Goal: Task Accomplishment & Management: Manage account settings

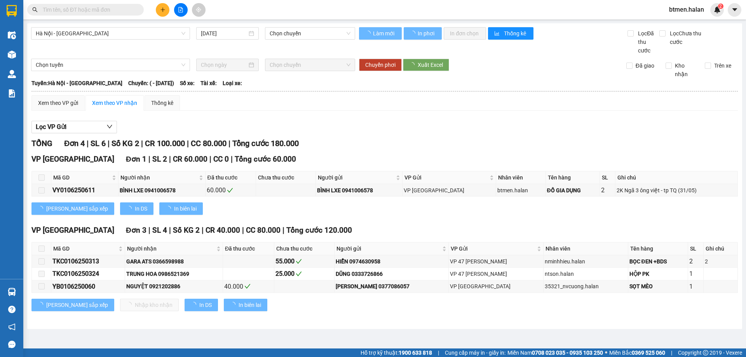
type input "01/06/2025"
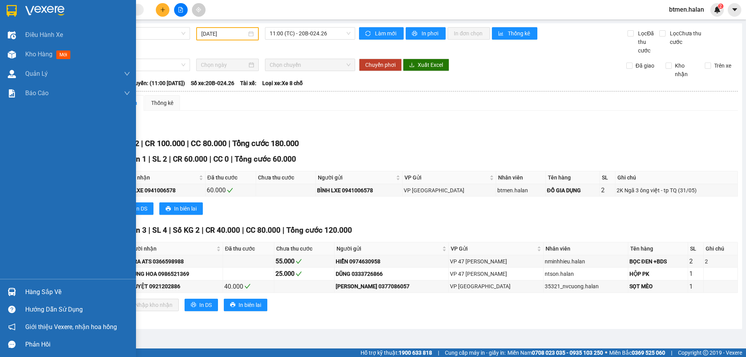
click at [34, 288] on div "Hàng sắp về" at bounding box center [77, 292] width 105 height 12
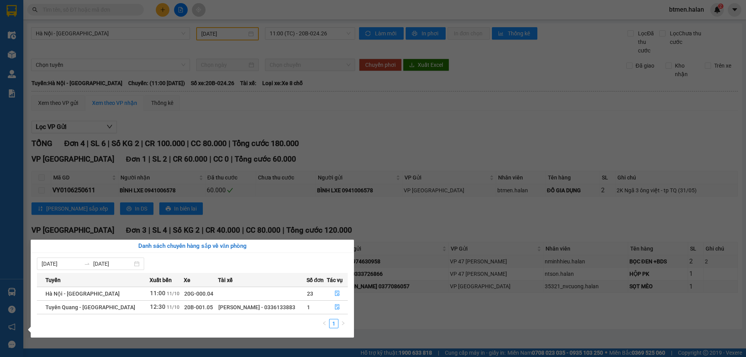
click at [410, 320] on section "Kết quả tìm kiếm ( 0 ) Bộ lọc No Data btmen.halan 2 Điều hành xe Kho hàng mới Q…" at bounding box center [373, 178] width 746 height 357
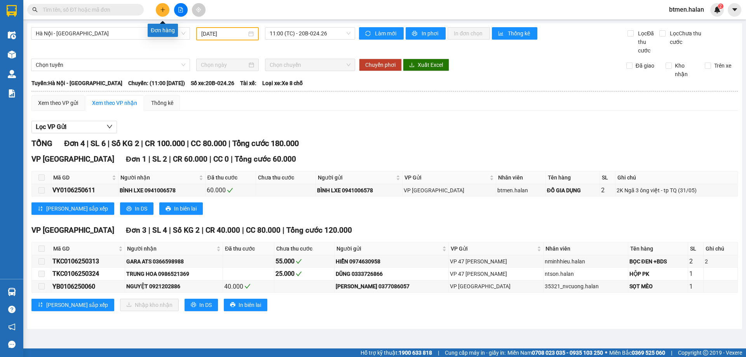
click at [162, 9] on icon "plus" at bounding box center [162, 9] width 5 height 5
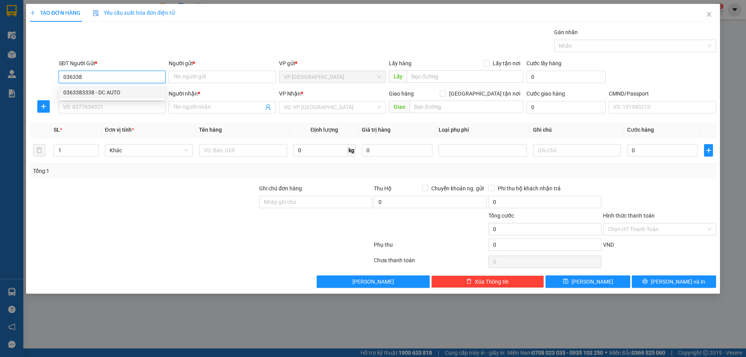
click at [114, 91] on div "0363383338 - DC AUTO" at bounding box center [112, 92] width 98 height 9
type input "0363383338"
type input "DC AUTO"
type input "0363383338"
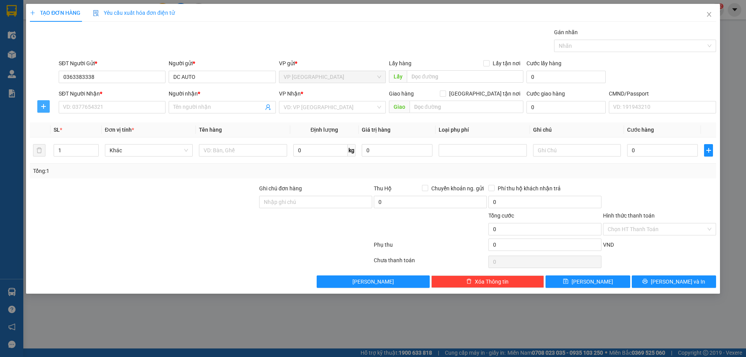
click at [45, 104] on icon "plus" at bounding box center [43, 106] width 6 height 6
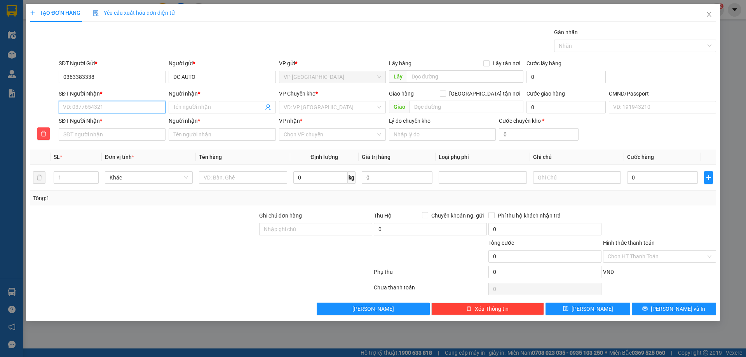
click at [87, 108] on input "SĐT Người Nhận *" at bounding box center [112, 107] width 107 height 12
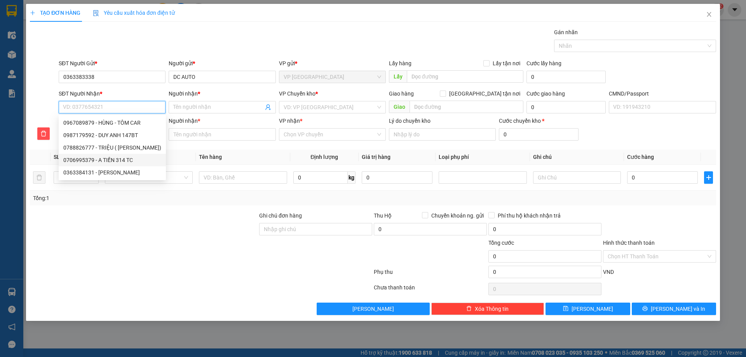
type input "0"
type input "09"
type input "096"
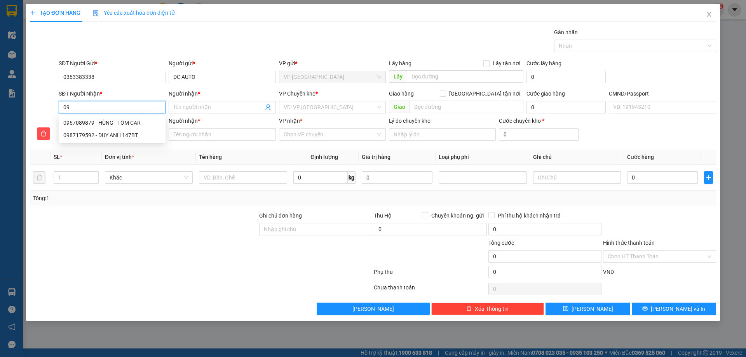
type input "096"
type input "0962"
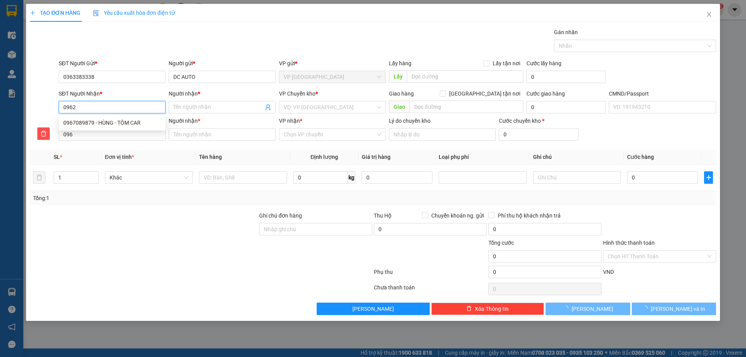
type input "0962"
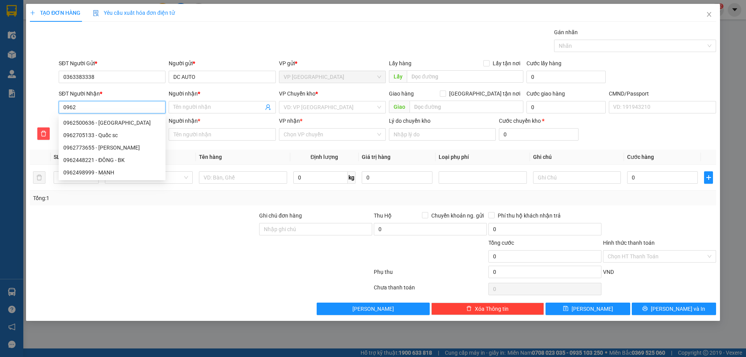
type input "09625"
type input "096253"
type input "0962532"
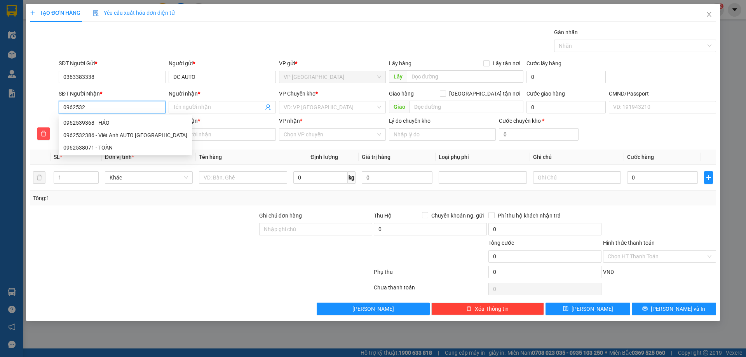
type input "0962532"
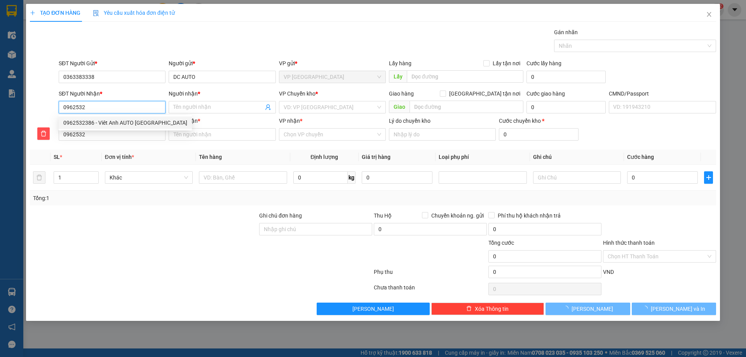
click at [134, 125] on div "0962532386 - Viêt Anh AUTO PHÚ BÌNH" at bounding box center [125, 123] width 124 height 9
type input "0962532386"
type input "Viêt Anh AUTO [GEOGRAPHIC_DATA]"
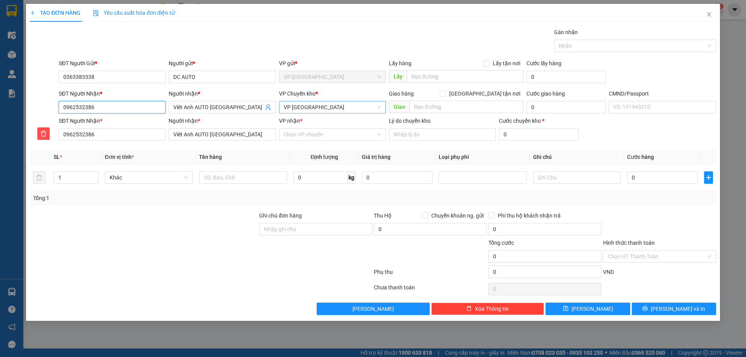
click at [320, 112] on span "VP Phú Bình" at bounding box center [333, 107] width 98 height 12
type input "0962532386"
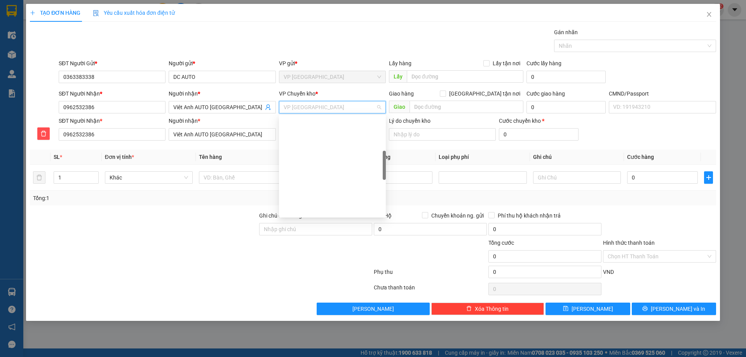
scroll to position [137, 0]
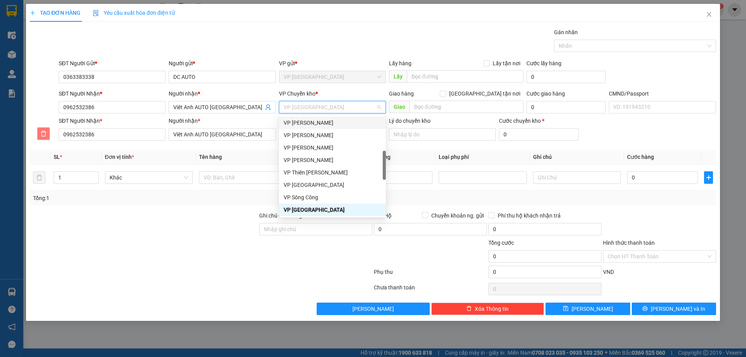
drag, startPoint x: 45, startPoint y: 133, endPoint x: 66, endPoint y: 133, distance: 21.4
click at [45, 133] on icon "delete" at bounding box center [43, 134] width 6 height 6
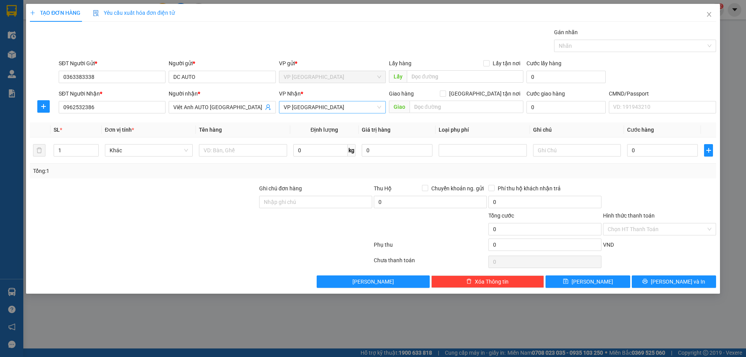
click at [324, 105] on span "VP Phú Bình" at bounding box center [333, 107] width 98 height 12
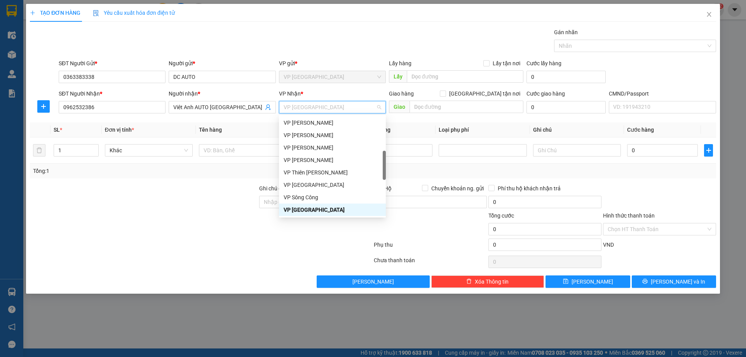
click at [324, 105] on span "VP Phú Bình" at bounding box center [333, 107] width 98 height 12
type input "TR"
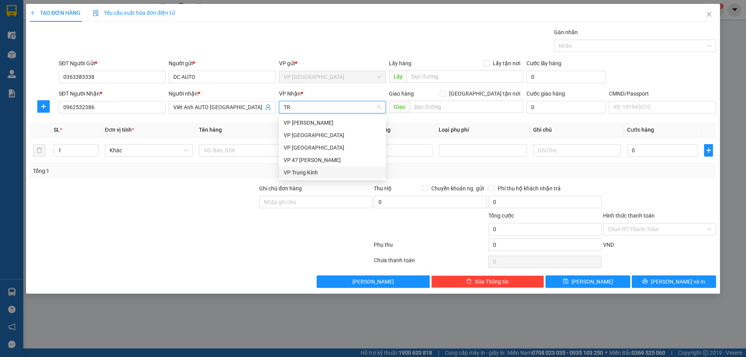
click at [322, 175] on div "VP Trung Kính" at bounding box center [333, 172] width 98 height 9
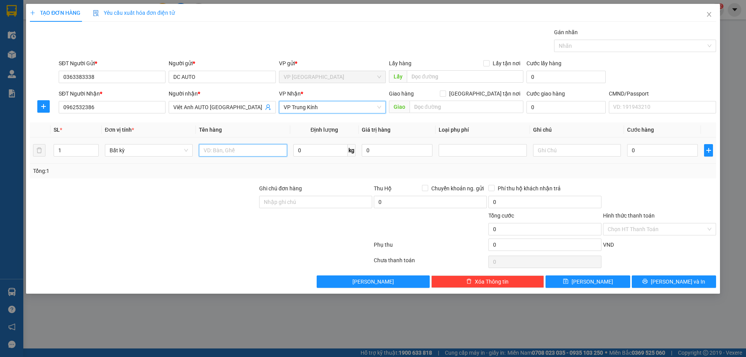
click at [230, 154] on input "text" at bounding box center [243, 150] width 88 height 12
type input "BỌC HỘP PK"
click at [328, 150] on input "0" at bounding box center [320, 150] width 54 height 12
type input "6"
click at [675, 186] on div at bounding box center [659, 197] width 115 height 27
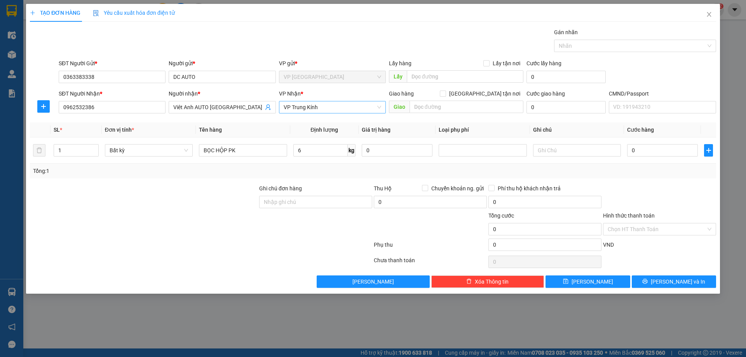
type input "35.000"
click at [676, 277] on span "[PERSON_NAME] và In" at bounding box center [678, 281] width 54 height 9
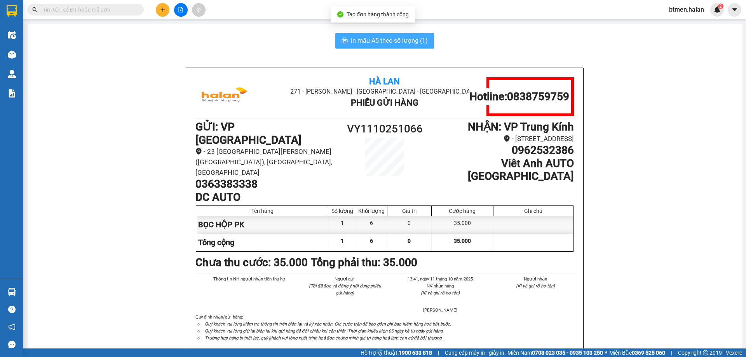
click at [391, 46] on button "In mẫu A5 theo số lượng (1)" at bounding box center [384, 41] width 99 height 16
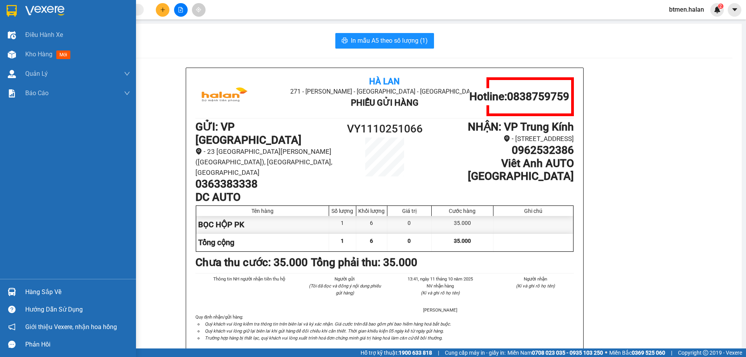
click at [16, 293] on img at bounding box center [12, 292] width 8 height 8
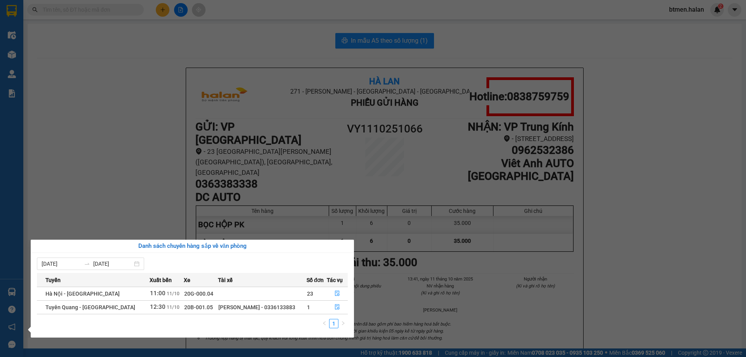
click at [78, 142] on section "Kết quả tìm kiếm ( 0 ) Bộ lọc No Data btmen.halan 2 Điều hành xe Kho hàng mới Q…" at bounding box center [373, 178] width 746 height 357
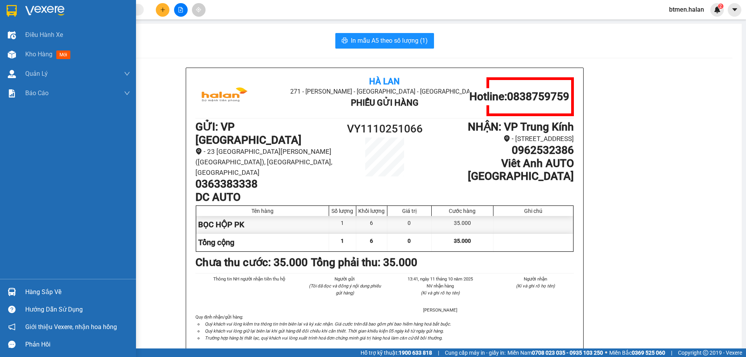
click at [23, 288] on div "Hàng sắp về" at bounding box center [68, 291] width 136 height 17
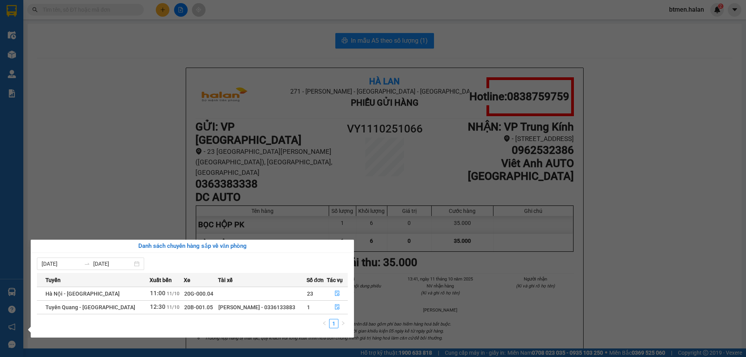
click at [68, 44] on section "Kết quả tìm kiếm ( 0 ) Bộ lọc No Data btmen.halan 2 Điều hành xe Kho hàng mới Q…" at bounding box center [373, 178] width 746 height 357
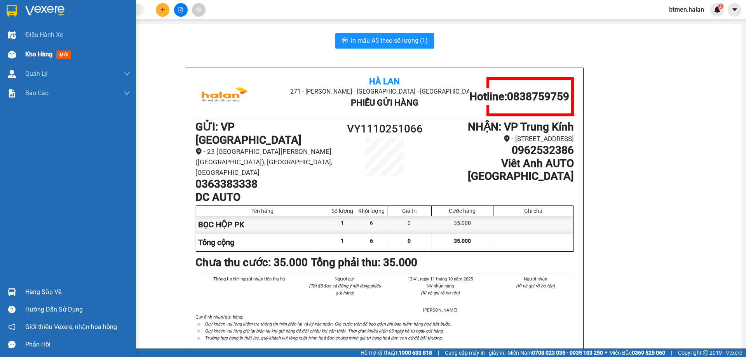
click at [18, 54] on div at bounding box center [12, 55] width 14 height 14
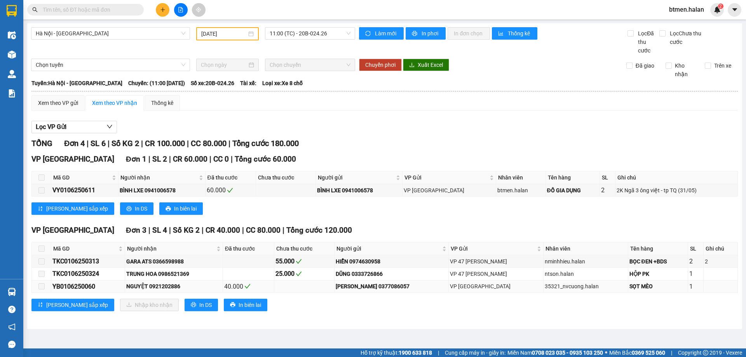
click at [37, 291] on td at bounding box center [41, 287] width 19 height 12
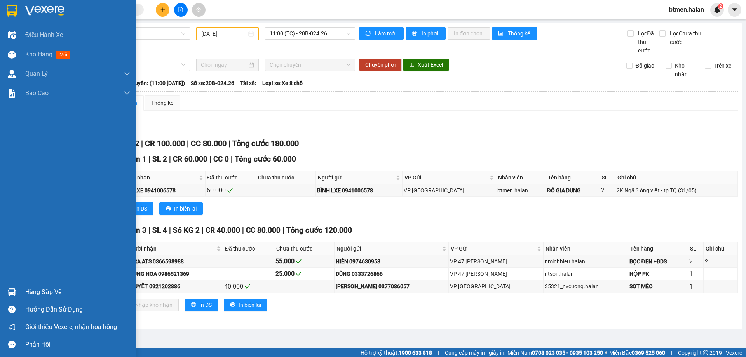
click at [26, 289] on div "Hàng sắp về" at bounding box center [77, 292] width 105 height 12
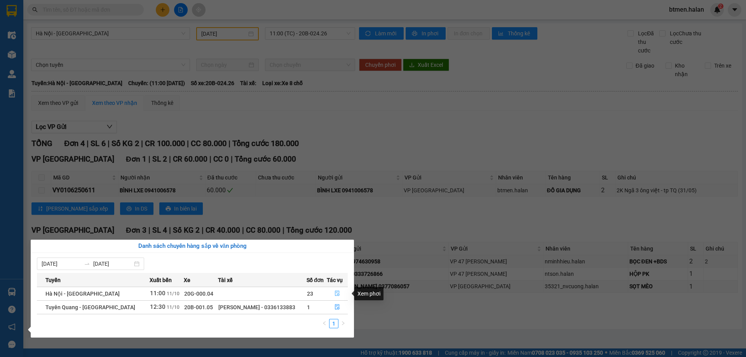
click at [336, 293] on icon "file-done" at bounding box center [337, 293] width 5 height 5
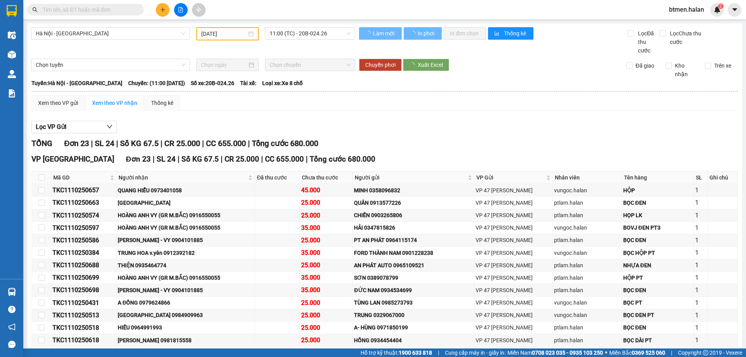
type input "[DATE]"
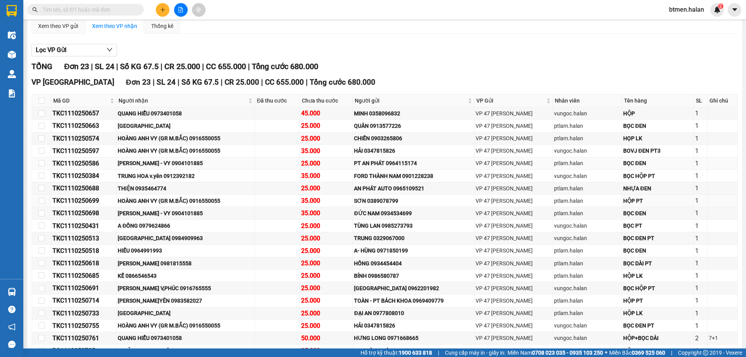
scroll to position [78, 0]
click at [142, 103] on span "Người nhận" at bounding box center [183, 100] width 128 height 9
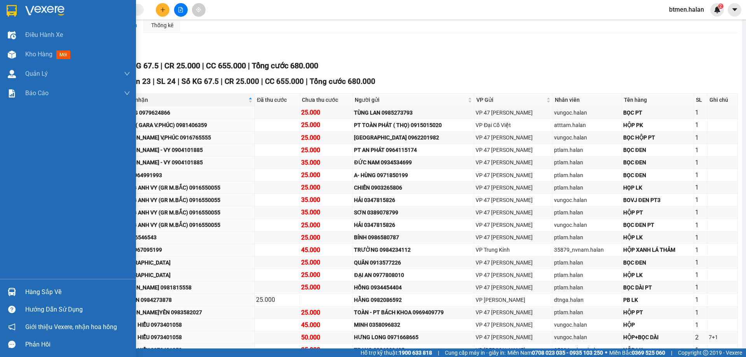
drag, startPoint x: 17, startPoint y: 293, endPoint x: 29, endPoint y: 289, distance: 12.5
click at [17, 293] on div at bounding box center [12, 292] width 14 height 14
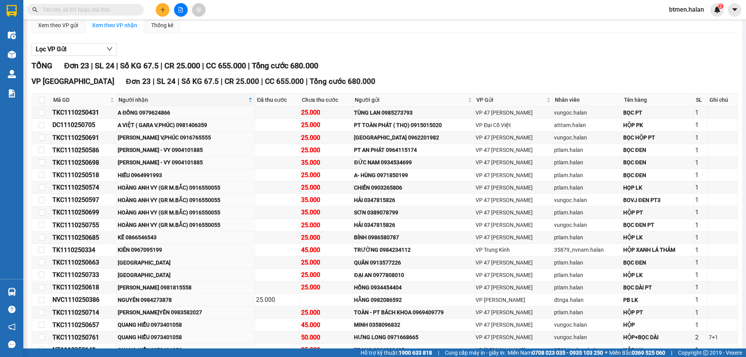
click at [439, 66] on section "Kết quả tìm kiếm ( 0 ) Bộ lọc No Data btmen.halan 2 Điều hành xe Kho hàng mới Q…" at bounding box center [373, 178] width 746 height 357
click at [640, 68] on div "TỔNG Đơn 23 | SL 24 | Số KG 67.5 | CR 25.000 | CC 655.000 | Tổng cước 680.000" at bounding box center [384, 66] width 706 height 12
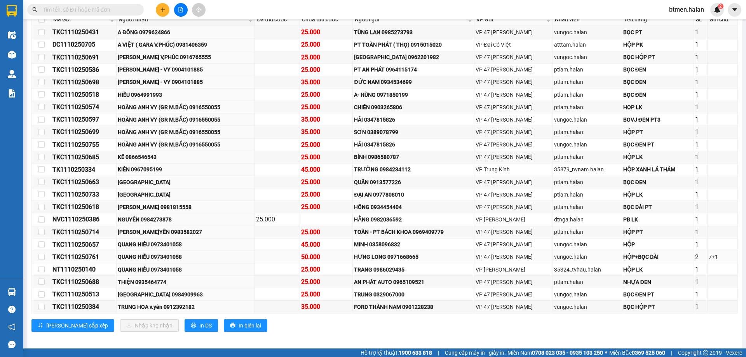
scroll to position [163, 0]
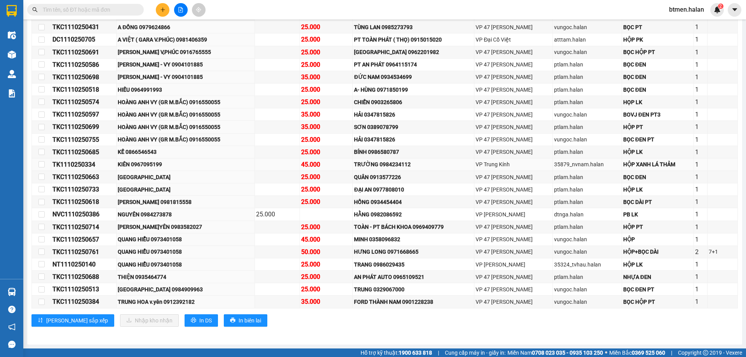
click at [143, 163] on div "KIÊN 0967095199" at bounding box center [186, 164] width 136 height 9
copy div "KIÊN 0967095199"
click at [163, 4] on button at bounding box center [163, 10] width 14 height 14
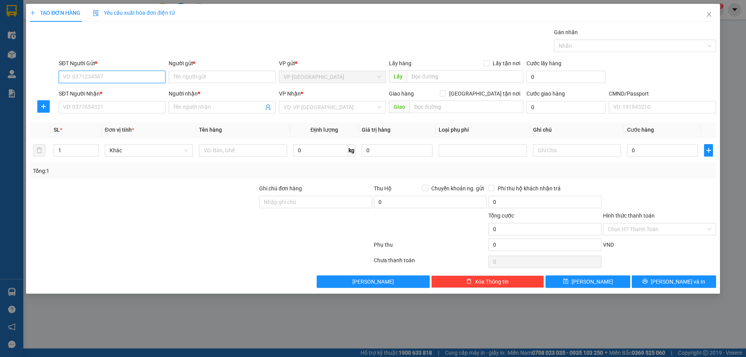
paste input "Hà Huy lxe 0336133883"
drag, startPoint x: 91, startPoint y: 76, endPoint x: 53, endPoint y: 79, distance: 37.8
click at [53, 79] on div "SĐT Người Gửi * Hà Huy lxe 0336133883 Hà Huy lxe 0336133883 Người gửi * Tên ngư…" at bounding box center [373, 72] width 688 height 27
type input "0336133883"
click at [144, 94] on div "0336133883 - Hà Huy lxe" at bounding box center [127, 92] width 129 height 9
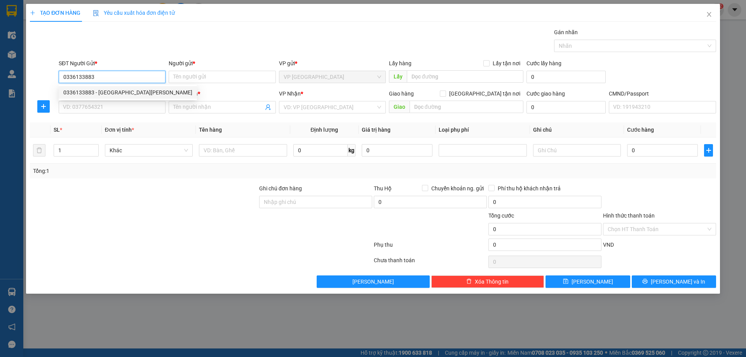
type input "[PERSON_NAME]"
type input "0336133883"
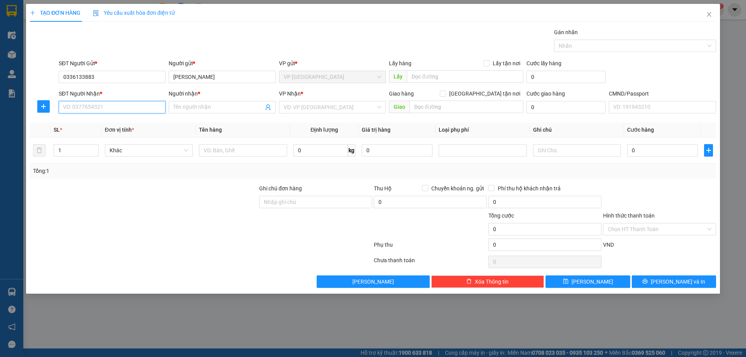
click at [135, 107] on input "SĐT Người Nhận *" at bounding box center [112, 107] width 107 height 12
click at [134, 120] on div "0336133883 - Hà Huy lxe" at bounding box center [127, 123] width 129 height 9
type input "0336133883"
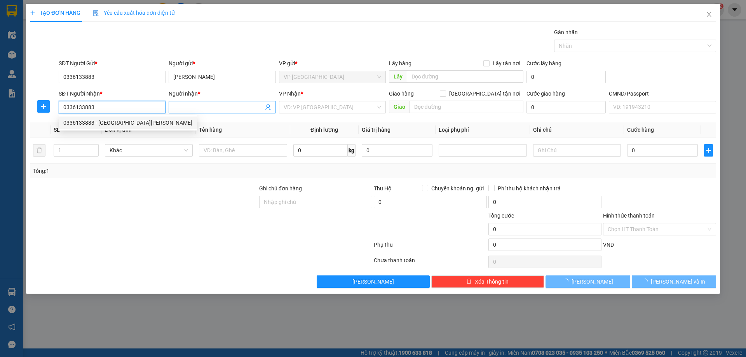
type input "[PERSON_NAME]"
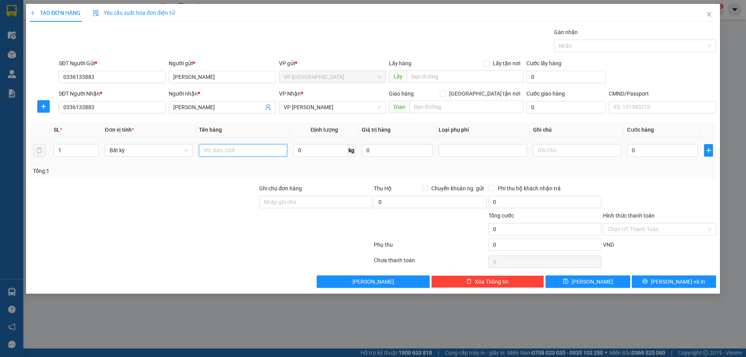
click at [255, 153] on input "text" at bounding box center [243, 150] width 88 height 12
type input "HỘP PK"
click at [643, 151] on input "0" at bounding box center [662, 150] width 71 height 12
click at [160, 168] on div "Tổng: 1" at bounding box center [160, 171] width 255 height 9
drag, startPoint x: 545, startPoint y: 155, endPoint x: 546, endPoint y: 146, distance: 9.0
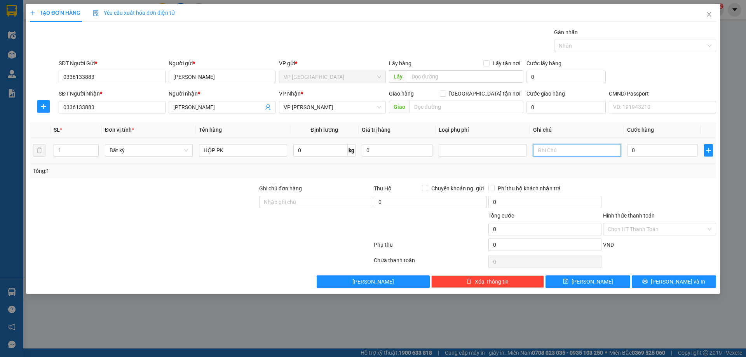
click at [544, 150] on input "text" at bounding box center [577, 150] width 88 height 12
type input "TB - HN"
click at [634, 148] on input "0" at bounding box center [662, 150] width 71 height 12
type input "7"
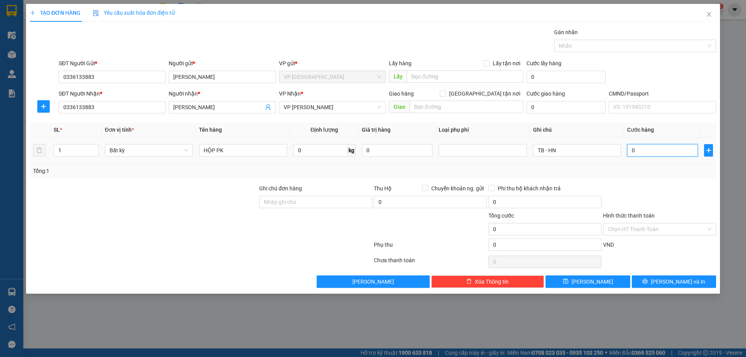
type input "7"
type input "70"
type input "700"
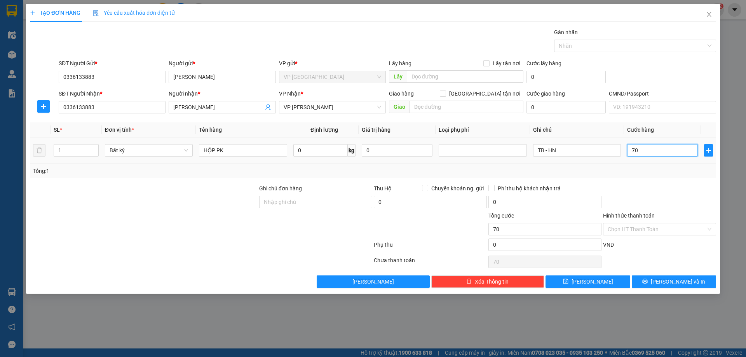
type input "700"
type input "7.000"
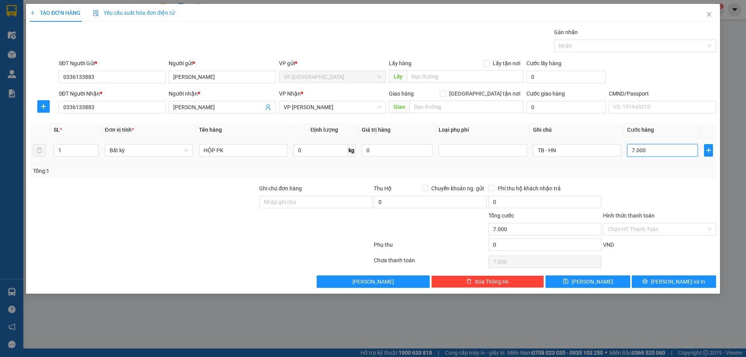
type input "70.000"
click at [213, 199] on div at bounding box center [143, 197] width 229 height 27
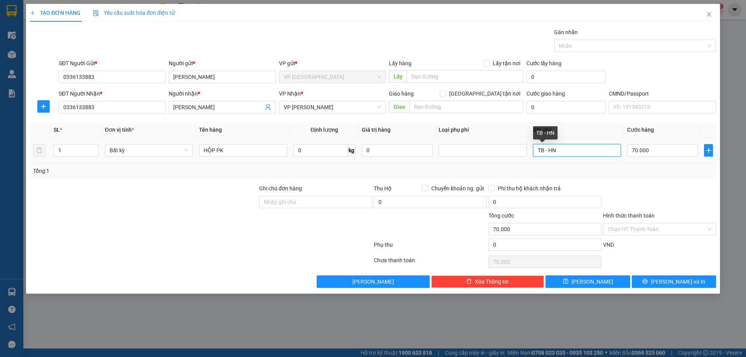
click at [539, 150] on input "TB - HN" at bounding box center [577, 150] width 88 height 12
click at [579, 148] on input "TB - HN" at bounding box center [577, 150] width 88 height 12
drag, startPoint x: 602, startPoint y: 150, endPoint x: 612, endPoint y: 149, distance: 10.1
click at [612, 149] on input "TB - HN Lxe nhận trả dọc đường" at bounding box center [577, 150] width 88 height 12
click at [581, 149] on input "TB - HN Lxe nhận trả dọc đg" at bounding box center [577, 150] width 88 height 12
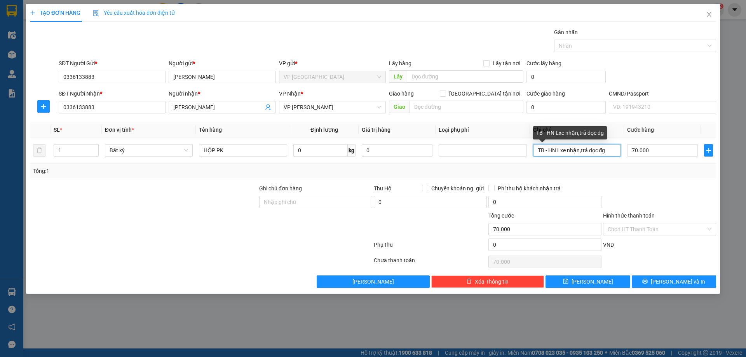
type input "TB - HN Lxe nhận,trả dọc đg"
click at [624, 180] on div "Transit Pickup Surcharge Ids Transit Deliver Surcharge Ids Transit Deliver Surc…" at bounding box center [373, 158] width 686 height 260
click at [657, 231] on input "Hình thức thanh toán" at bounding box center [657, 229] width 98 height 12
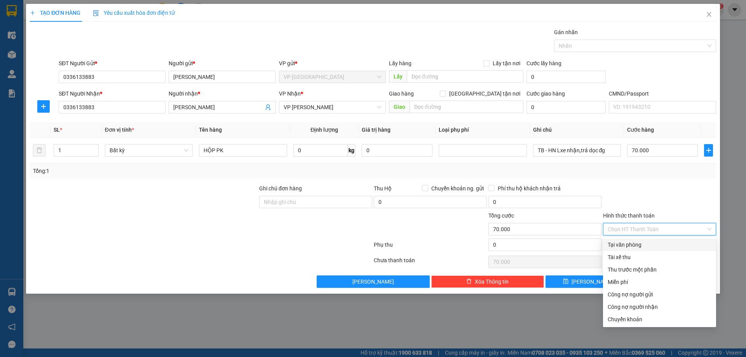
click at [638, 241] on div "Tại văn phòng" at bounding box center [660, 245] width 104 height 9
type input "0"
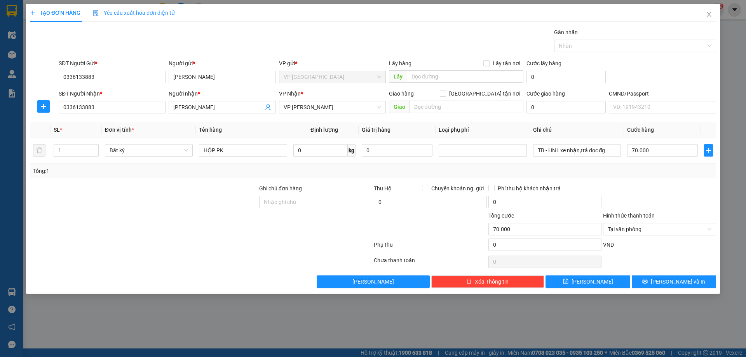
click at [127, 186] on div at bounding box center [143, 197] width 229 height 27
click at [557, 152] on input "TB - HN Lxe nhận,trả dọc đg" at bounding box center [577, 150] width 88 height 12
click at [633, 179] on div "Transit Pickup Surcharge Ids Transit Deliver Surcharge Ids Transit Deliver Surc…" at bounding box center [373, 158] width 686 height 260
click at [550, 149] on input "TB - HN 4k nhỏ Lxe nhận,trả dọc đg" at bounding box center [577, 150] width 88 height 12
click at [545, 150] on input "TB -HN 4k nhỏ Lxe nhận,trả dọc đg" at bounding box center [577, 150] width 88 height 12
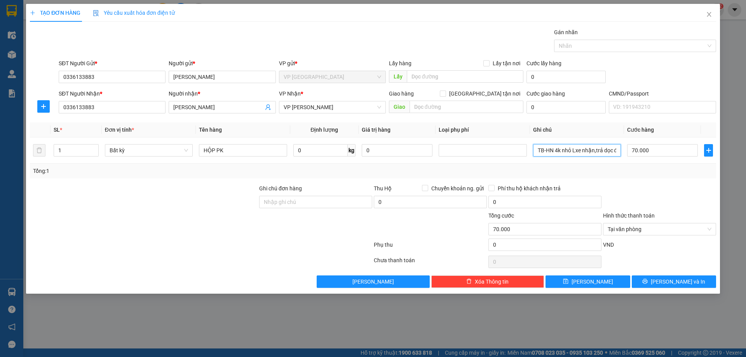
type input "TB-HN 4k nhỏ Lxe nhận,trả dọc đg"
click at [662, 188] on div at bounding box center [659, 197] width 115 height 27
click at [689, 284] on span "[PERSON_NAME] và In" at bounding box center [678, 281] width 54 height 9
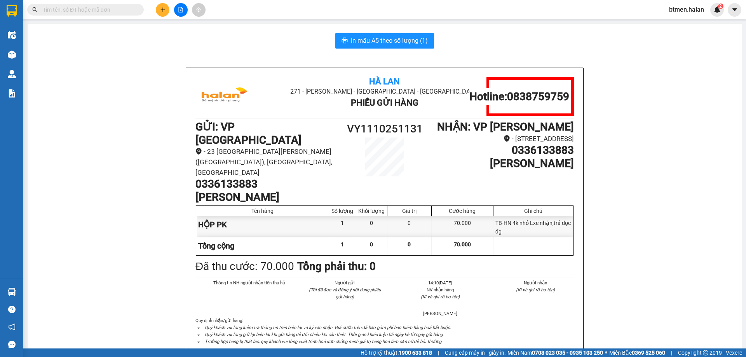
click at [190, 80] on div "Hà Lan 271 - Dương Tự Minh - Phường Tân Long - Thái Nguyên Phiếu Gửi Hàng Hotli…" at bounding box center [384, 213] width 397 height 291
drag, startPoint x: 160, startPoint y: 126, endPoint x: 128, endPoint y: 85, distance: 52.3
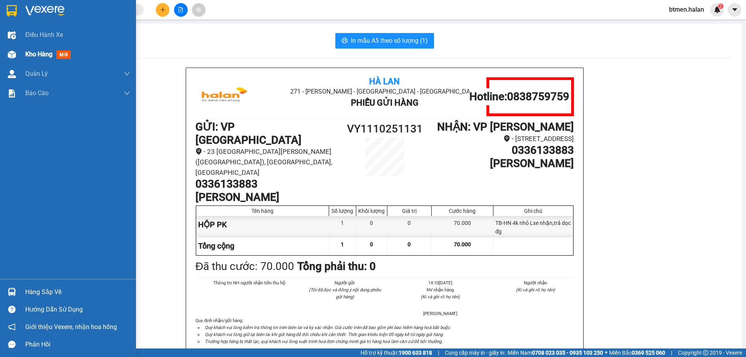
click at [21, 54] on div "Kho hàng mới" at bounding box center [68, 54] width 136 height 19
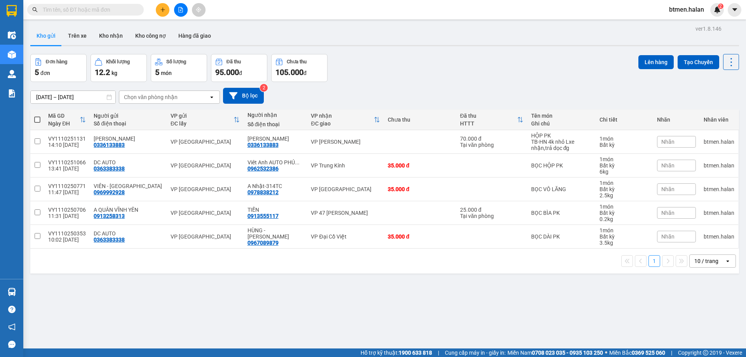
click at [40, 119] on span at bounding box center [37, 120] width 6 height 6
click at [37, 116] on input "checkbox" at bounding box center [37, 116] width 0 height 0
checkbox input "true"
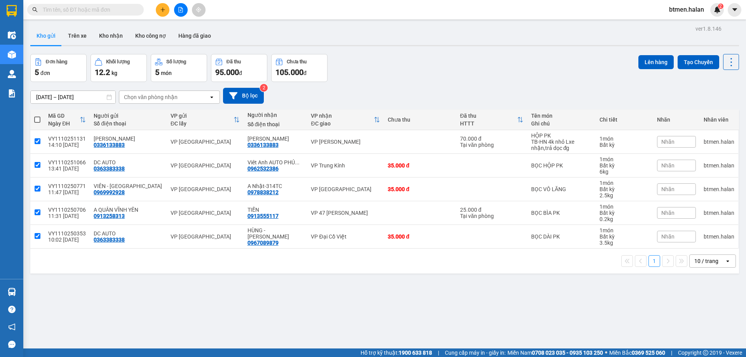
checkbox input "true"
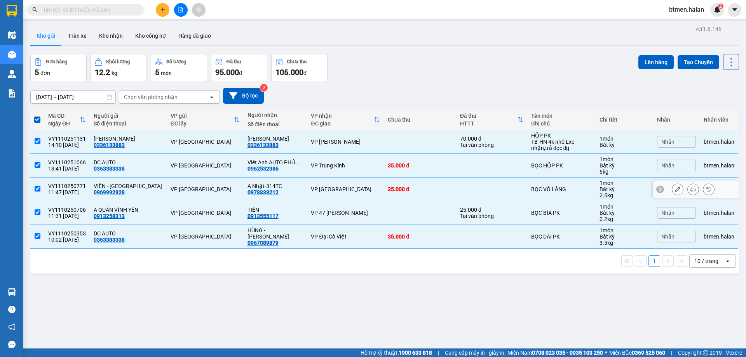
click at [38, 188] on input "checkbox" at bounding box center [38, 189] width 6 height 6
checkbox input "false"
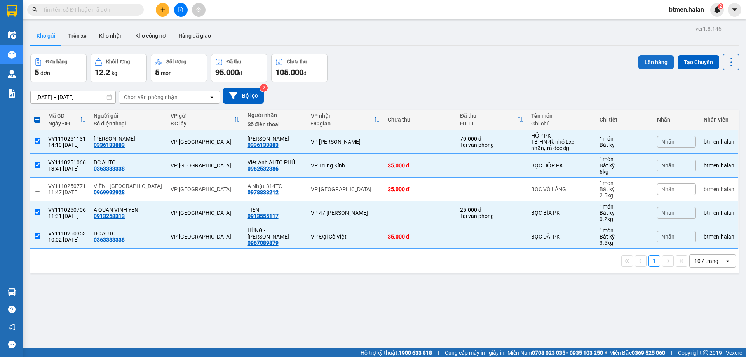
click at [655, 61] on button "Lên hàng" at bounding box center [655, 62] width 35 height 14
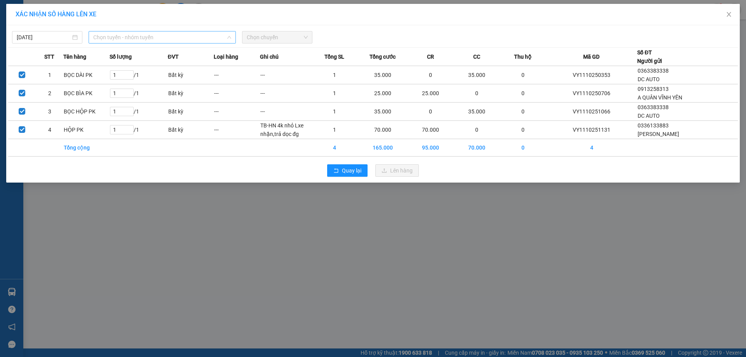
click at [172, 36] on span "Chọn tuyến - nhóm tuyến" at bounding box center [162, 37] width 138 height 12
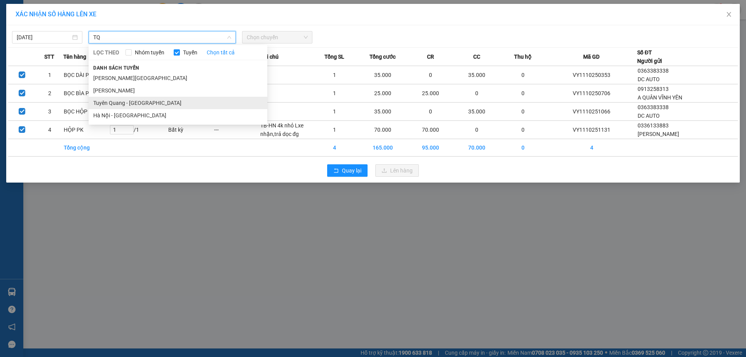
type input "TQ"
click at [110, 102] on li "Tuyên Quang - [GEOGRAPHIC_DATA]" at bounding box center [178, 103] width 179 height 12
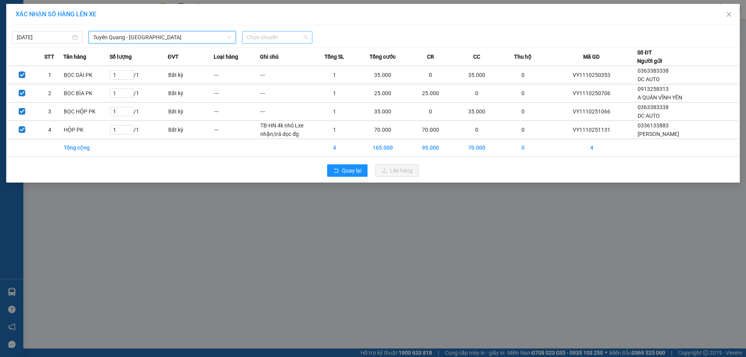
click at [302, 36] on span "Chọn chuyến" at bounding box center [277, 37] width 61 height 12
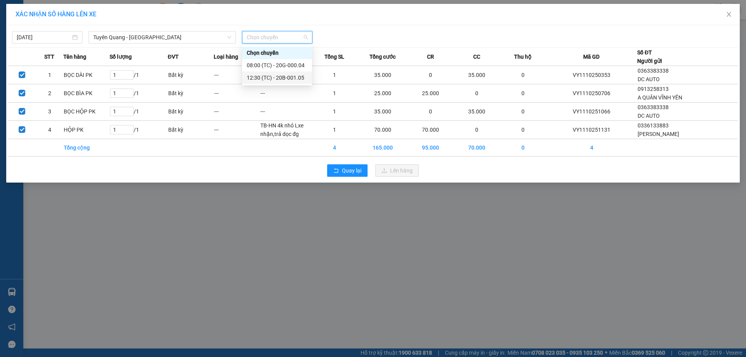
click at [295, 78] on div "12:30 (TC) - 20B-001.05" at bounding box center [277, 77] width 61 height 9
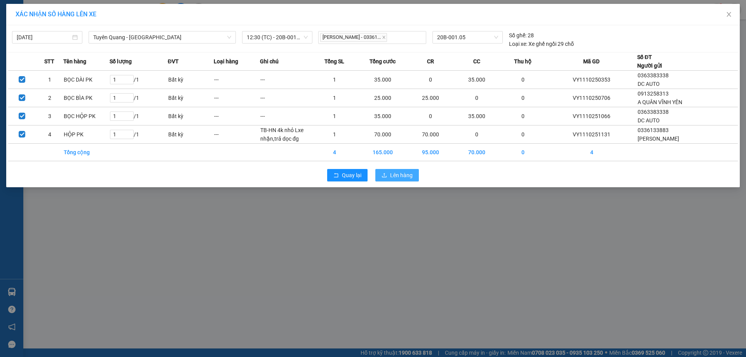
click at [395, 177] on span "Lên hàng" at bounding box center [401, 175] width 23 height 9
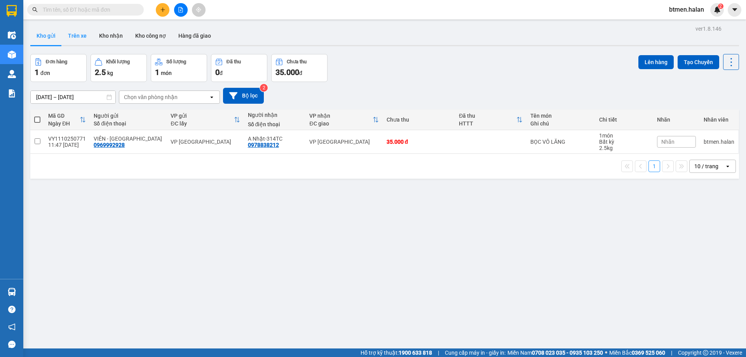
click at [80, 39] on button "Trên xe" at bounding box center [77, 35] width 31 height 19
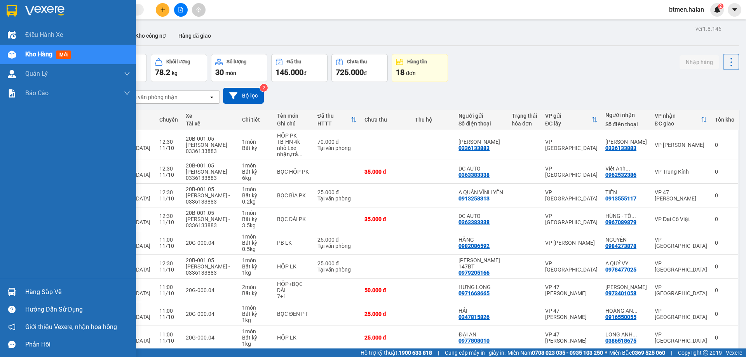
click at [35, 289] on div "Hàng sắp về" at bounding box center [77, 292] width 105 height 12
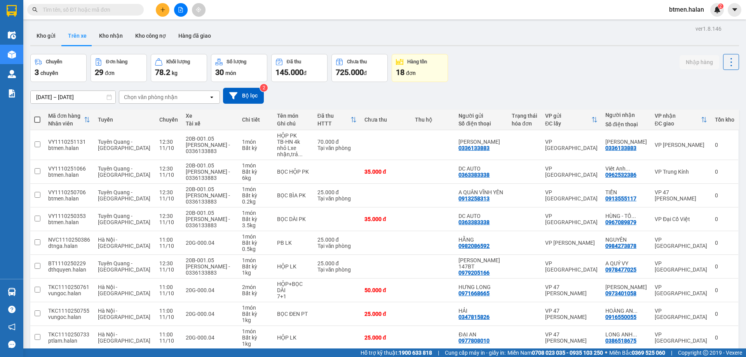
click at [464, 30] on section "Kết quả tìm kiếm ( 0 ) Bộ lọc No Data btmen.halan 2 Điều hành xe Kho hàng mới Q…" at bounding box center [373, 178] width 746 height 357
click at [115, 38] on button "Kho nhận" at bounding box center [111, 35] width 36 height 19
type input "[DATE] – [DATE]"
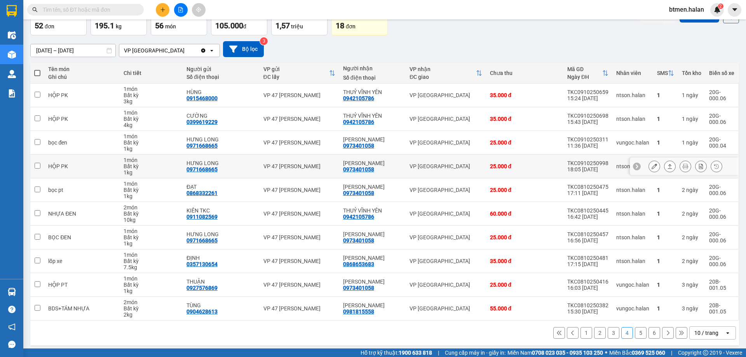
scroll to position [51, 0]
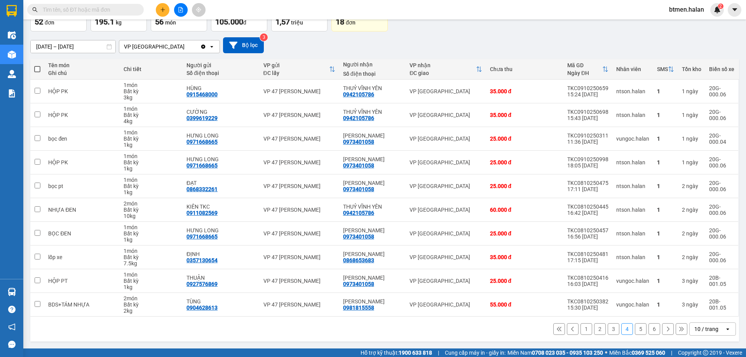
click at [608, 329] on button "3" at bounding box center [614, 329] width 12 height 12
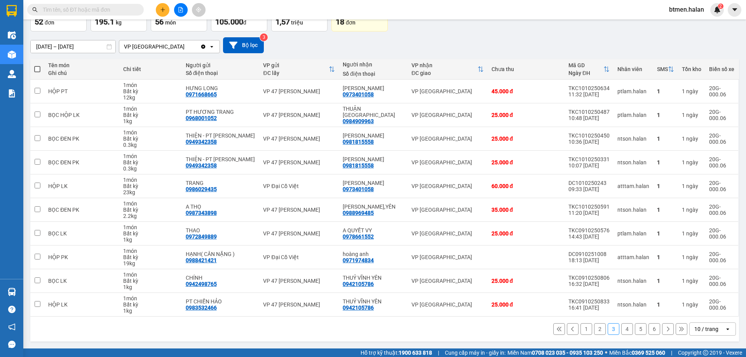
click at [649, 330] on button "6" at bounding box center [654, 329] width 12 height 12
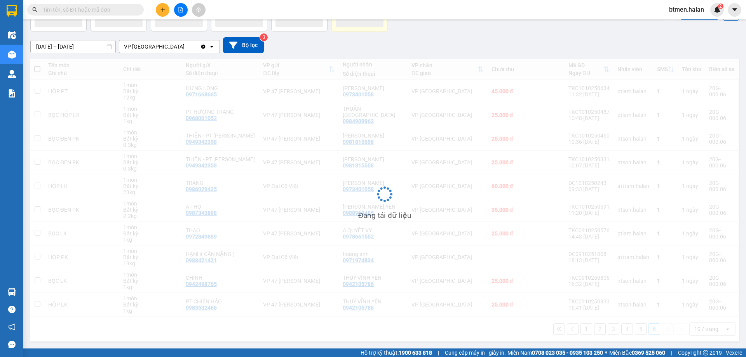
scroll to position [36, 0]
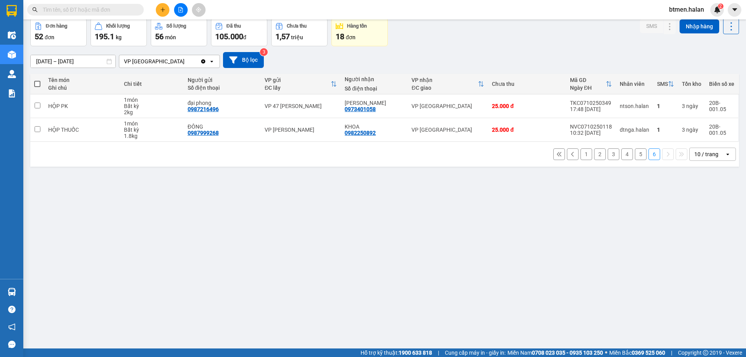
click at [635, 151] on button "5" at bounding box center [641, 154] width 12 height 12
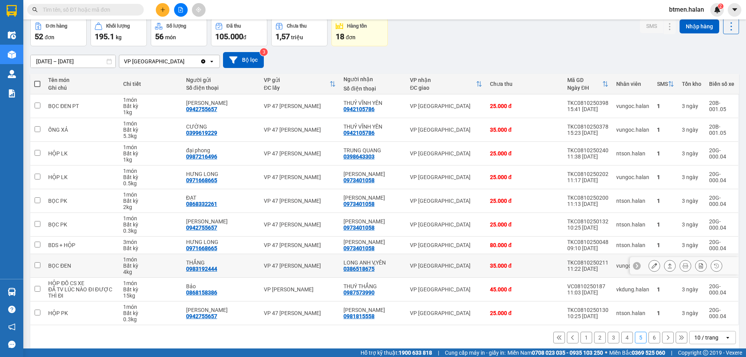
click at [357, 269] on div "0386518675" at bounding box center [358, 269] width 31 height 6
copy div "0386518675"
click at [86, 10] on input "text" at bounding box center [89, 9] width 92 height 9
paste input "0386518675"
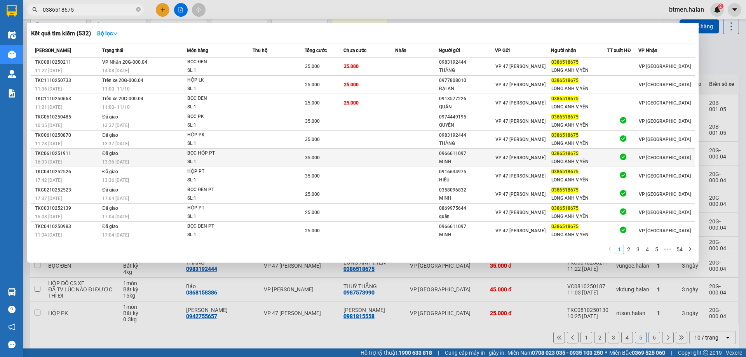
type input "0386518675"
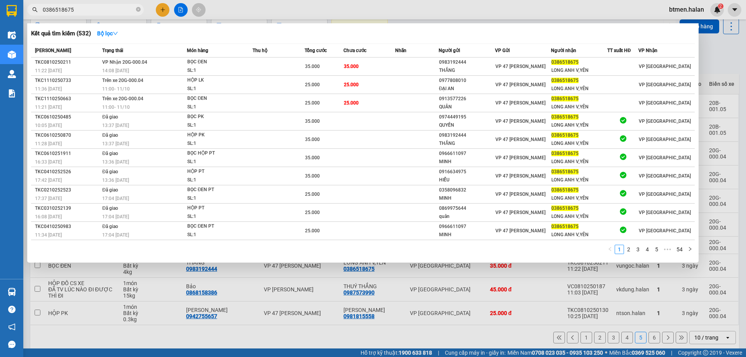
click at [136, 304] on div at bounding box center [373, 178] width 746 height 357
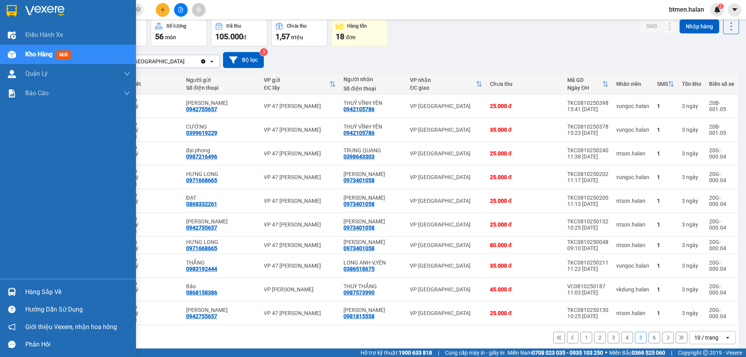
click at [38, 293] on div "Hàng sắp về" at bounding box center [77, 292] width 105 height 12
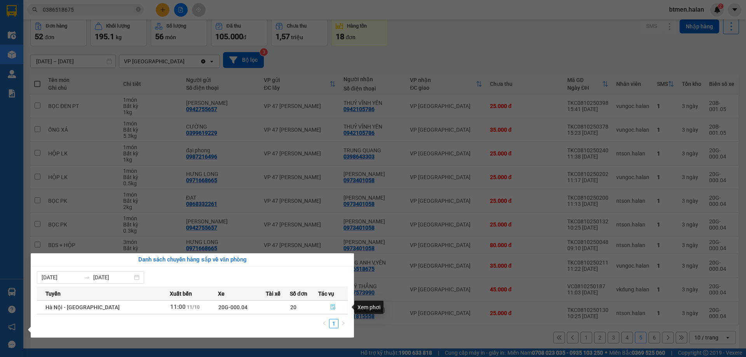
click at [330, 308] on icon "file-done" at bounding box center [332, 306] width 5 height 5
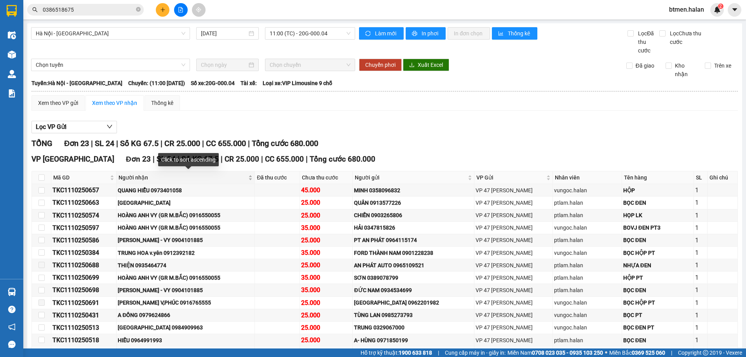
click at [133, 179] on span "Người nhận" at bounding box center [183, 177] width 128 height 9
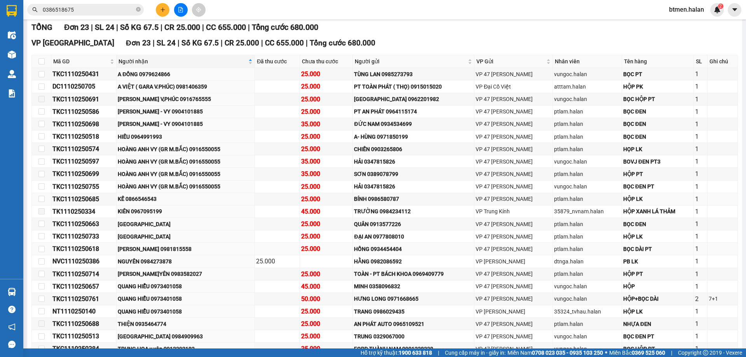
scroll to position [117, 0]
click at [42, 227] on label at bounding box center [41, 224] width 6 height 9
click at [42, 227] on input "checkbox" at bounding box center [41, 223] width 6 height 6
checkbox input "true"
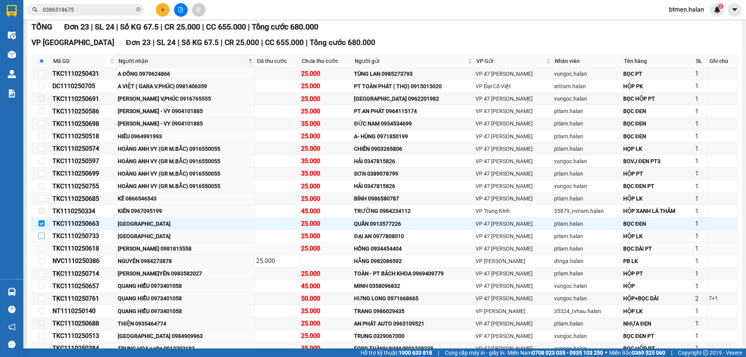
drag, startPoint x: 42, startPoint y: 235, endPoint x: 45, endPoint y: 247, distance: 12.0
click at [42, 236] on input "checkbox" at bounding box center [41, 236] width 6 height 6
checkbox input "true"
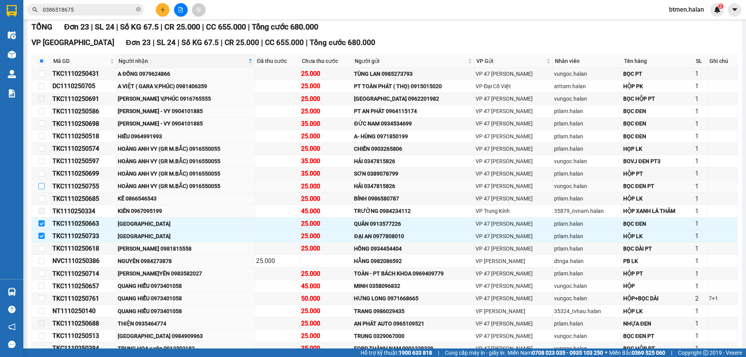
click at [41, 187] on input "checkbox" at bounding box center [41, 186] width 6 height 6
checkbox input "true"
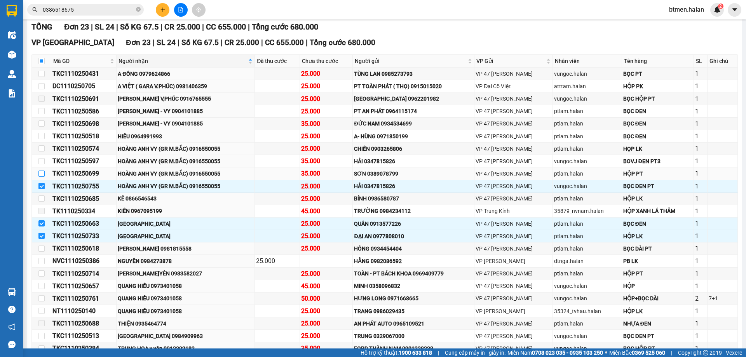
click at [41, 173] on input "checkbox" at bounding box center [41, 174] width 6 height 6
checkbox input "true"
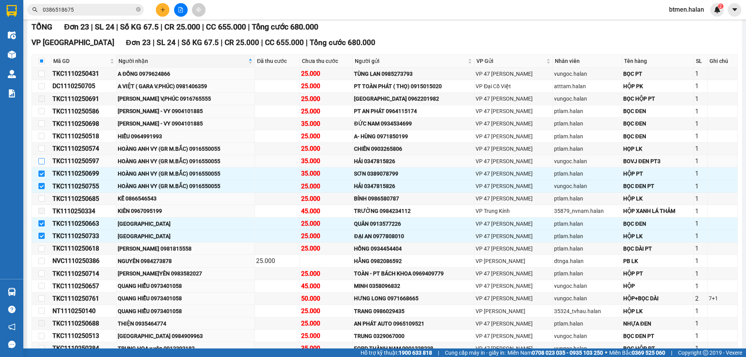
click at [42, 161] on input "checkbox" at bounding box center [41, 161] width 6 height 6
checkbox input "true"
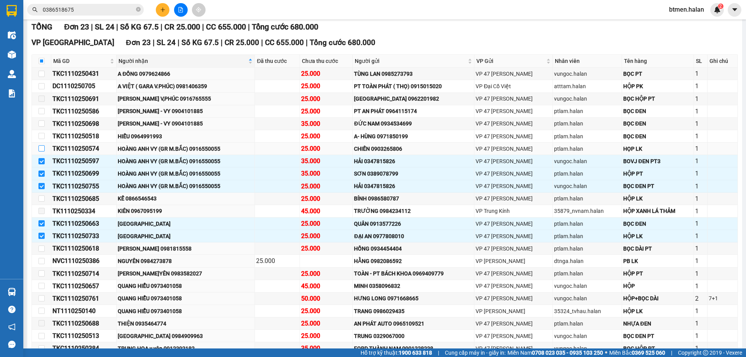
click at [41, 147] on input "checkbox" at bounding box center [41, 148] width 6 height 6
checkbox input "true"
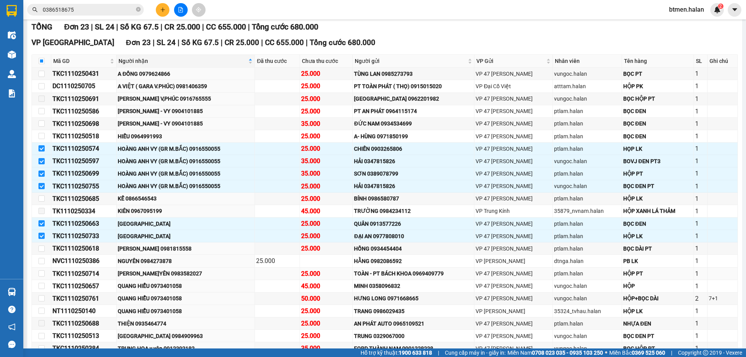
scroll to position [163, 0]
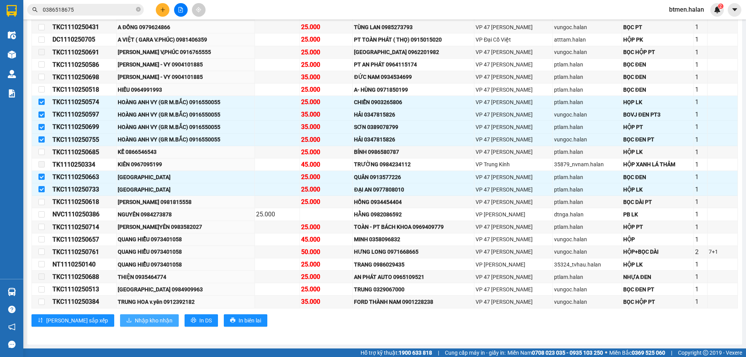
click at [135, 317] on span "Nhập kho nhận" at bounding box center [154, 320] width 38 height 9
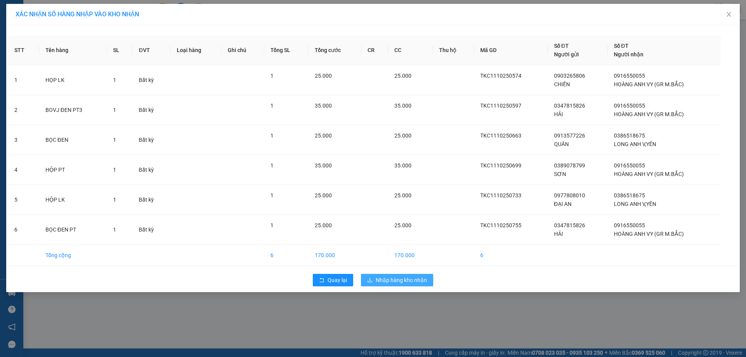
click at [378, 277] on span "Nhập hàng kho nhận" at bounding box center [401, 280] width 51 height 9
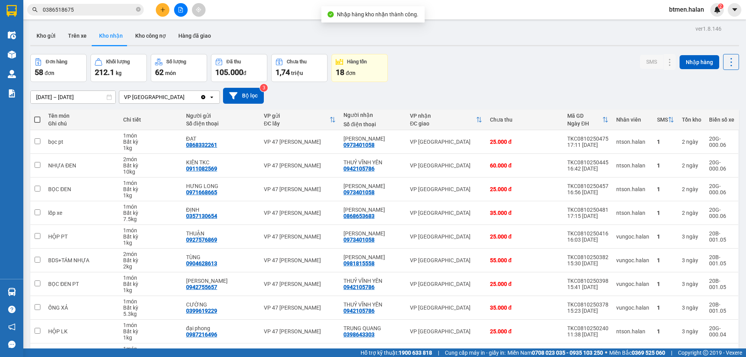
click at [556, 45] on div at bounding box center [384, 45] width 709 height 1
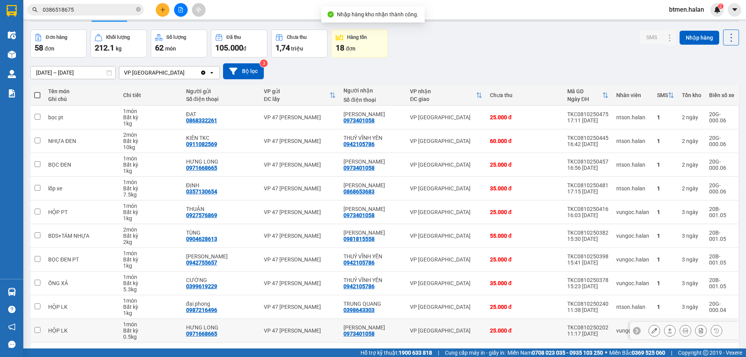
scroll to position [51, 0]
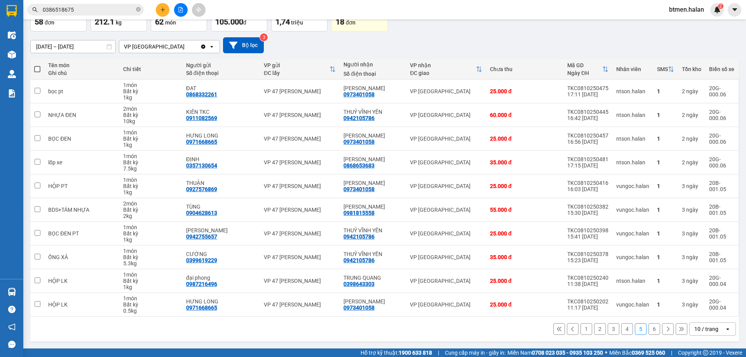
click at [648, 327] on button "6" at bounding box center [654, 329] width 12 height 12
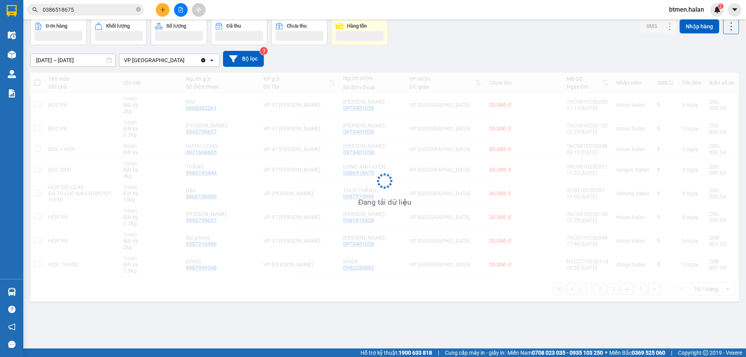
scroll to position [36, 0]
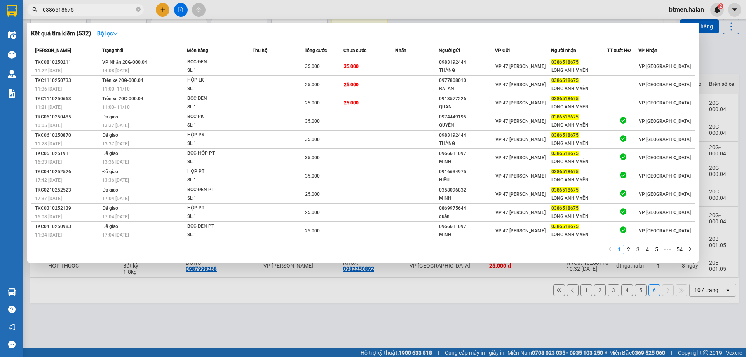
click at [99, 10] on input "0386518675" at bounding box center [89, 9] width 92 height 9
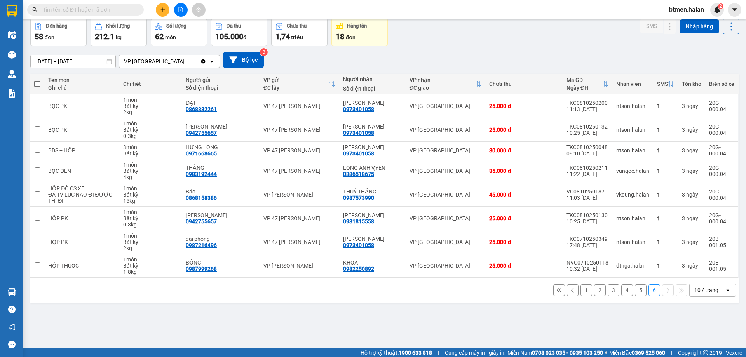
paste input "text"
click at [640, 290] on button "5" at bounding box center [641, 290] width 12 height 12
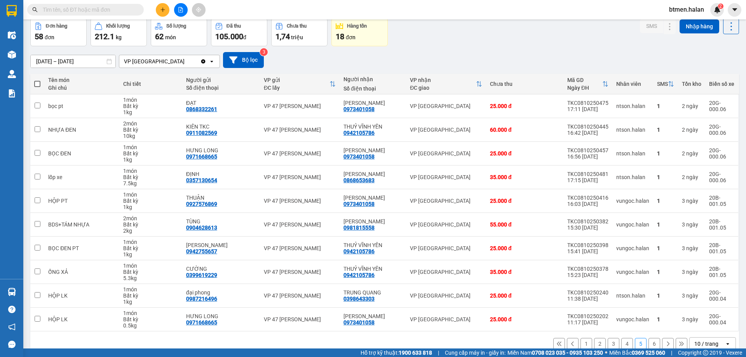
click at [665, 345] on icon at bounding box center [667, 343] width 5 height 5
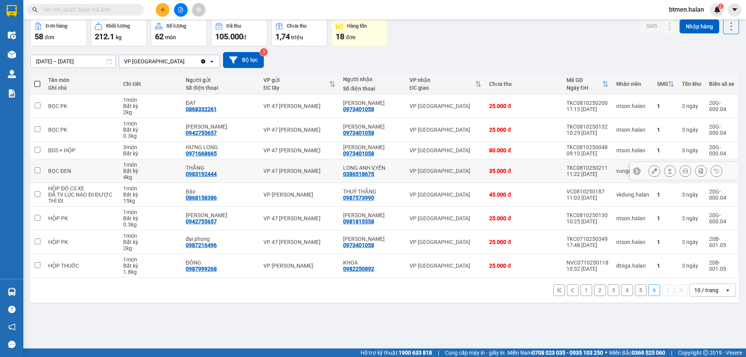
click at [358, 174] on div "0386518675" at bounding box center [358, 174] width 31 height 6
copy div "0386518675"
click at [123, 10] on input "text" at bounding box center [89, 9] width 92 height 9
paste input "0386518675"
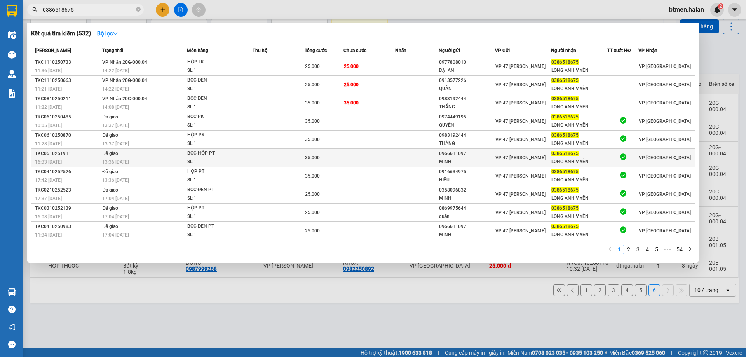
type input "0386518675"
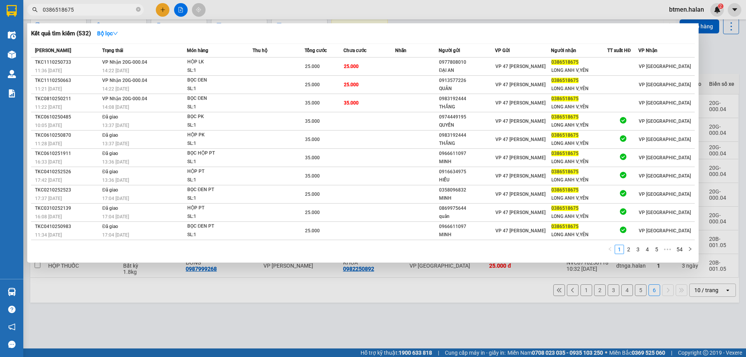
drag, startPoint x: 713, startPoint y: 63, endPoint x: 695, endPoint y: 226, distance: 163.3
click at [713, 63] on div at bounding box center [373, 178] width 746 height 357
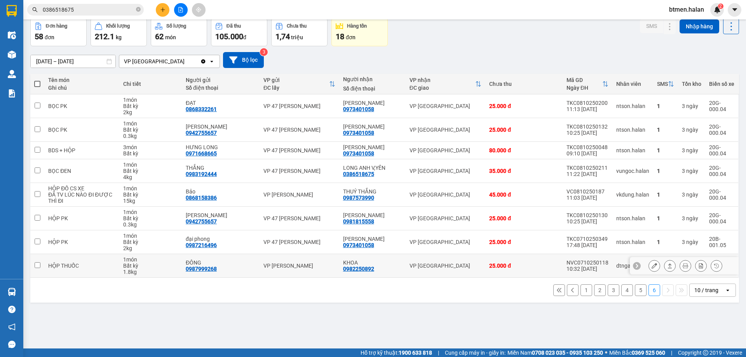
click at [307, 264] on div "VP [PERSON_NAME]" at bounding box center [299, 266] width 72 height 6
checkbox input "true"
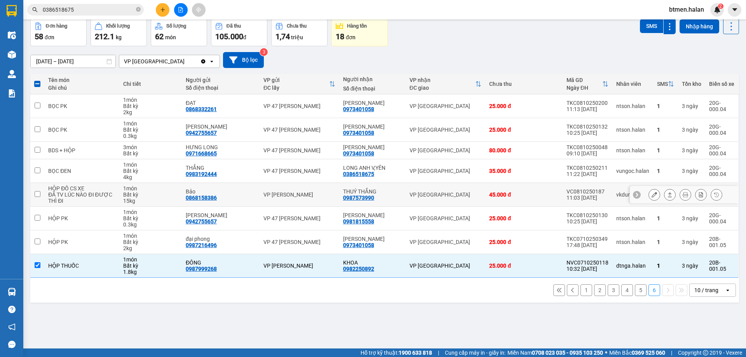
click at [363, 199] on div "0987573990" at bounding box center [358, 198] width 31 height 6
copy div "0987573990"
click at [363, 220] on div "0981815558" at bounding box center [358, 221] width 31 height 6
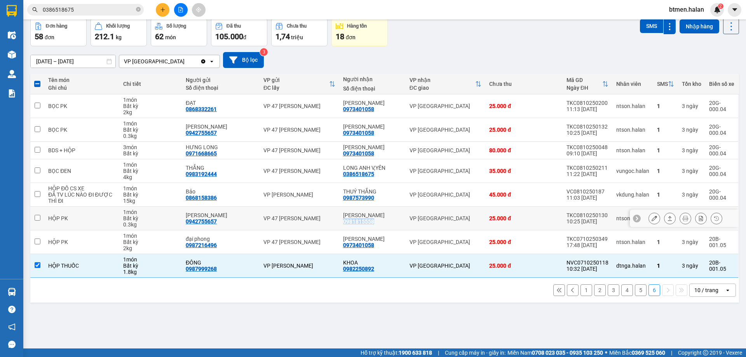
copy div "0981815558"
click at [114, 7] on input "0386518675" at bounding box center [89, 9] width 92 height 9
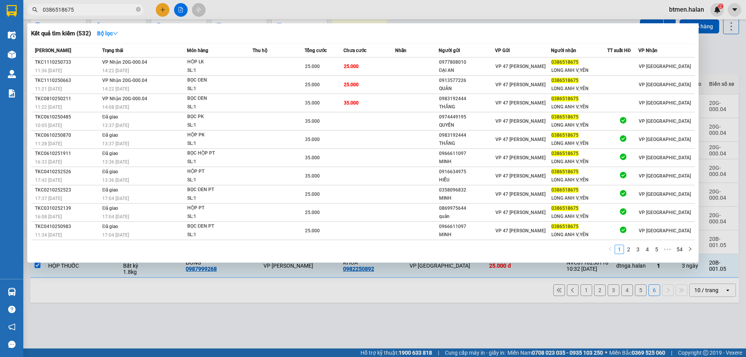
click at [114, 7] on input "0386518675" at bounding box center [89, 9] width 92 height 9
paste input "981815558"
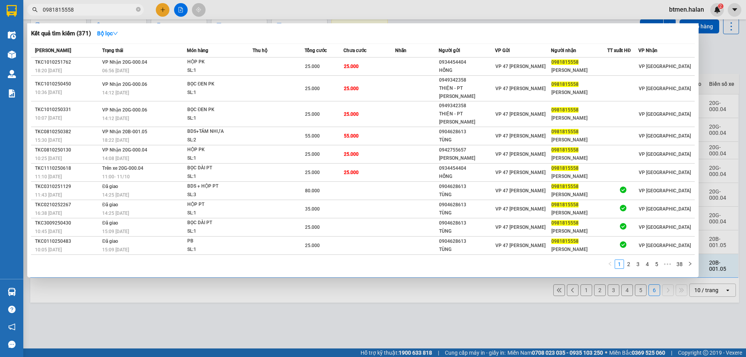
type input "0981815558"
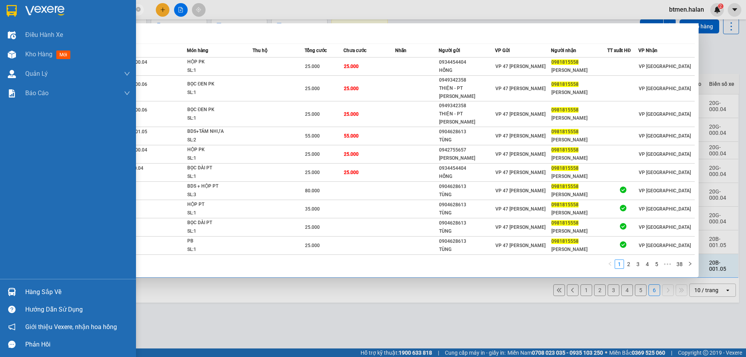
click at [77, 314] on div "Hướng dẫn sử dụng" at bounding box center [77, 310] width 105 height 12
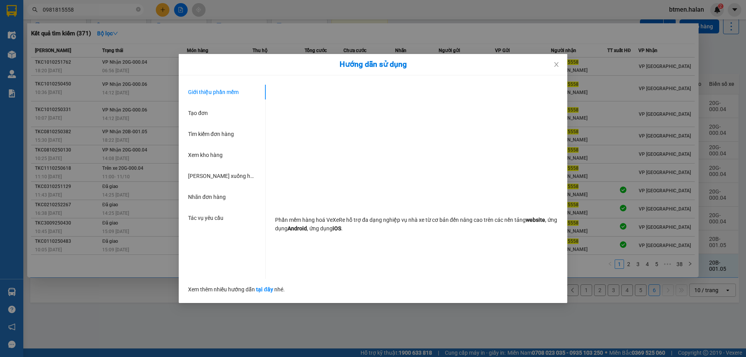
click at [140, 304] on div "Hướng dẫn sử dụng Giới thiệu phần mềm Tạo đơn Tìm kiếm đơn hàng Xem kho hàng Lê…" at bounding box center [373, 178] width 746 height 357
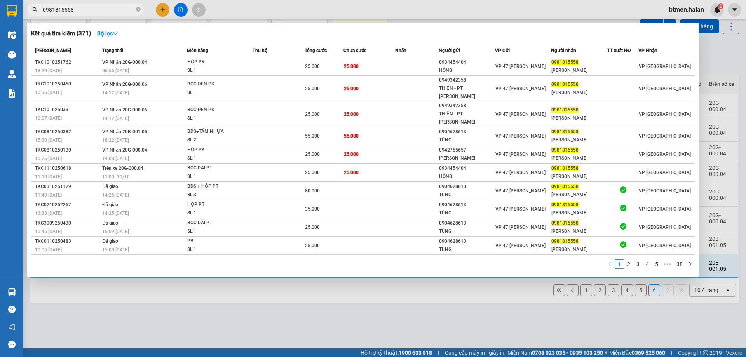
click at [140, 304] on div at bounding box center [373, 178] width 746 height 357
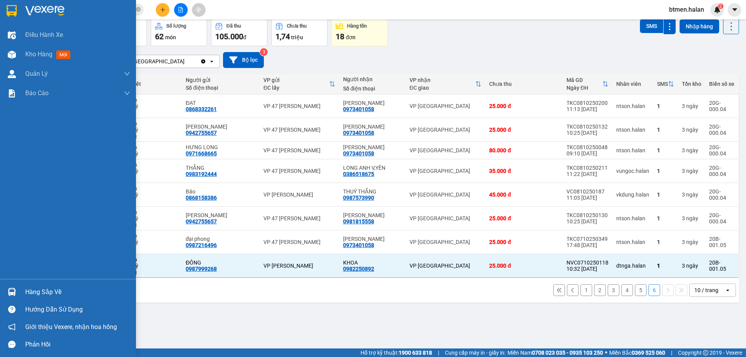
click at [30, 291] on div "Hàng sắp về" at bounding box center [77, 292] width 105 height 12
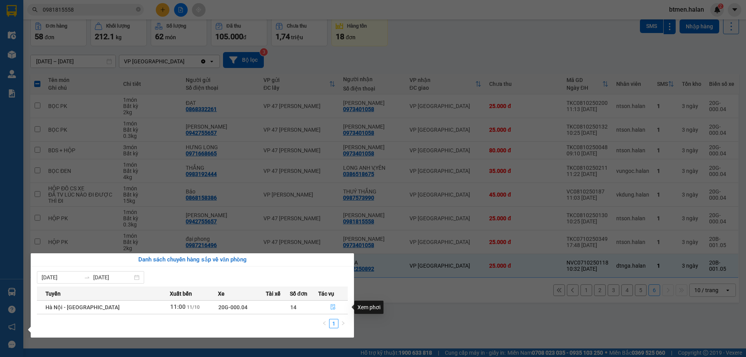
click at [332, 309] on icon "file-done" at bounding box center [332, 306] width 5 height 5
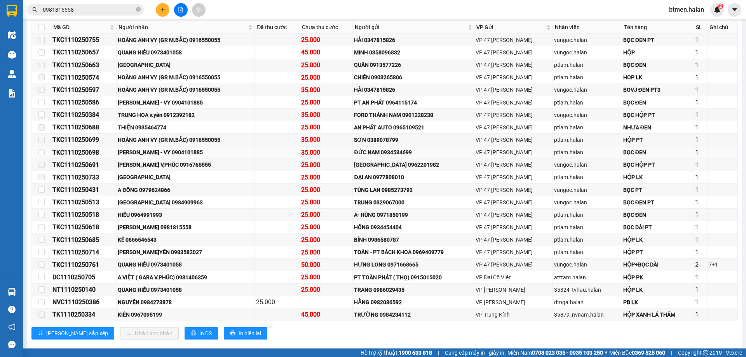
scroll to position [155, 0]
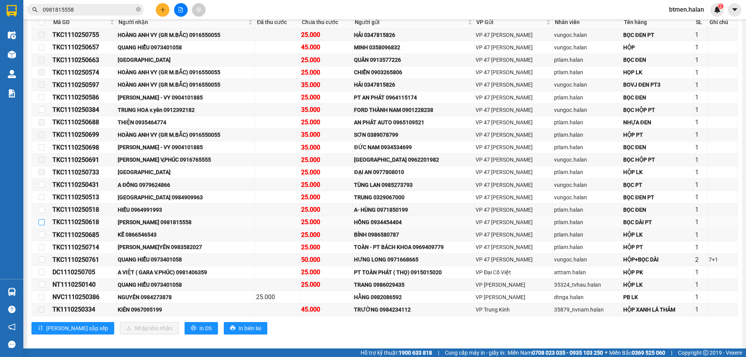
click at [39, 223] on input "checkbox" at bounding box center [41, 222] width 6 height 6
checkbox input "true"
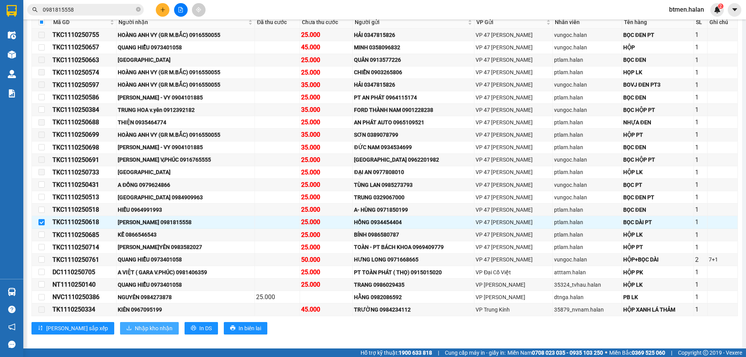
click at [135, 325] on span "Nhập kho nhận" at bounding box center [154, 328] width 38 height 9
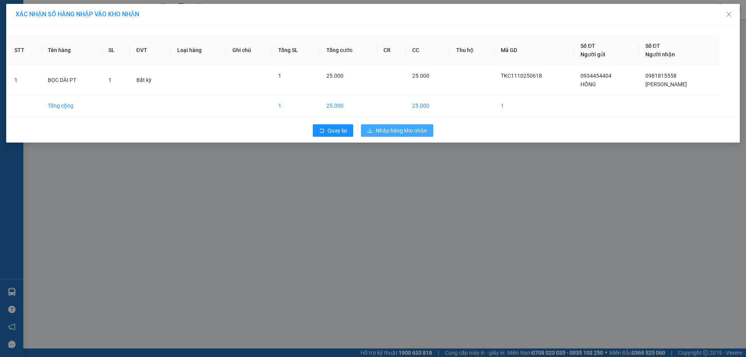
click at [399, 131] on span "Nhập hàng kho nhận" at bounding box center [401, 130] width 51 height 9
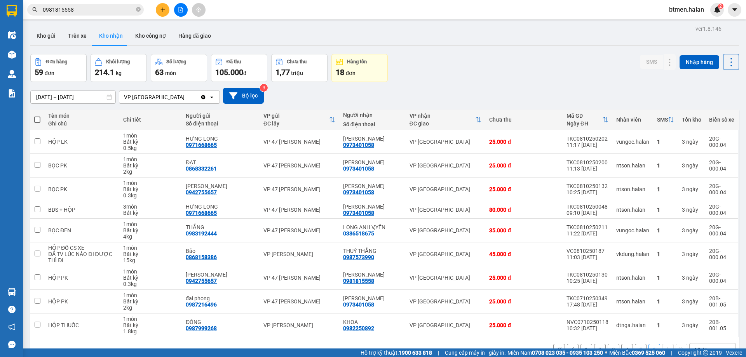
click at [628, 51] on div "ver 1.8.146 Kho gửi Trên xe Kho nhận Kho công nợ Hàng đã giao Đơn hàng 59 đơn K…" at bounding box center [384, 201] width 715 height 357
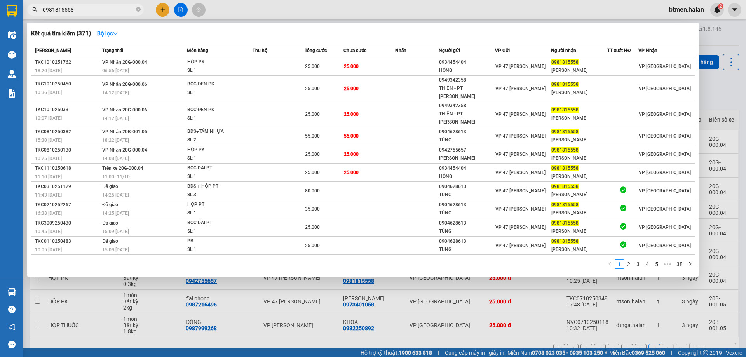
click at [86, 9] on input "0981815558" at bounding box center [89, 9] width 92 height 9
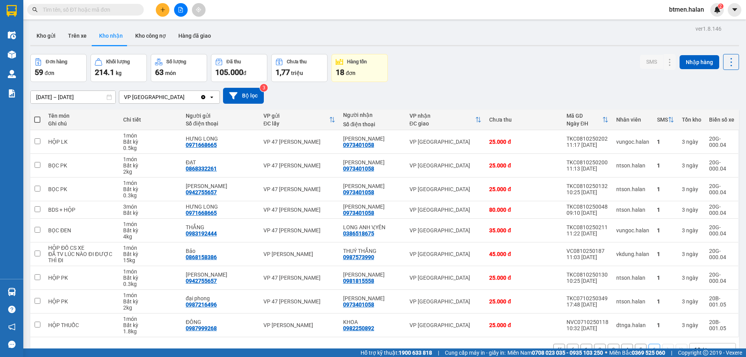
paste input "0981815558"
type input "0981815558"
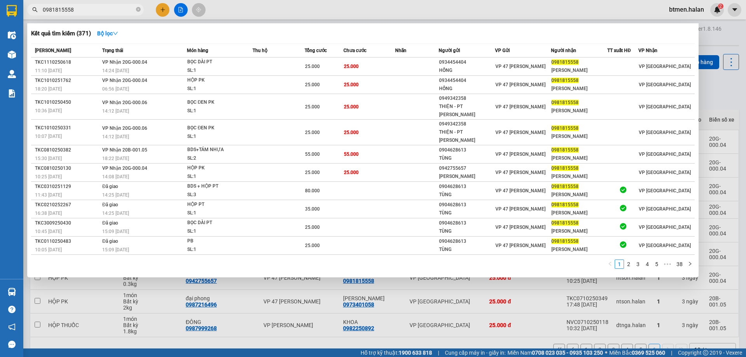
click at [179, 34] on div "Kết quả tìm kiếm ( 371 ) Bộ lọc" at bounding box center [363, 33] width 664 height 12
click at [241, 336] on div at bounding box center [373, 178] width 746 height 357
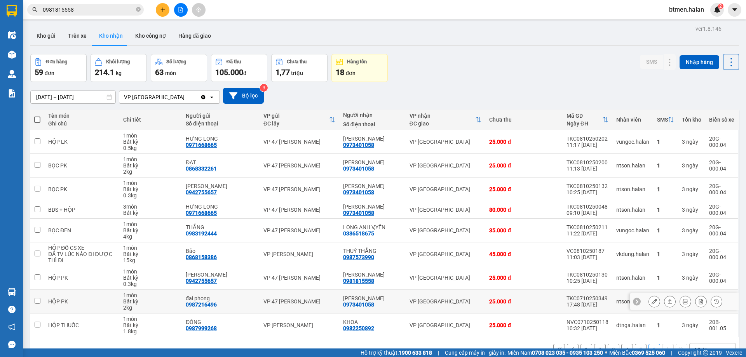
scroll to position [36, 0]
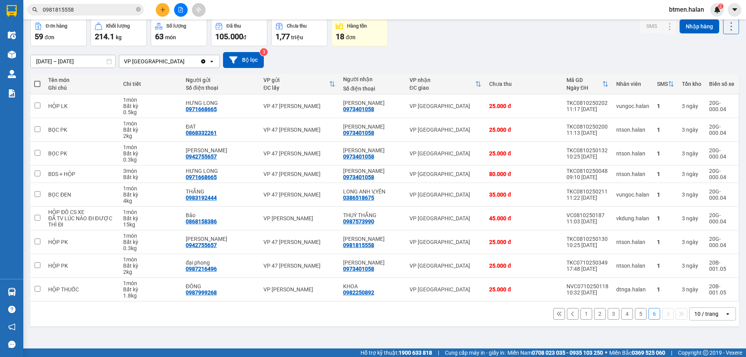
click at [635, 314] on button "5" at bounding box center [641, 314] width 12 height 12
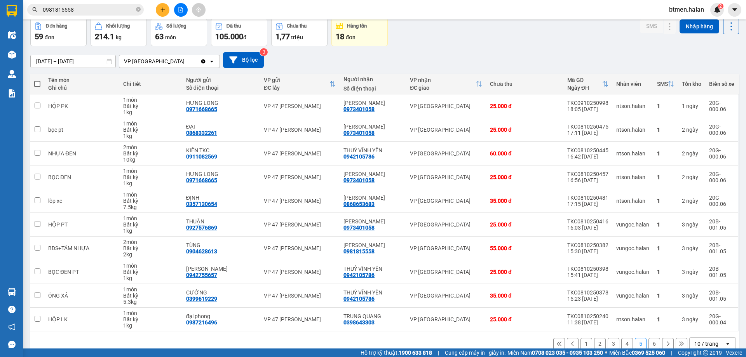
click at [621, 344] on button "4" at bounding box center [627, 344] width 12 height 12
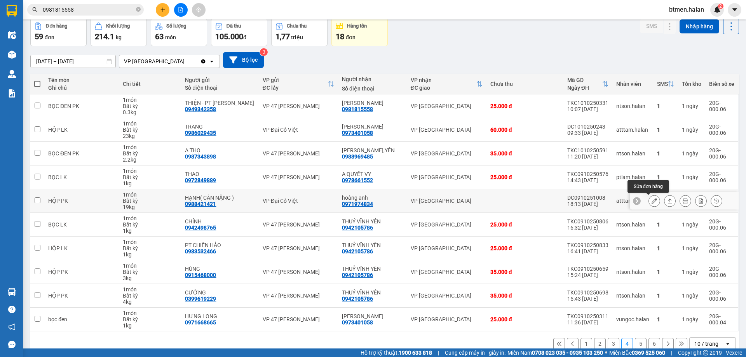
click at [652, 202] on icon at bounding box center [654, 200] width 5 height 5
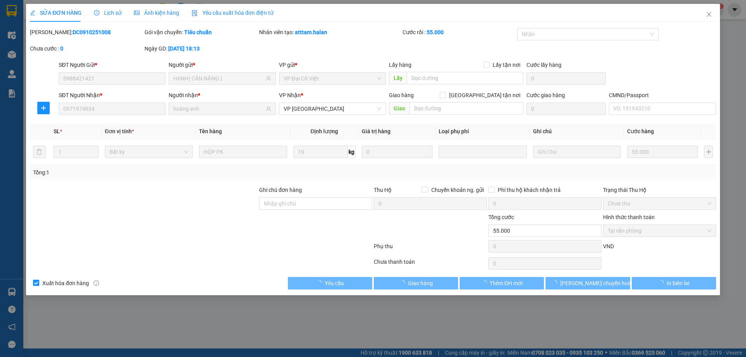
type input "0988421421"
type input "HẠNH( CÂN NẶNG )"
type input "0971974834"
type input "hoàng anh"
type input "0"
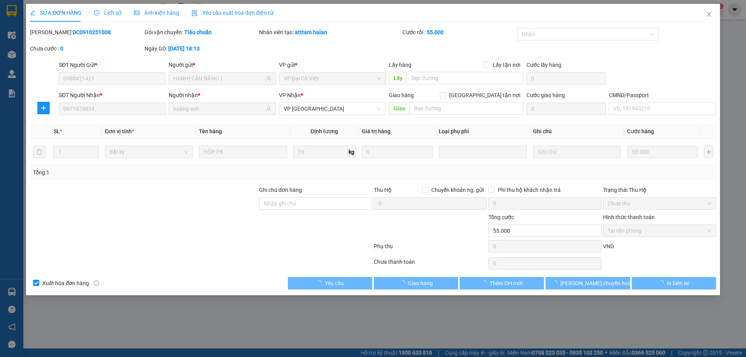
type input "55.000"
click at [634, 234] on span "Tại văn phòng" at bounding box center [660, 231] width 104 height 12
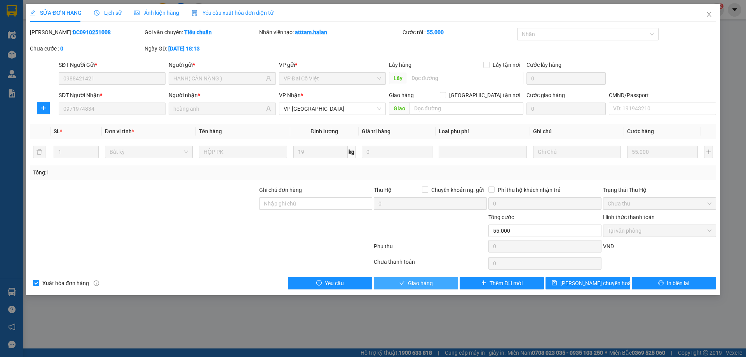
click at [440, 277] on button "Giao hàng" at bounding box center [416, 283] width 84 height 12
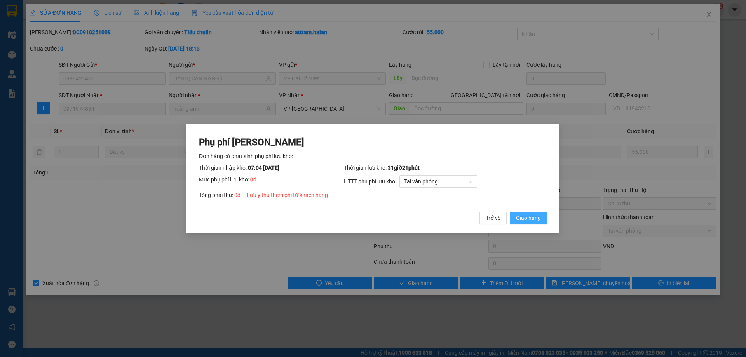
click at [543, 217] on button "Giao hàng" at bounding box center [528, 218] width 37 height 12
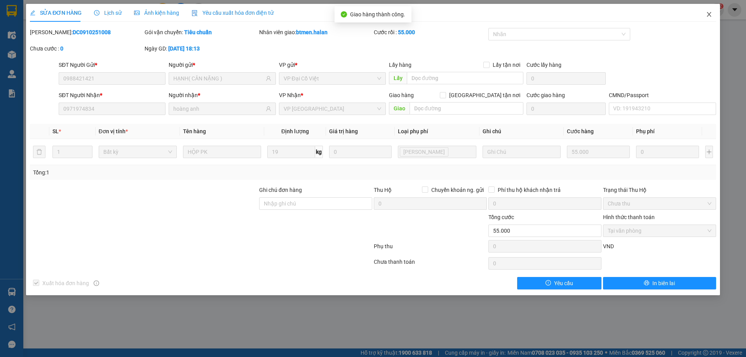
click at [707, 15] on icon "close" at bounding box center [709, 14] width 6 height 6
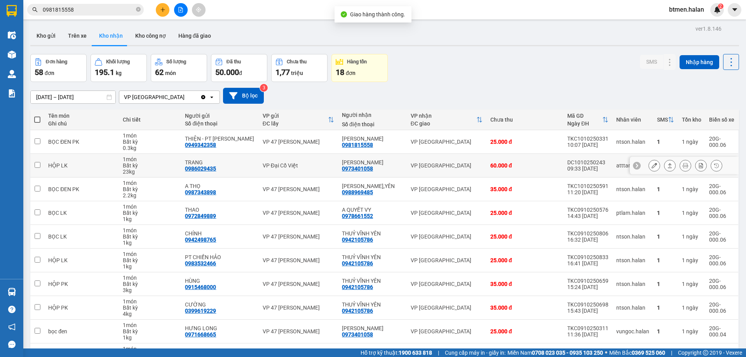
scroll to position [51, 0]
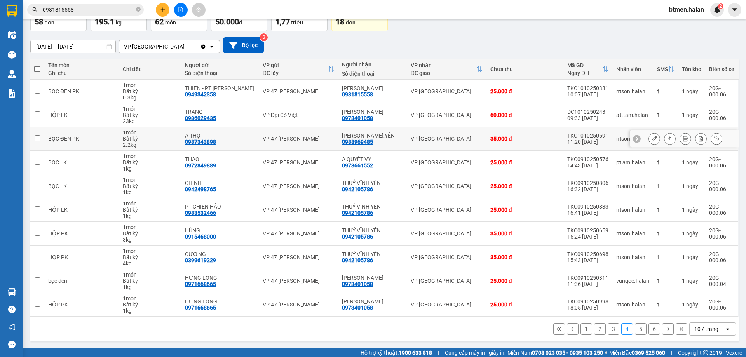
click at [362, 140] on div "0988969485" at bounding box center [357, 142] width 31 height 6
drag, startPoint x: 362, startPoint y: 140, endPoint x: 675, endPoint y: 140, distance: 312.8
click at [680, 140] on button at bounding box center [685, 139] width 11 height 14
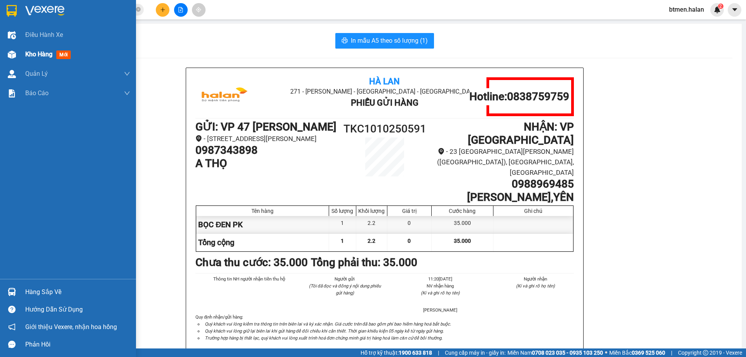
click at [18, 56] on div at bounding box center [12, 55] width 14 height 14
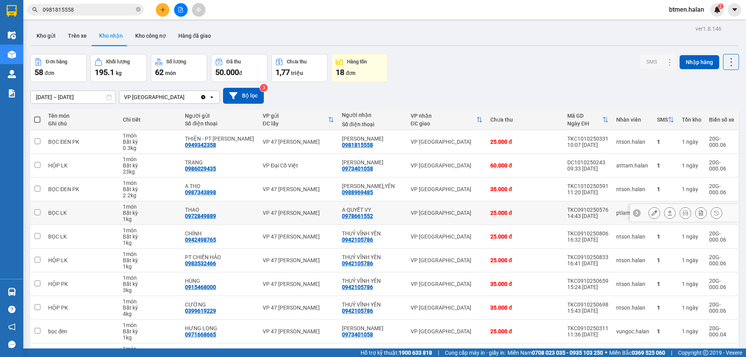
click at [363, 216] on div "0978661552" at bounding box center [357, 216] width 31 height 6
copy div "0978661552"
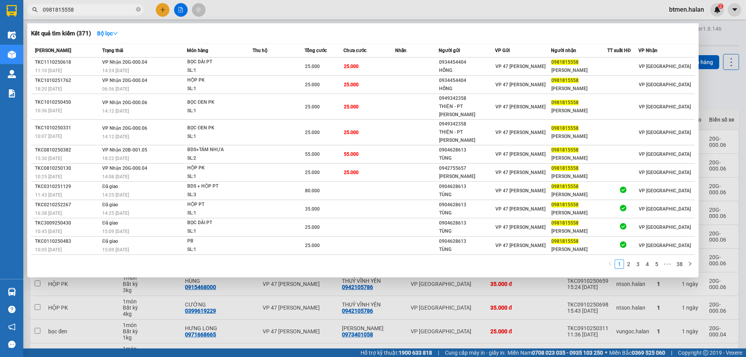
click at [111, 7] on input "0981815558" at bounding box center [89, 9] width 92 height 9
paste input "78661552"
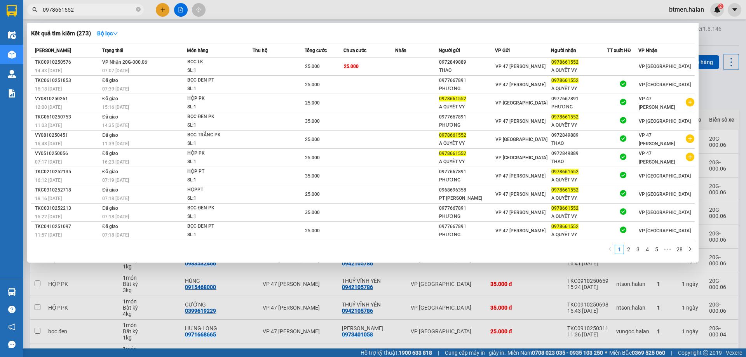
click at [731, 85] on div at bounding box center [373, 178] width 746 height 357
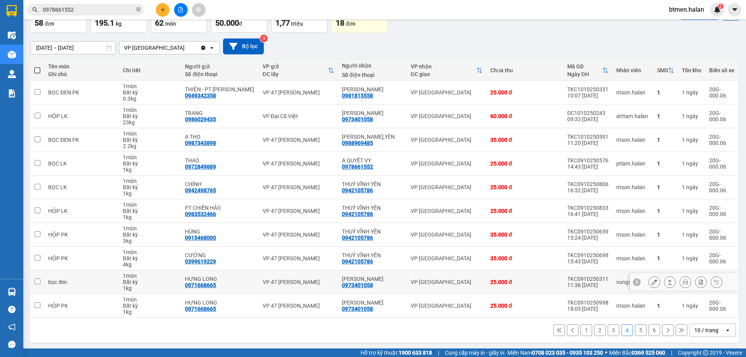
scroll to position [51, 0]
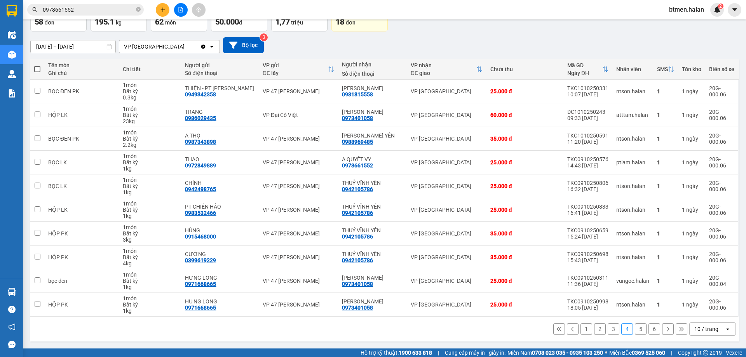
click at [610, 331] on button "3" at bounding box center [614, 329] width 12 height 12
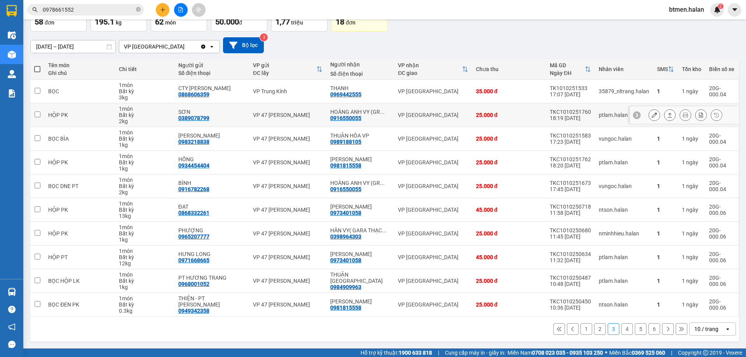
click at [354, 120] on div "0916550055" at bounding box center [345, 118] width 31 height 6
copy div "0916550055"
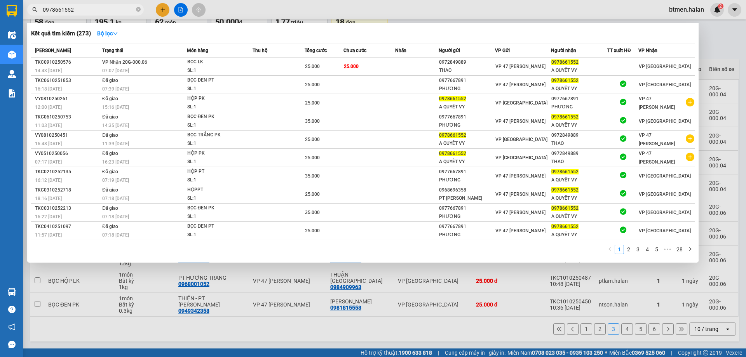
click at [120, 10] on input "0978661552" at bounding box center [89, 9] width 92 height 9
paste input "16550055"
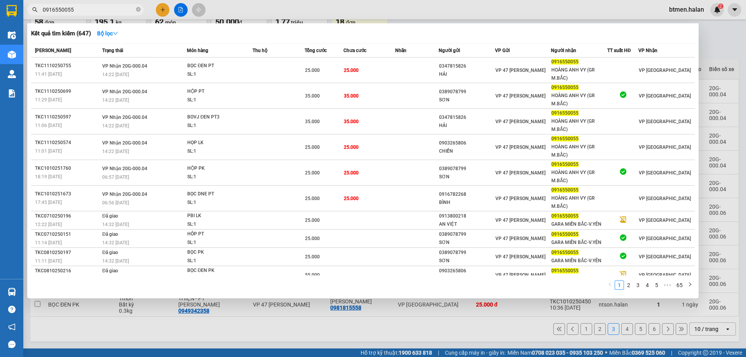
click at [646, 38] on div "Kết quả tìm kiếm ( 647 ) Bộ lọc" at bounding box center [363, 33] width 664 height 12
click at [721, 47] on div at bounding box center [373, 178] width 746 height 357
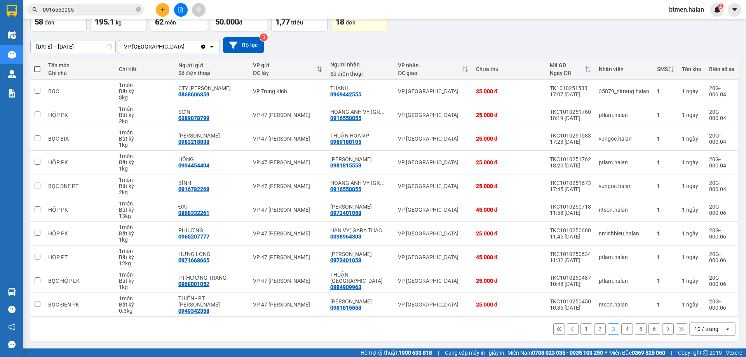
click at [595, 326] on button "2" at bounding box center [600, 329] width 12 height 12
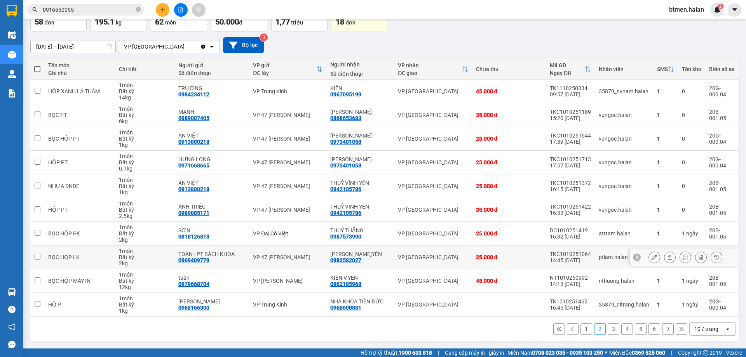
click at [358, 261] on div "0983582027" at bounding box center [345, 260] width 31 height 6
copy div "0983582027"
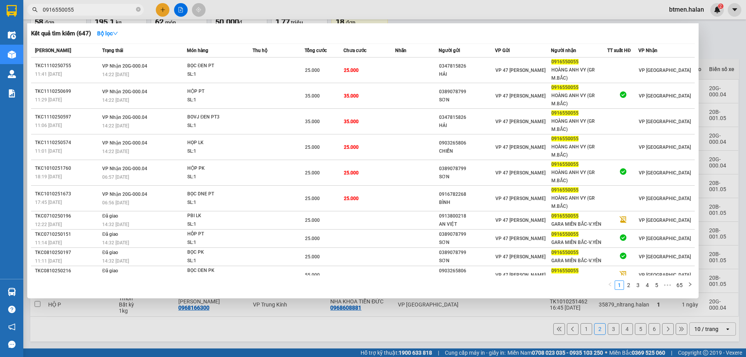
click at [106, 8] on input "0916550055" at bounding box center [89, 9] width 92 height 9
paste input "83582027"
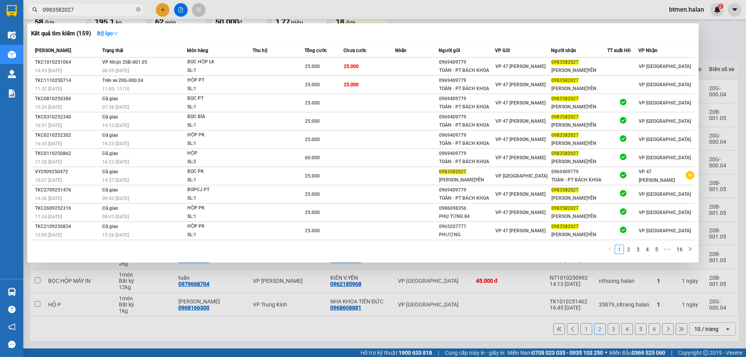
click at [706, 49] on div at bounding box center [373, 178] width 746 height 357
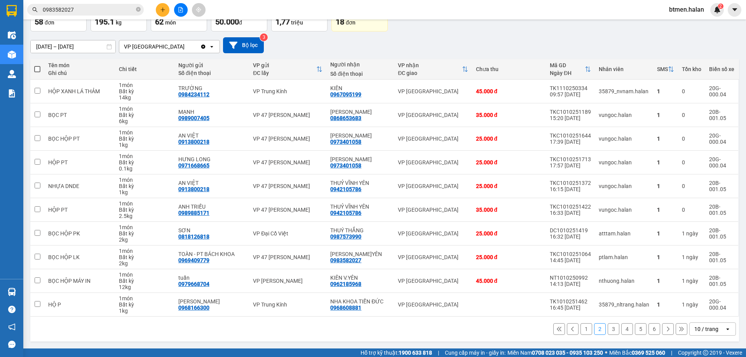
click at [582, 326] on button "1" at bounding box center [586, 329] width 12 height 12
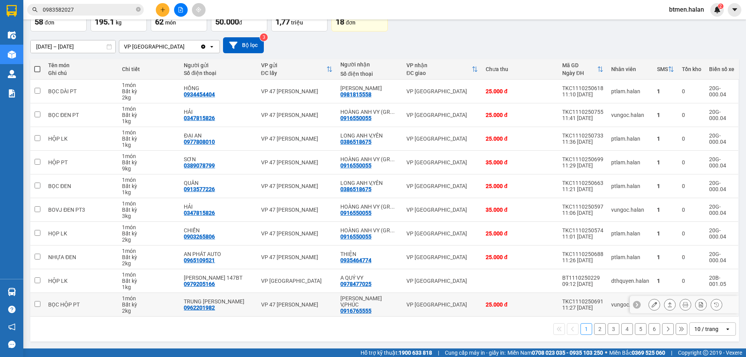
click at [364, 308] on div "0916765555" at bounding box center [355, 311] width 31 height 6
copy div "0916765555"
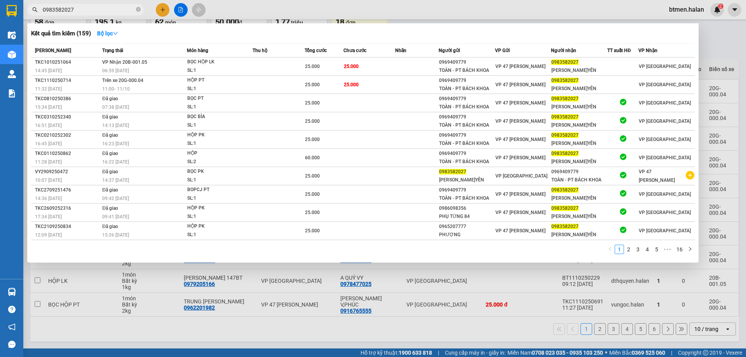
click at [85, 7] on input "0983582027" at bounding box center [89, 9] width 92 height 9
paste input "16765555"
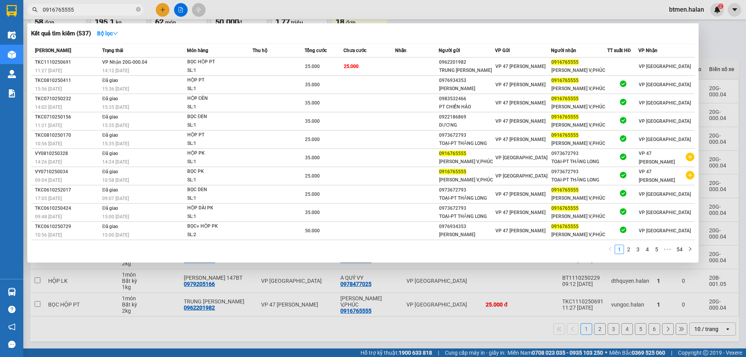
type input "0916765555"
click at [727, 47] on div at bounding box center [373, 178] width 746 height 357
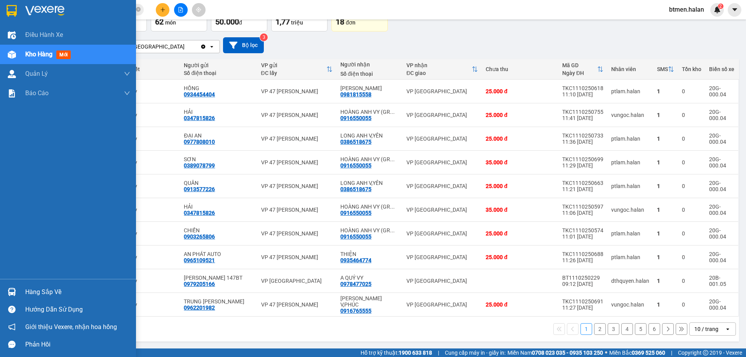
click at [19, 289] on div "Hàng sắp về" at bounding box center [68, 291] width 136 height 17
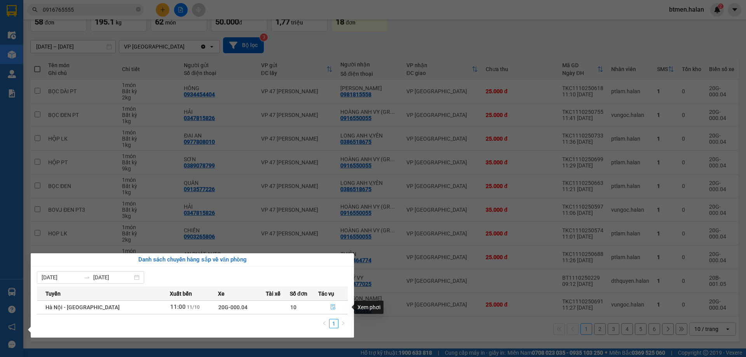
click at [331, 304] on button "button" at bounding box center [333, 307] width 29 height 12
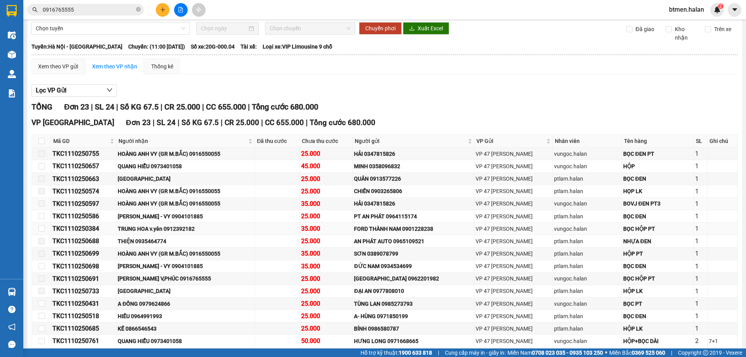
scroll to position [78, 0]
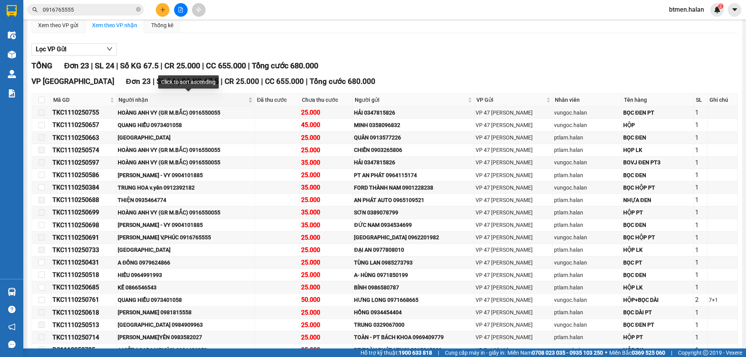
click at [130, 96] on span "Người nhận" at bounding box center [183, 100] width 128 height 9
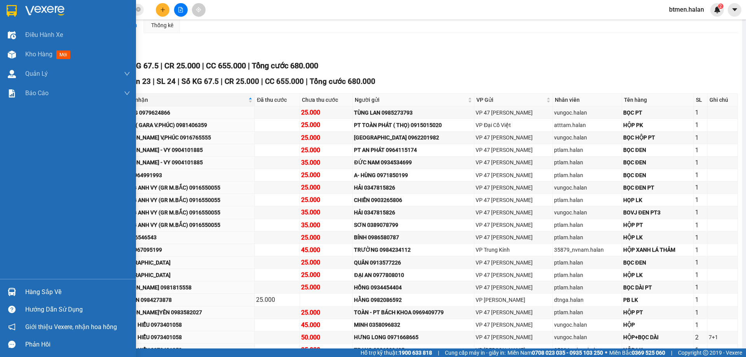
click at [20, 292] on div "Hàng sắp về" at bounding box center [68, 291] width 136 height 17
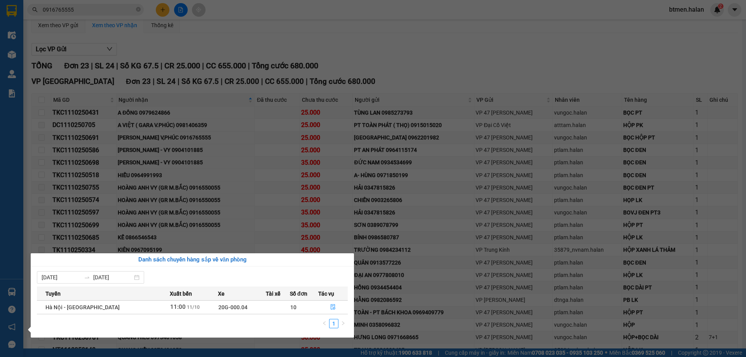
click at [393, 55] on section "Kết quả tìm kiếm ( 537 ) Bộ lọc Mã ĐH Trạng thái Món hàng Thu hộ Tổng cước Chưa…" at bounding box center [373, 178] width 746 height 357
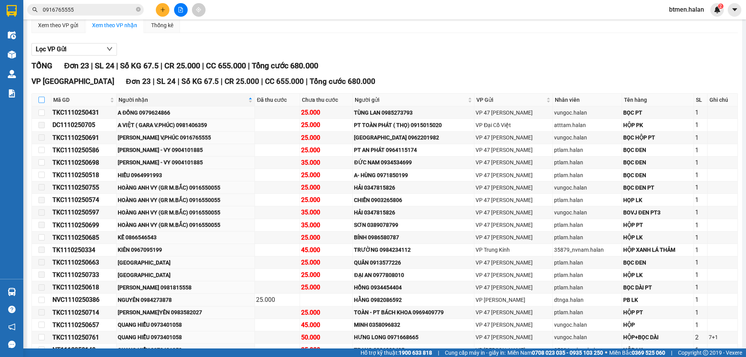
click at [38, 96] on label at bounding box center [41, 100] width 6 height 9
click at [38, 97] on input "checkbox" at bounding box center [41, 100] width 6 height 6
checkbox input "true"
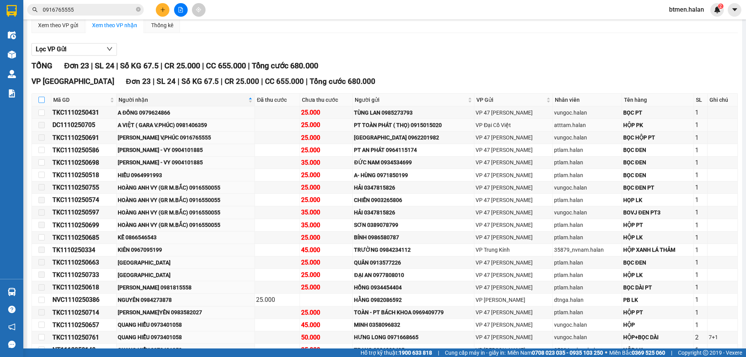
checkbox input "true"
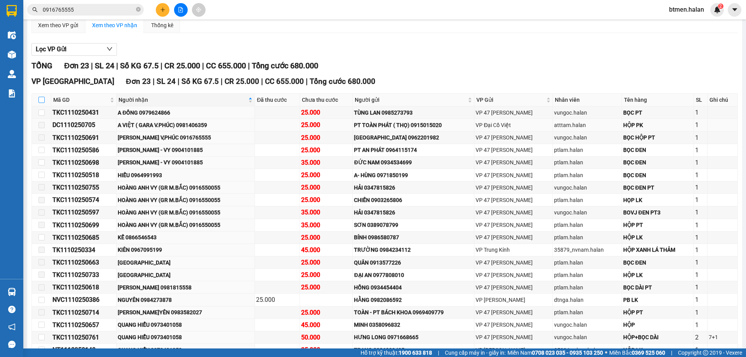
checkbox input "true"
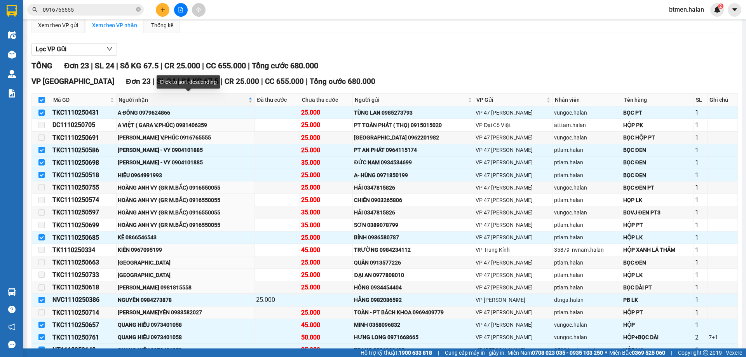
click at [132, 99] on span "Người nhận" at bounding box center [183, 100] width 128 height 9
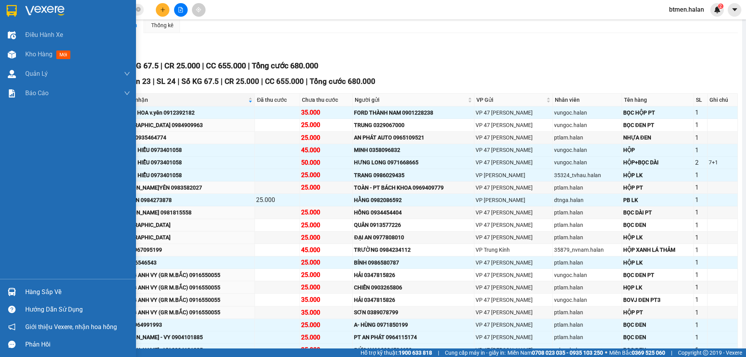
click at [28, 289] on div "Hàng sắp về" at bounding box center [77, 292] width 105 height 12
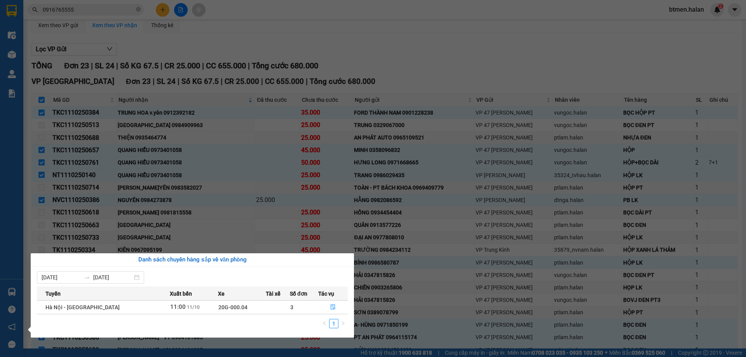
click at [16, 56] on div "Điều hành xe Kho hàng mới Quản Lý Quản lý chuyến Quản lý kiểm kho Báo cáo 12. T…" at bounding box center [11, 178] width 23 height 357
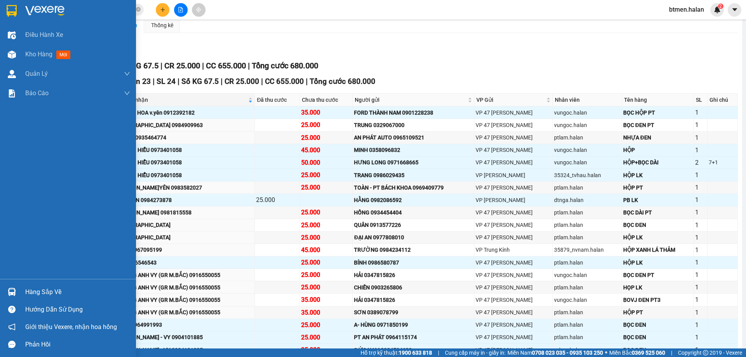
click at [16, 56] on img at bounding box center [12, 55] width 8 height 8
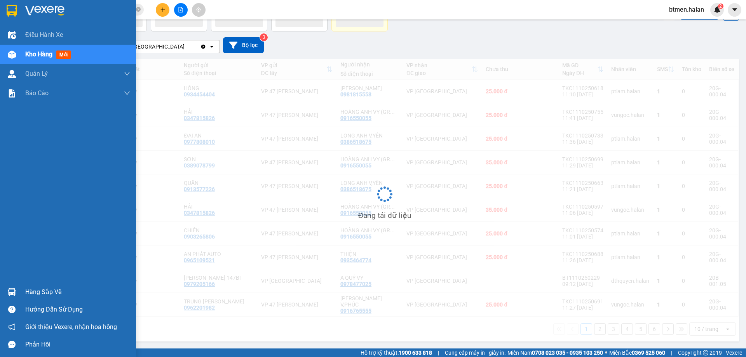
scroll to position [49, 0]
click at [42, 289] on div "Hàng sắp về" at bounding box center [77, 292] width 105 height 12
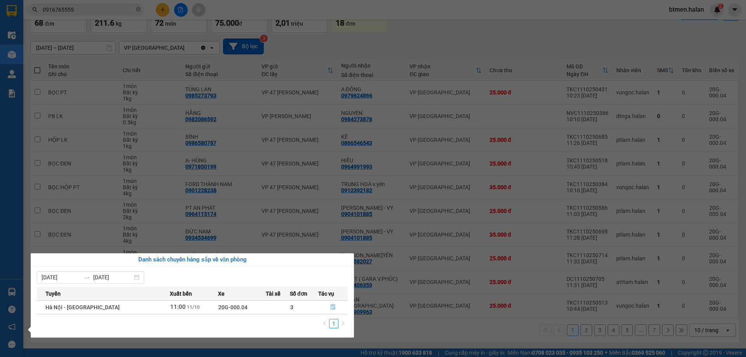
scroll to position [51, 0]
click at [331, 305] on icon "file-done" at bounding box center [333, 307] width 5 height 5
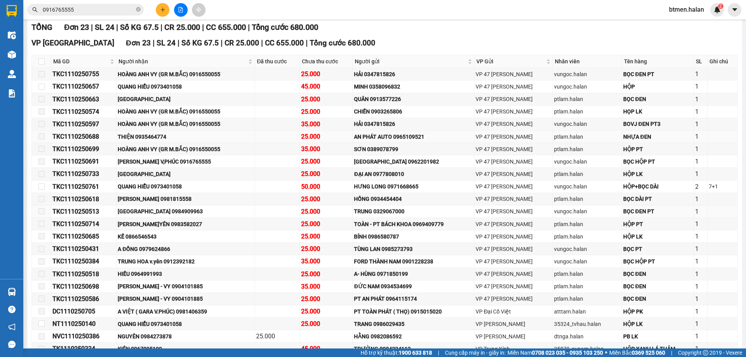
scroll to position [117, 0]
click at [42, 61] on input "checkbox" at bounding box center [41, 61] width 6 height 6
checkbox input "true"
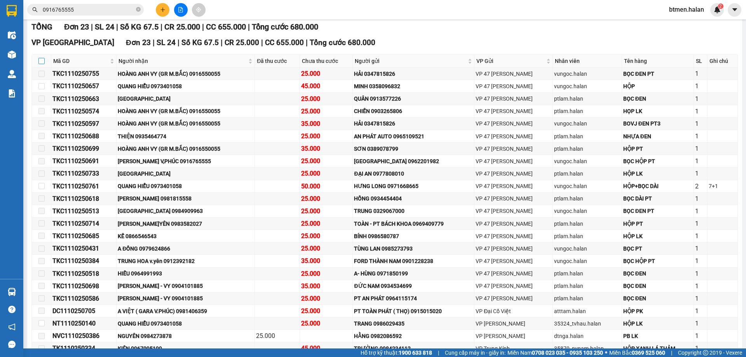
checkbox input "true"
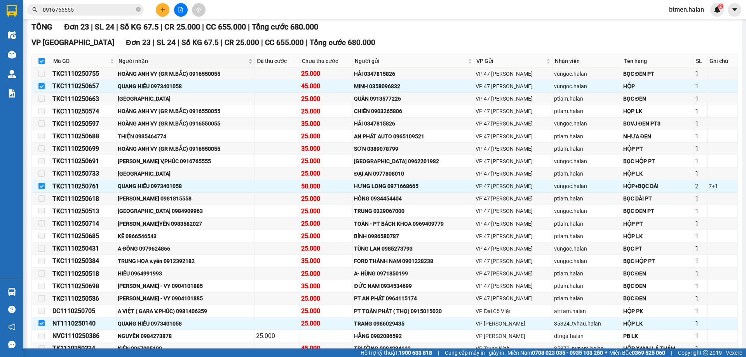
click at [135, 60] on span "Người nhận" at bounding box center [183, 61] width 128 height 9
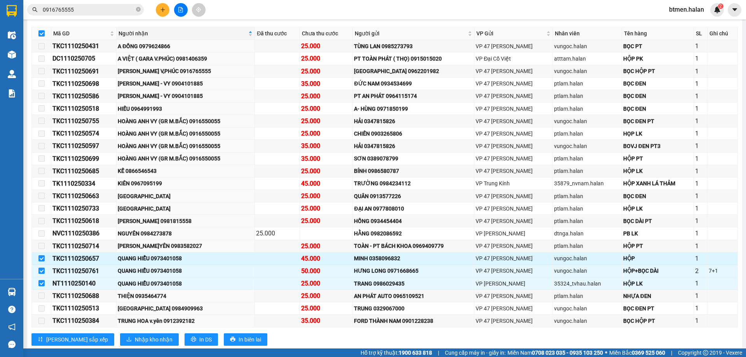
scroll to position [163, 0]
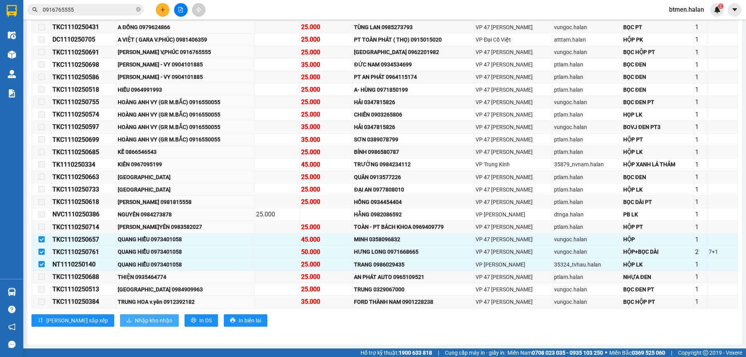
click at [135, 322] on span "Nhập kho nhận" at bounding box center [154, 320] width 38 height 9
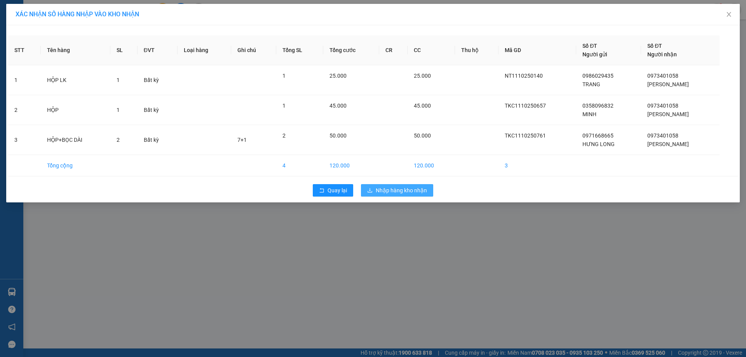
click at [409, 187] on span "Nhập hàng kho nhận" at bounding box center [401, 190] width 51 height 9
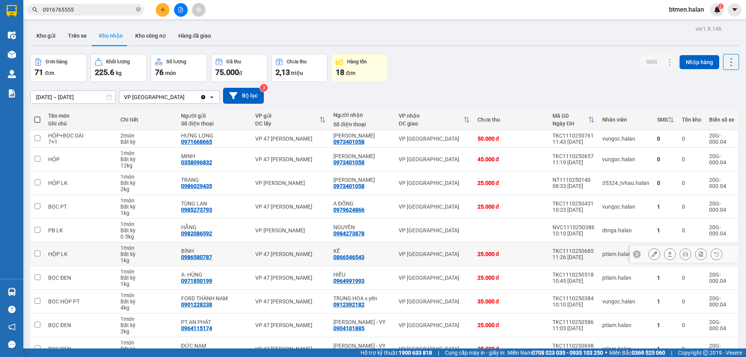
scroll to position [39, 0]
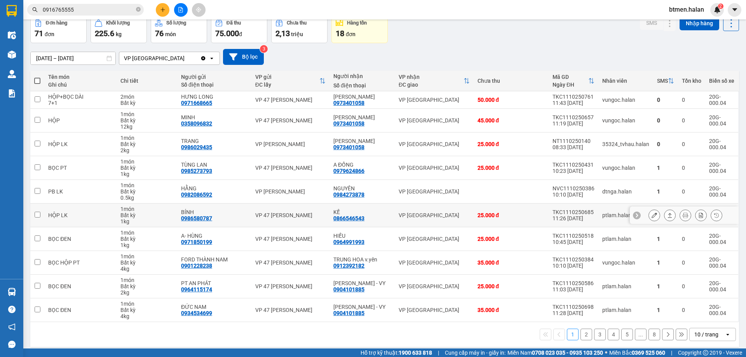
click at [351, 218] on div "0866546543" at bounding box center [348, 218] width 31 height 6
click at [352, 265] on div "0912392182" at bounding box center [348, 266] width 31 height 6
click at [361, 291] on div "0904101885" at bounding box center [348, 289] width 31 height 6
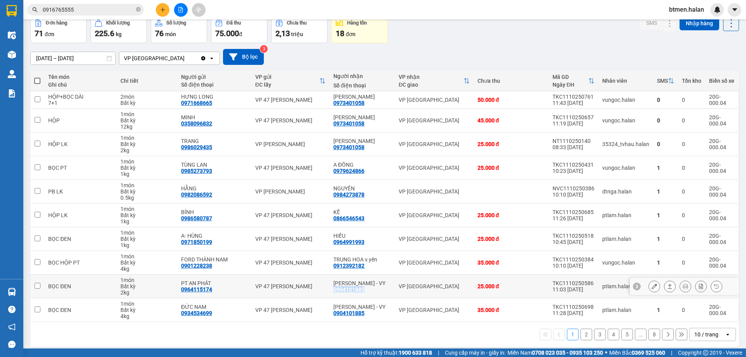
click at [361, 291] on div "0904101885" at bounding box center [348, 289] width 31 height 6
click at [582, 336] on button "2" at bounding box center [586, 335] width 12 height 12
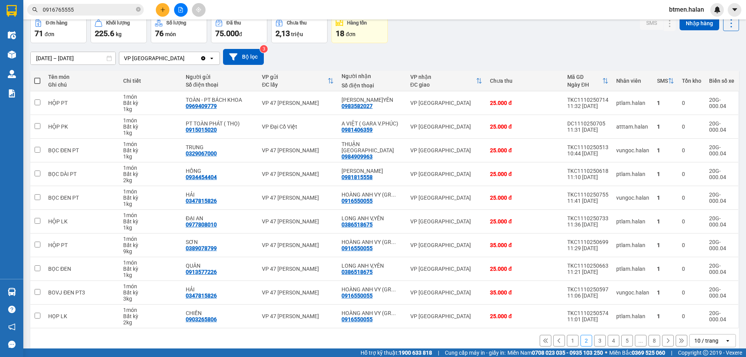
click at [648, 342] on button "8" at bounding box center [654, 341] width 12 height 12
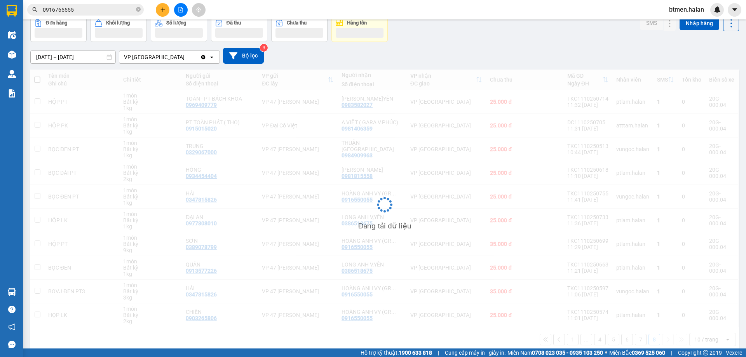
scroll to position [36, 0]
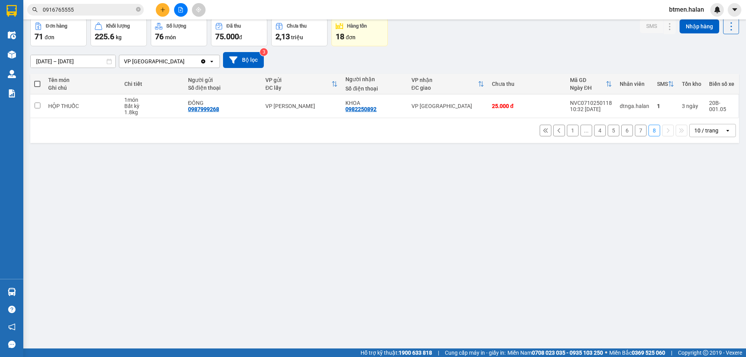
click at [635, 133] on button "7" at bounding box center [641, 131] width 12 height 12
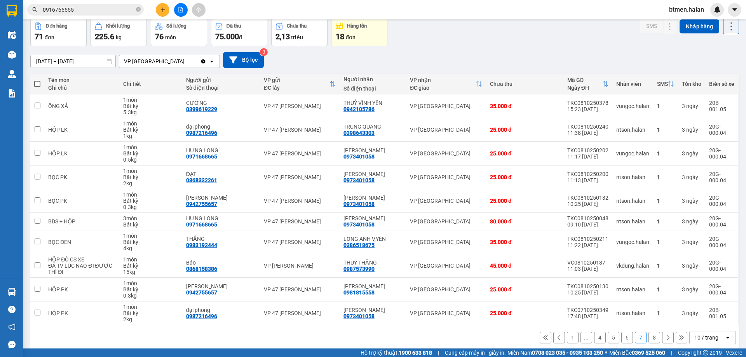
click at [643, 53] on div "13/08/2025 – 11/10/2025 Press the down arrow key to interact with the calendar …" at bounding box center [384, 60] width 709 height 16
click at [651, 340] on button "8" at bounding box center [654, 338] width 12 height 12
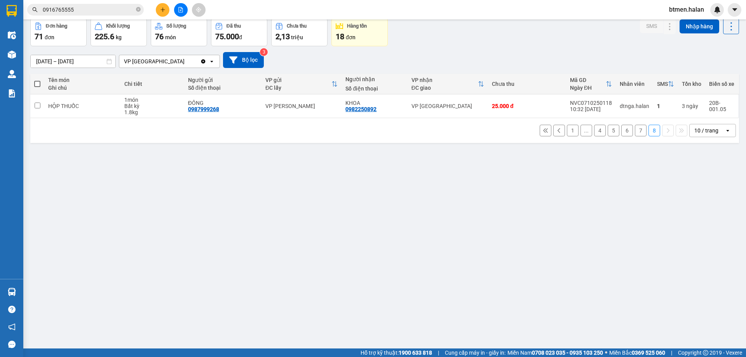
click at [623, 133] on button "6" at bounding box center [627, 131] width 12 height 12
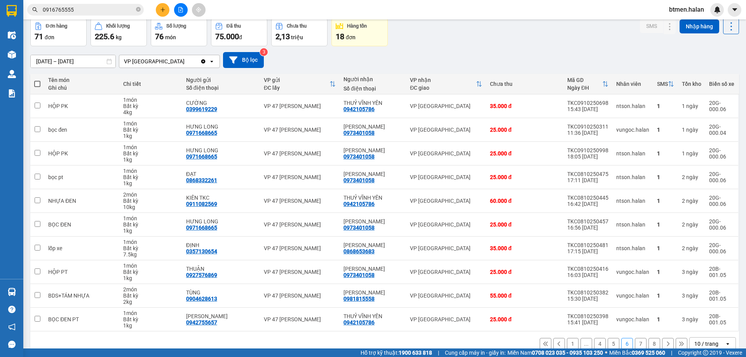
click at [635, 343] on button "7" at bounding box center [641, 344] width 12 height 12
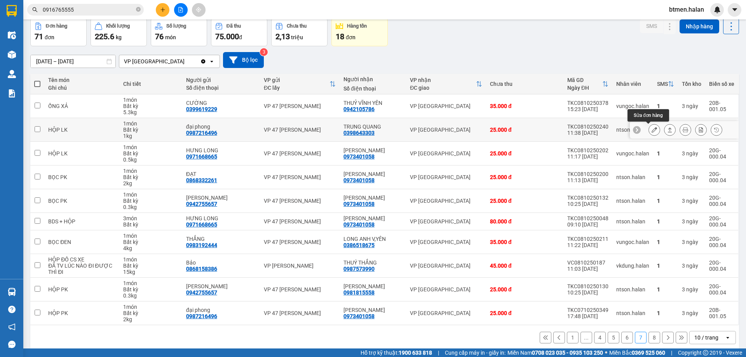
click at [652, 130] on icon at bounding box center [654, 129] width 5 height 5
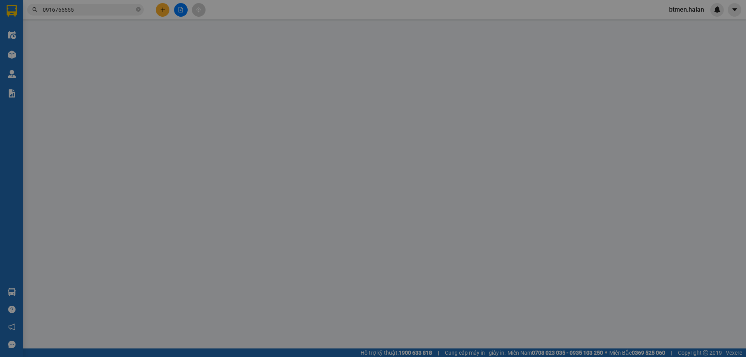
type input "0987216496"
type input "đại phong"
type input "0398643303"
type input "TRUNG QUANG"
type input "0"
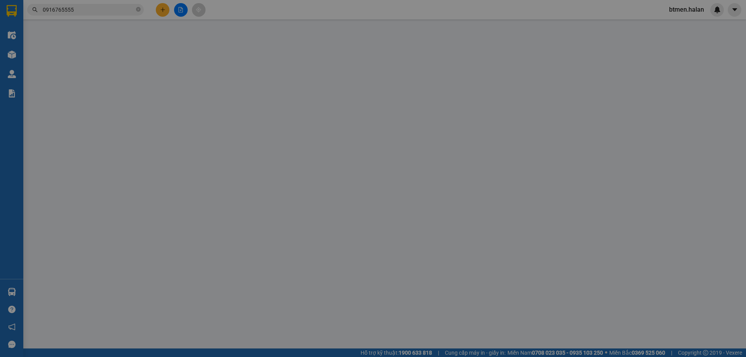
type input "25.000"
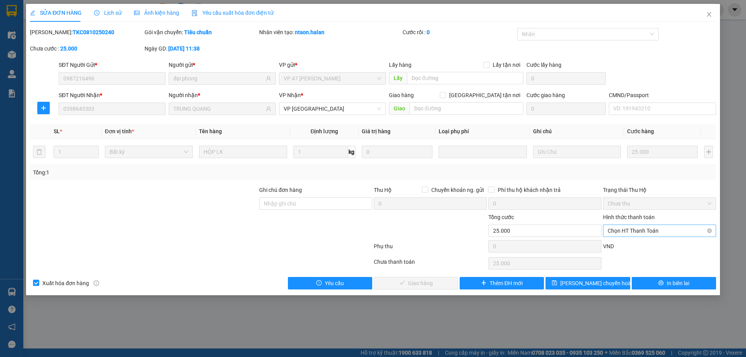
click at [630, 235] on span "Chọn HT Thanh Toán" at bounding box center [660, 231] width 104 height 12
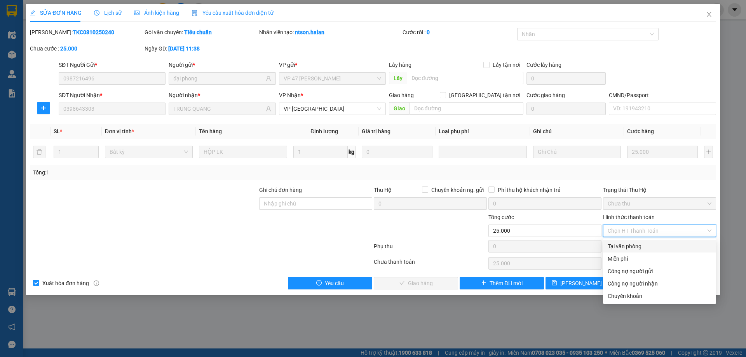
click at [629, 249] on div "Tại văn phòng" at bounding box center [660, 246] width 104 height 9
type input "0"
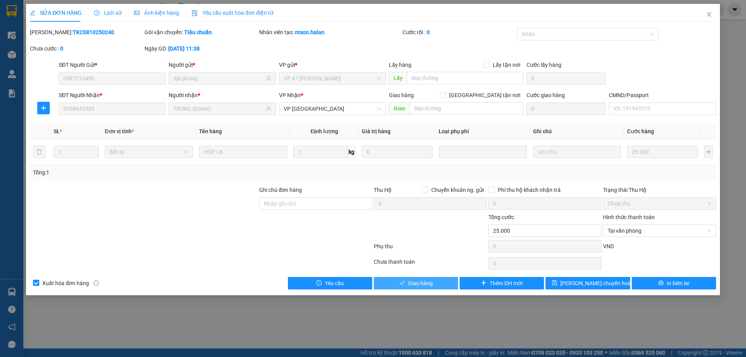
click at [414, 281] on span "Giao hàng" at bounding box center [420, 283] width 25 height 9
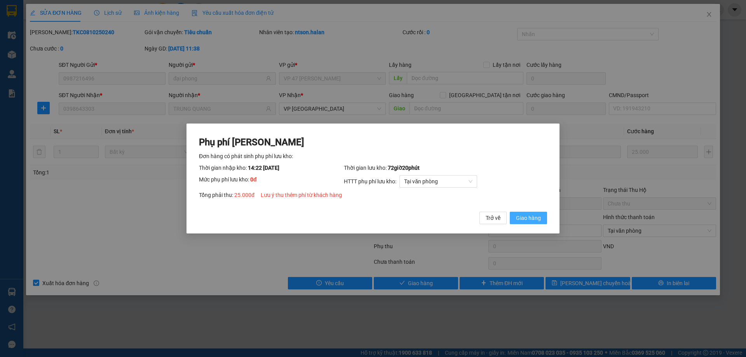
click at [516, 220] on button "Giao hàng" at bounding box center [528, 218] width 37 height 12
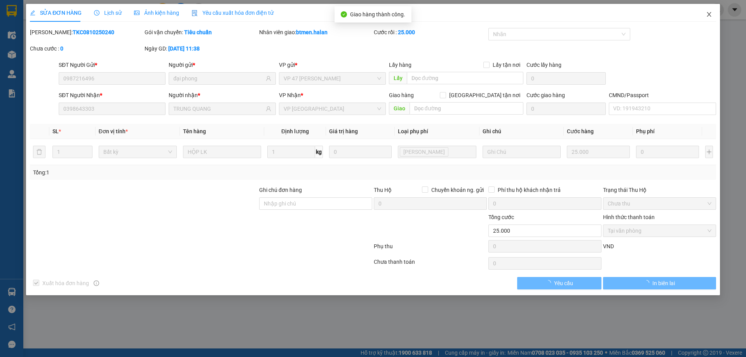
click at [713, 12] on span "Close" at bounding box center [709, 15] width 22 height 22
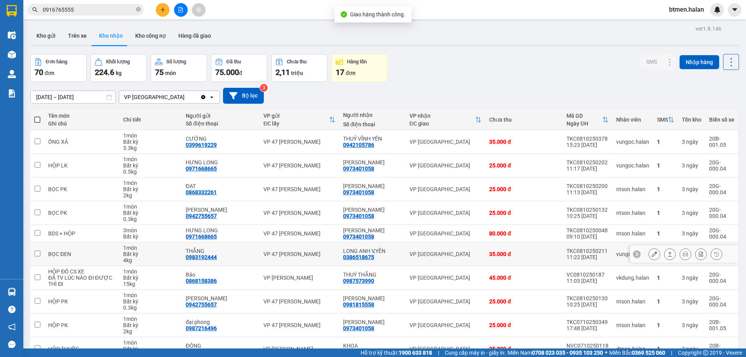
scroll to position [44, 0]
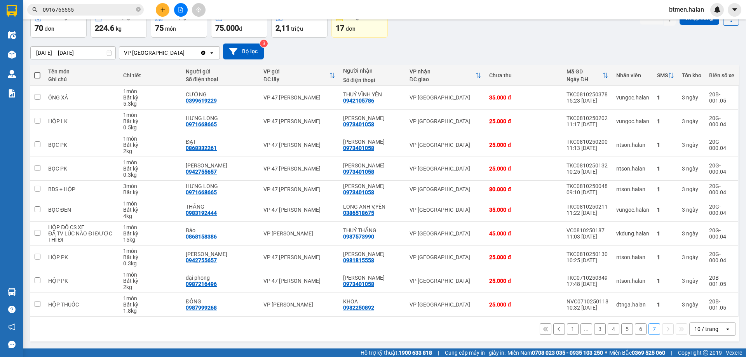
click at [595, 329] on button "3" at bounding box center [600, 329] width 12 height 12
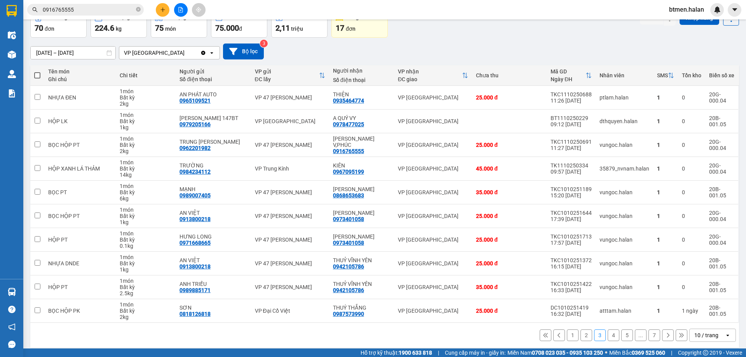
click at [582, 335] on button "2" at bounding box center [586, 335] width 12 height 12
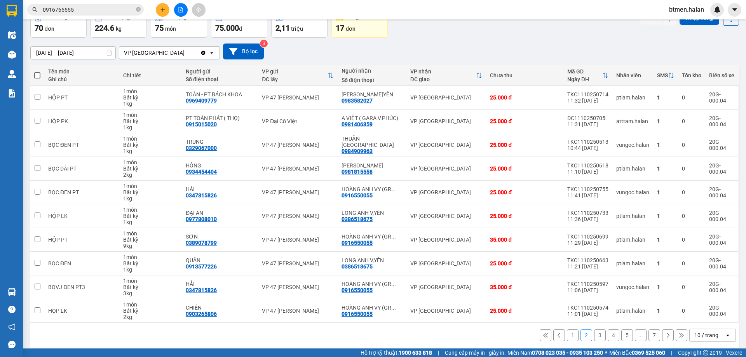
click at [570, 337] on button "1" at bounding box center [573, 335] width 12 height 12
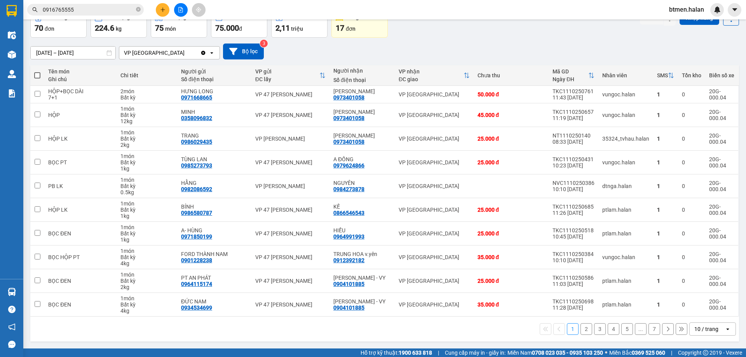
click at [594, 329] on button "3" at bounding box center [600, 329] width 12 height 12
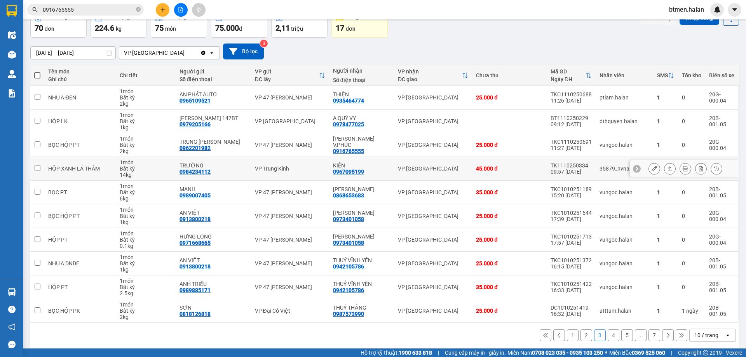
click at [649, 170] on button at bounding box center [654, 169] width 11 height 14
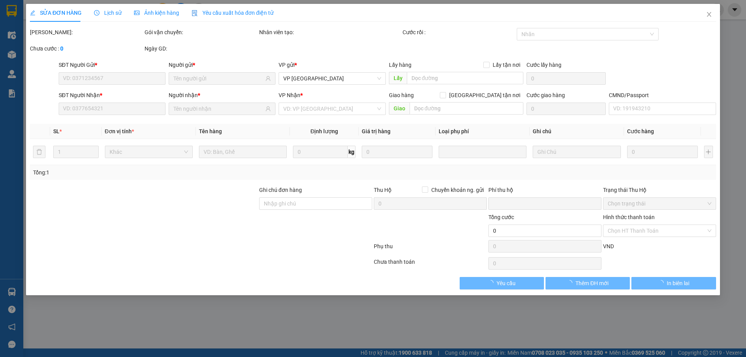
type input "0984234112"
type input "TRƯỜNG"
type input "0967095199"
type input "KIÊN"
type input "0"
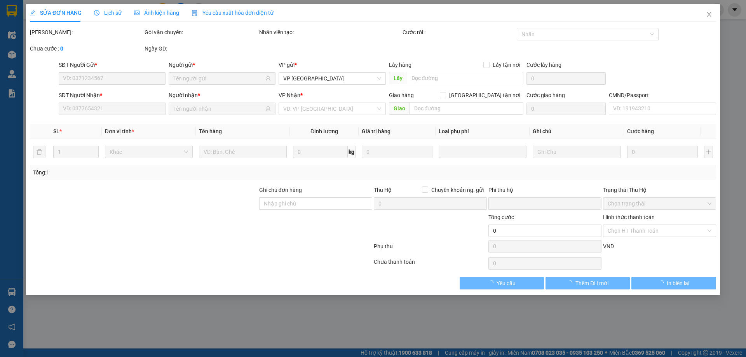
type input "45.000"
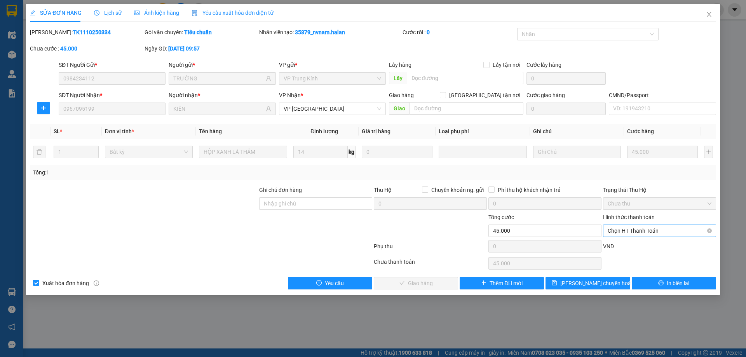
click at [635, 229] on span "Chọn HT Thanh Toán" at bounding box center [660, 231] width 104 height 12
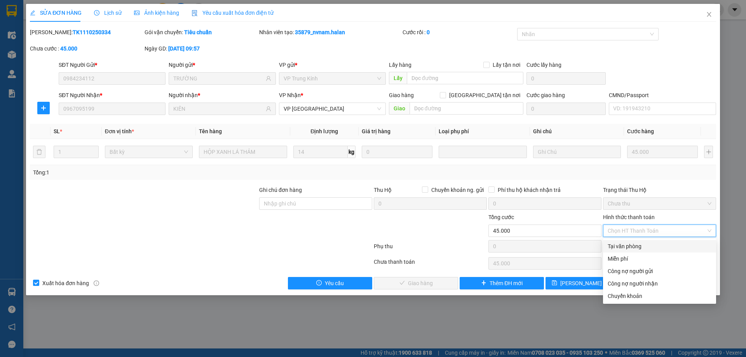
drag, startPoint x: 633, startPoint y: 245, endPoint x: 546, endPoint y: 274, distance: 91.7
click at [633, 246] on div "Tại văn phòng" at bounding box center [660, 246] width 104 height 9
type input "0"
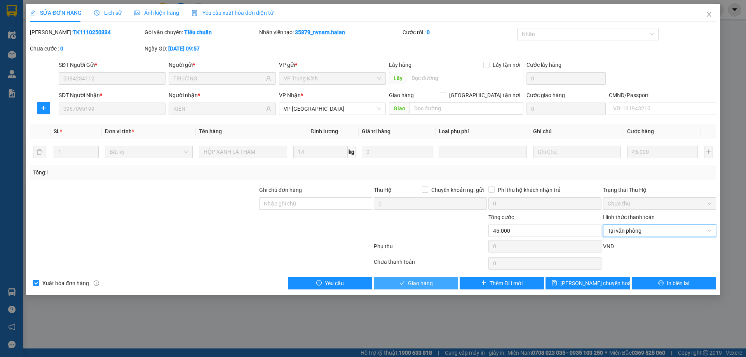
click at [425, 286] on span "Giao hàng" at bounding box center [420, 283] width 25 height 9
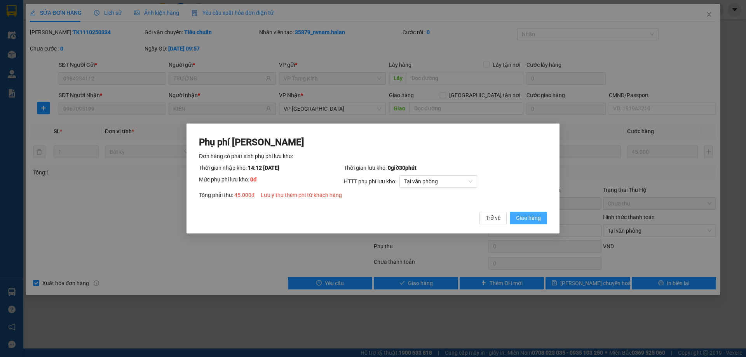
click at [522, 216] on span "Giao hàng" at bounding box center [528, 218] width 25 height 9
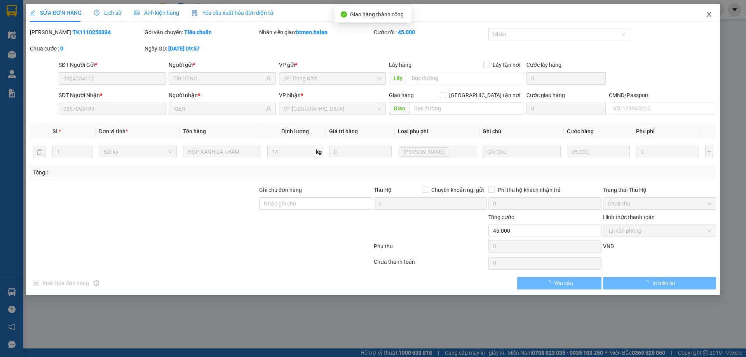
click at [713, 12] on span "Close" at bounding box center [709, 15] width 22 height 22
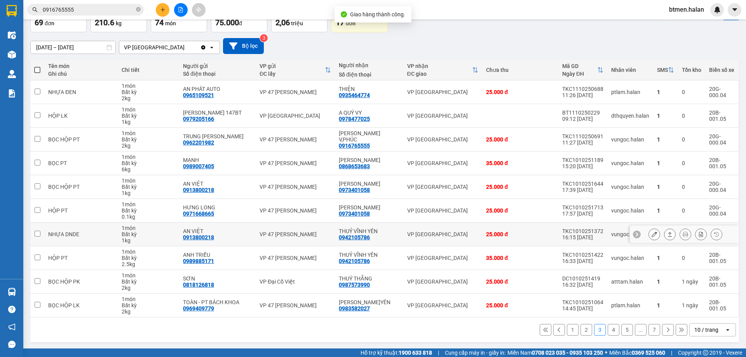
scroll to position [51, 0]
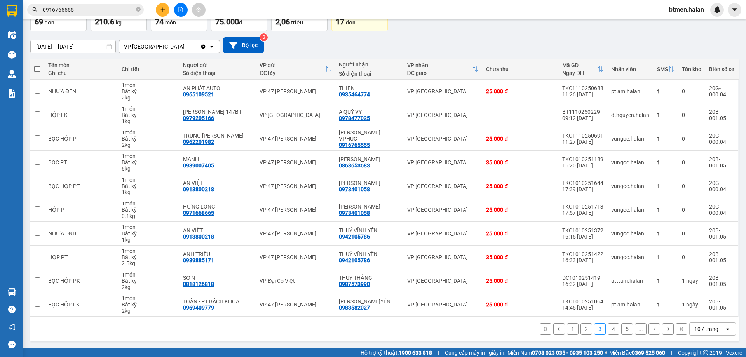
click at [608, 329] on button "4" at bounding box center [614, 329] width 12 height 12
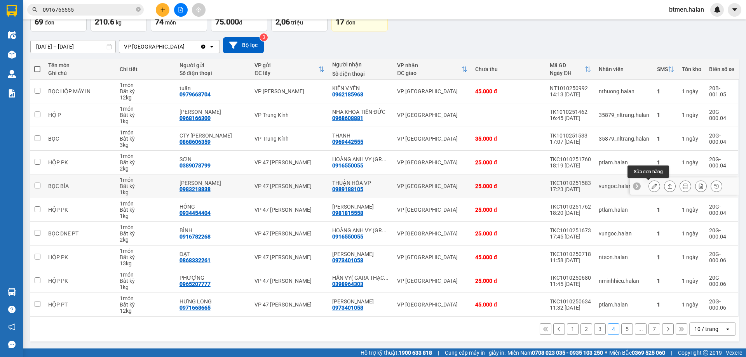
click at [652, 185] on icon at bounding box center [654, 185] width 5 height 5
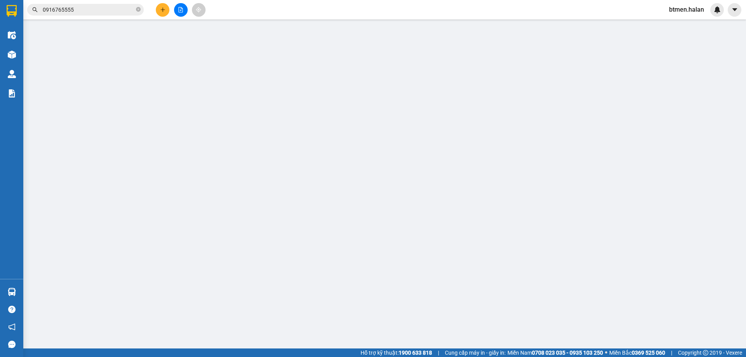
type input "0983218838"
type input "GIA BẢO"
type input "0989188105"
type input "THUẬN HÒA VP"
type input "0"
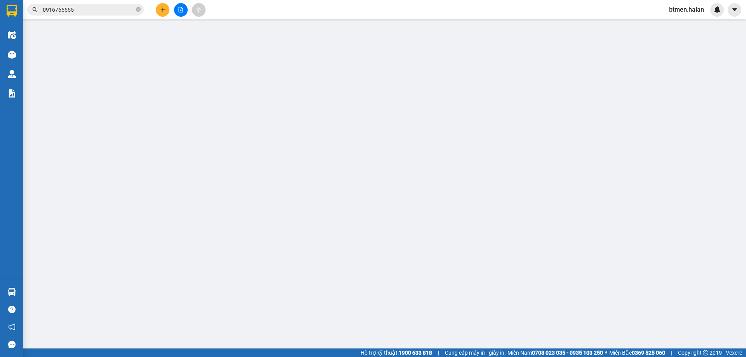
type input "25.000"
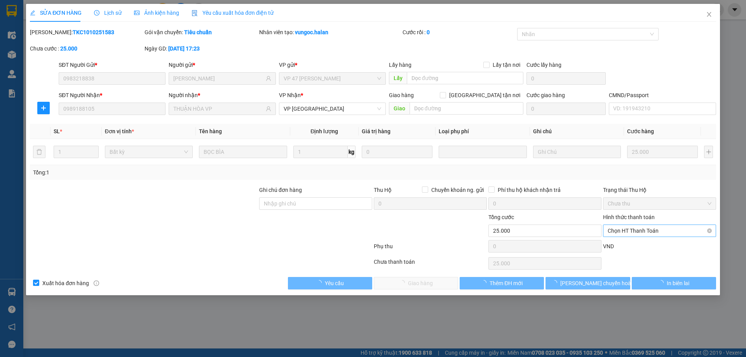
click at [636, 232] on span "Chọn HT Thanh Toán" at bounding box center [660, 231] width 104 height 12
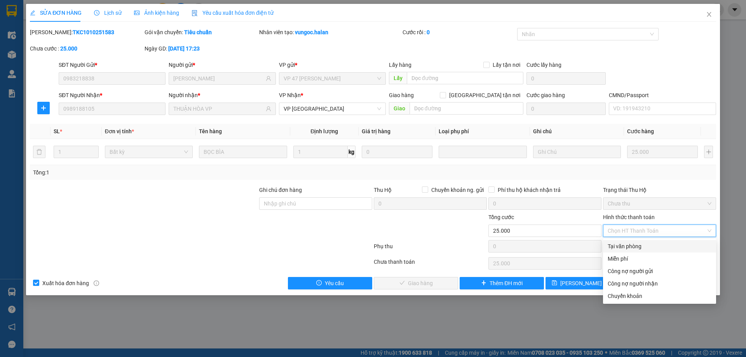
click at [631, 244] on div "Tại văn phòng" at bounding box center [660, 246] width 104 height 9
type input "0"
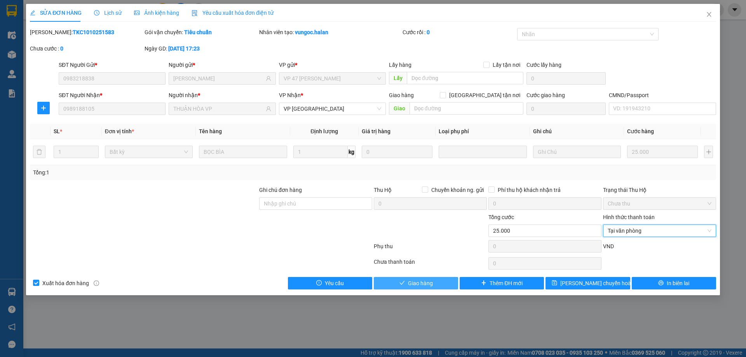
click at [424, 280] on span "Giao hàng" at bounding box center [420, 283] width 25 height 9
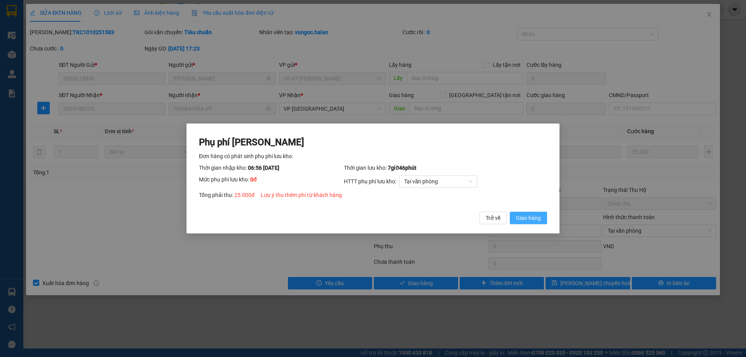
click at [524, 219] on span "Giao hàng" at bounding box center [528, 218] width 25 height 9
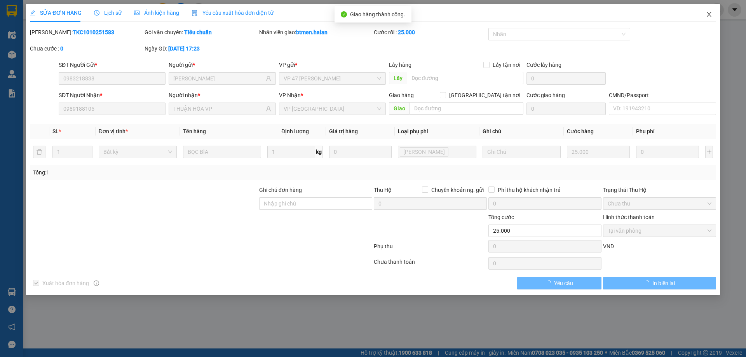
click at [709, 16] on icon "close" at bounding box center [709, 14] width 6 height 6
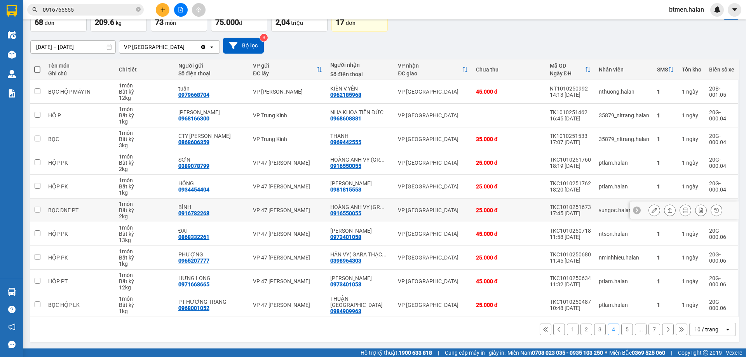
scroll to position [51, 0]
click at [621, 326] on button "5" at bounding box center [627, 329] width 12 height 12
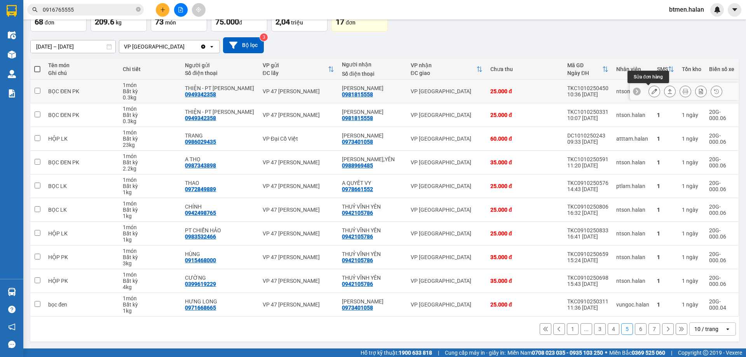
click at [651, 92] on button at bounding box center [654, 92] width 11 height 14
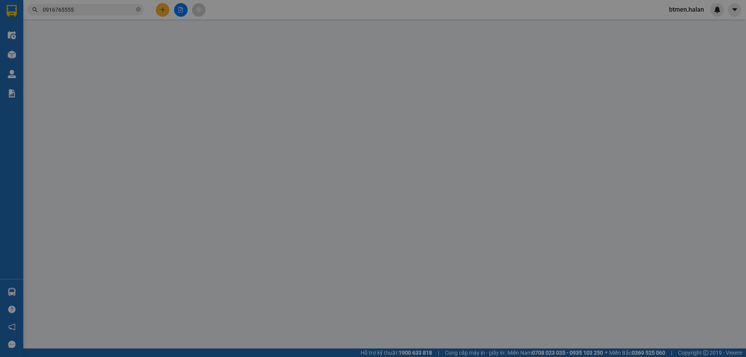
type input "0949342358"
type input "THIỆN - PT NAM VƯƠNG"
type input "0981815558"
type input "NGÔ THẮNG"
type input "0"
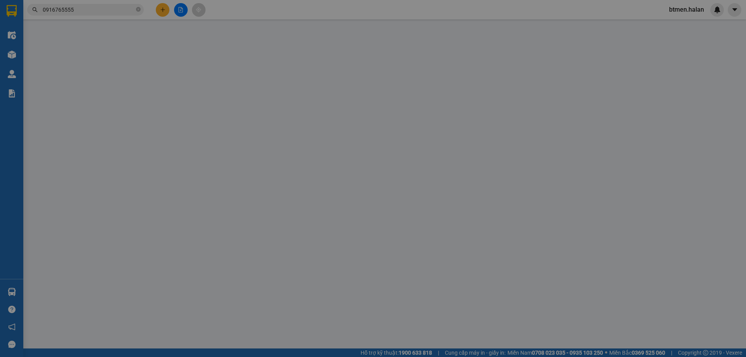
type input "25.000"
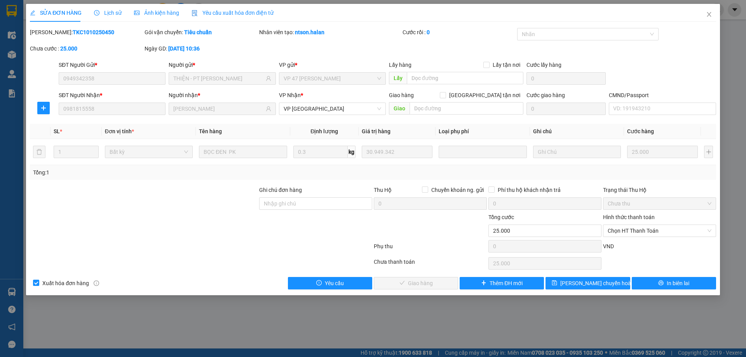
drag, startPoint x: 634, startPoint y: 228, endPoint x: 631, endPoint y: 242, distance: 14.8
click at [634, 228] on span "Chọn HT Thanh Toán" at bounding box center [660, 231] width 104 height 12
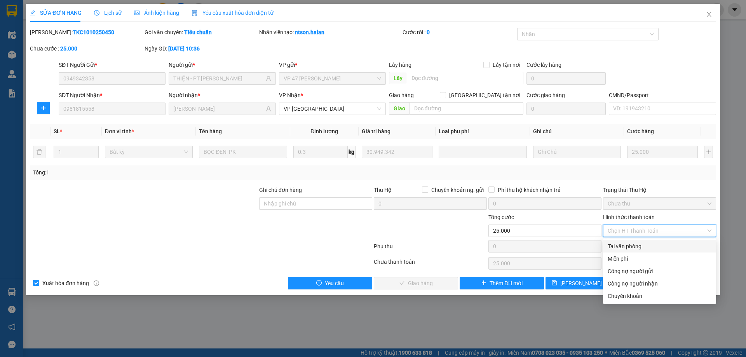
drag, startPoint x: 630, startPoint y: 248, endPoint x: 377, endPoint y: 286, distance: 256.2
click at [629, 248] on div "Tại văn phòng" at bounding box center [660, 246] width 104 height 9
type input "0"
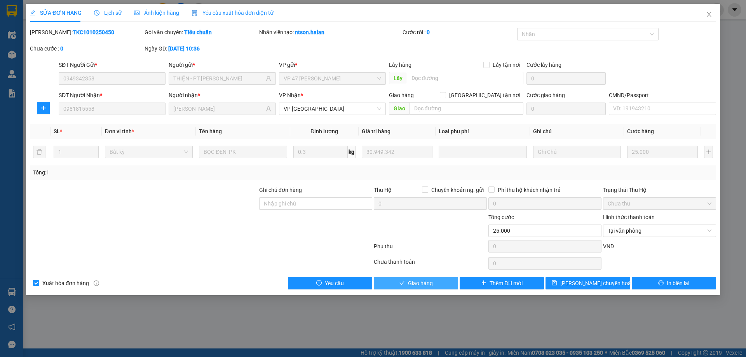
click at [406, 284] on button "Giao hàng" at bounding box center [416, 283] width 84 height 12
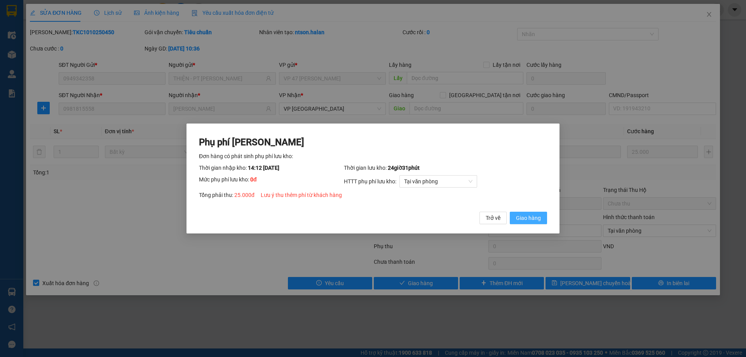
drag, startPoint x: 523, startPoint y: 218, endPoint x: 606, endPoint y: 132, distance: 118.7
click at [523, 217] on span "Giao hàng" at bounding box center [528, 218] width 25 height 9
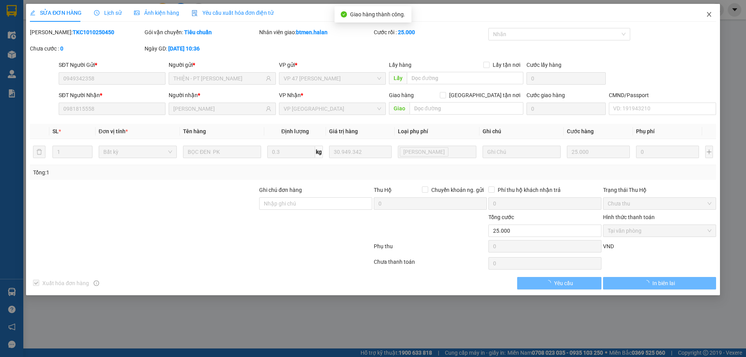
click at [709, 14] on icon "close" at bounding box center [709, 14] width 4 height 5
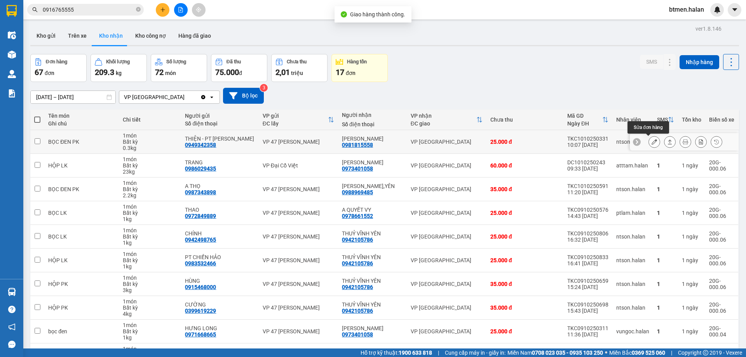
click at [652, 141] on icon at bounding box center [654, 141] width 5 height 5
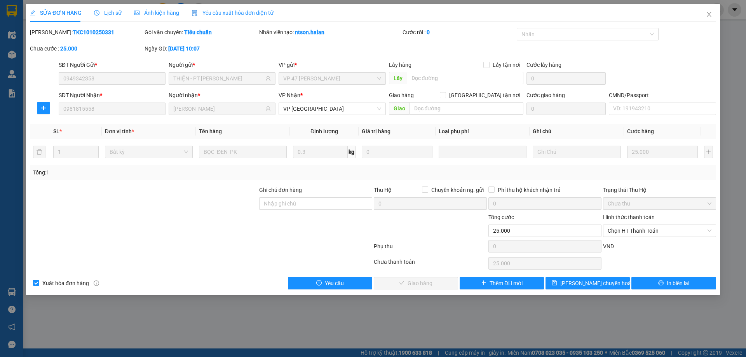
type input "0949342358"
type input "THIỆN - PT NAM VƯƠNG"
type input "0981815558"
type input "NGÔ THẮNG"
type input "0"
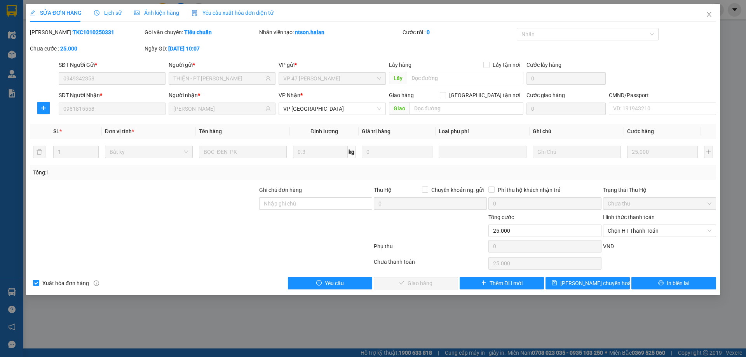
type input "25.000"
click at [619, 232] on span "Chọn HT Thanh Toán" at bounding box center [660, 231] width 104 height 12
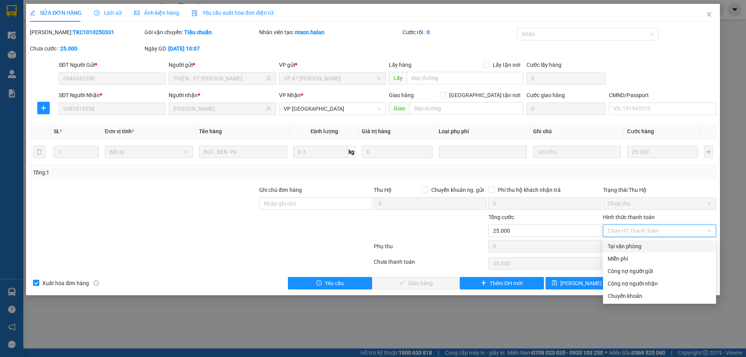
drag, startPoint x: 616, startPoint y: 238, endPoint x: 430, endPoint y: 294, distance: 194.2
click at [608, 246] on div "Tại văn phòng" at bounding box center [660, 246] width 104 height 9
type input "0"
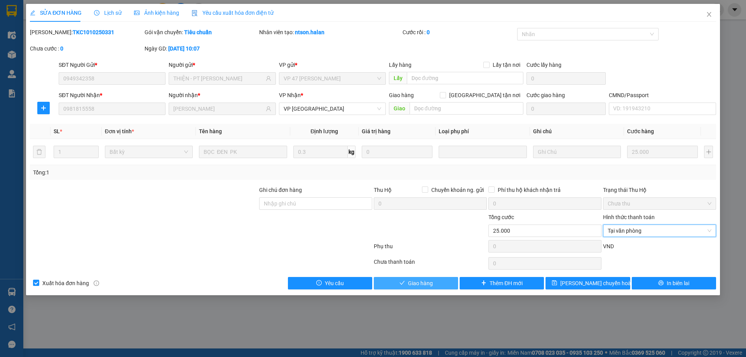
click at [429, 285] on span "Giao hàng" at bounding box center [420, 283] width 25 height 9
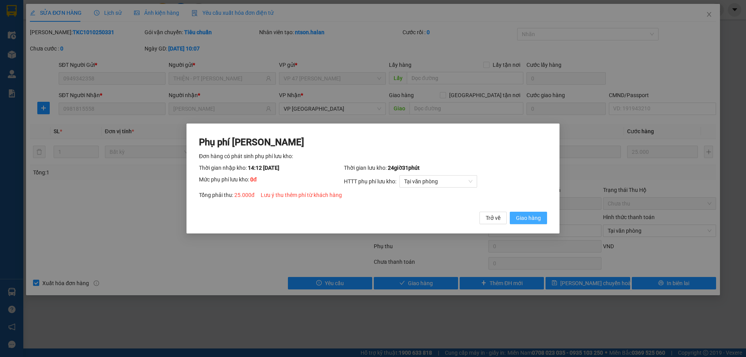
click at [520, 215] on span "Giao hàng" at bounding box center [528, 218] width 25 height 9
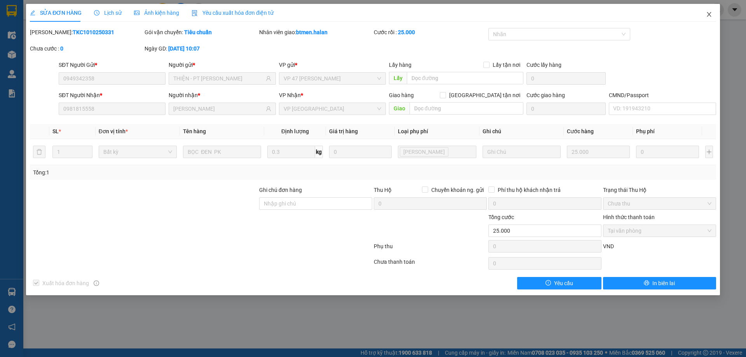
click at [709, 12] on icon "close" at bounding box center [709, 14] width 6 height 6
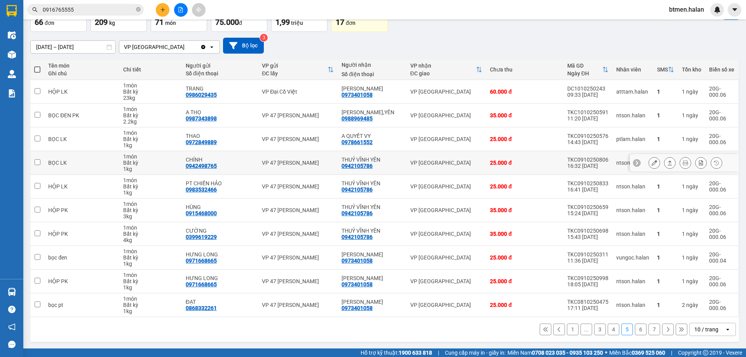
scroll to position [51, 0]
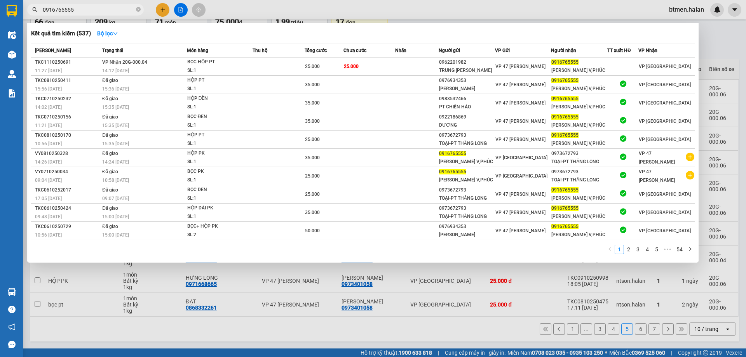
click at [96, 9] on input "0916765555" at bounding box center [89, 9] width 92 height 9
click at [568, 329] on div at bounding box center [373, 178] width 746 height 357
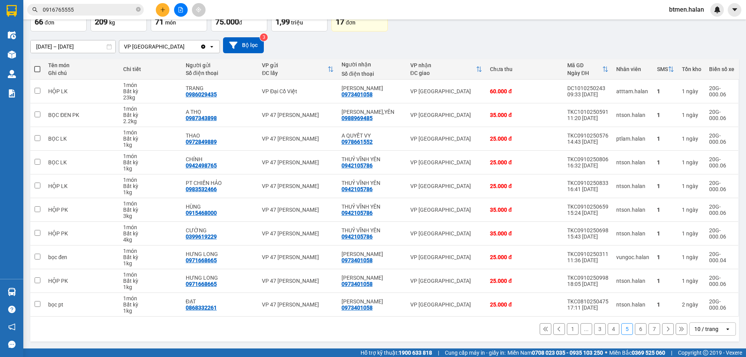
click at [568, 329] on button "1" at bounding box center [573, 329] width 12 height 12
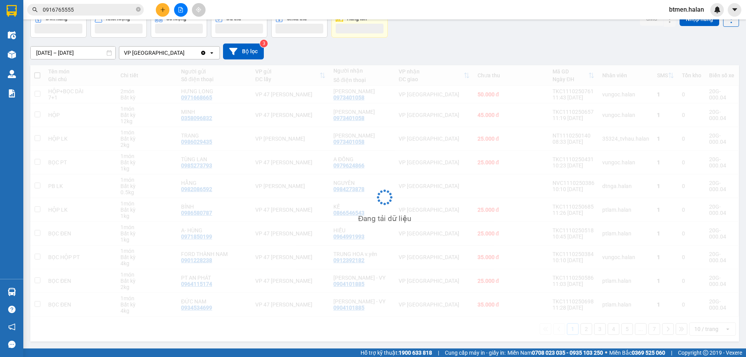
scroll to position [44, 0]
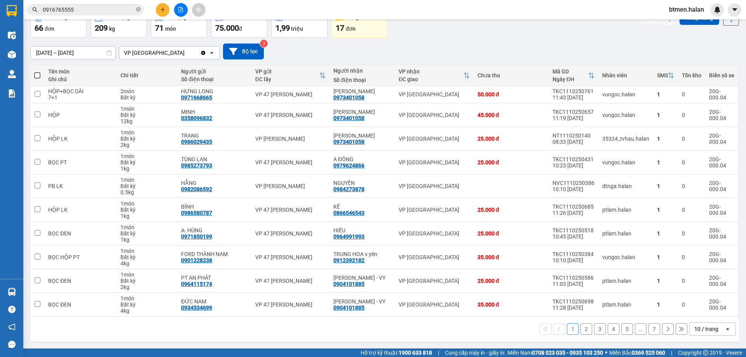
click at [583, 333] on button "2" at bounding box center [586, 329] width 12 height 12
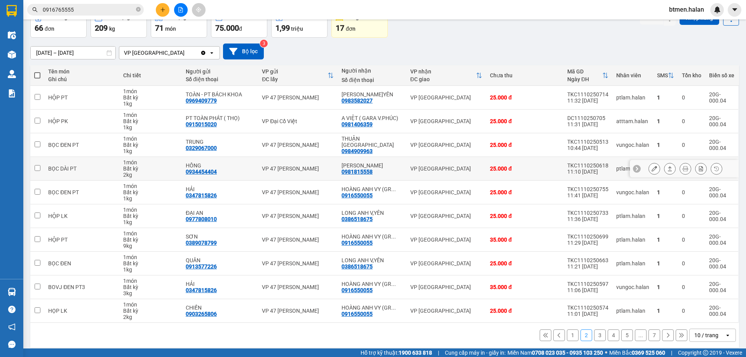
click at [652, 168] on icon at bounding box center [654, 168] width 5 height 5
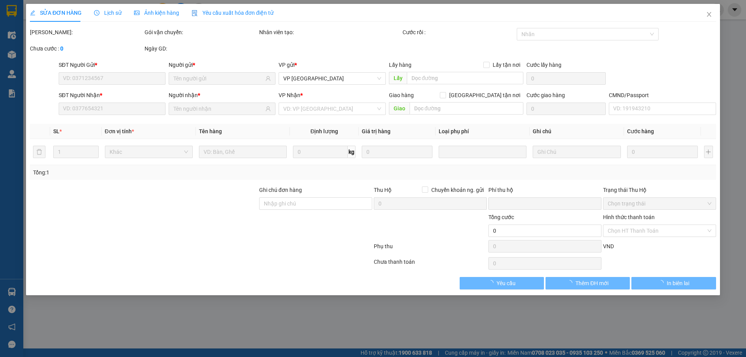
type input "0934454404"
type input "HỒNG"
type input "0981815558"
type input "[PERSON_NAME]"
type input "0"
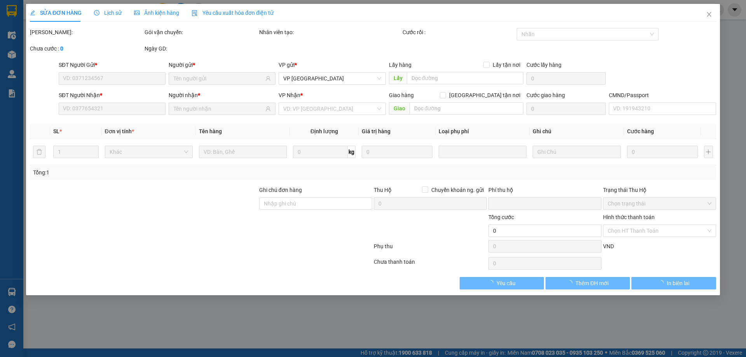
type input "25.000"
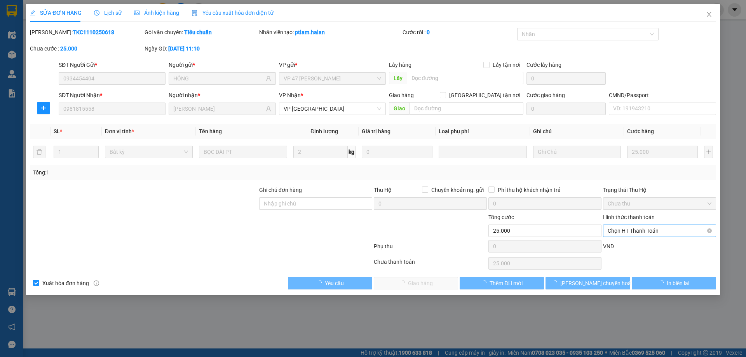
click at [630, 234] on span "Chọn HT Thanh Toán" at bounding box center [660, 231] width 104 height 12
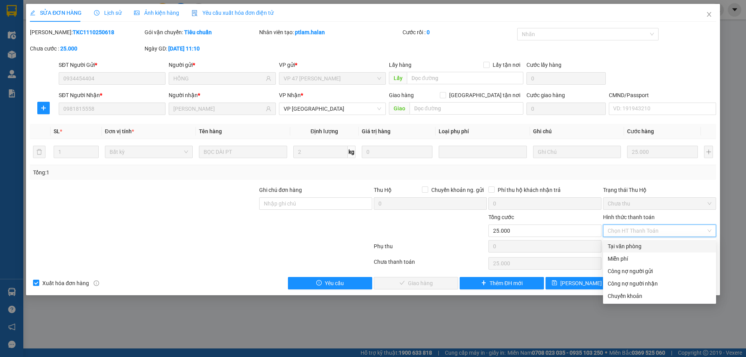
drag, startPoint x: 633, startPoint y: 247, endPoint x: 453, endPoint y: 283, distance: 183.6
click at [632, 247] on div "Tại văn phòng" at bounding box center [660, 246] width 104 height 9
type input "0"
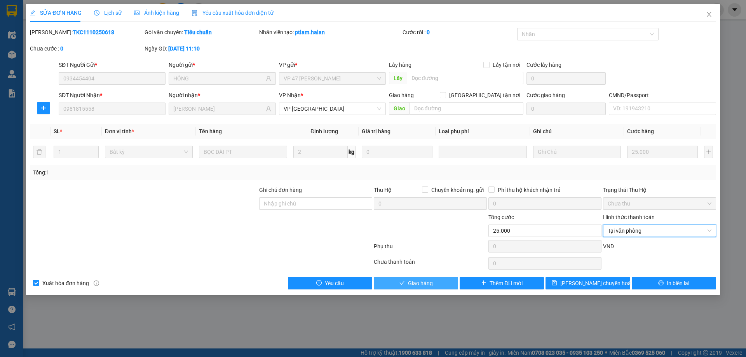
click at [411, 287] on span "Giao hàng" at bounding box center [420, 283] width 25 height 9
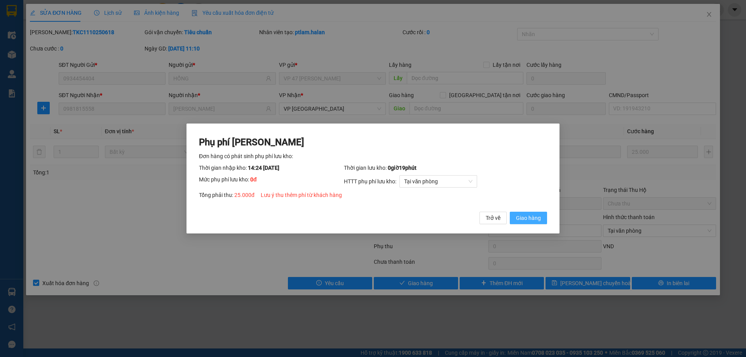
click at [526, 214] on span "Giao hàng" at bounding box center [528, 218] width 25 height 9
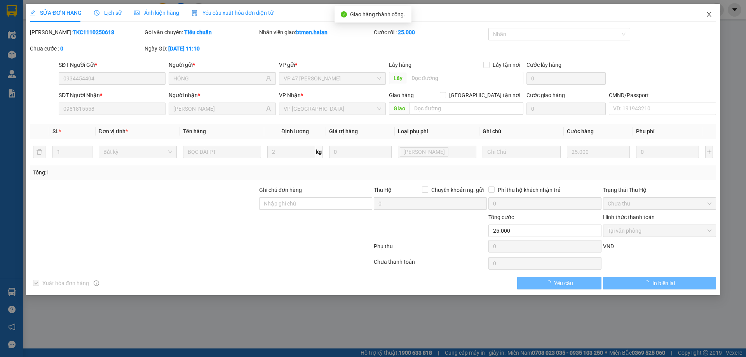
click at [712, 14] on icon "close" at bounding box center [709, 14] width 6 height 6
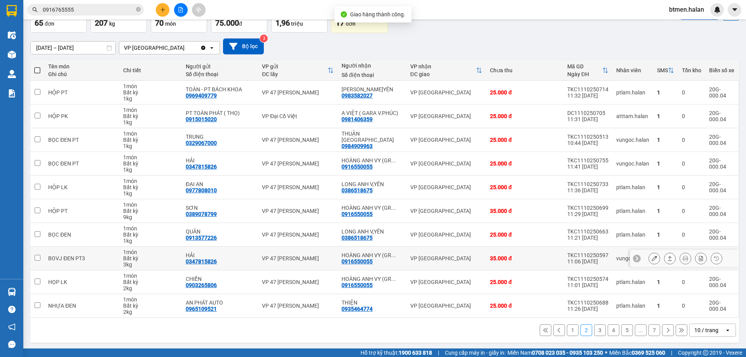
scroll to position [51, 0]
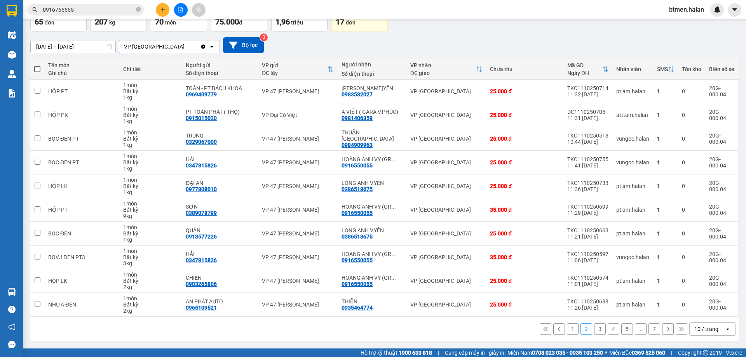
click at [595, 334] on button "3" at bounding box center [600, 329] width 12 height 12
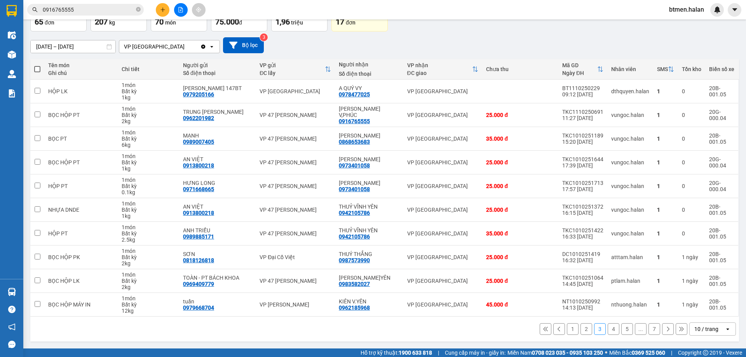
click at [74, 9] on input "0916765555" at bounding box center [89, 9] width 92 height 9
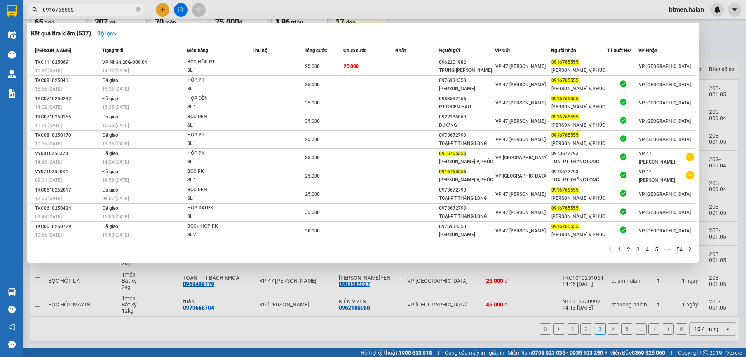
click at [74, 9] on input "0916765555" at bounding box center [89, 9] width 92 height 9
paste input "81815558"
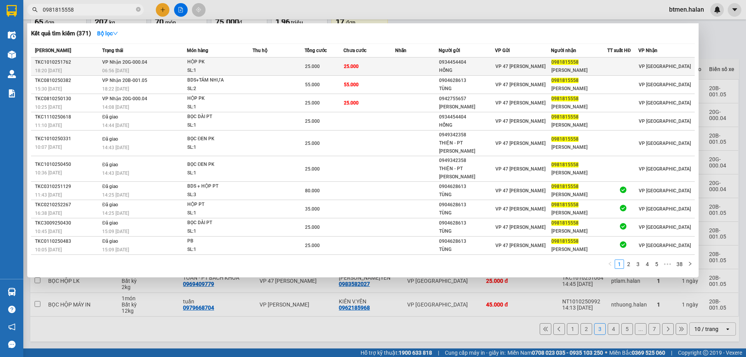
type input "0981815558"
click at [400, 68] on td at bounding box center [416, 67] width 43 height 18
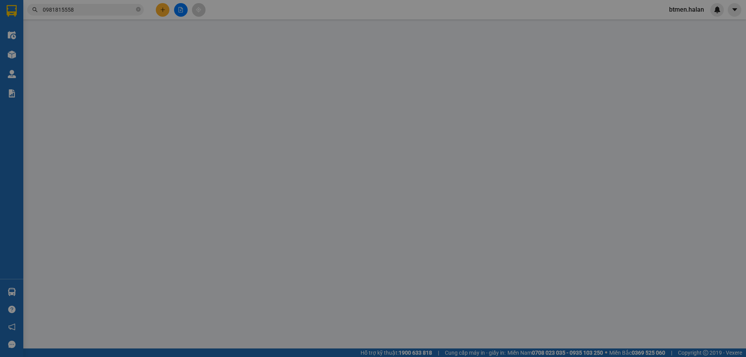
type input "0934454404"
type input "HỒNG"
type input "0981815558"
type input "[PERSON_NAME]"
type input "0"
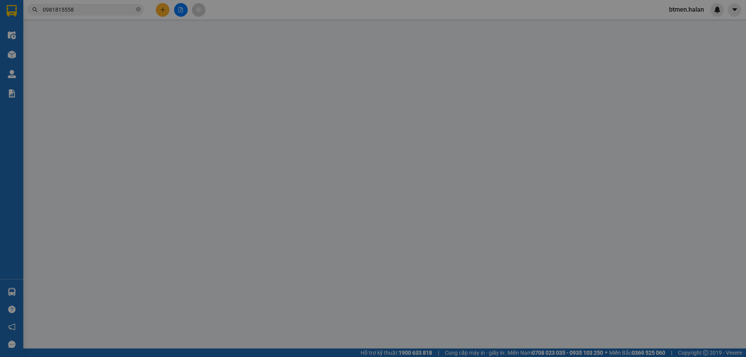
type input "25.000"
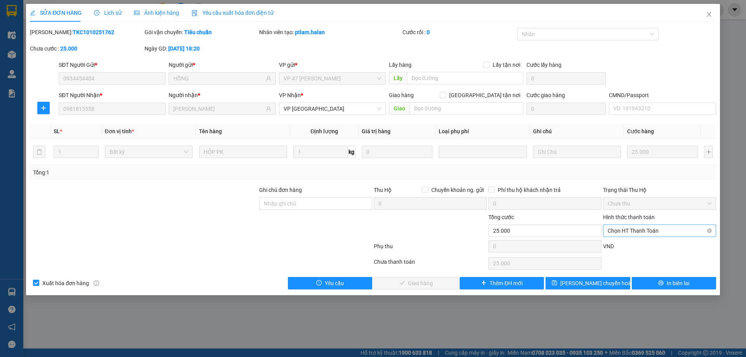
click at [615, 228] on span "Chọn HT Thanh Toán" at bounding box center [660, 231] width 104 height 12
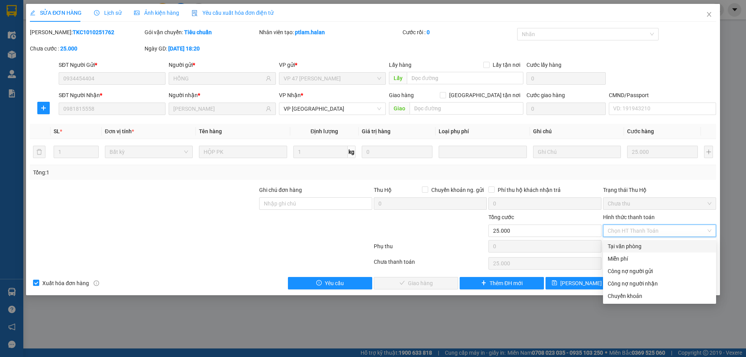
drag, startPoint x: 624, startPoint y: 244, endPoint x: 545, endPoint y: 274, distance: 84.2
click at [623, 245] on div "Tại văn phòng" at bounding box center [660, 246] width 104 height 9
type input "0"
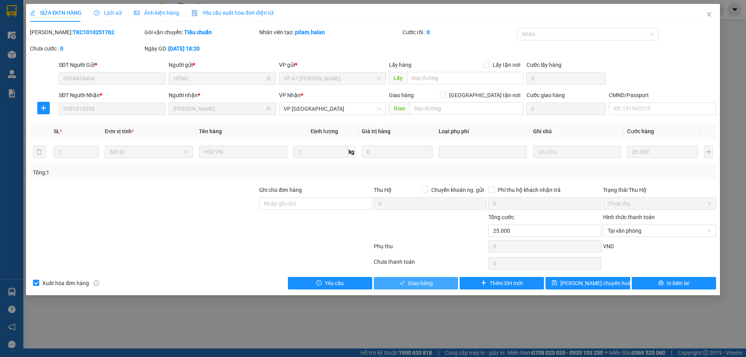
click at [448, 277] on button "Giao hàng" at bounding box center [416, 283] width 84 height 12
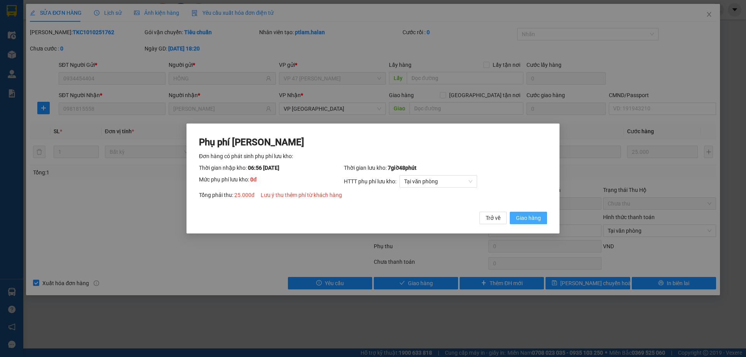
click at [526, 222] on span "Giao hàng" at bounding box center [528, 218] width 25 height 9
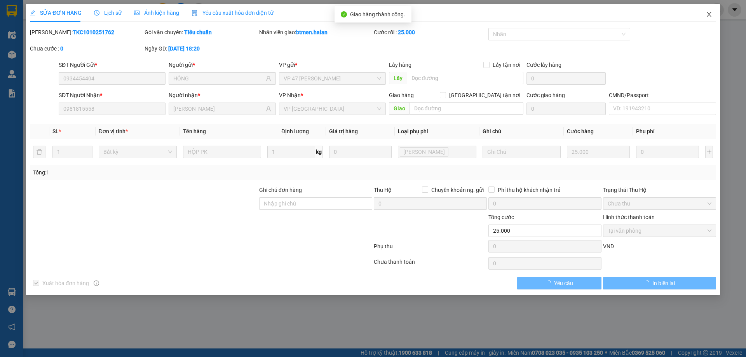
click at [707, 13] on icon "close" at bounding box center [709, 14] width 6 height 6
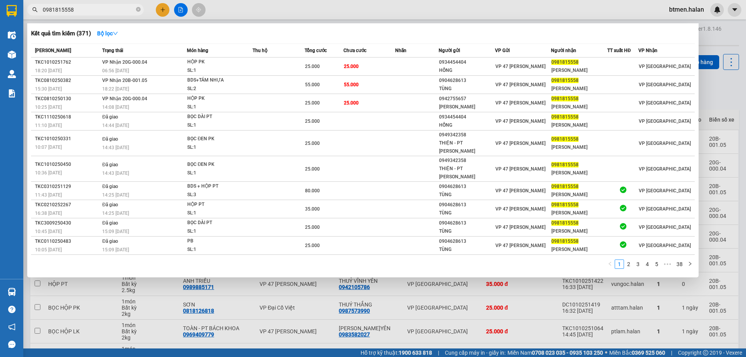
click at [114, 12] on input "0981815558" at bounding box center [89, 9] width 92 height 9
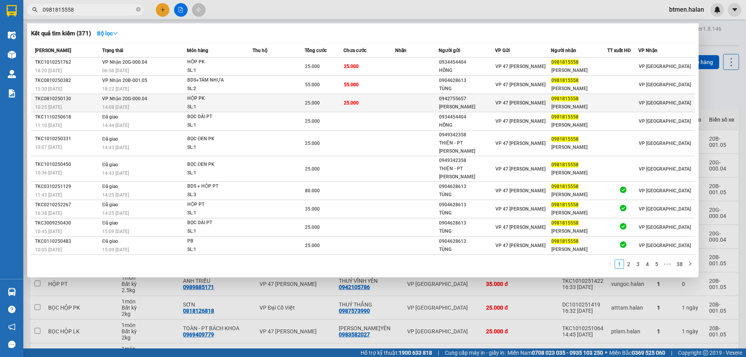
click at [352, 104] on span "25.000" at bounding box center [351, 102] width 15 height 5
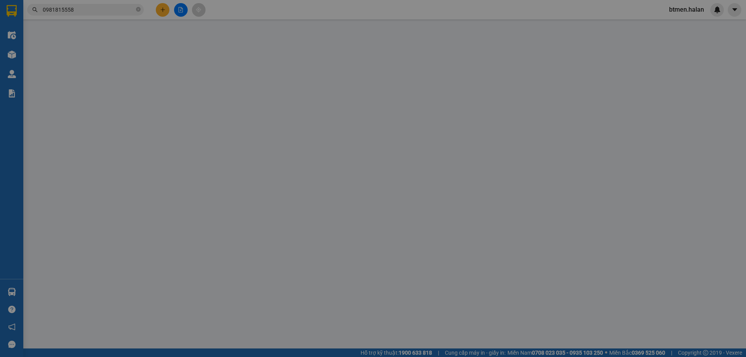
type input "0942755657"
type input "[PERSON_NAME]"
type input "0981815558"
type input "[PERSON_NAME]"
type input "0"
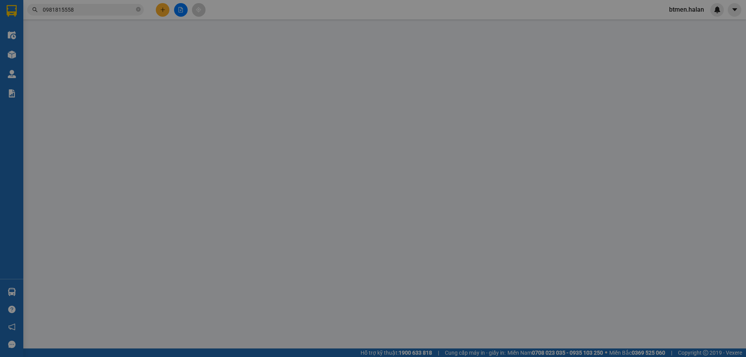
type input "25.000"
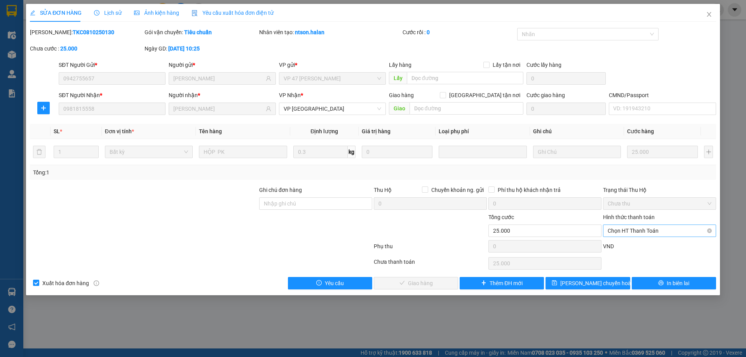
click at [644, 230] on span "Chọn HT Thanh Toán" at bounding box center [660, 231] width 104 height 12
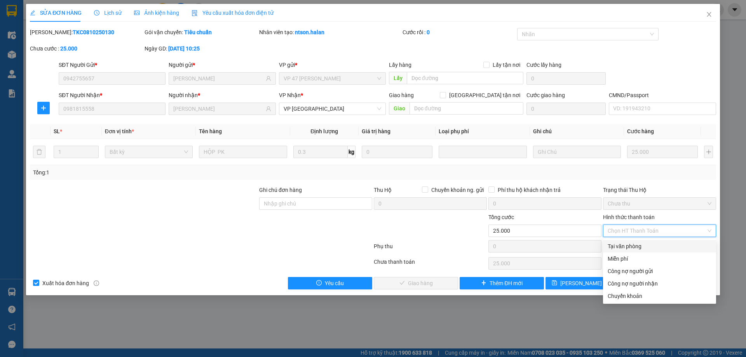
drag, startPoint x: 640, startPoint y: 243, endPoint x: 593, endPoint y: 258, distance: 48.9
click at [639, 244] on div "Tại văn phòng" at bounding box center [660, 246] width 104 height 9
type input "0"
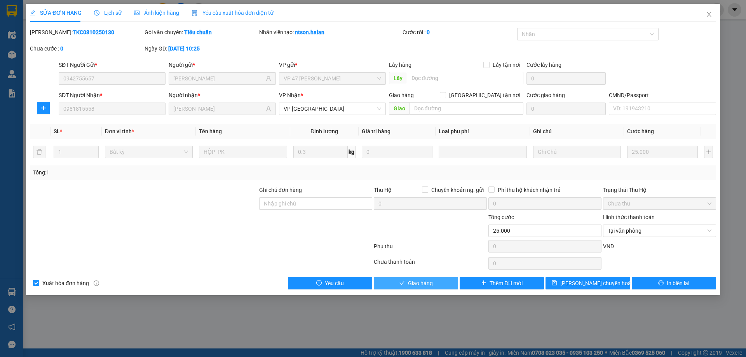
click at [454, 281] on button "Giao hàng" at bounding box center [416, 283] width 84 height 12
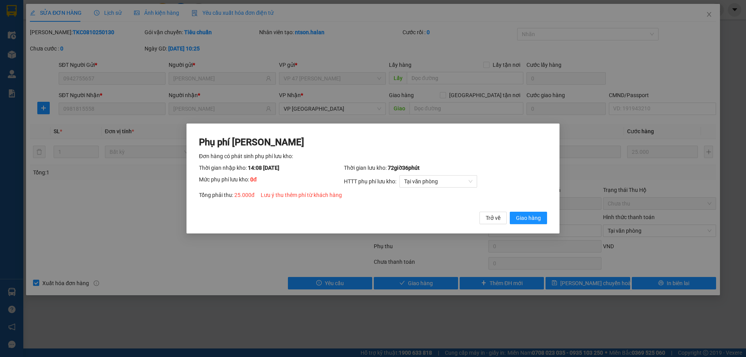
click at [515, 220] on button "Giao hàng" at bounding box center [528, 218] width 37 height 12
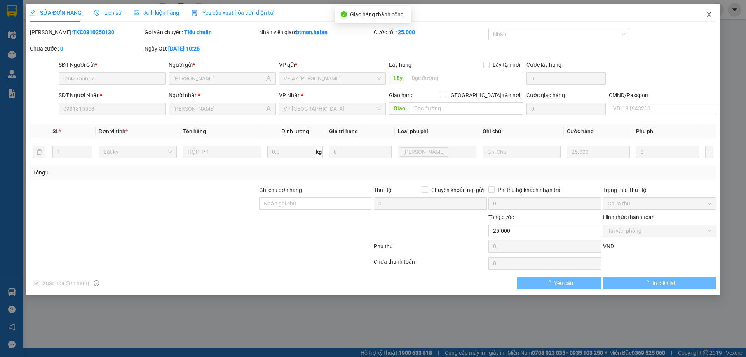
click at [709, 17] on icon "close" at bounding box center [709, 14] width 6 height 6
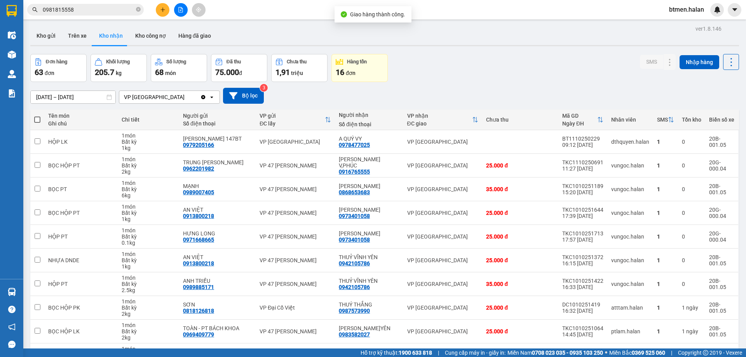
click at [117, 12] on input "0981815558" at bounding box center [89, 9] width 92 height 9
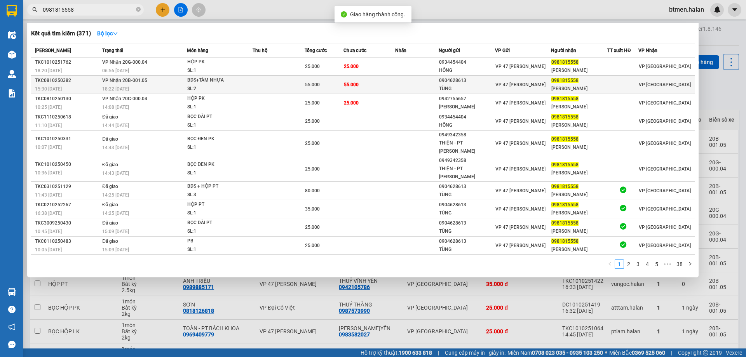
click at [342, 84] on div "55.000" at bounding box center [324, 84] width 38 height 9
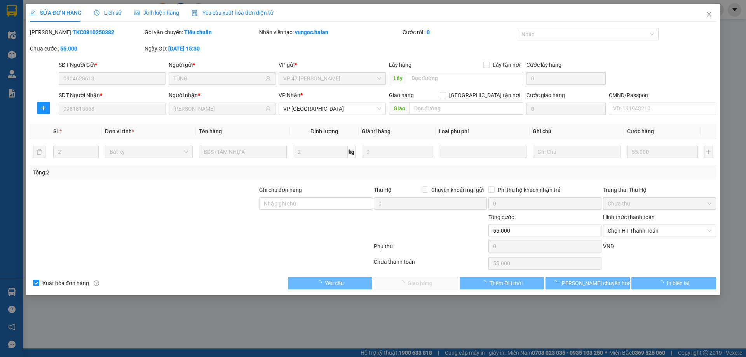
type input "0904628613"
type input "TÙNG"
type input "0981815558"
type input "NGÔ THẮNG"
type input "0"
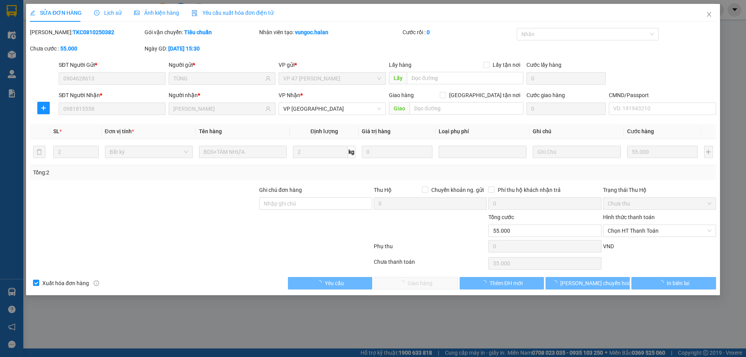
type input "55.000"
click at [646, 229] on span "Chọn HT Thanh Toán" at bounding box center [660, 231] width 104 height 12
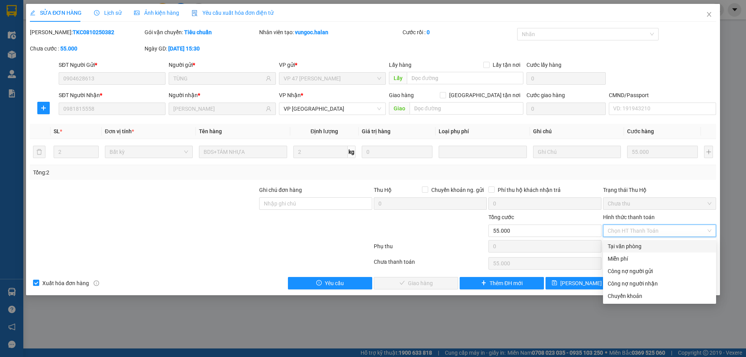
click at [627, 246] on div "Tại văn phòng" at bounding box center [660, 246] width 104 height 9
type input "0"
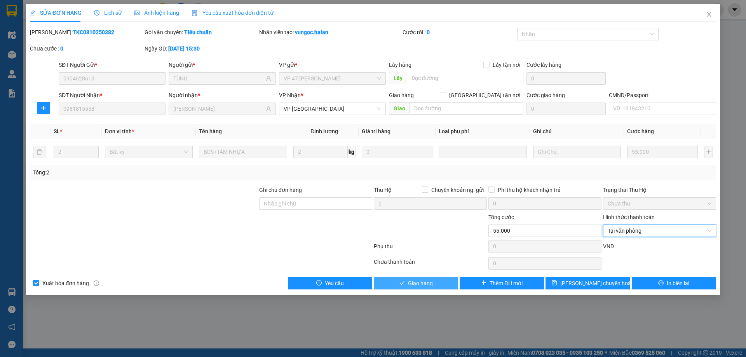
click at [428, 284] on span "Giao hàng" at bounding box center [420, 283] width 25 height 9
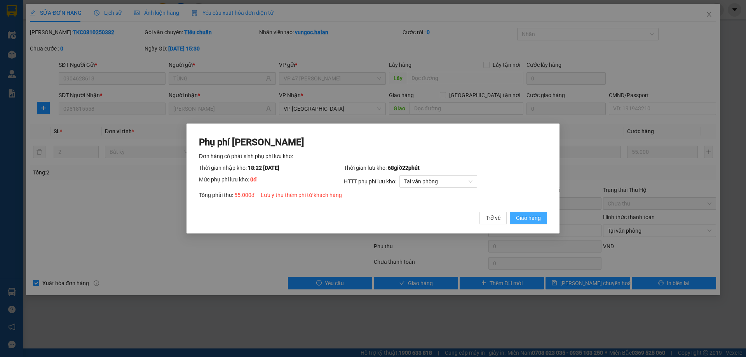
click at [540, 218] on span "Giao hàng" at bounding box center [528, 218] width 25 height 9
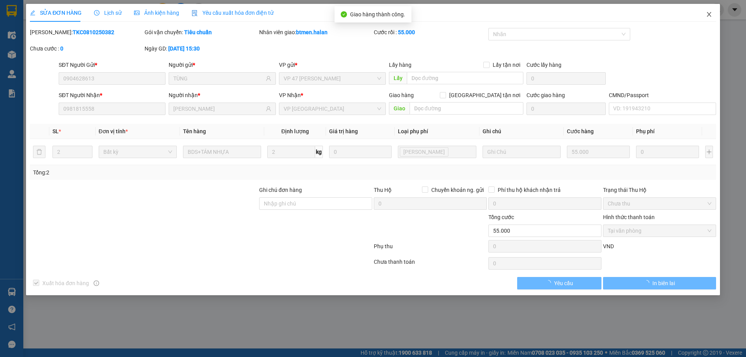
click at [710, 12] on icon "close" at bounding box center [709, 14] width 6 height 6
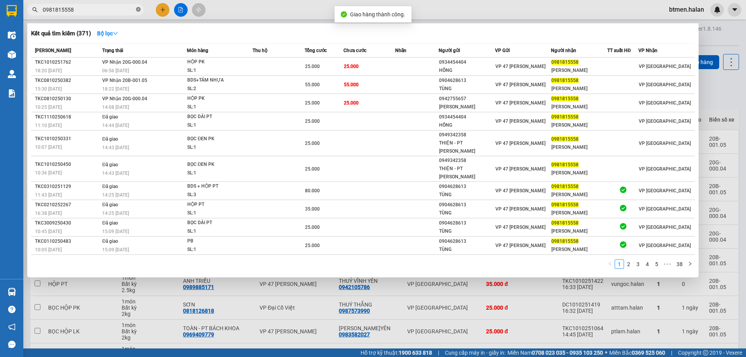
click at [137, 10] on icon "close-circle" at bounding box center [138, 9] width 5 height 5
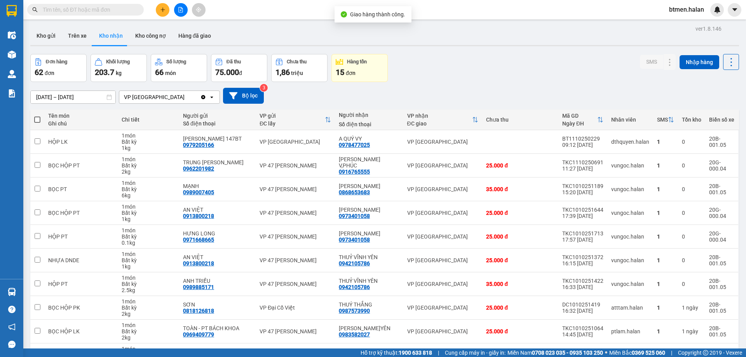
paste input "0981815558"
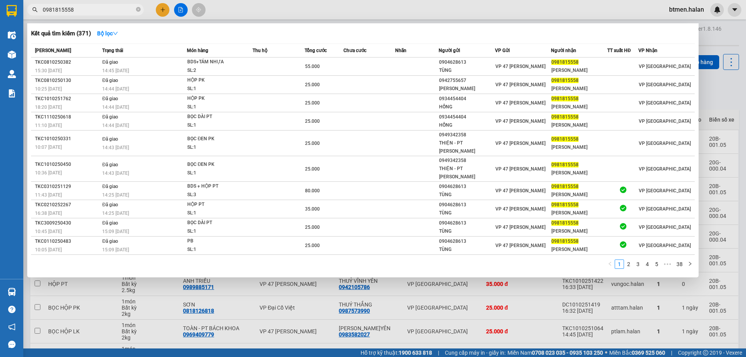
type input "0981815558"
drag, startPoint x: 723, startPoint y: 39, endPoint x: 644, endPoint y: 127, distance: 118.0
click at [722, 39] on div at bounding box center [373, 178] width 746 height 357
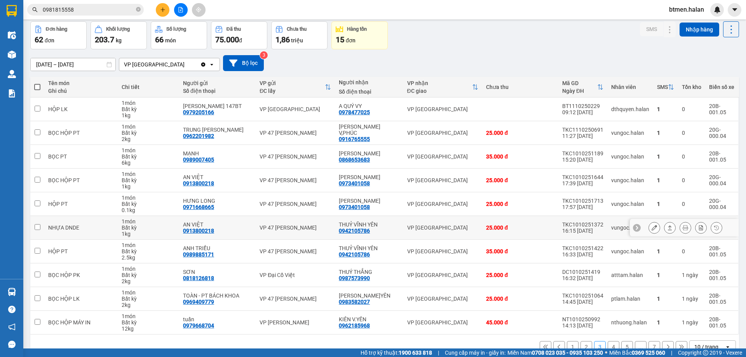
scroll to position [51, 0]
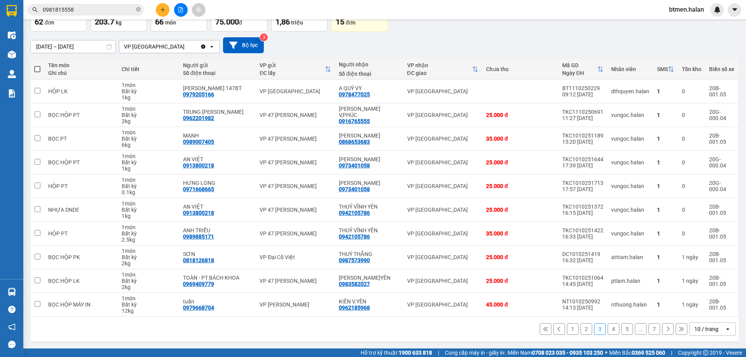
click at [567, 329] on button "1" at bounding box center [573, 329] width 12 height 12
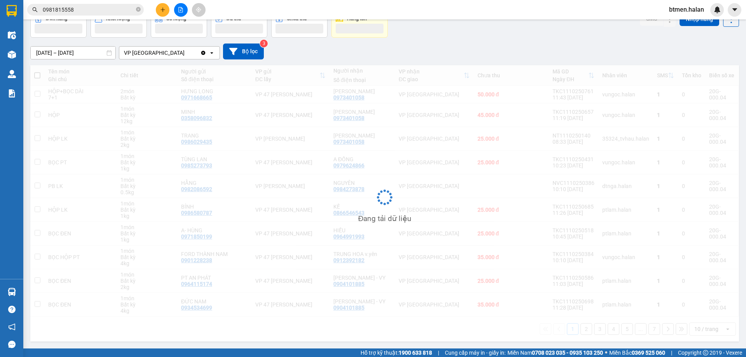
scroll to position [44, 0]
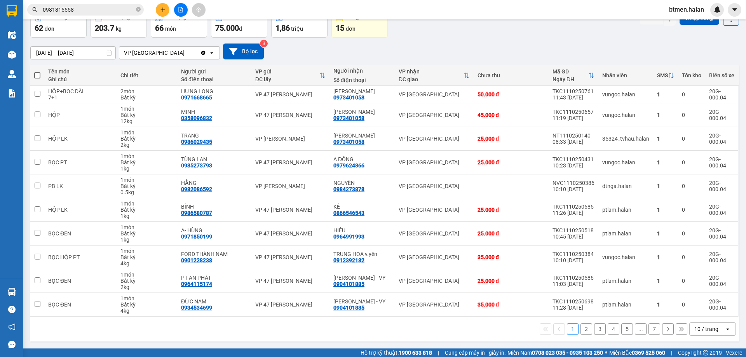
click at [584, 327] on button "2" at bounding box center [586, 329] width 12 height 12
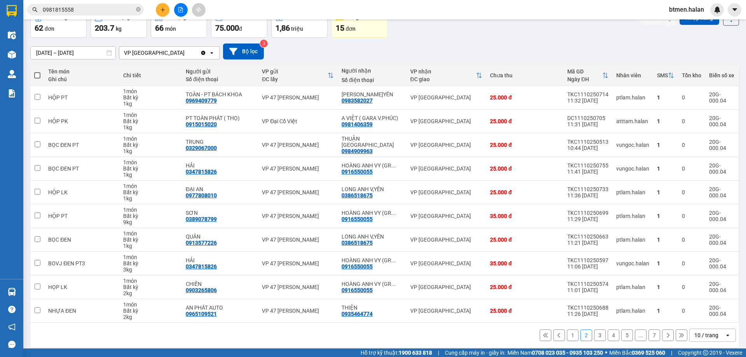
click at [687, 35] on div "SMS Nhập hàng" at bounding box center [689, 24] width 99 height 28
click at [652, 334] on button "7" at bounding box center [654, 335] width 12 height 12
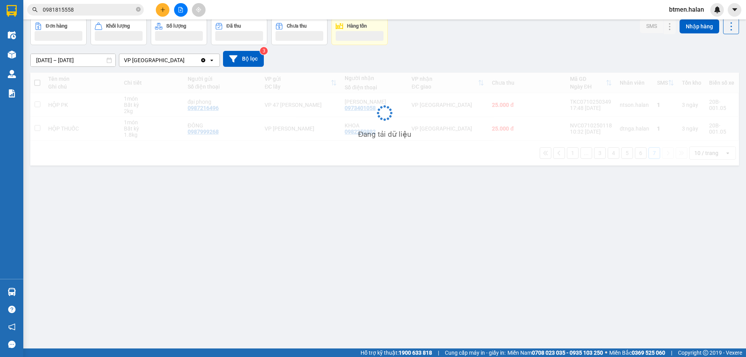
scroll to position [36, 0]
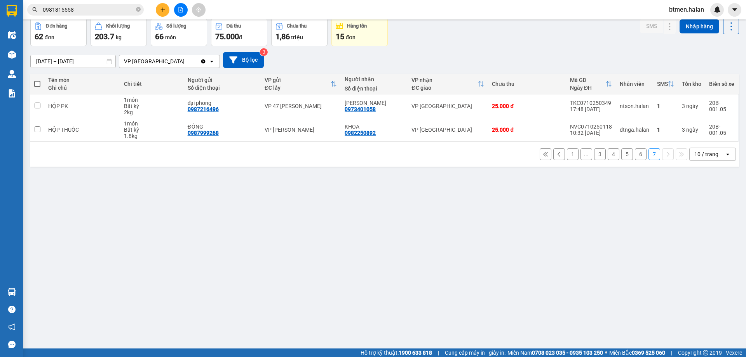
click at [635, 153] on button "6" at bounding box center [641, 154] width 12 height 12
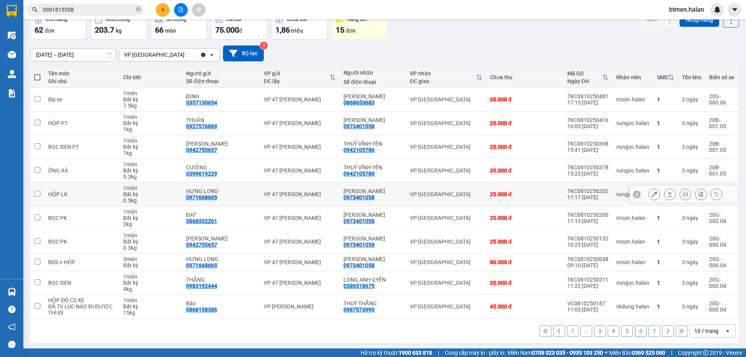
scroll to position [44, 0]
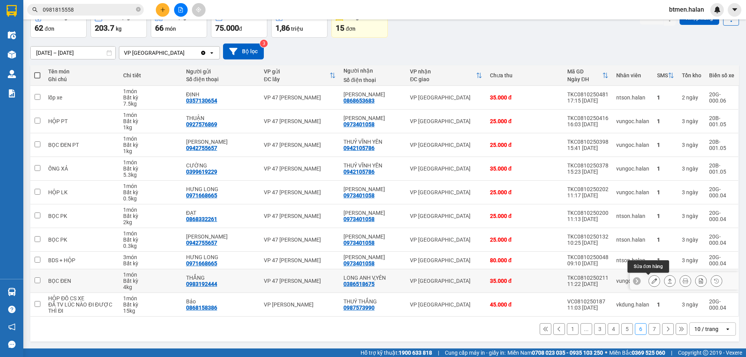
click at [652, 281] on icon at bounding box center [654, 280] width 5 height 5
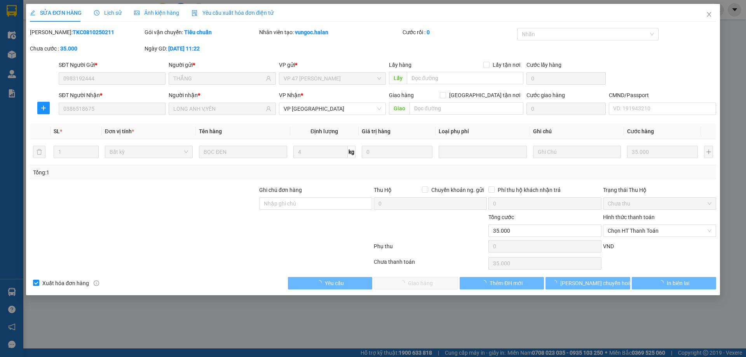
type input "0983192444"
type input "THẮNG"
type input "0386518675"
type input "LONG ANH V,YÊN"
type input "0"
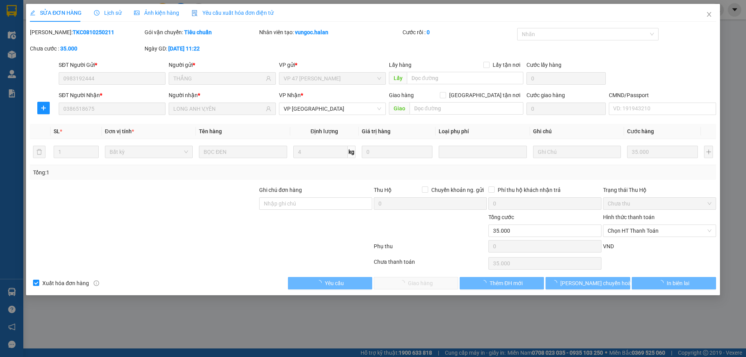
type input "35.000"
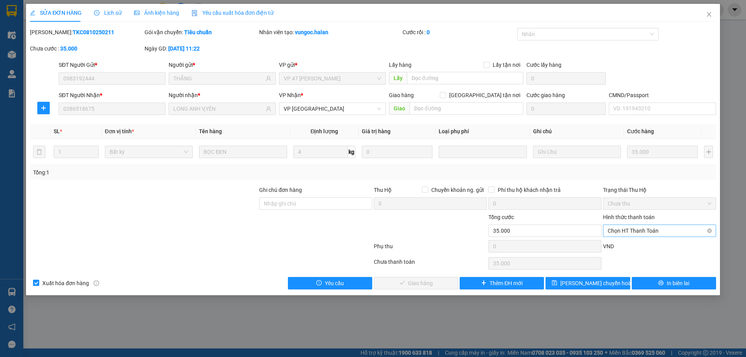
click at [641, 228] on span "Chọn HT Thanh Toán" at bounding box center [660, 231] width 104 height 12
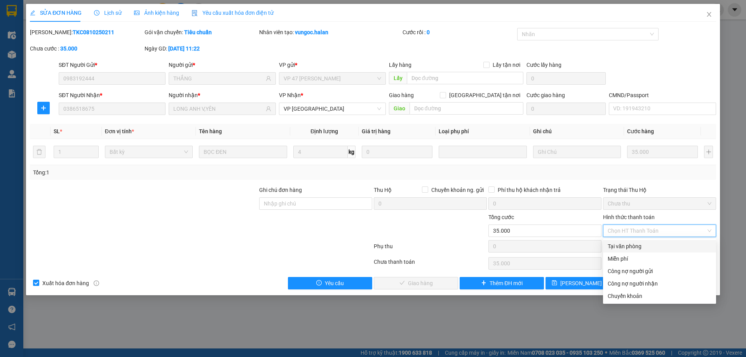
drag, startPoint x: 631, startPoint y: 246, endPoint x: 479, endPoint y: 284, distance: 156.4
click at [630, 246] on div "Tại văn phòng" at bounding box center [660, 246] width 104 height 9
type input "0"
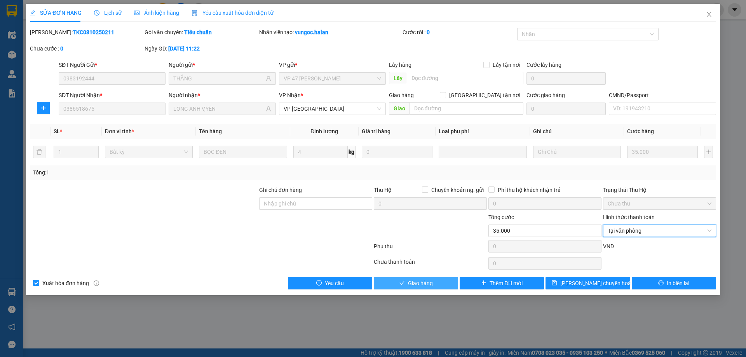
click at [441, 286] on button "Giao hàng" at bounding box center [416, 283] width 84 height 12
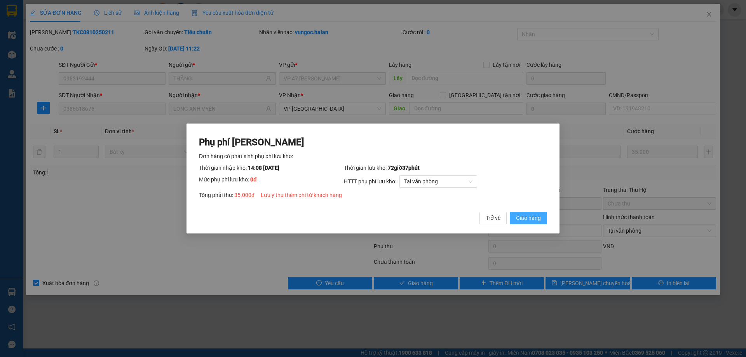
click at [539, 218] on span "Giao hàng" at bounding box center [528, 218] width 25 height 9
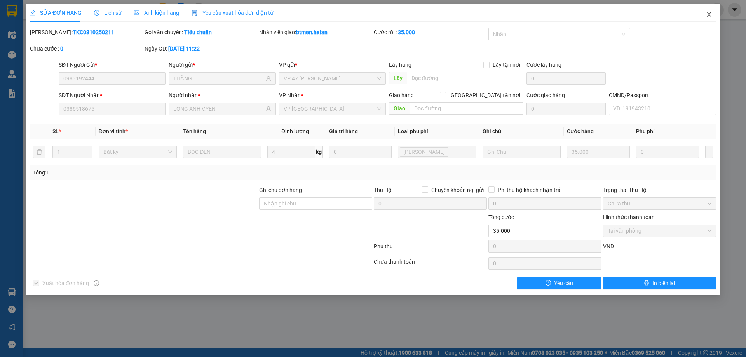
click at [708, 16] on icon "close" at bounding box center [709, 14] width 6 height 6
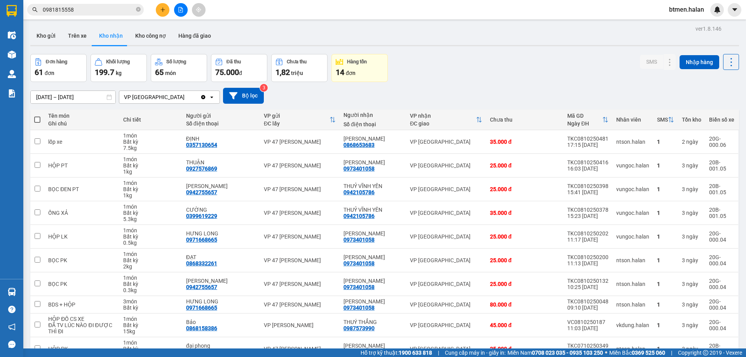
click at [98, 12] on input "0981815558" at bounding box center [89, 9] width 92 height 9
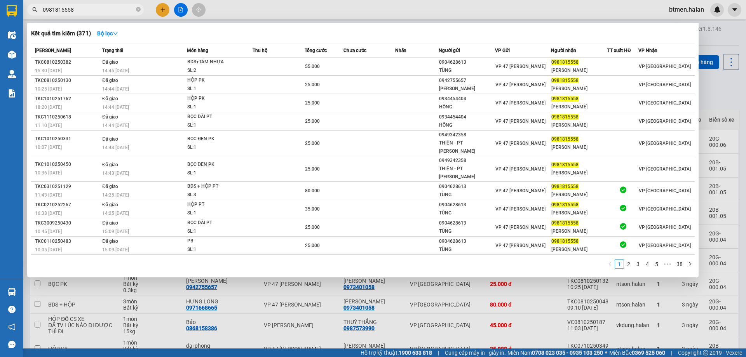
click at [98, 12] on input "0981815558" at bounding box center [89, 9] width 92 height 9
paste input "386518675"
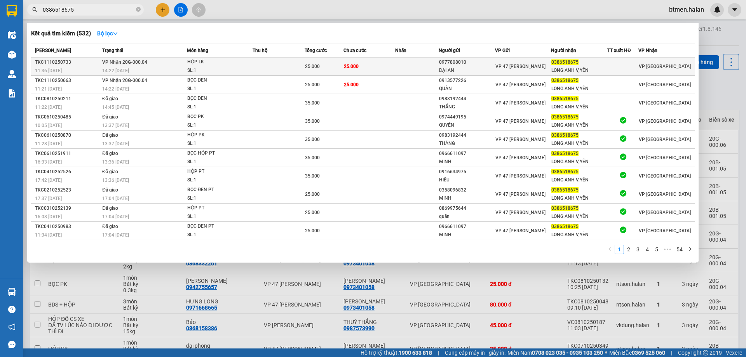
type input "0386518675"
click at [403, 69] on td at bounding box center [416, 67] width 43 height 18
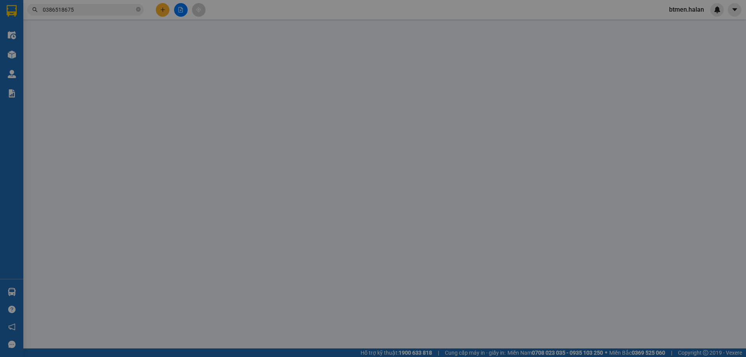
type input "0977808010"
type input "ĐẠI AN"
type input "0386518675"
type input "LONG ANH V,YÊN"
type input "0"
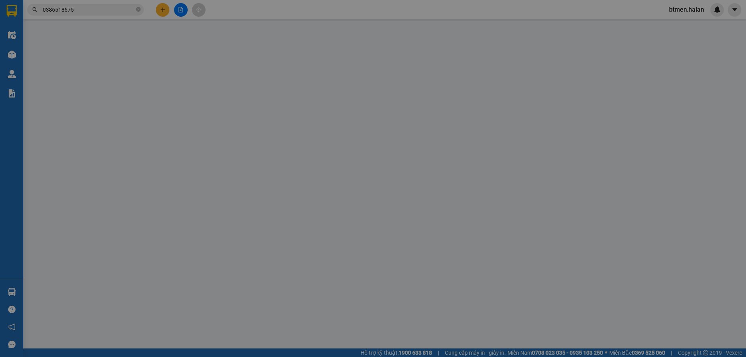
type input "25.000"
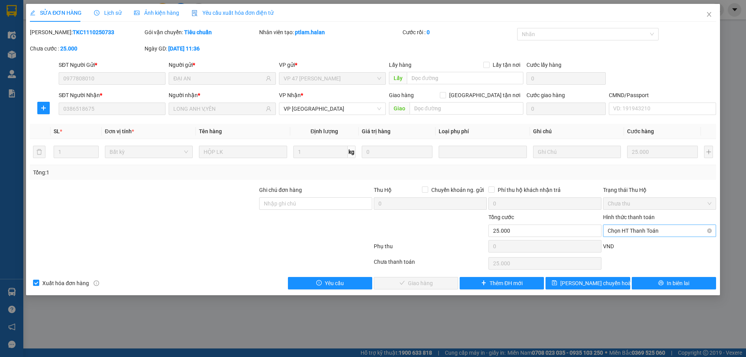
click at [648, 233] on span "Chọn HT Thanh Toán" at bounding box center [660, 231] width 104 height 12
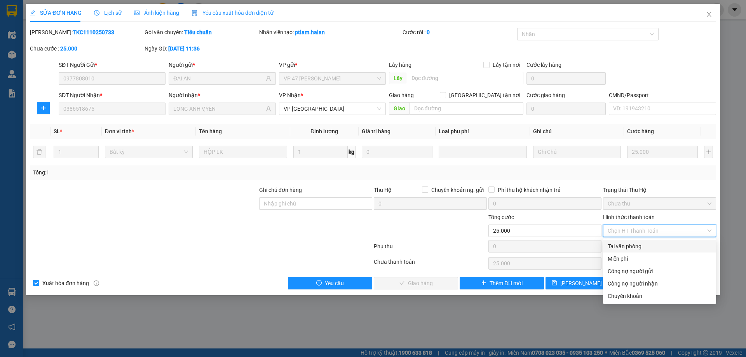
drag, startPoint x: 641, startPoint y: 241, endPoint x: 521, endPoint y: 269, distance: 122.6
click at [621, 249] on div "Tại văn phòng" at bounding box center [660, 246] width 104 height 9
type input "0"
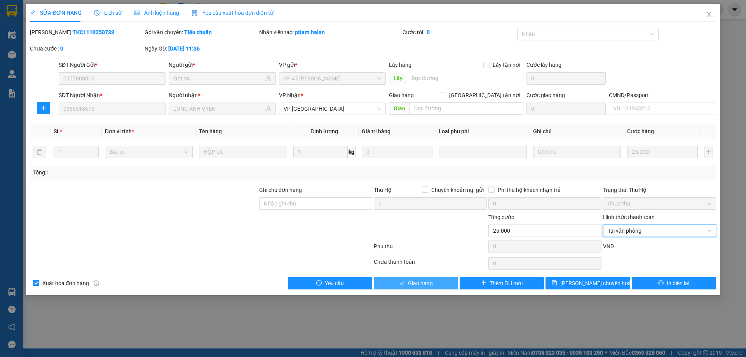
drag, startPoint x: 418, startPoint y: 277, endPoint x: 423, endPoint y: 281, distance: 6.4
click at [418, 277] on button "Giao hàng" at bounding box center [416, 283] width 84 height 12
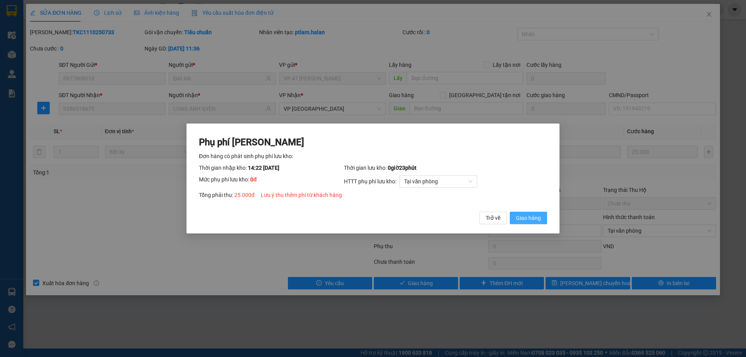
click at [533, 219] on span "Giao hàng" at bounding box center [528, 218] width 25 height 9
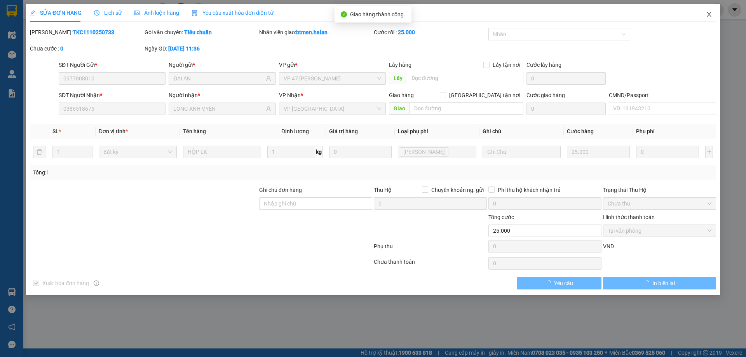
drag, startPoint x: 711, startPoint y: 10, endPoint x: 74, endPoint y: 16, distance: 637.2
click at [711, 11] on span "Close" at bounding box center [709, 15] width 22 height 22
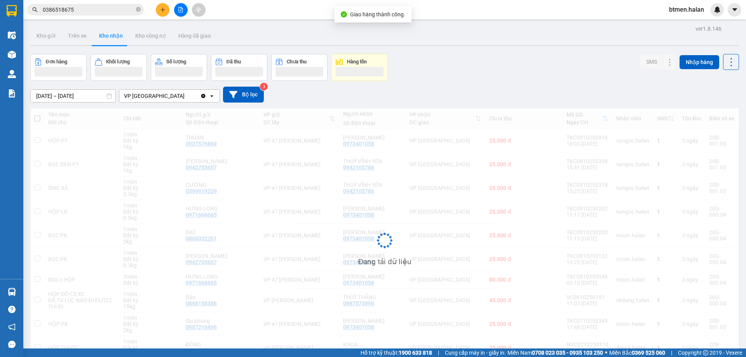
click at [94, 8] on input "0386518675" at bounding box center [89, 9] width 92 height 9
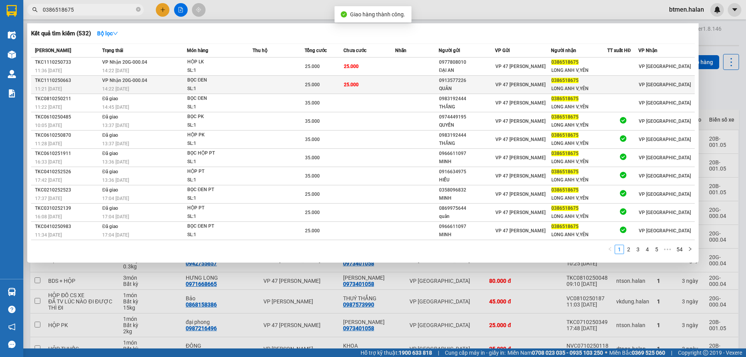
click at [322, 80] on td "25.000" at bounding box center [324, 85] width 39 height 18
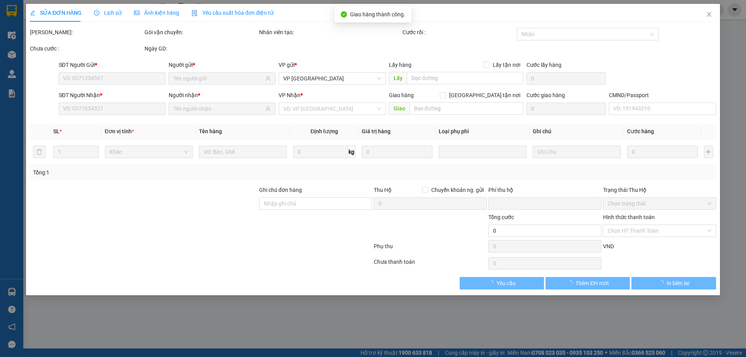
type input "0913577226"
type input "QUÂN"
type input "0386518675"
type input "LONG ANH V,YÊN"
type input "0"
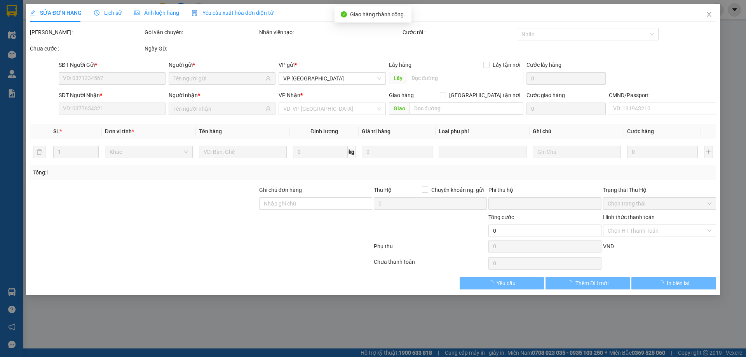
type input "25.000"
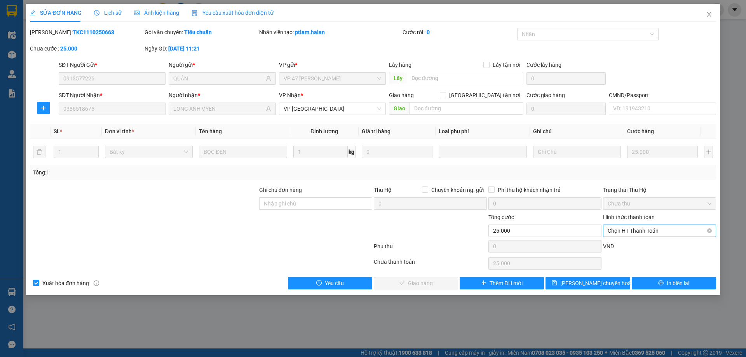
click at [637, 231] on span "Chọn HT Thanh Toán" at bounding box center [660, 231] width 104 height 12
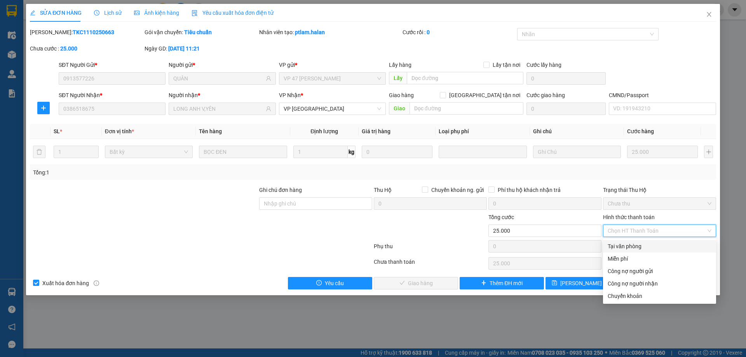
click at [625, 246] on div "Tại văn phòng" at bounding box center [660, 246] width 104 height 9
type input "0"
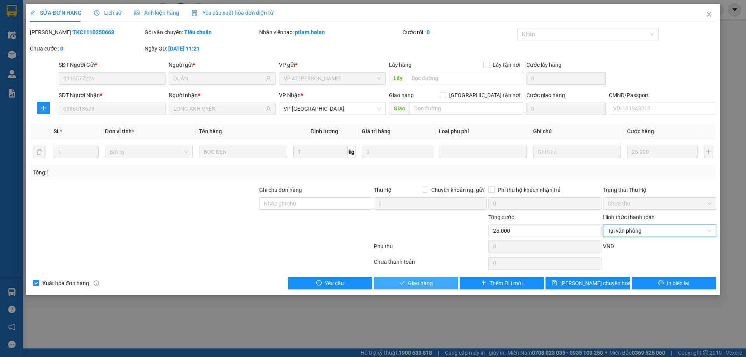
click at [432, 284] on span "Giao hàng" at bounding box center [420, 283] width 25 height 9
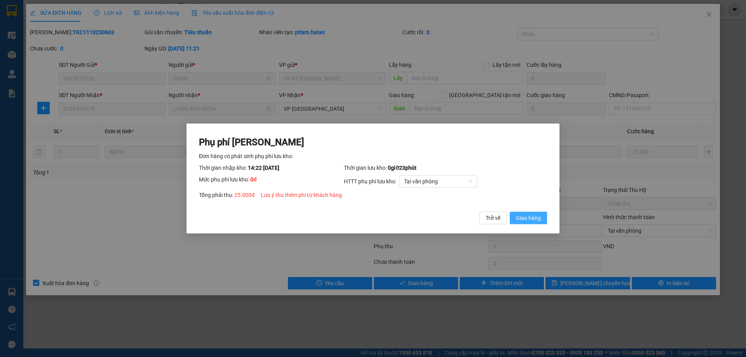
click at [536, 219] on span "Giao hàng" at bounding box center [528, 218] width 25 height 9
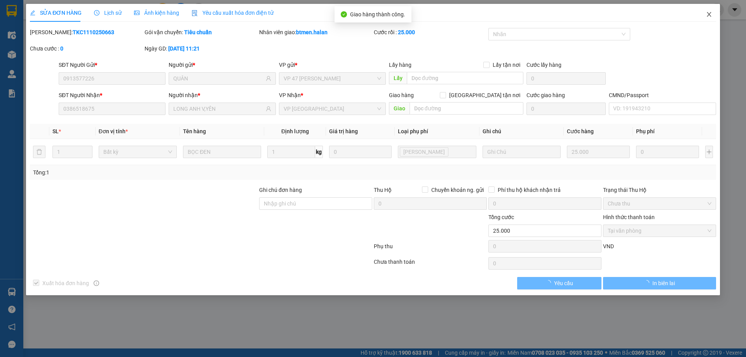
click at [710, 14] on icon "close" at bounding box center [709, 14] width 6 height 6
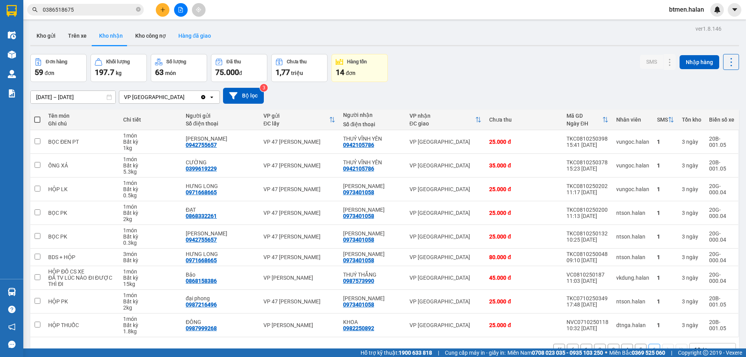
click at [182, 34] on button "Hàng đã giao" at bounding box center [194, 35] width 45 height 19
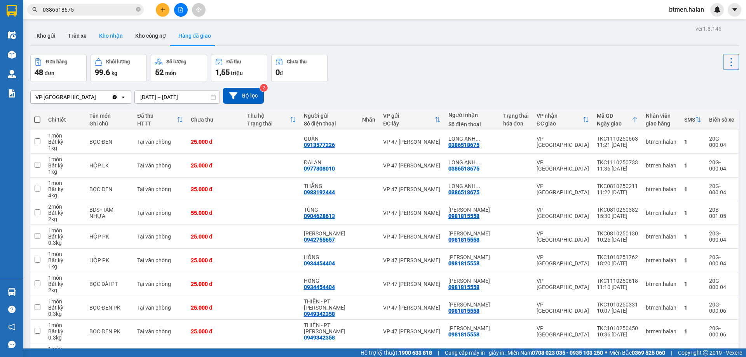
click at [116, 33] on button "Kho nhận" at bounding box center [111, 35] width 36 height 19
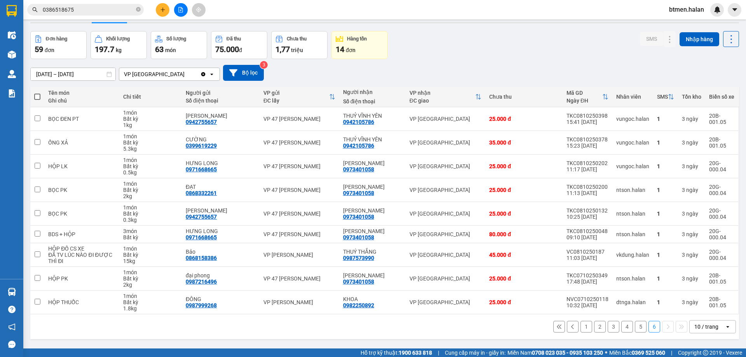
scroll to position [36, 0]
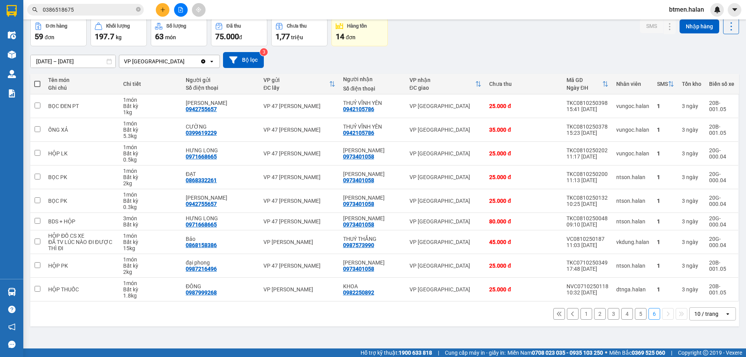
click at [581, 310] on button "1" at bounding box center [586, 314] width 12 height 12
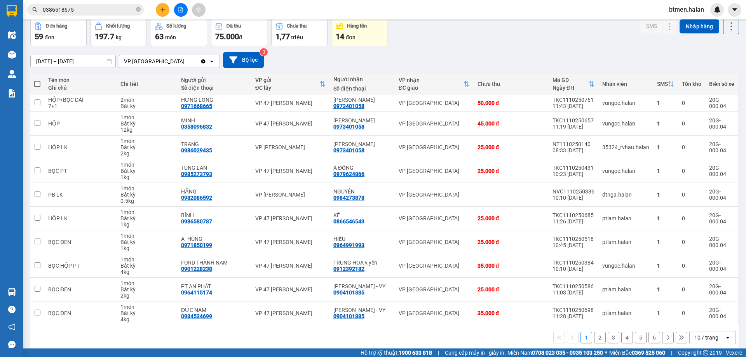
click at [596, 338] on button "2" at bounding box center [600, 338] width 12 height 12
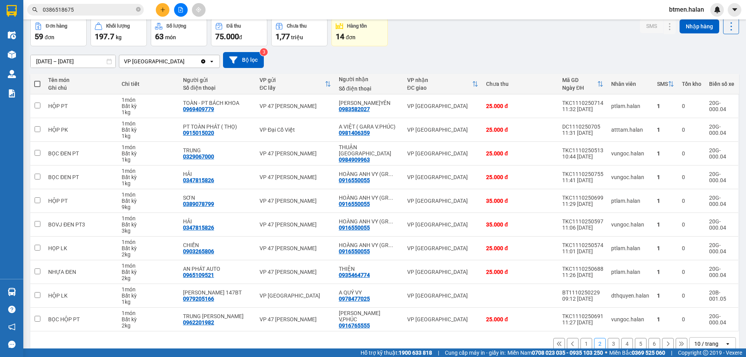
click at [608, 342] on button "3" at bounding box center [614, 344] width 12 height 12
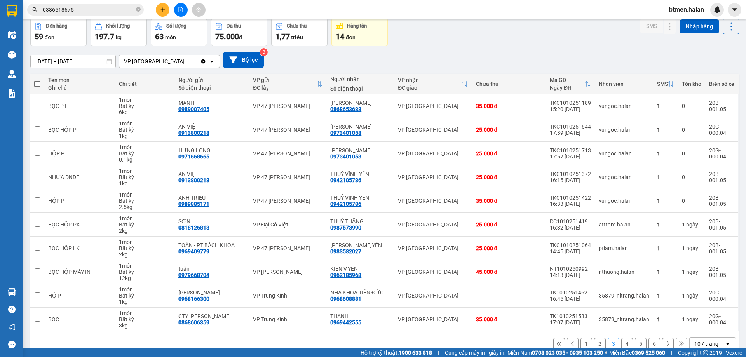
click at [621, 344] on button "4" at bounding box center [627, 344] width 12 height 12
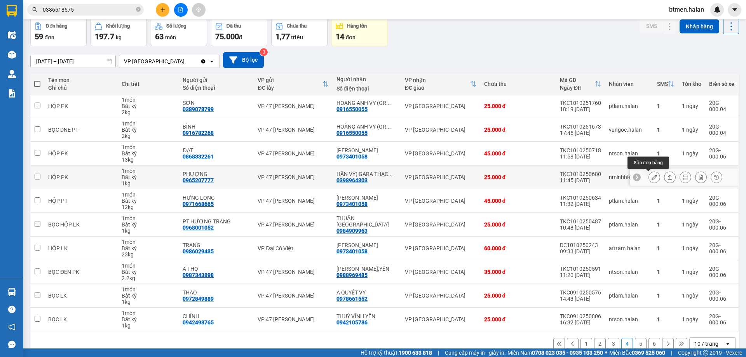
click at [652, 177] on icon at bounding box center [654, 176] width 5 height 5
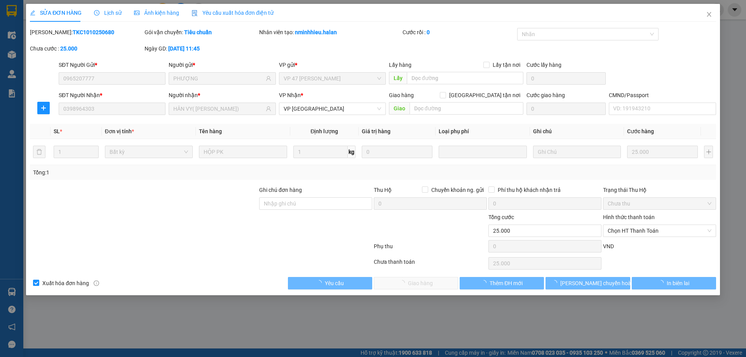
type input "0965207777"
type input "PHƯỢNG"
type input "0398964303"
type input "HÂN VY( GARA THẠCH HÂN)"
type input "0"
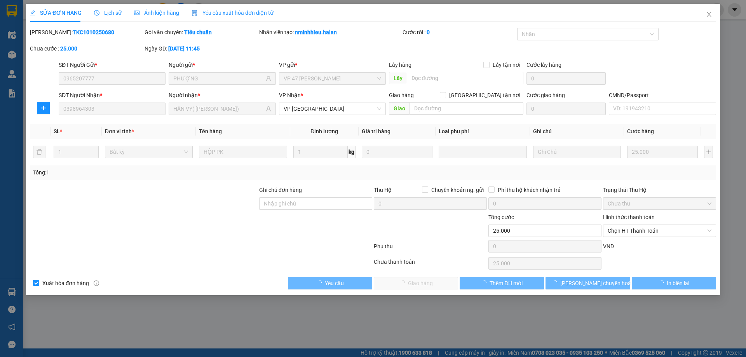
type input "25.000"
click at [652, 230] on span "Chọn HT Thanh Toán" at bounding box center [660, 231] width 104 height 12
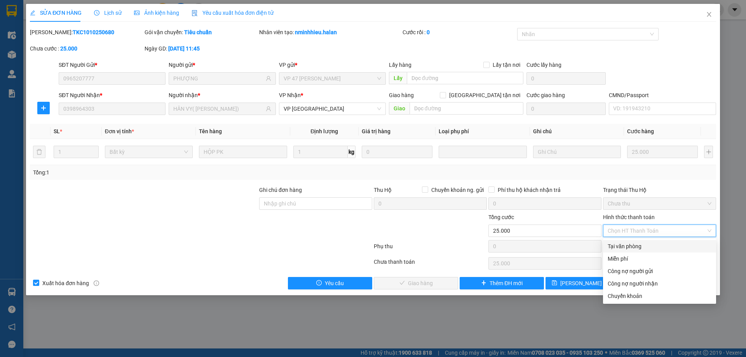
click at [631, 248] on div "Tại văn phòng" at bounding box center [660, 246] width 104 height 9
type input "0"
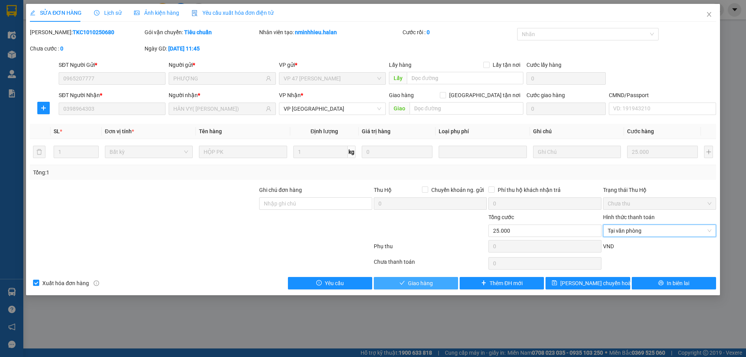
click at [434, 284] on button "Giao hàng" at bounding box center [416, 283] width 84 height 12
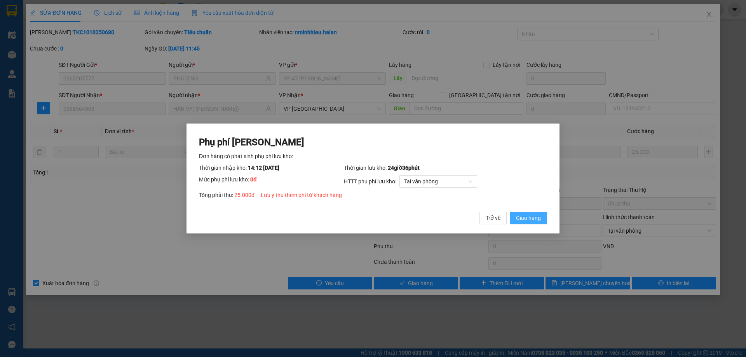
click at [525, 213] on button "Giao hàng" at bounding box center [528, 218] width 37 height 12
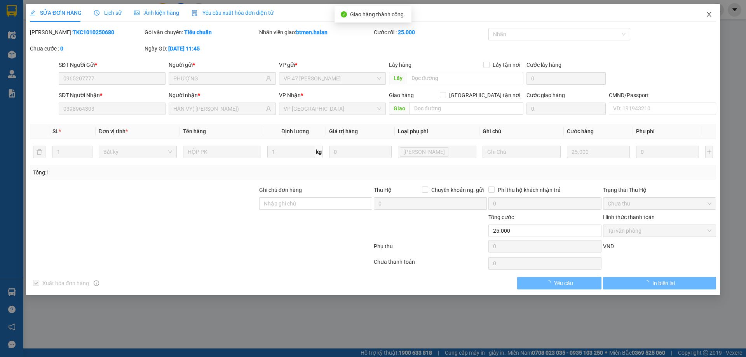
click at [715, 11] on span "Close" at bounding box center [709, 15] width 22 height 22
click at [707, 13] on span "btmen.halan" at bounding box center [686, 10] width 47 height 10
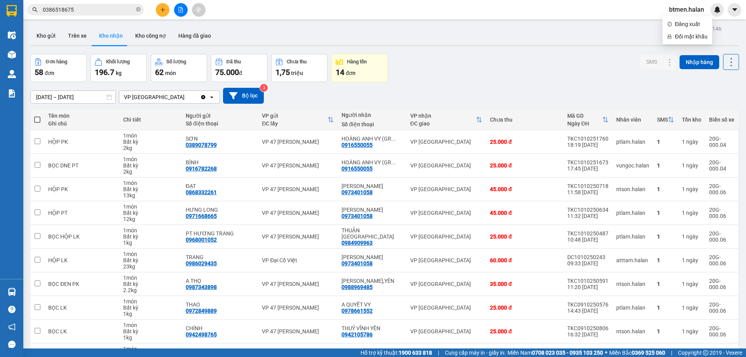
click at [481, 90] on div "13/08/2025 – 11/10/2025 Press the down arrow key to interact with the calendar …" at bounding box center [384, 96] width 709 height 16
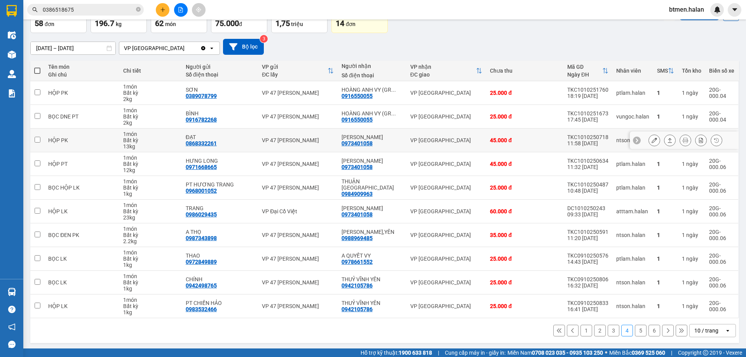
scroll to position [51, 0]
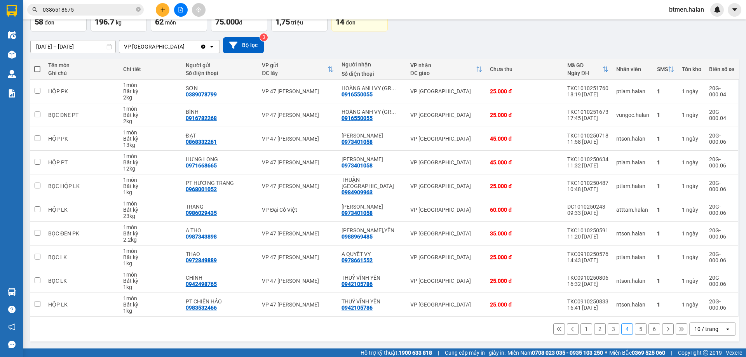
click at [648, 329] on button "6" at bounding box center [654, 329] width 12 height 12
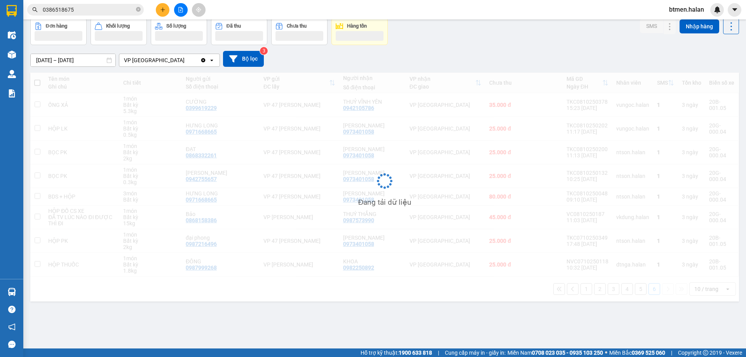
scroll to position [36, 0]
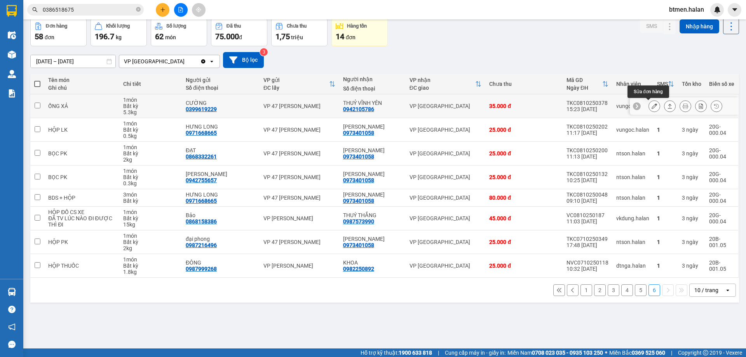
click at [652, 108] on icon at bounding box center [654, 105] width 5 height 5
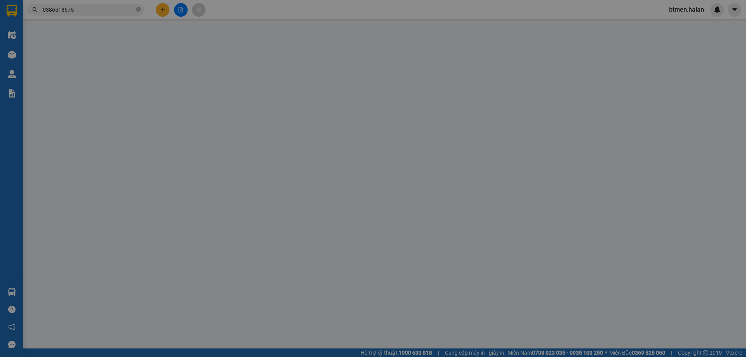
type input "0399619229"
type input "CƯỜNG"
type input "0942105786"
type input "THUỶ VĨNH YÊN"
type input "0"
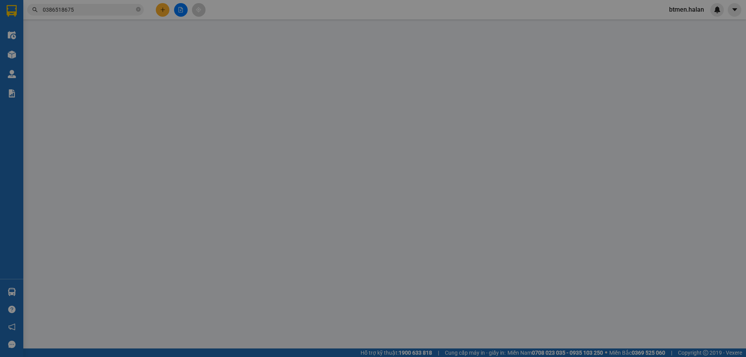
type input "35.000"
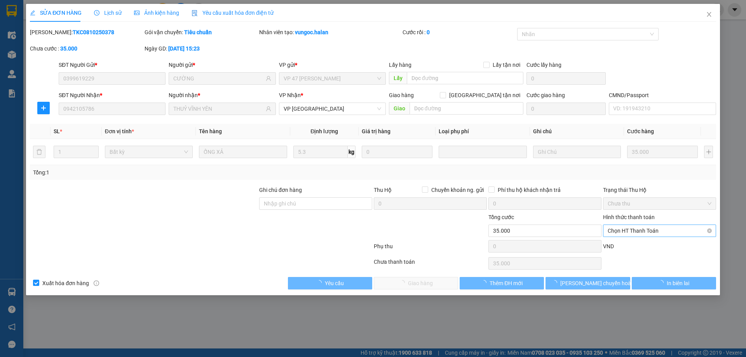
click at [640, 228] on span "Chọn HT Thanh Toán" at bounding box center [660, 231] width 104 height 12
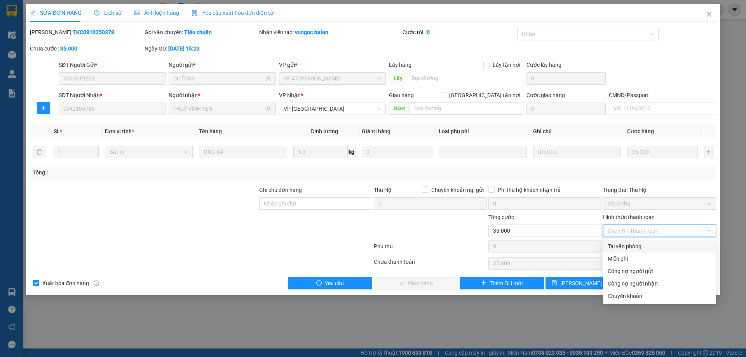
click at [635, 240] on div "Tại văn phòng" at bounding box center [659, 246] width 113 height 12
type input "0"
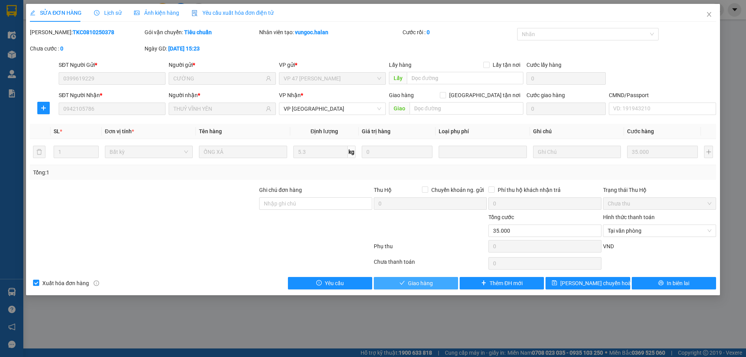
click at [439, 282] on button "Giao hàng" at bounding box center [416, 283] width 84 height 12
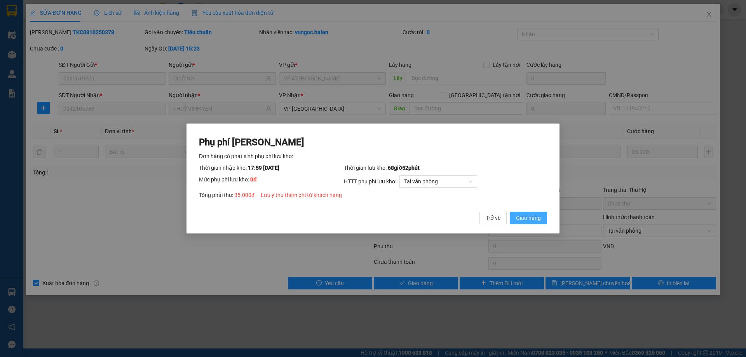
click at [514, 216] on button "Giao hàng" at bounding box center [528, 218] width 37 height 12
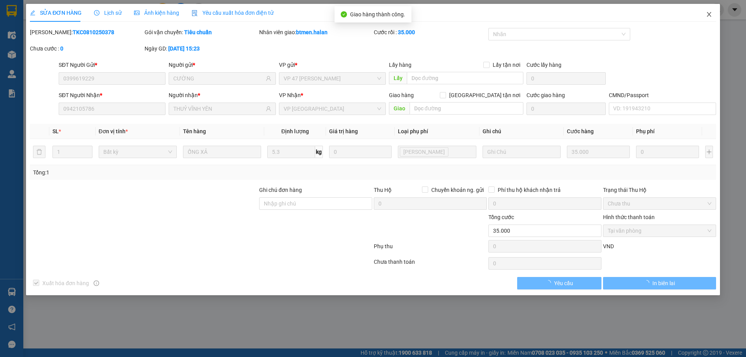
click at [709, 15] on icon "close" at bounding box center [709, 14] width 6 height 6
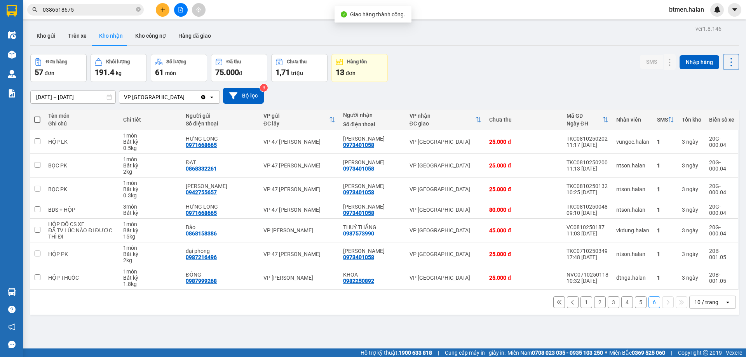
click at [635, 302] on button "5" at bounding box center [641, 302] width 12 height 12
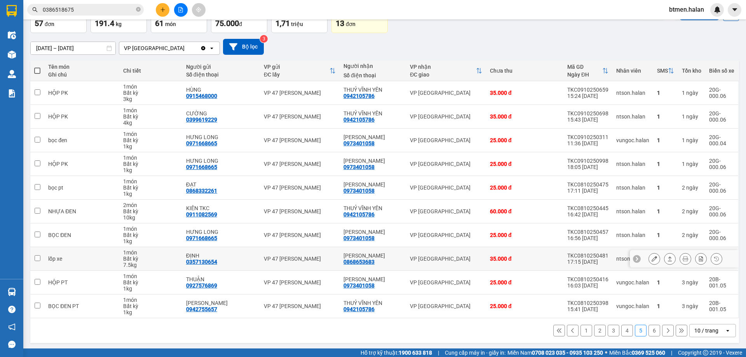
scroll to position [51, 0]
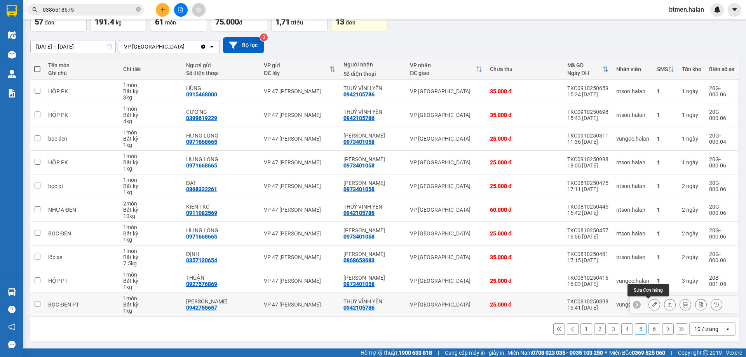
click at [652, 306] on icon at bounding box center [654, 304] width 5 height 5
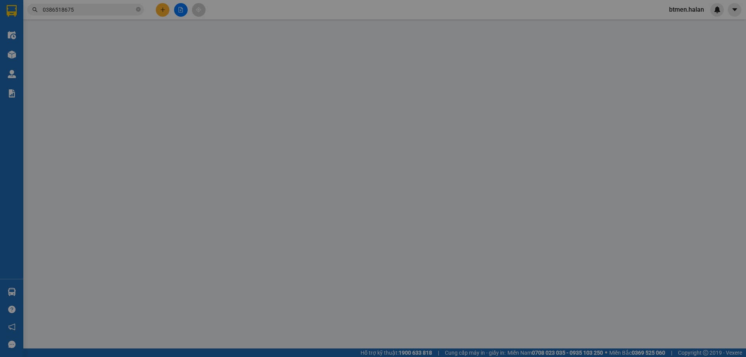
type input "0942755657"
type input "HƯNG THỊNH"
type input "0942105786"
type input "THUỶ VĨNH YÊN"
type input "0"
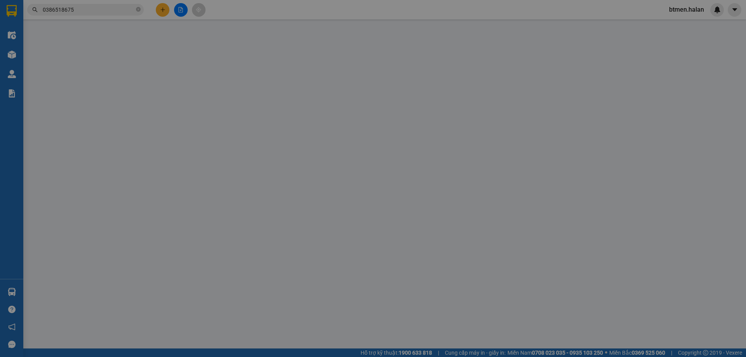
type input "25.000"
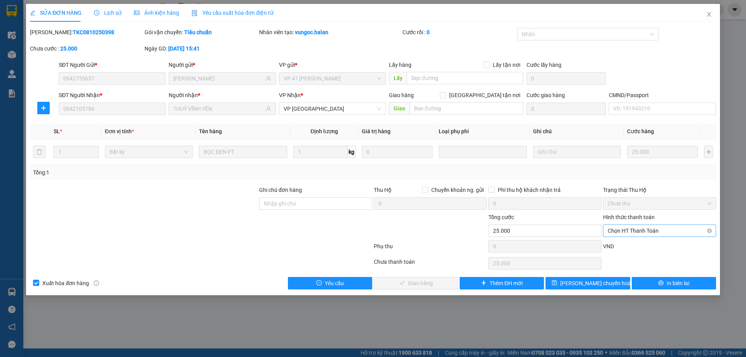
click at [643, 229] on span "Chọn HT Thanh Toán" at bounding box center [660, 231] width 104 height 12
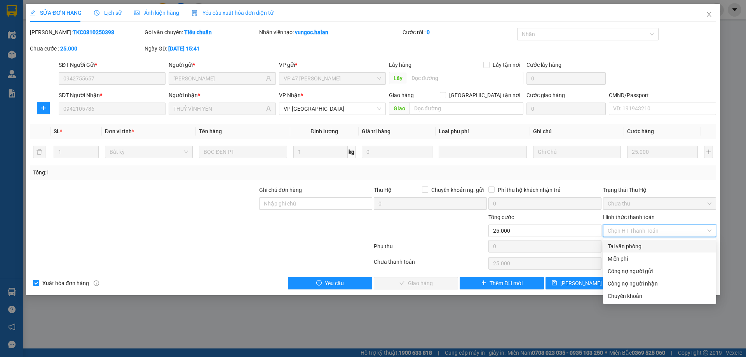
drag, startPoint x: 638, startPoint y: 244, endPoint x: 603, endPoint y: 255, distance: 37.4
click at [638, 245] on div "Tại văn phòng" at bounding box center [660, 246] width 104 height 9
type input "0"
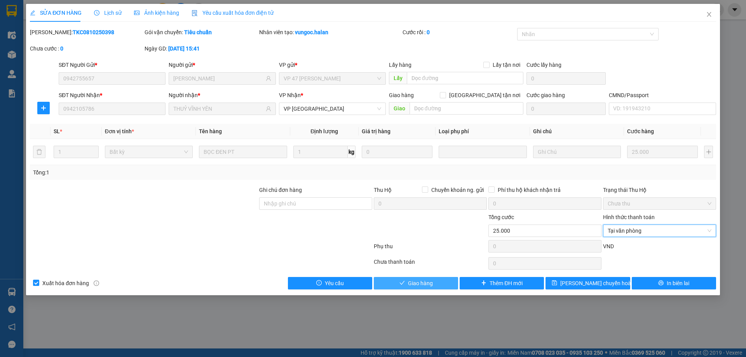
click at [404, 286] on span "check" at bounding box center [401, 283] width 5 height 6
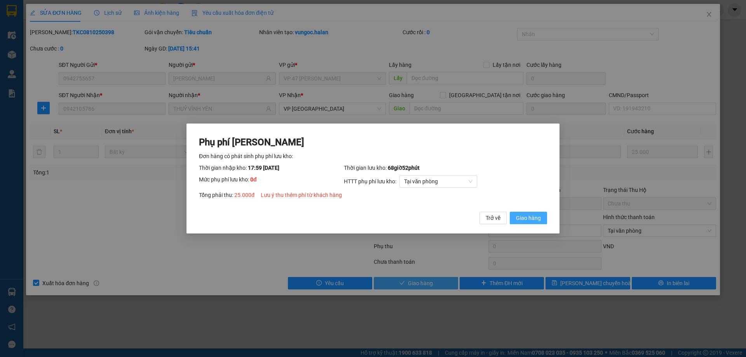
click at [538, 214] on span "Giao hàng" at bounding box center [528, 218] width 25 height 9
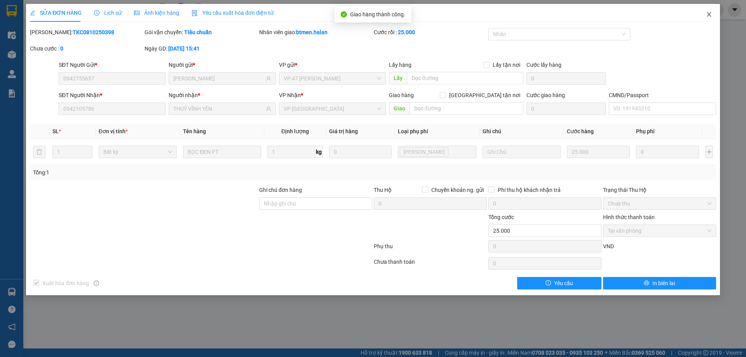
click at [709, 14] on icon "close" at bounding box center [709, 14] width 4 height 5
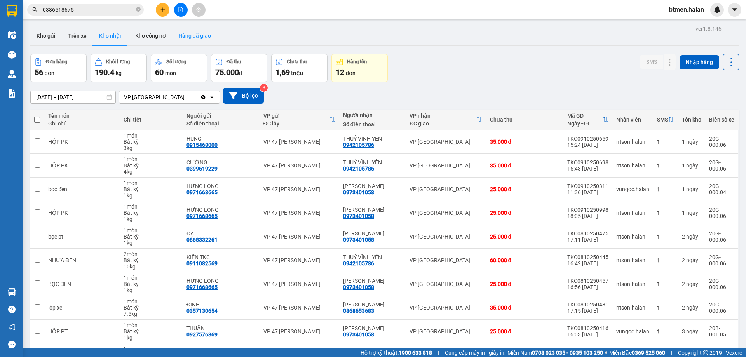
click at [190, 32] on button "Hàng đã giao" at bounding box center [194, 35] width 45 height 19
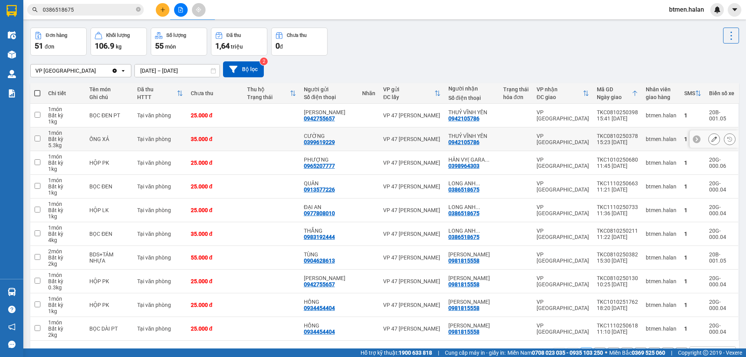
scroll to position [51, 0]
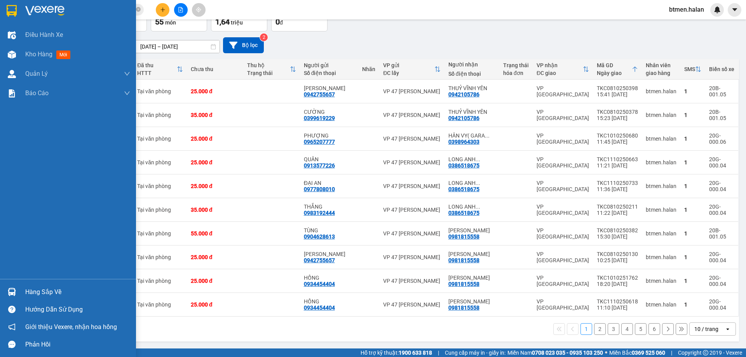
click at [26, 291] on div "Hàng sắp về" at bounding box center [77, 292] width 105 height 12
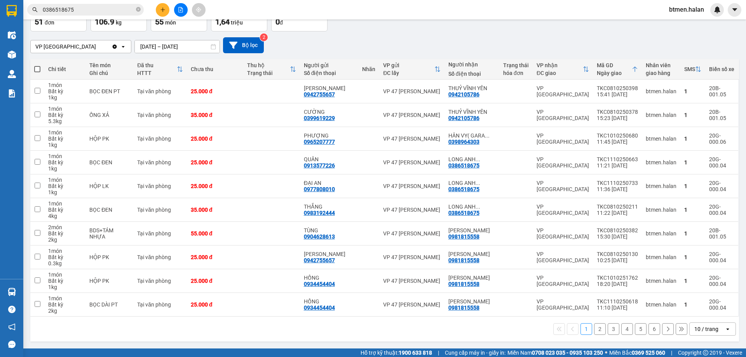
click at [364, 49] on section "Kết quả tìm kiếm ( 532 ) Bộ lọc Mã ĐH Trạng thái Món hàng Thu hộ Tổng cước Chưa…" at bounding box center [373, 178] width 746 height 357
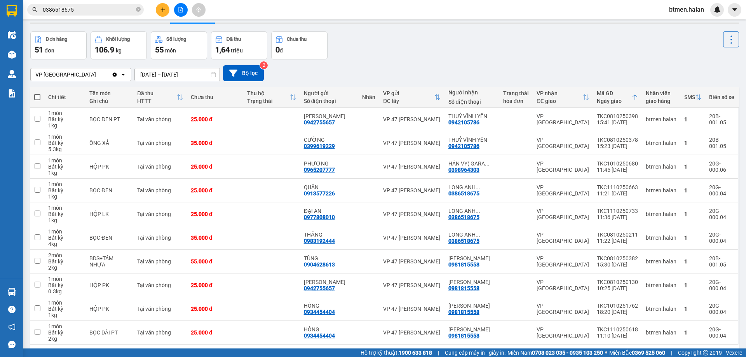
scroll to position [0, 0]
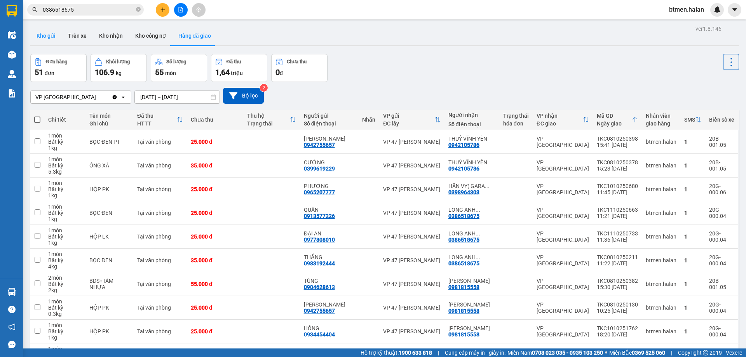
click at [51, 37] on button "Kho gửi" at bounding box center [45, 35] width 31 height 19
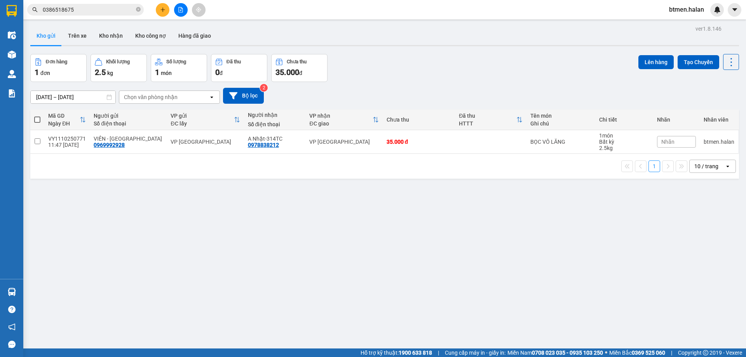
click at [37, 119] on span at bounding box center [37, 120] width 6 height 6
click at [37, 116] on input "checkbox" at bounding box center [37, 116] width 0 height 0
checkbox input "true"
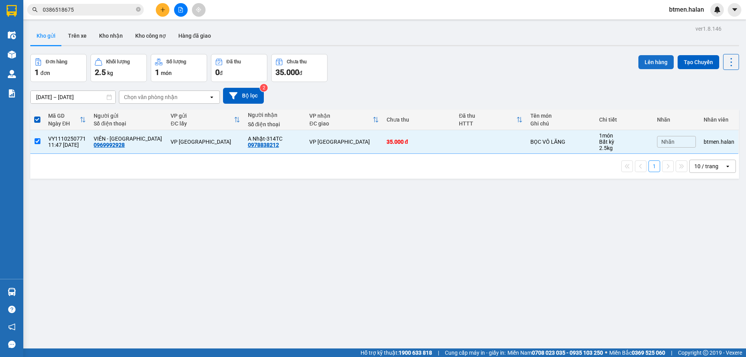
click at [640, 65] on button "Lên hàng" at bounding box center [655, 62] width 35 height 14
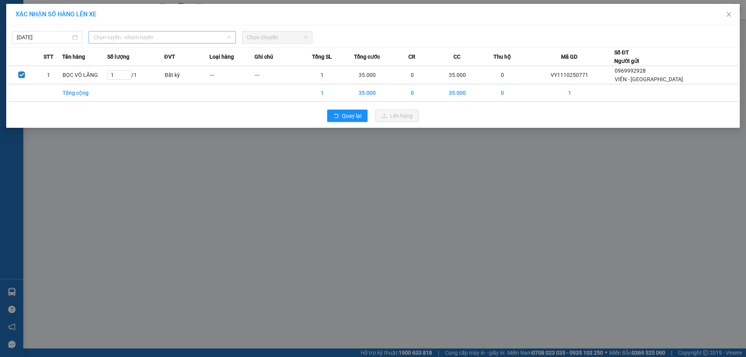
click at [153, 39] on span "Chọn tuyến - nhóm tuyến" at bounding box center [162, 37] width 138 height 12
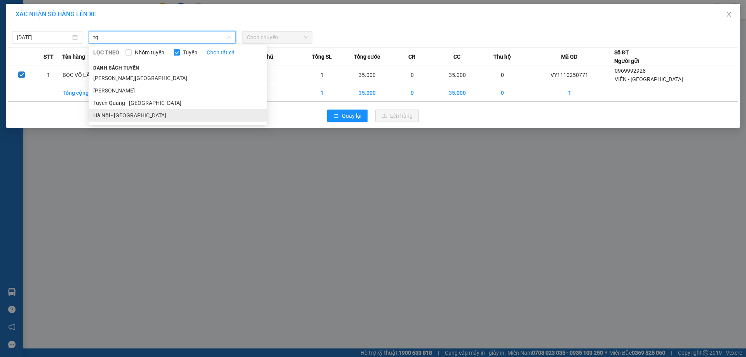
type input "tq"
drag, startPoint x: 139, startPoint y: 112, endPoint x: 305, endPoint y: 14, distance: 192.6
click at [139, 113] on li "Hà Nội - [GEOGRAPHIC_DATA]" at bounding box center [178, 115] width 179 height 12
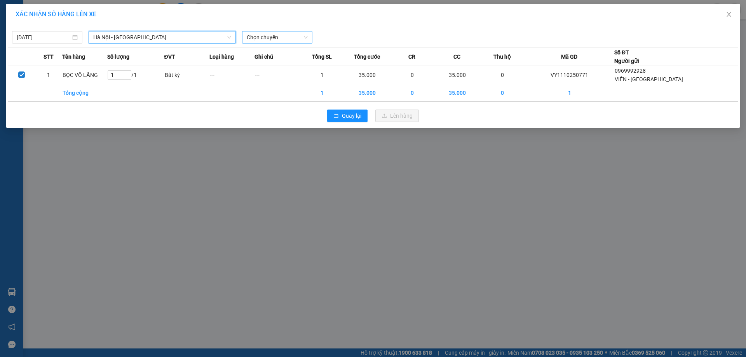
click at [287, 33] on span "Chọn chuyến" at bounding box center [277, 37] width 61 height 12
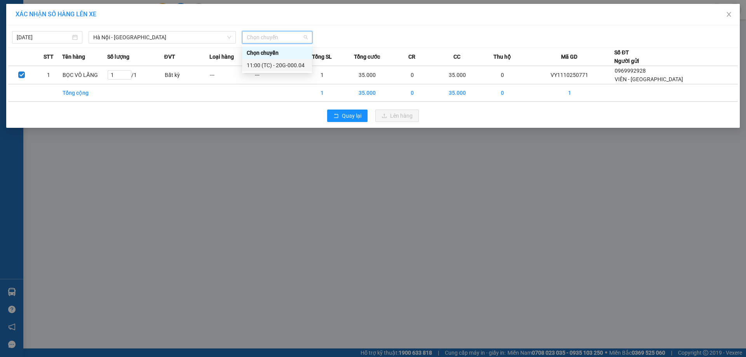
drag, startPoint x: 295, startPoint y: 60, endPoint x: 303, endPoint y: 64, distance: 8.5
click at [297, 61] on div "11:00 (TC) - 20G-000.04" at bounding box center [277, 65] width 70 height 12
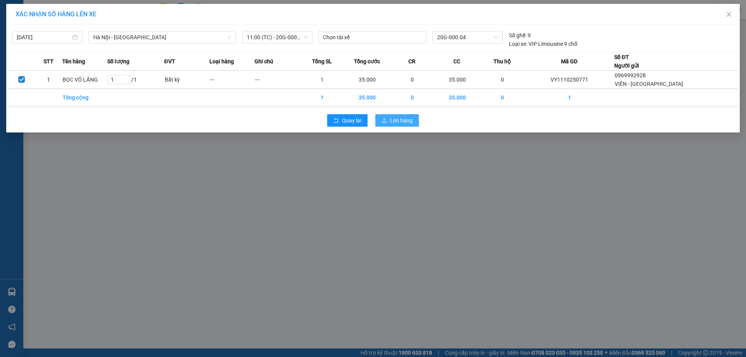
drag, startPoint x: 401, startPoint y: 116, endPoint x: 505, endPoint y: 119, distance: 104.9
click at [401, 117] on button "Lên hàng" at bounding box center [397, 120] width 44 height 12
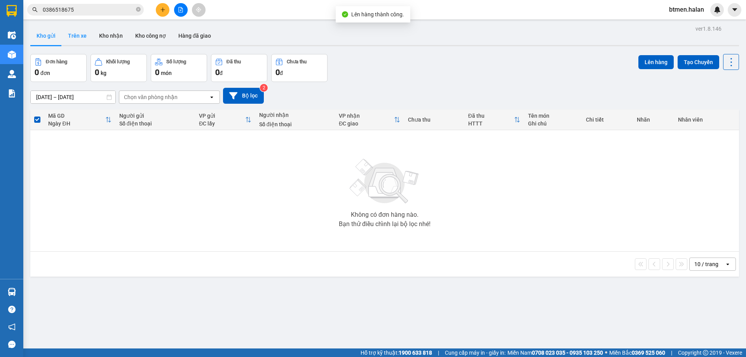
click at [85, 36] on button "Trên xe" at bounding box center [77, 35] width 31 height 19
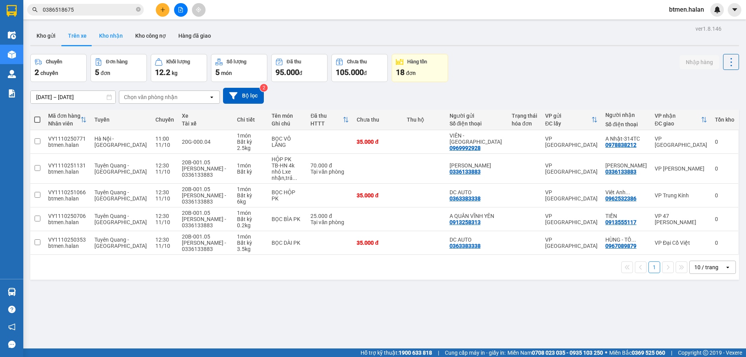
click at [121, 35] on button "Kho nhận" at bounding box center [111, 35] width 36 height 19
type input "[DATE] – [DATE]"
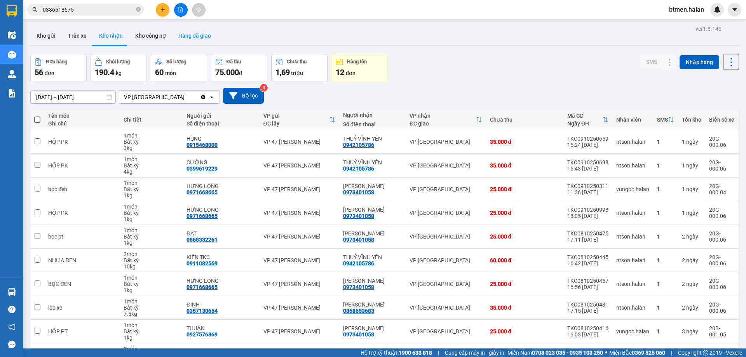
click at [204, 31] on button "Hàng đã giao" at bounding box center [194, 35] width 45 height 19
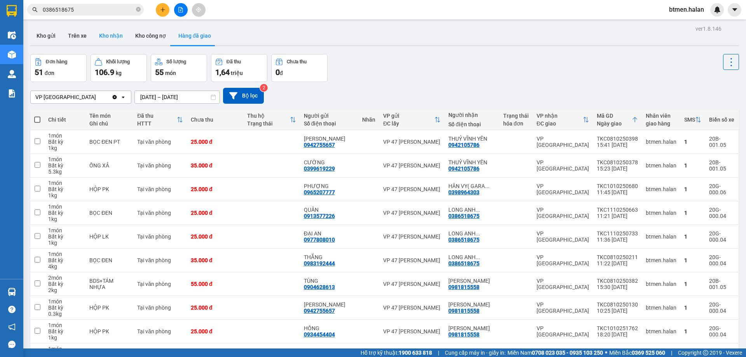
click at [105, 33] on button "Kho nhận" at bounding box center [111, 35] width 36 height 19
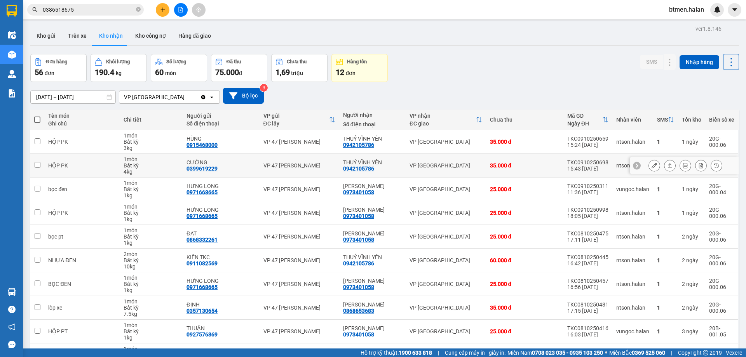
scroll to position [51, 0]
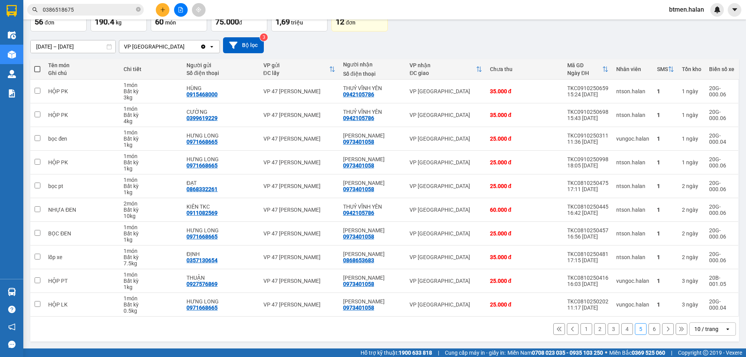
click at [648, 331] on button "6" at bounding box center [654, 329] width 12 height 12
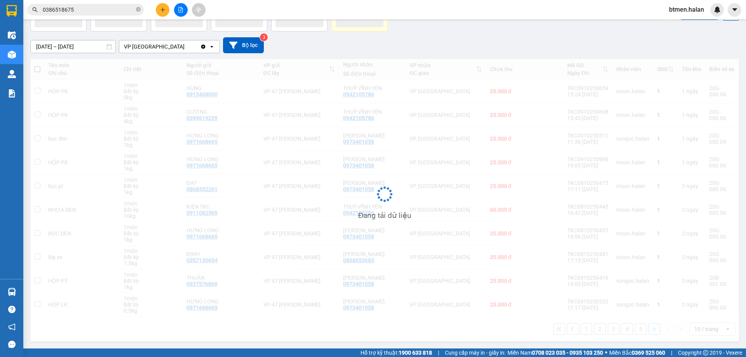
scroll to position [36, 0]
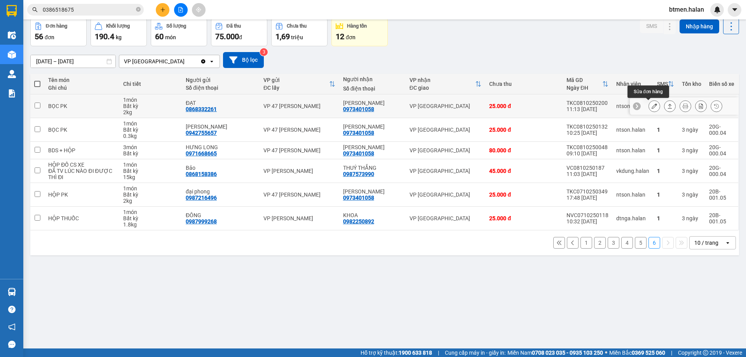
click at [652, 107] on icon at bounding box center [654, 105] width 5 height 5
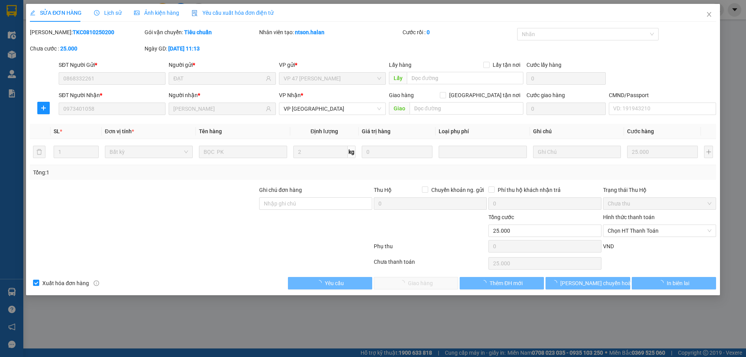
type input "0868332261"
type input "ĐẠT"
type input "0973401058"
type input "QUANG HIỂU"
type input "0"
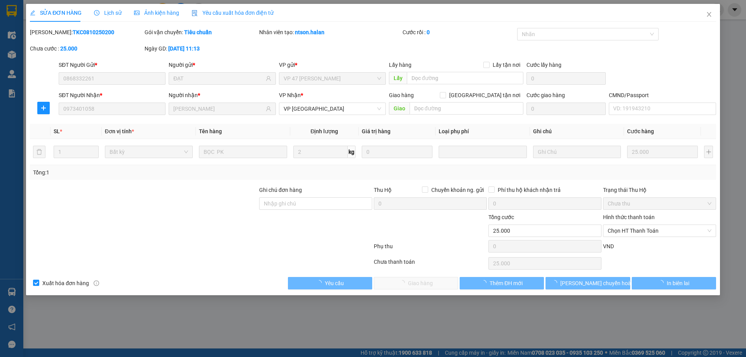
type input "25.000"
drag, startPoint x: 639, startPoint y: 228, endPoint x: 636, endPoint y: 232, distance: 5.4
click at [639, 229] on span "Chọn HT Thanh Toán" at bounding box center [660, 231] width 104 height 12
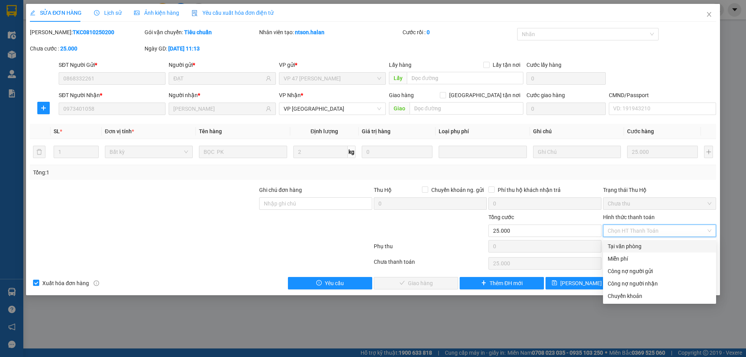
drag, startPoint x: 631, startPoint y: 241, endPoint x: 628, endPoint y: 245, distance: 5.8
click at [631, 242] on div "Tại văn phòng" at bounding box center [659, 246] width 113 height 12
type input "0"
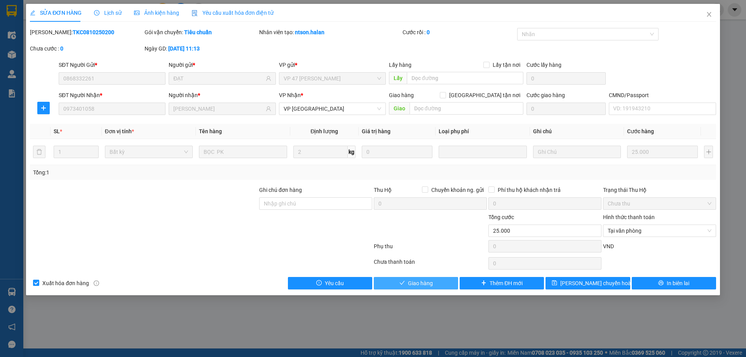
click at [403, 283] on icon "check" at bounding box center [401, 283] width 5 height 4
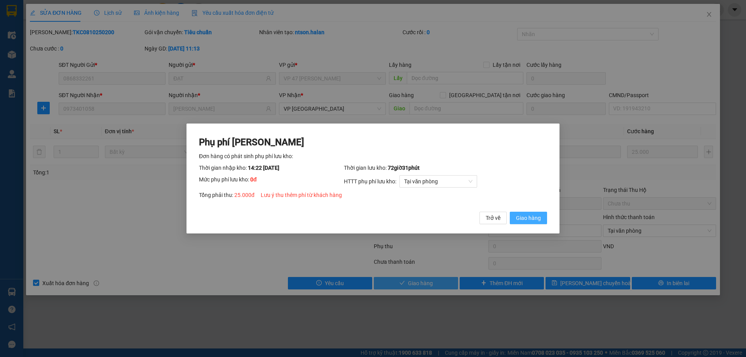
click at [525, 222] on span "Giao hàng" at bounding box center [528, 218] width 25 height 9
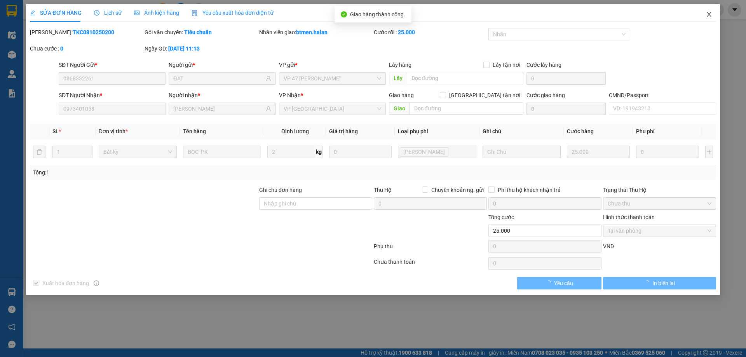
click at [705, 16] on span "Close" at bounding box center [709, 15] width 22 height 22
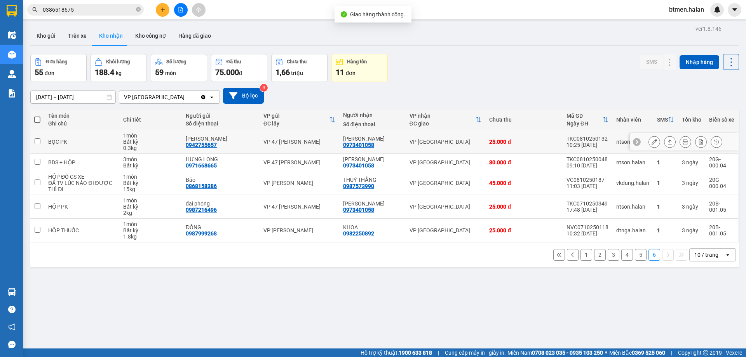
click at [652, 144] on icon at bounding box center [654, 141] width 5 height 5
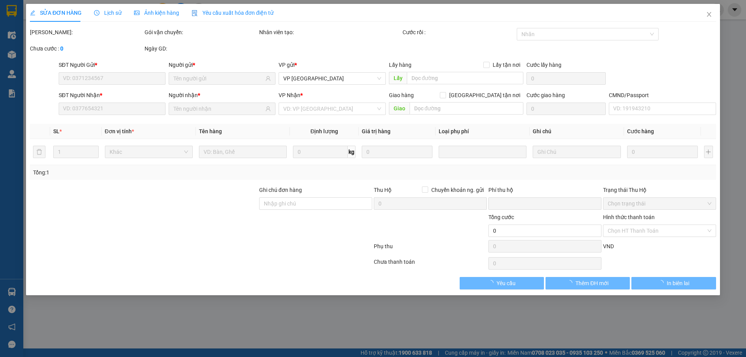
type input "0942755657"
type input "HƯNG THỊNH"
type input "0973401058"
type input "QUANG HIỂU"
type input "0"
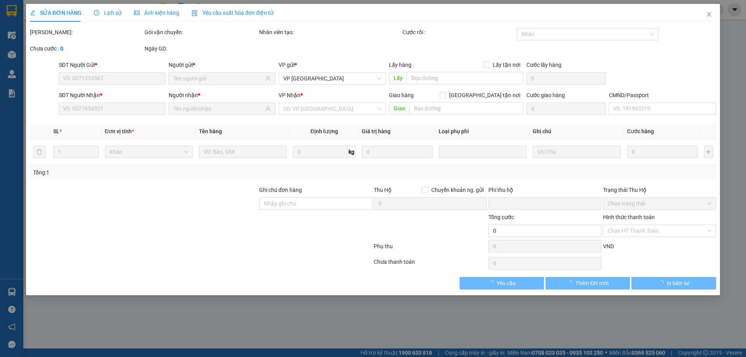
type input "25.000"
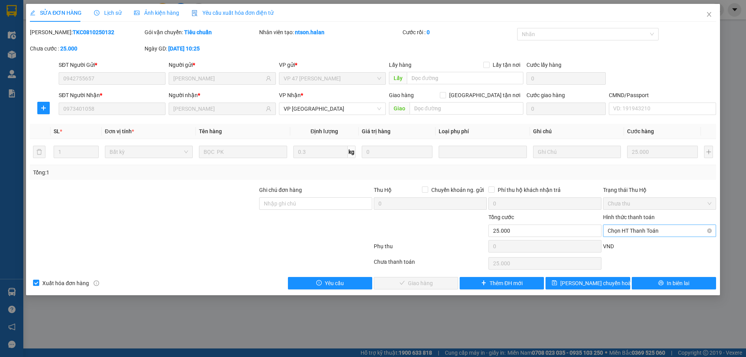
click at [631, 229] on span "Chọn HT Thanh Toán" at bounding box center [660, 231] width 104 height 12
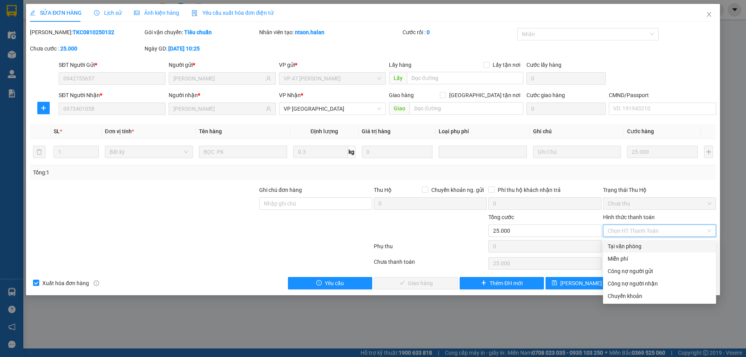
drag, startPoint x: 625, startPoint y: 246, endPoint x: 566, endPoint y: 261, distance: 60.4
click at [620, 249] on div "Tại văn phòng" at bounding box center [660, 246] width 104 height 9
type input "0"
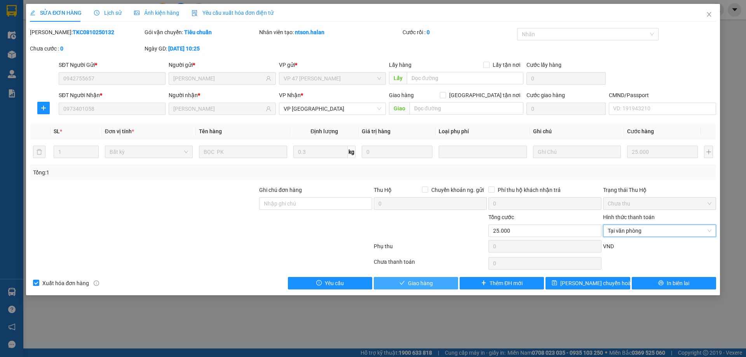
click at [422, 280] on span "Giao hàng" at bounding box center [420, 283] width 25 height 9
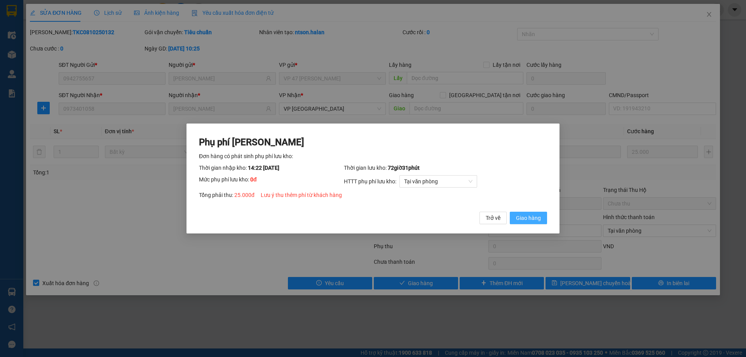
click at [535, 213] on button "Giao hàng" at bounding box center [528, 218] width 37 height 12
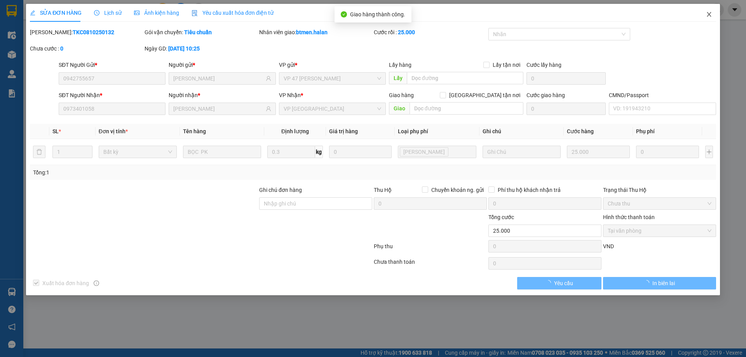
click at [709, 13] on icon "close" at bounding box center [709, 14] width 6 height 6
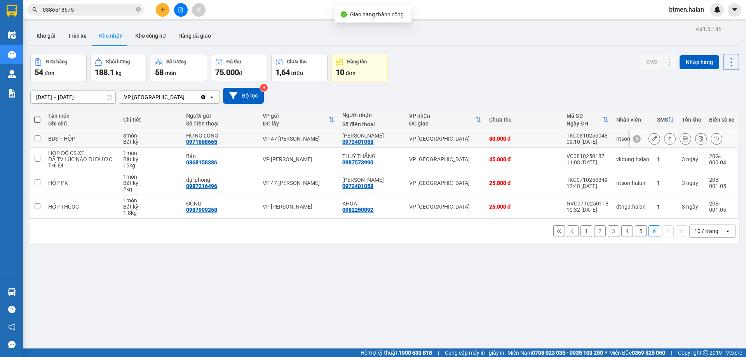
click at [652, 137] on icon at bounding box center [654, 138] width 5 height 5
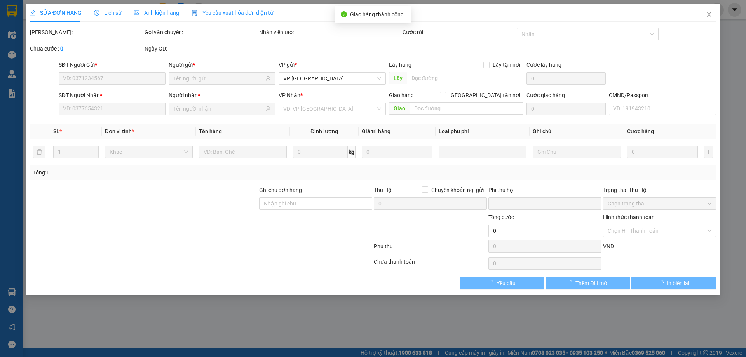
type input "0971668665"
type input "HƯNG LONG"
type input "0973401058"
type input "QUANG HIỂU"
type input "0"
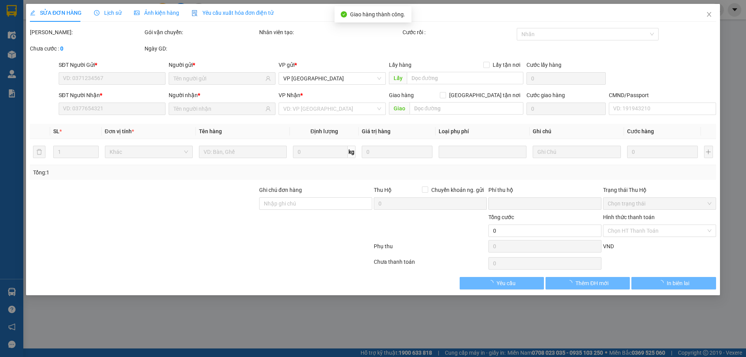
type input "80.000"
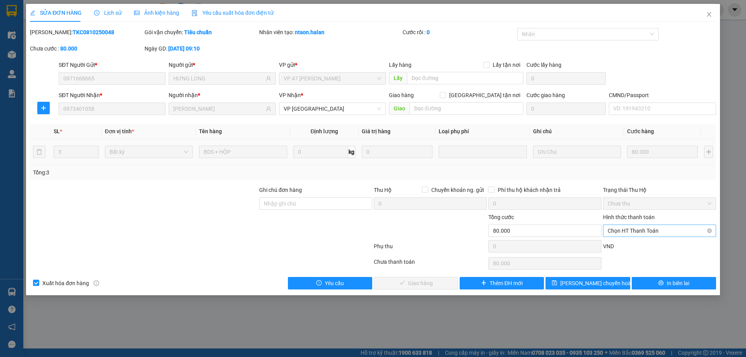
click at [625, 227] on span "Chọn HT Thanh Toán" at bounding box center [660, 231] width 104 height 12
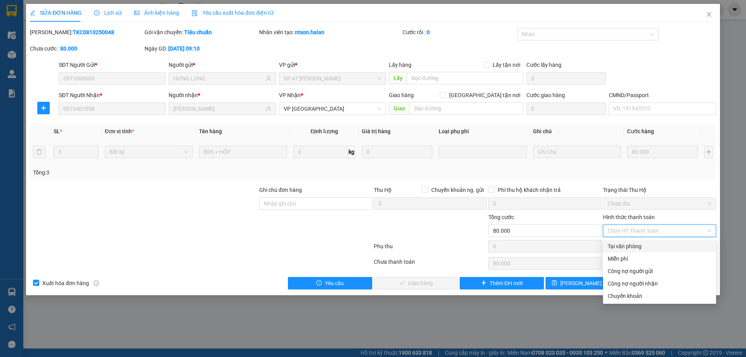
drag, startPoint x: 627, startPoint y: 248, endPoint x: 389, endPoint y: 281, distance: 239.6
click at [626, 249] on div "Tại văn phòng" at bounding box center [660, 246] width 104 height 9
type input "0"
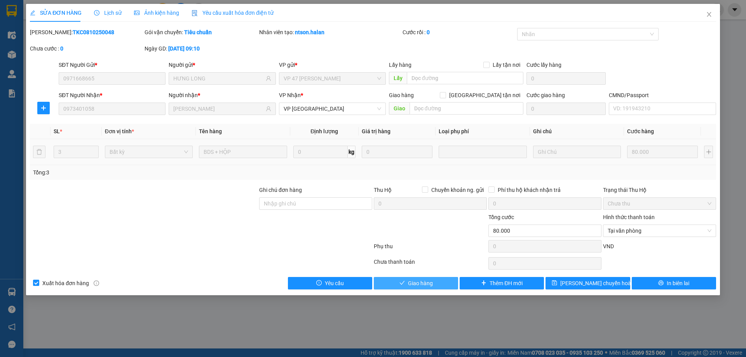
click at [382, 286] on button "Giao hàng" at bounding box center [416, 283] width 84 height 12
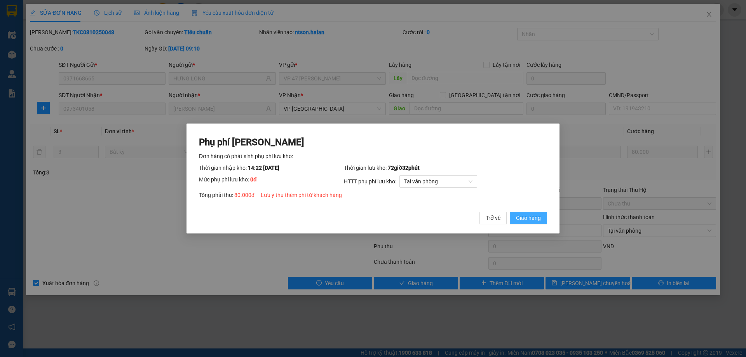
click at [532, 218] on span "Giao hàng" at bounding box center [528, 218] width 25 height 9
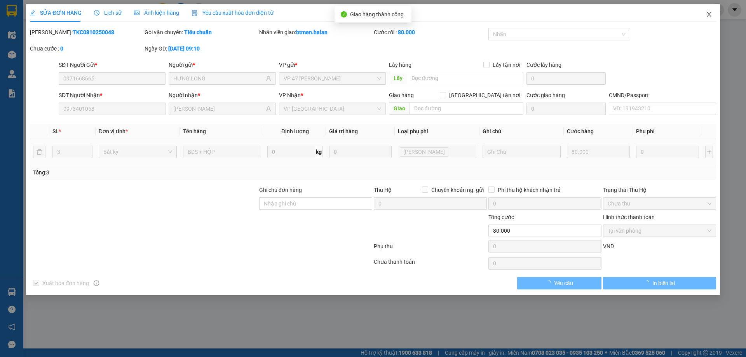
click at [710, 17] on icon "close" at bounding box center [709, 14] width 6 height 6
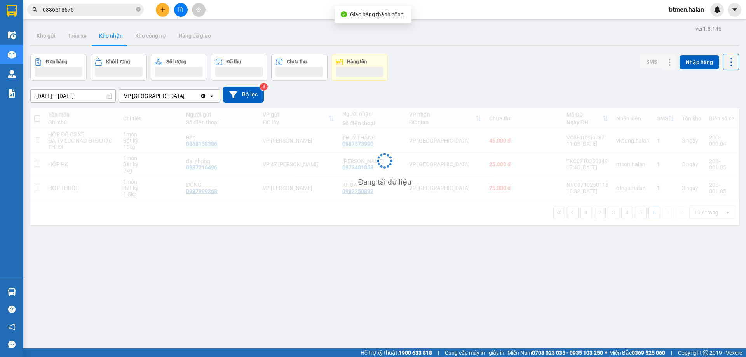
scroll to position [36, 0]
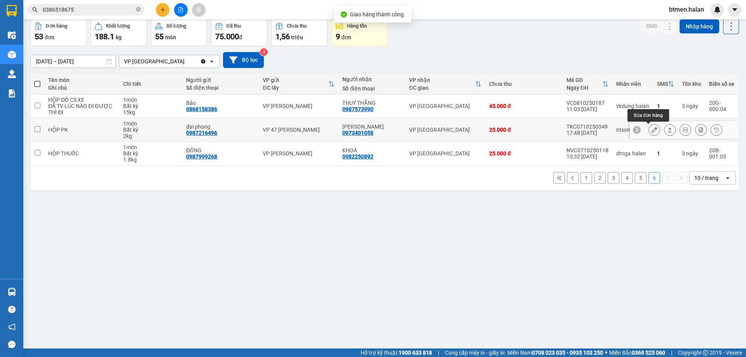
click at [652, 131] on icon at bounding box center [654, 129] width 5 height 5
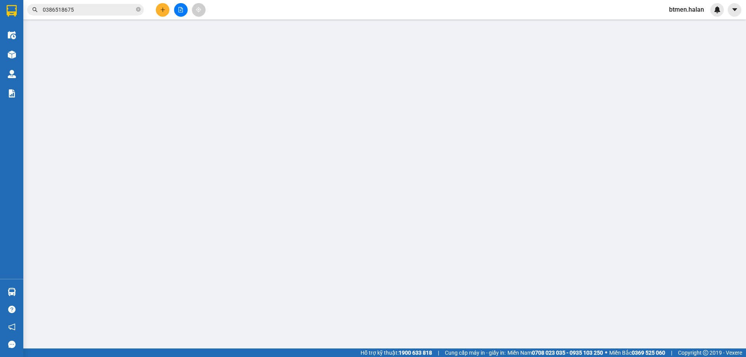
type input "0987216496"
type input "đại phong"
type input "0973401058"
type input "QUANG HIỂU"
type input "0"
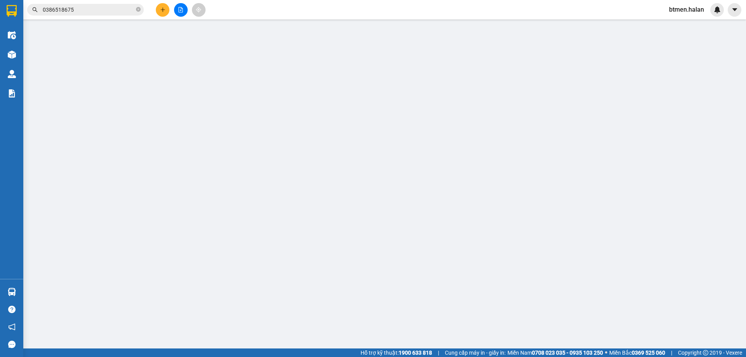
type input "25.000"
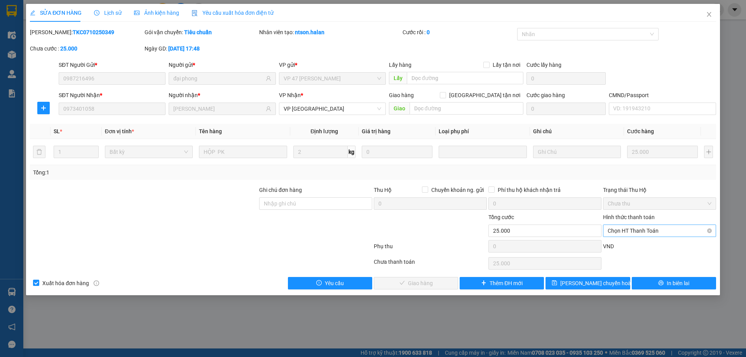
click at [628, 233] on span "Chọn HT Thanh Toán" at bounding box center [660, 231] width 104 height 12
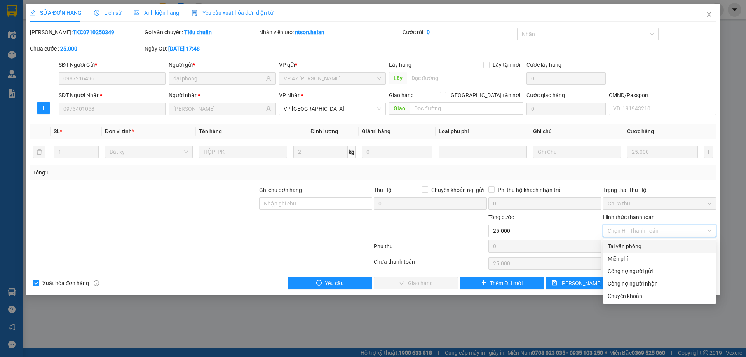
click at [629, 250] on div "Tại văn phòng" at bounding box center [660, 246] width 104 height 9
type input "0"
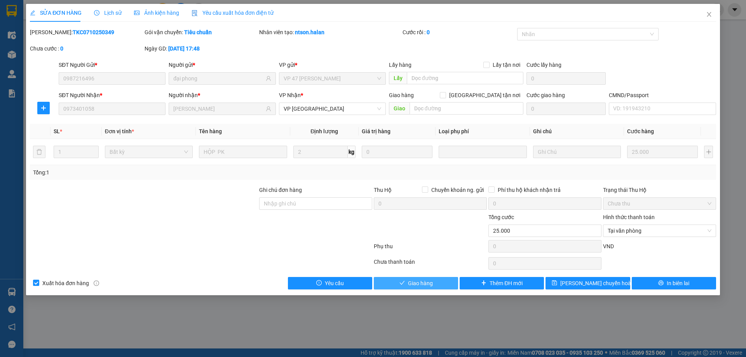
click at [434, 281] on button "Giao hàng" at bounding box center [416, 283] width 84 height 12
click at [429, 282] on span "Giao hàng" at bounding box center [420, 283] width 25 height 9
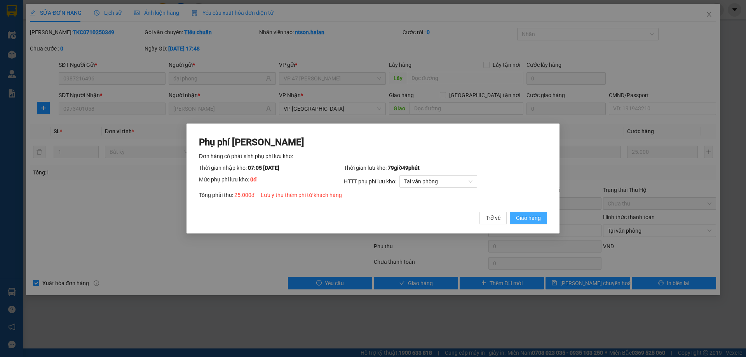
click at [527, 218] on span "Giao hàng" at bounding box center [528, 218] width 25 height 9
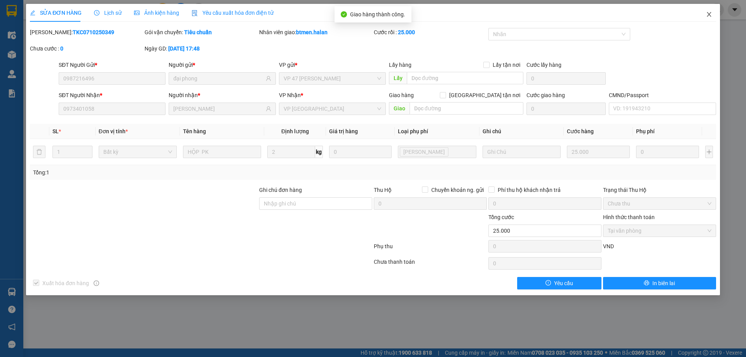
click at [709, 12] on icon "close" at bounding box center [709, 14] width 6 height 6
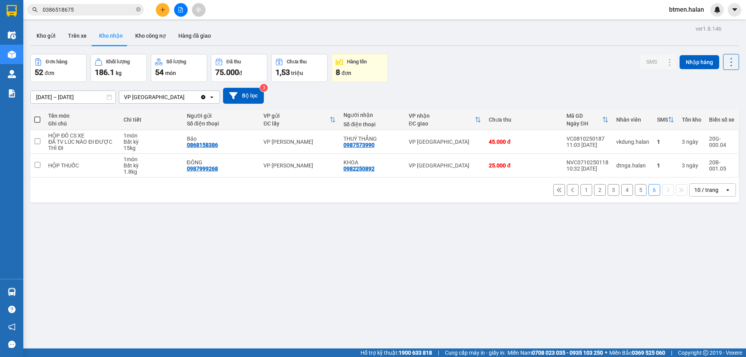
click at [635, 190] on button "5" at bounding box center [641, 190] width 12 height 12
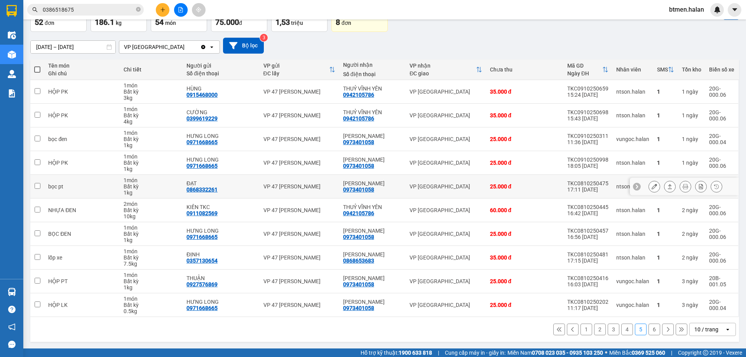
scroll to position [51, 0]
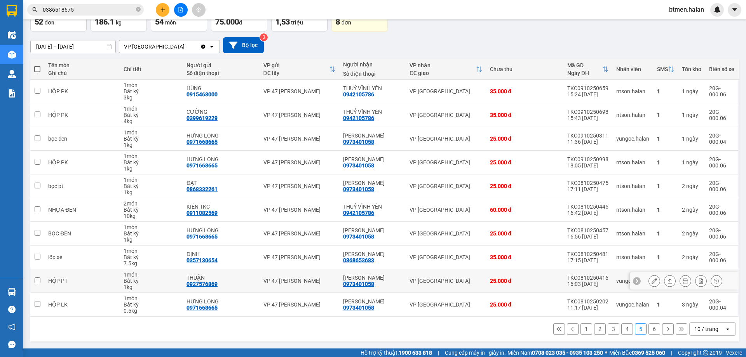
click at [652, 282] on icon at bounding box center [654, 280] width 5 height 5
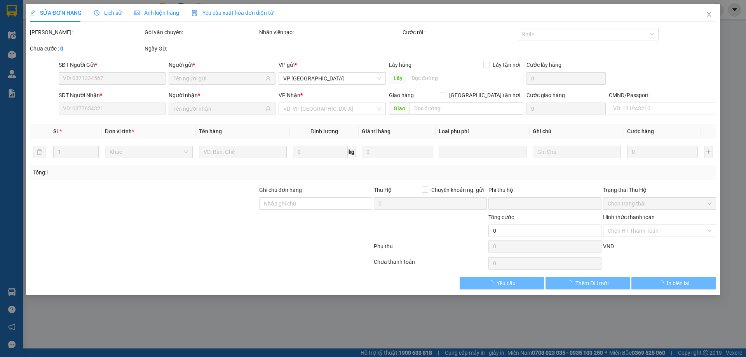
type input "0927576869"
type input "THUẬN"
type input "0973401058"
type input "QUANG HIỂU"
type input "0"
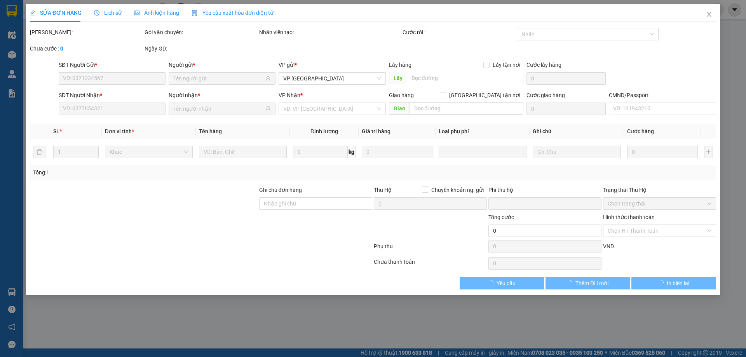
type input "25.000"
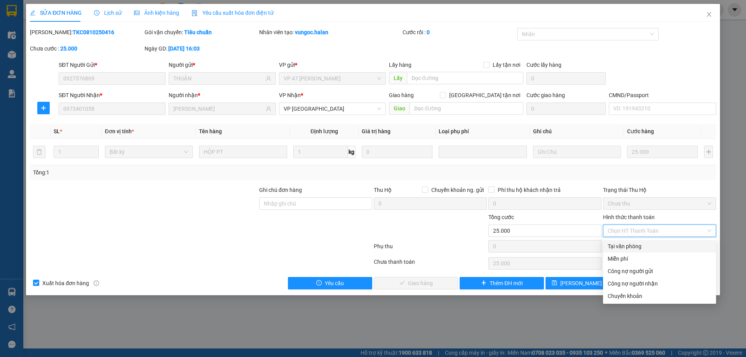
drag, startPoint x: 629, startPoint y: 242, endPoint x: 615, endPoint y: 246, distance: 14.9
click at [627, 244] on div "Tại văn phòng" at bounding box center [660, 246] width 104 height 9
type input "0"
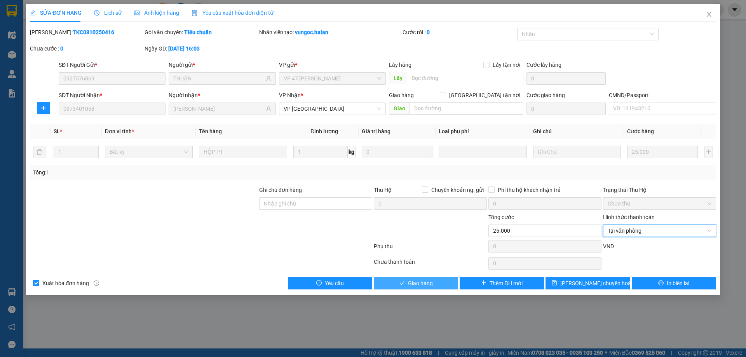
click at [427, 277] on button "Giao hàng" at bounding box center [416, 283] width 84 height 12
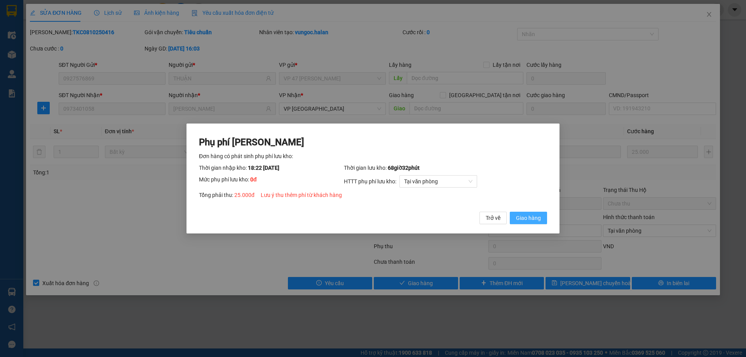
click at [519, 216] on span "Giao hàng" at bounding box center [528, 218] width 25 height 9
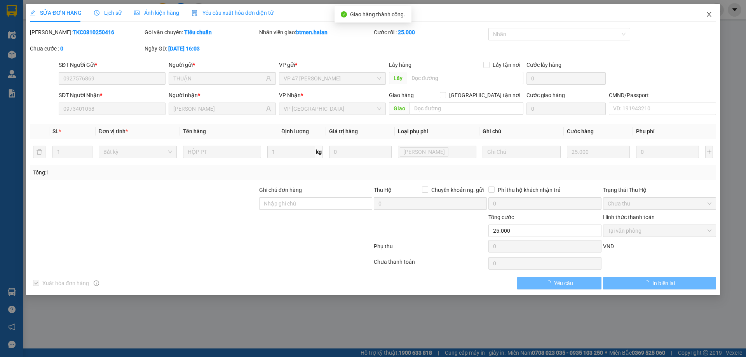
click at [707, 14] on icon "close" at bounding box center [709, 14] width 6 height 6
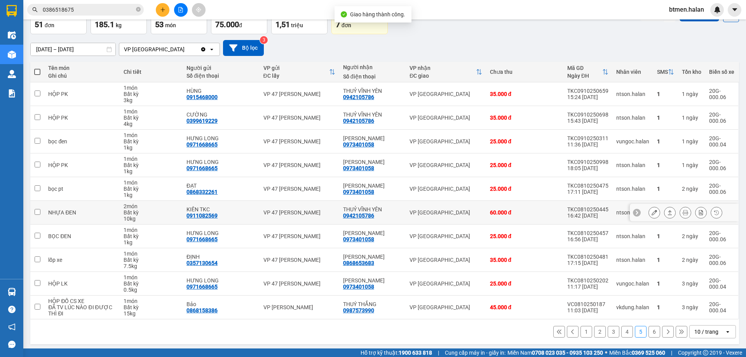
scroll to position [49, 0]
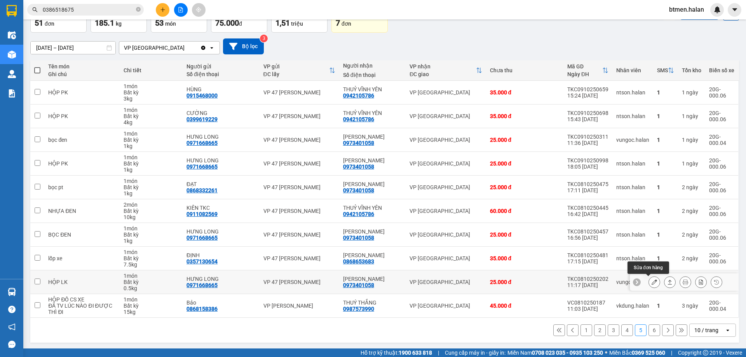
click at [652, 280] on icon at bounding box center [654, 281] width 5 height 5
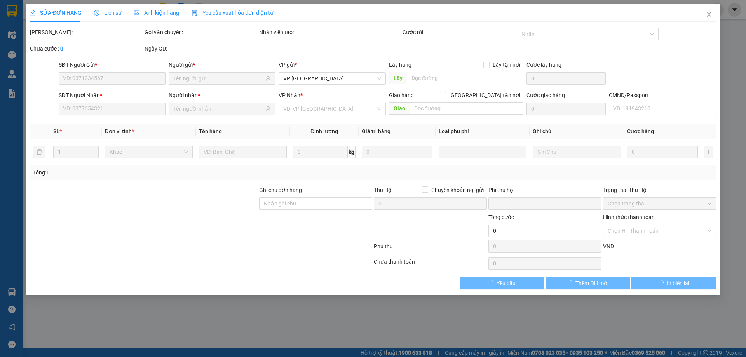
type input "0971668665"
type input "HƯNG LONG"
type input "0973401058"
type input "QUANG HIỂU"
type input "0"
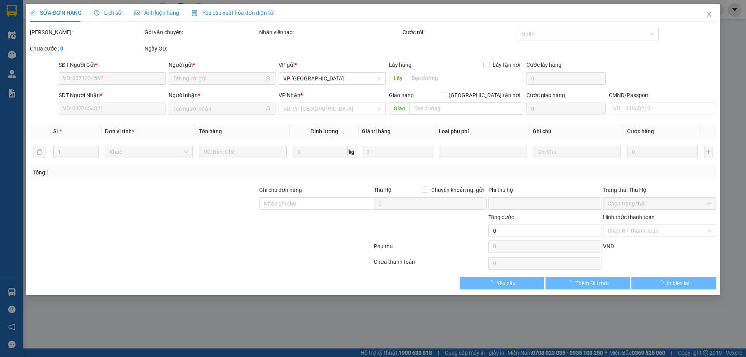
type input "25.000"
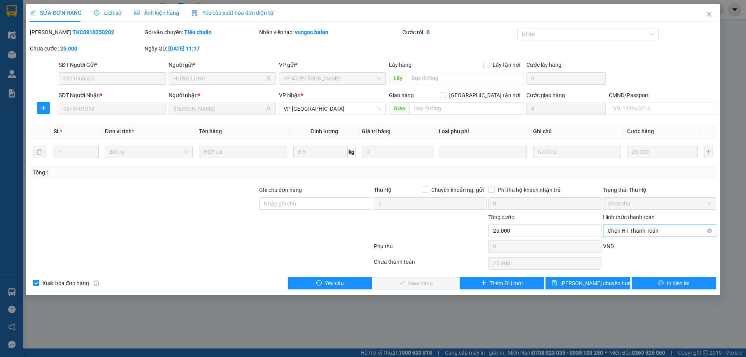
click at [653, 231] on span "Chọn HT Thanh Toán" at bounding box center [660, 231] width 104 height 12
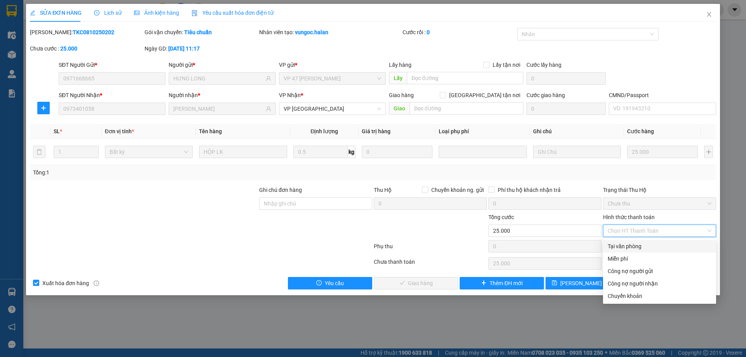
drag, startPoint x: 630, startPoint y: 247, endPoint x: 605, endPoint y: 249, distance: 25.7
click at [629, 248] on div "Tại văn phòng" at bounding box center [660, 246] width 104 height 9
type input "0"
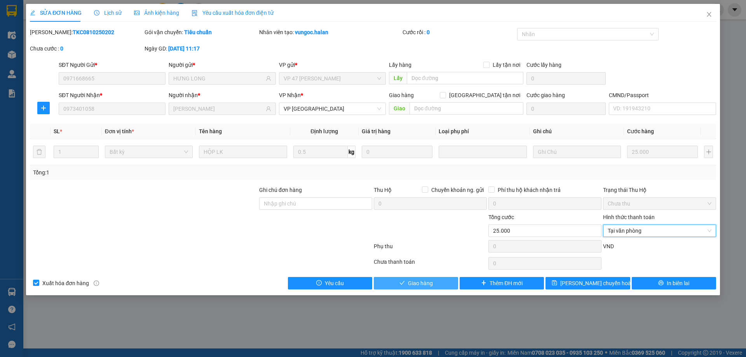
click at [447, 281] on button "Giao hàng" at bounding box center [416, 283] width 84 height 12
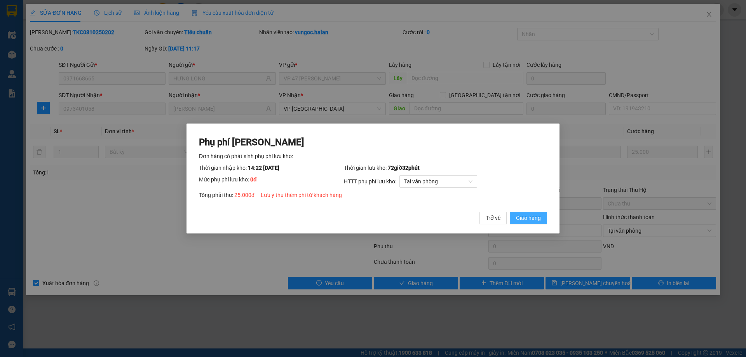
click at [530, 215] on span "Giao hàng" at bounding box center [528, 218] width 25 height 9
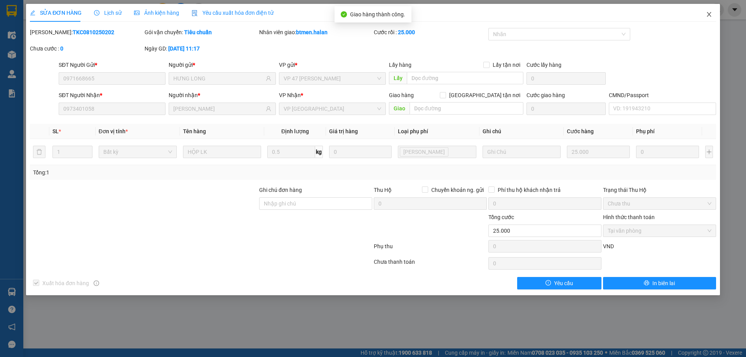
click at [711, 11] on span "Close" at bounding box center [709, 15] width 22 height 22
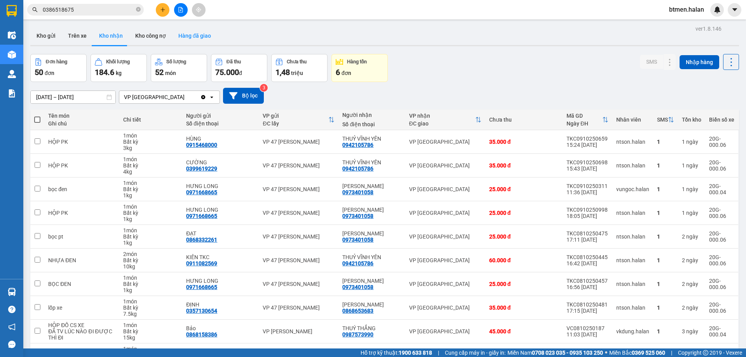
click at [208, 38] on button "Hàng đã giao" at bounding box center [194, 35] width 45 height 19
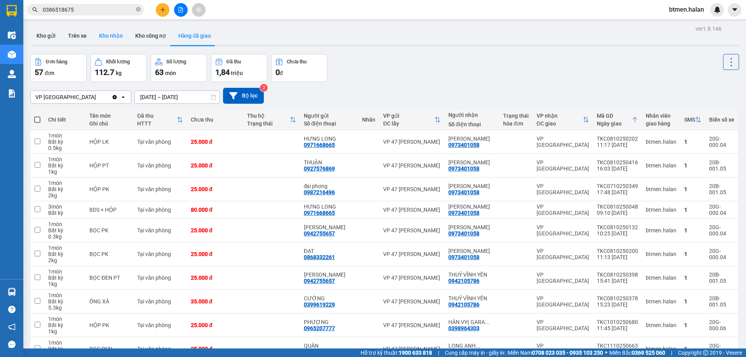
click at [99, 33] on button "Kho nhận" at bounding box center [111, 35] width 36 height 19
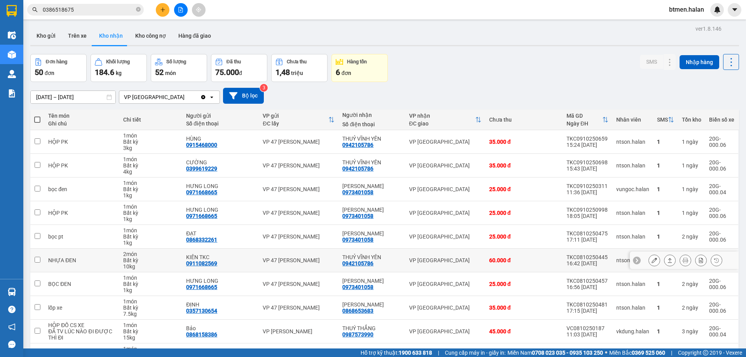
scroll to position [51, 0]
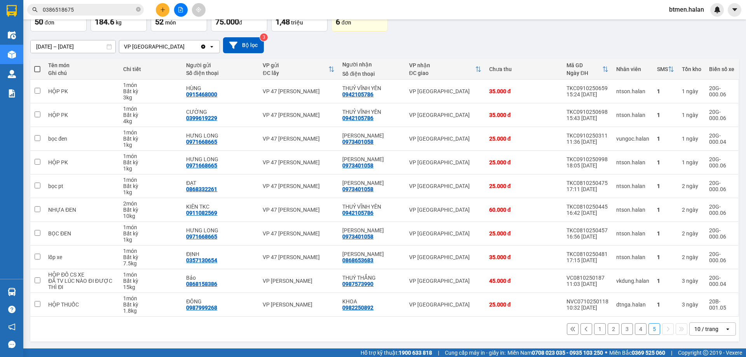
click at [638, 326] on button "4" at bounding box center [641, 329] width 12 height 12
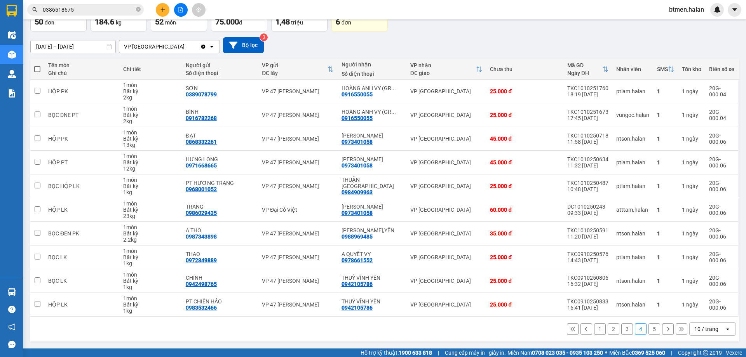
click at [595, 327] on button "1" at bounding box center [600, 329] width 12 height 12
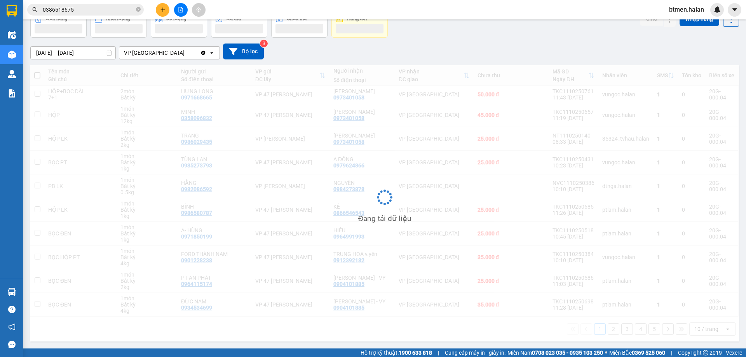
scroll to position [44, 0]
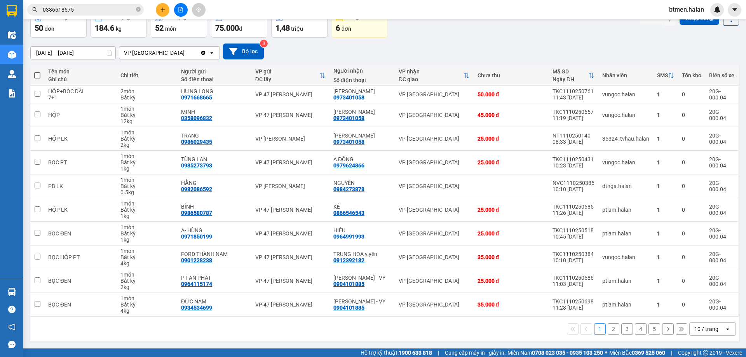
click at [608, 329] on button "2" at bounding box center [614, 329] width 12 height 12
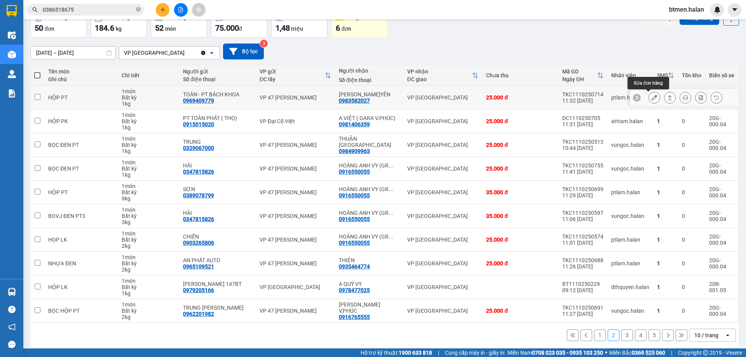
click at [652, 99] on icon at bounding box center [654, 97] width 5 height 5
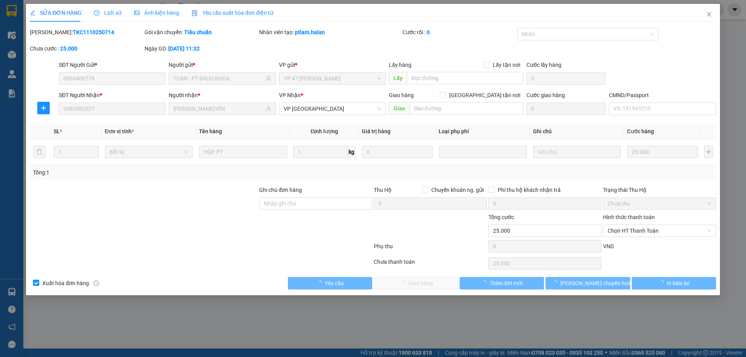
type input "0969409779"
type input "TOÀN - PT BÁCH KHOA"
type input "0983582027"
type input "QUANG ANH V.YÊN"
type input "0"
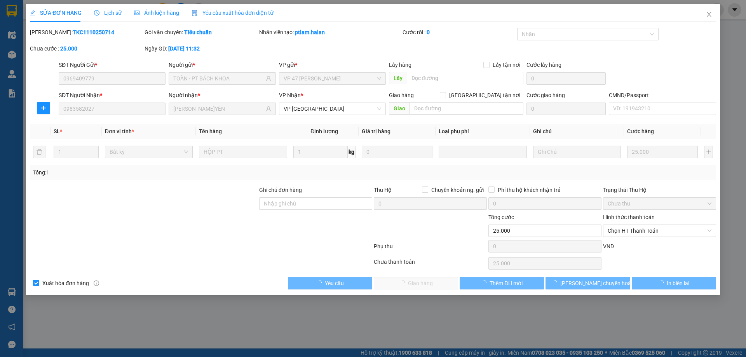
type input "25.000"
click at [633, 235] on span "Chọn HT Thanh Toán" at bounding box center [660, 231] width 104 height 12
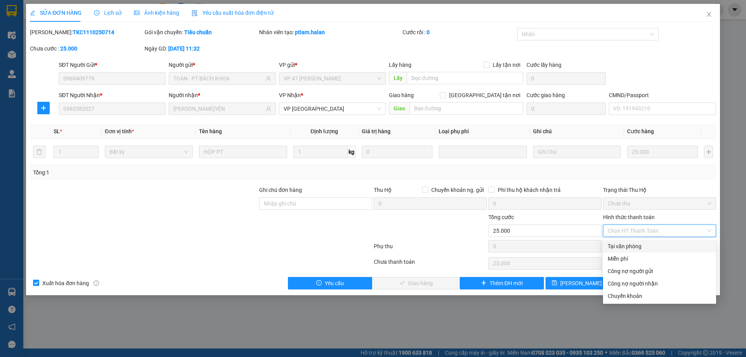
drag, startPoint x: 628, startPoint y: 244, endPoint x: 481, endPoint y: 267, distance: 148.8
click at [628, 244] on div "Tại văn phòng" at bounding box center [660, 246] width 104 height 9
type input "0"
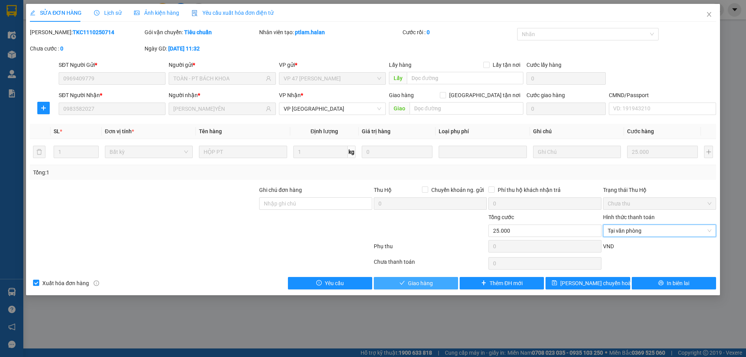
click at [430, 280] on span "Giao hàng" at bounding box center [420, 283] width 25 height 9
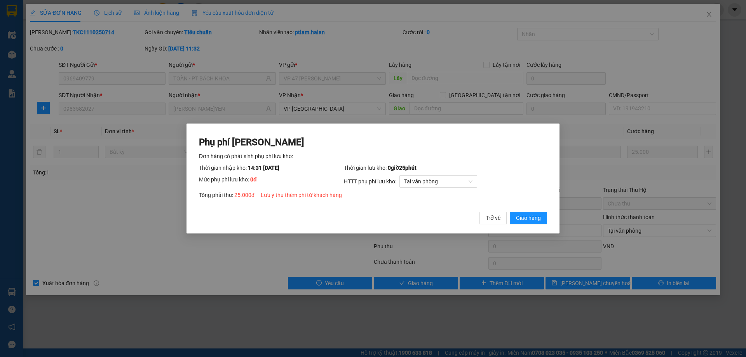
click at [518, 225] on div "Phụ phí Lưu kho Đơn hàng có phát sinh phụ phí lưu kho: Thời gian nhập kho: 14:3…" at bounding box center [373, 179] width 373 height 110
click at [522, 219] on span "Giao hàng" at bounding box center [528, 218] width 25 height 9
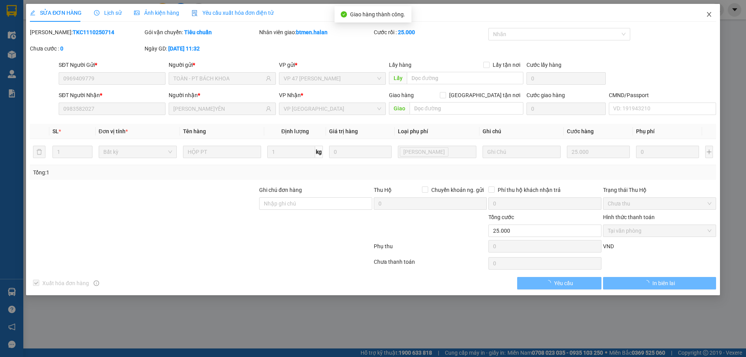
click at [708, 9] on span "Close" at bounding box center [709, 15] width 22 height 22
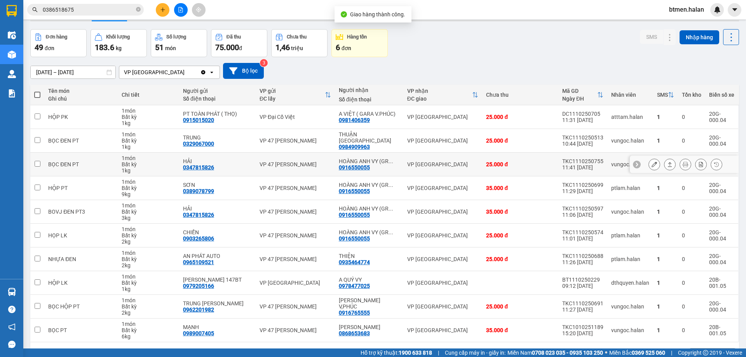
scroll to position [51, 0]
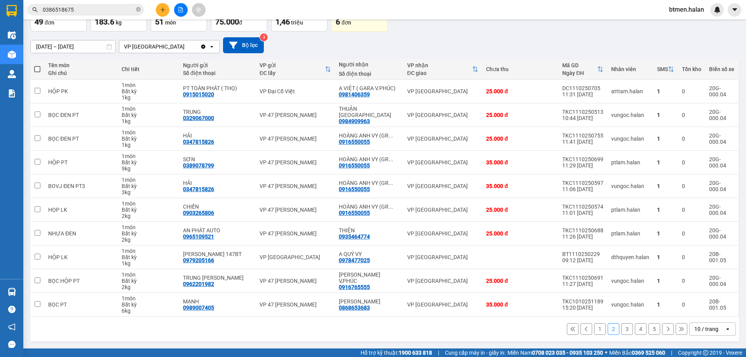
click at [621, 331] on button "3" at bounding box center [627, 329] width 12 height 12
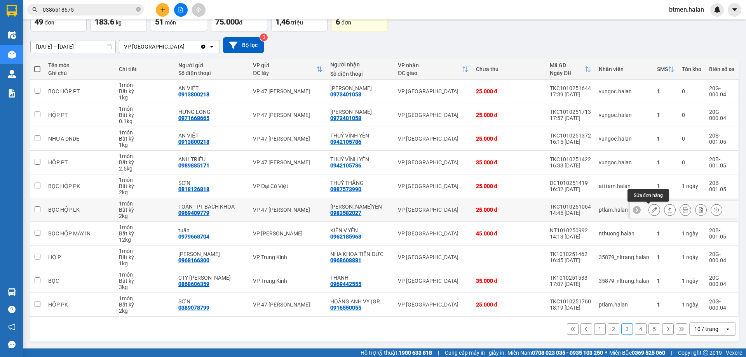
click at [649, 209] on button at bounding box center [654, 210] width 11 height 14
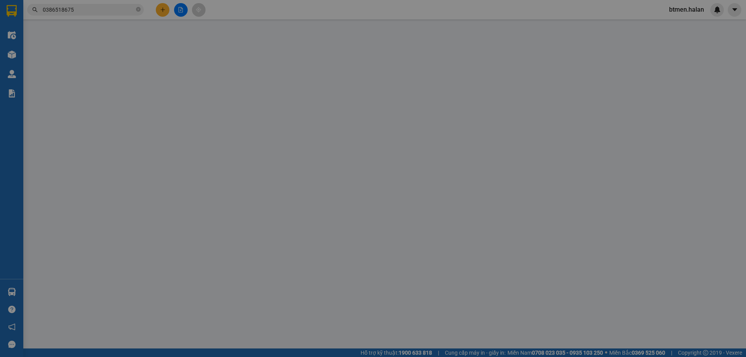
type input "0969409779"
type input "TOÀN - PT BÁCH KHOA"
type input "0983582027"
type input "QUANG ANH V.YÊN"
type input "0"
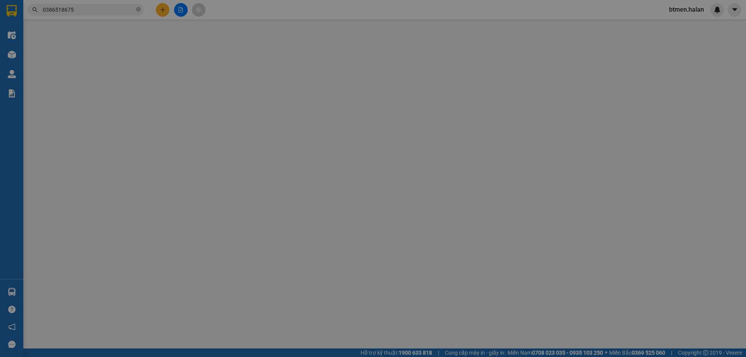
type input "25.000"
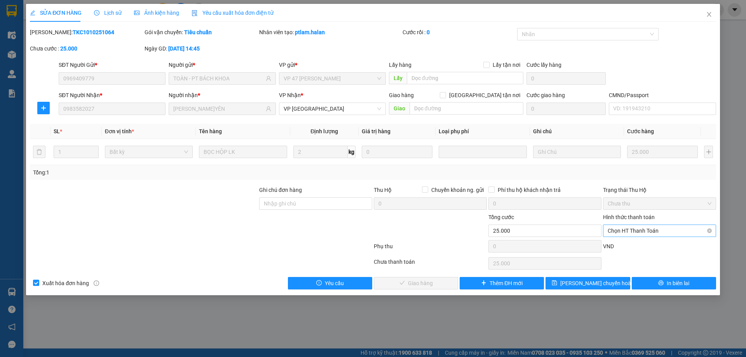
click at [646, 231] on span "Chọn HT Thanh Toán" at bounding box center [660, 231] width 104 height 12
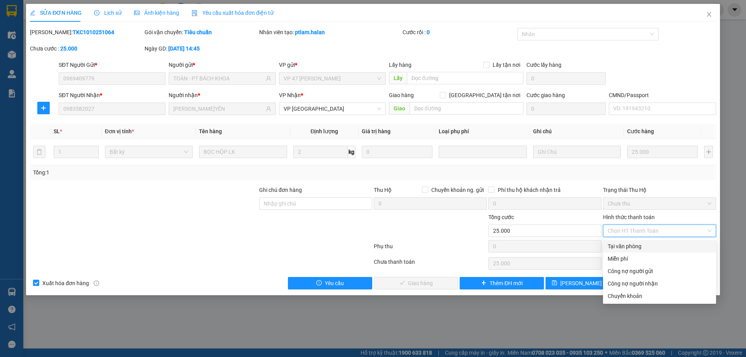
click at [636, 245] on div "Tại văn phòng" at bounding box center [660, 246] width 104 height 9
type input "0"
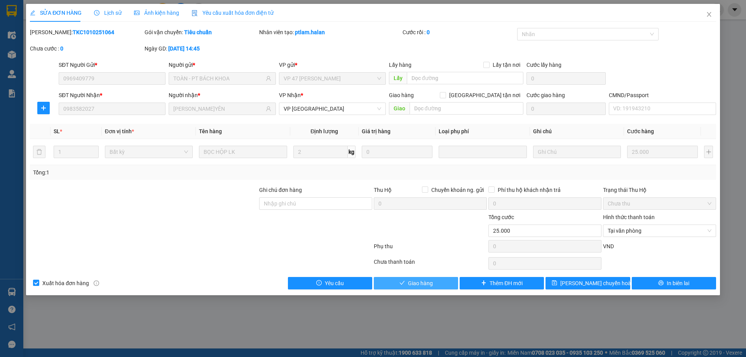
click at [437, 284] on button "Giao hàng" at bounding box center [416, 283] width 84 height 12
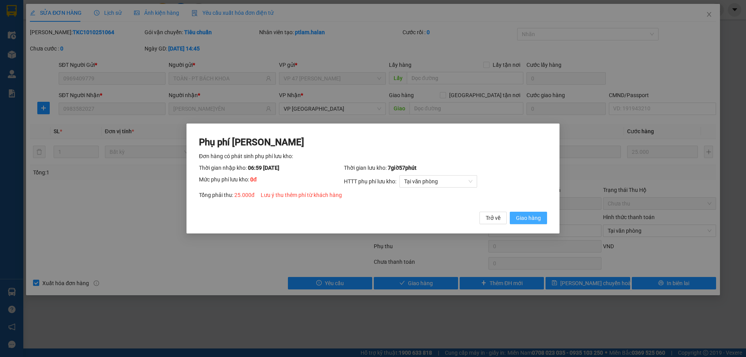
click at [525, 222] on span "Giao hàng" at bounding box center [528, 218] width 25 height 9
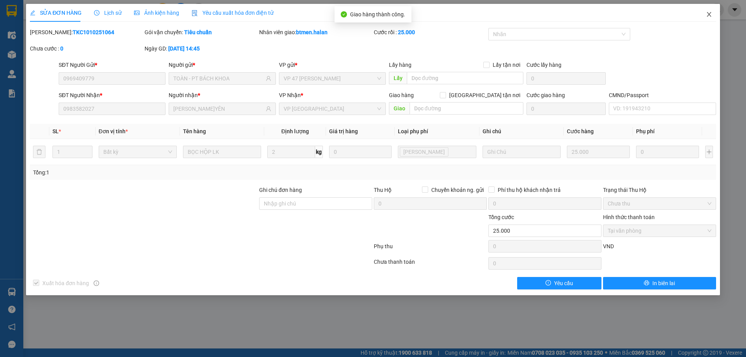
click at [709, 13] on icon "close" at bounding box center [709, 14] width 6 height 6
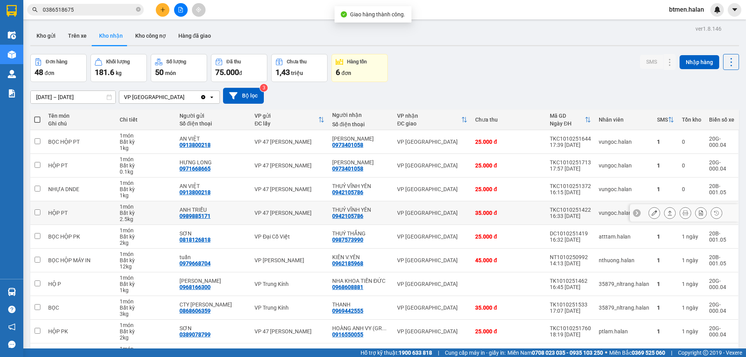
scroll to position [51, 0]
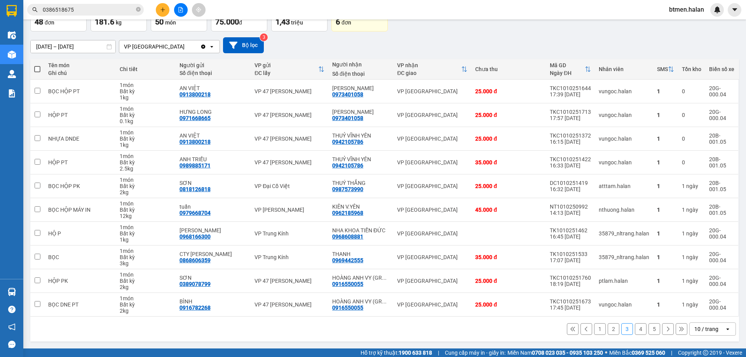
click at [648, 328] on button "5" at bounding box center [654, 329] width 12 height 12
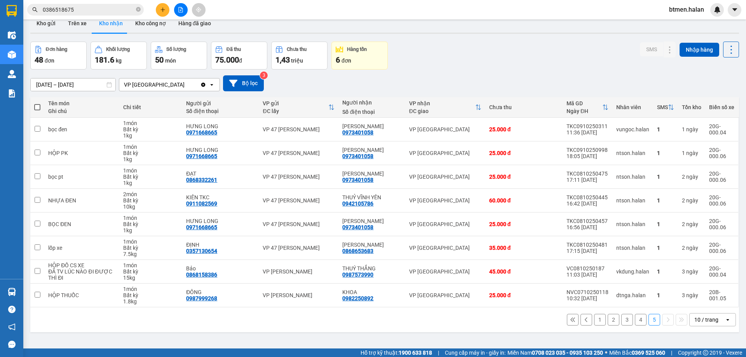
scroll to position [0, 0]
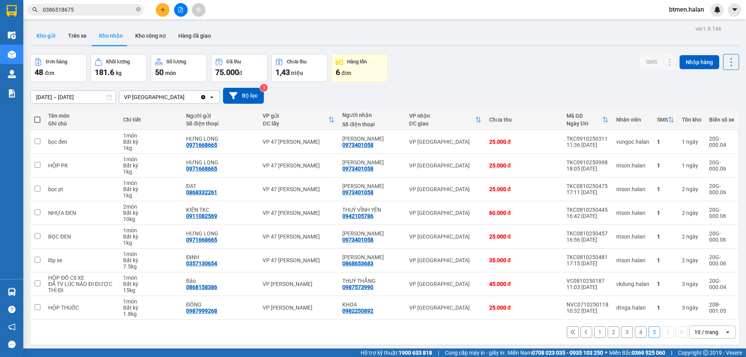
click at [51, 35] on button "Kho gửi" at bounding box center [45, 35] width 31 height 19
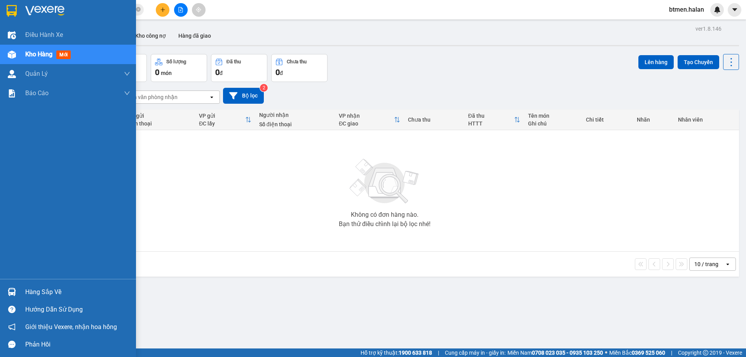
drag, startPoint x: 33, startPoint y: 293, endPoint x: 41, endPoint y: 293, distance: 8.2
click at [34, 293] on div "Hàng sắp về" at bounding box center [77, 292] width 105 height 12
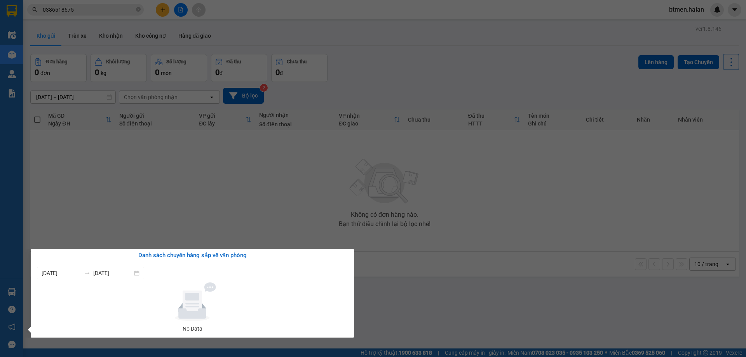
drag, startPoint x: 422, startPoint y: 213, endPoint x: 241, endPoint y: 137, distance: 195.9
click at [421, 212] on section "Kết quả tìm kiếm ( 532 ) Bộ lọc Mã ĐH Trạng thái Món hàng Thu hộ Tổng cước Chưa…" at bounding box center [373, 178] width 746 height 357
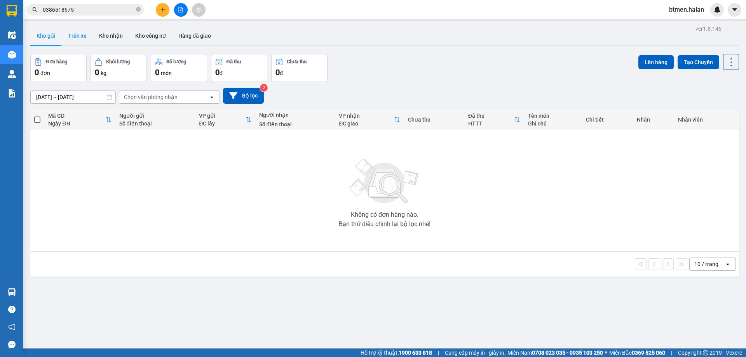
click at [69, 36] on button "Trên xe" at bounding box center [77, 35] width 31 height 19
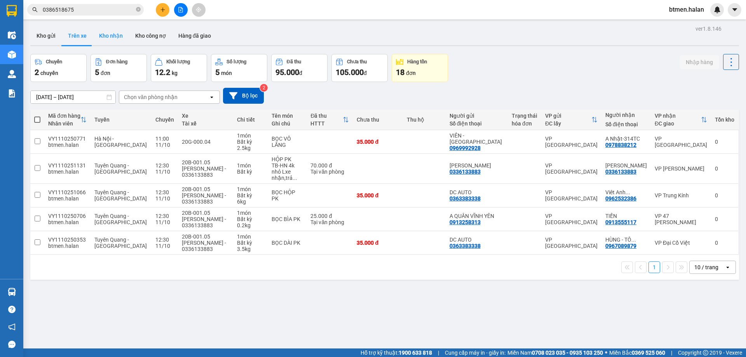
click at [110, 39] on button "Kho nhận" at bounding box center [111, 35] width 36 height 19
type input "[DATE] – [DATE]"
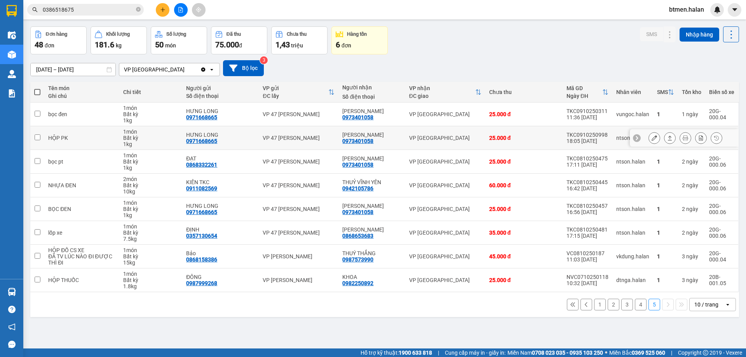
scroll to position [36, 0]
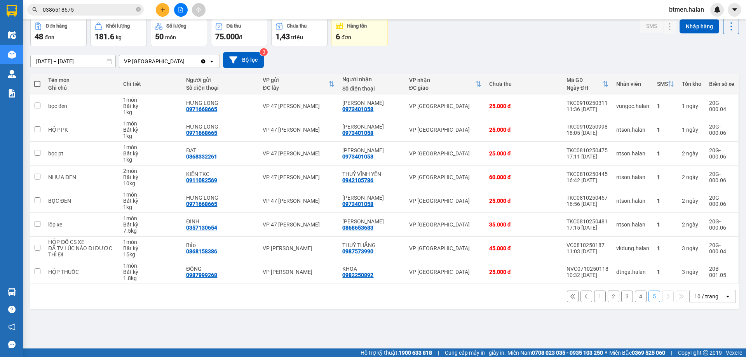
click at [635, 297] on button "4" at bounding box center [641, 297] width 12 height 12
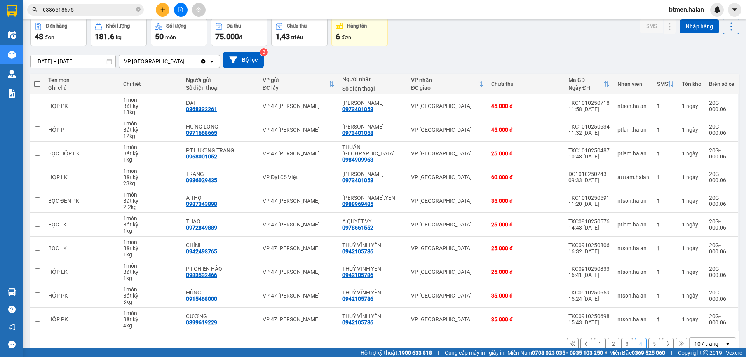
click at [625, 343] on button "3" at bounding box center [627, 344] width 12 height 12
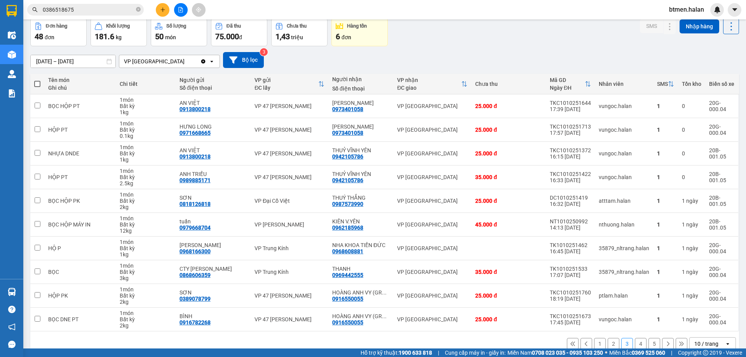
click at [612, 342] on button "2" at bounding box center [614, 344] width 12 height 12
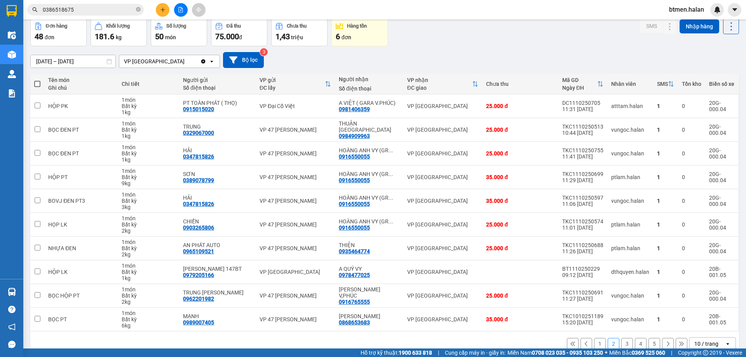
click at [594, 343] on button "1" at bounding box center [600, 344] width 12 height 12
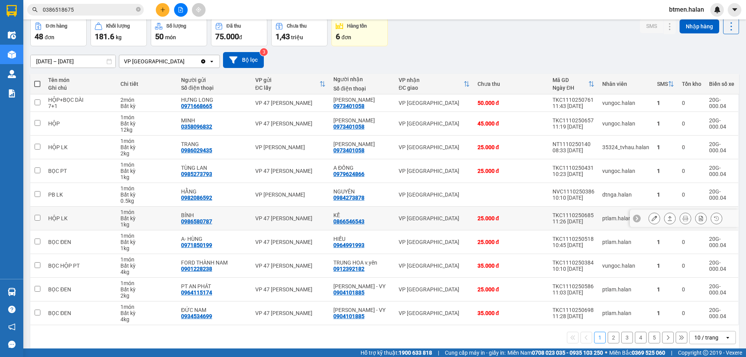
click at [356, 219] on div "0866546543" at bounding box center [348, 221] width 31 height 6
copy div "0866546543"
click at [642, 61] on div "13/08/2025 – 11/10/2025 Press the down arrow key to interact with the calendar …" at bounding box center [384, 60] width 709 height 16
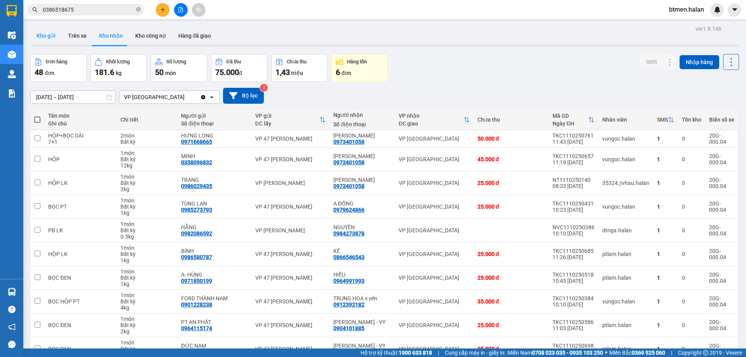
click at [46, 28] on button "Kho gửi" at bounding box center [45, 35] width 31 height 19
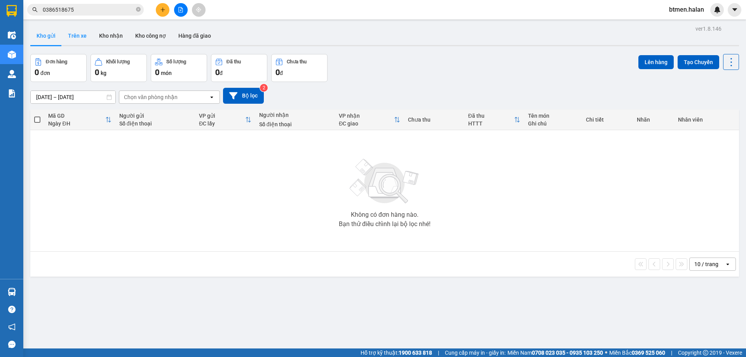
click at [76, 31] on button "Trên xe" at bounding box center [77, 35] width 31 height 19
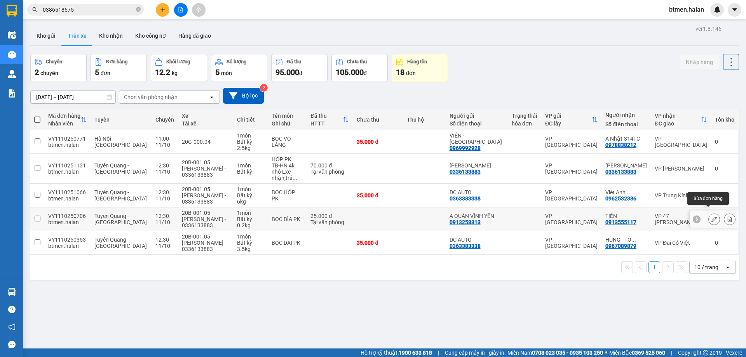
click at [711, 216] on icon at bounding box center [713, 218] width 5 height 5
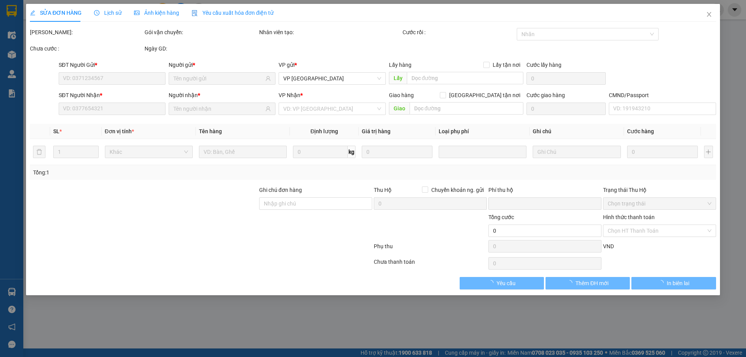
type input "0913258313"
type input "0913555117"
type input "0"
type input "25.000"
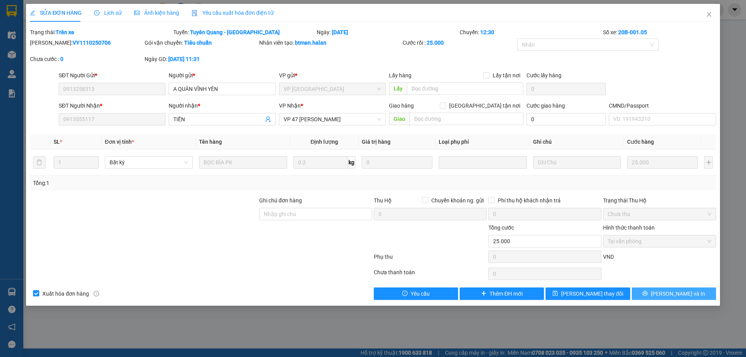
click at [672, 292] on span "[PERSON_NAME] và In" at bounding box center [678, 293] width 54 height 9
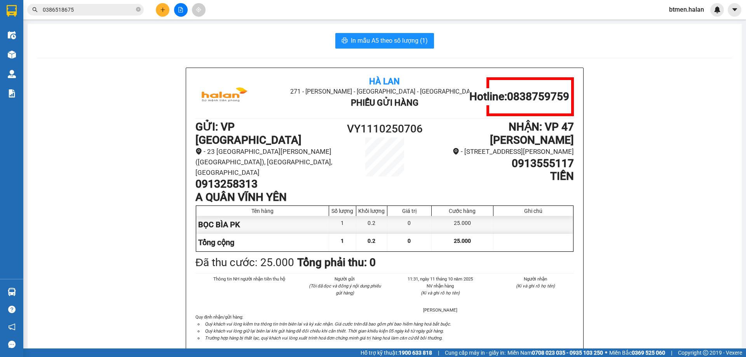
click at [224, 178] on h1 "0913258313" at bounding box center [266, 184] width 142 height 13
copy h1 "0913258313"
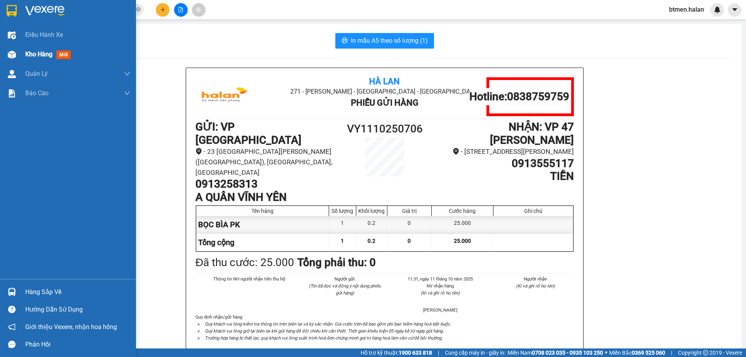
click at [17, 53] on div at bounding box center [12, 55] width 14 height 14
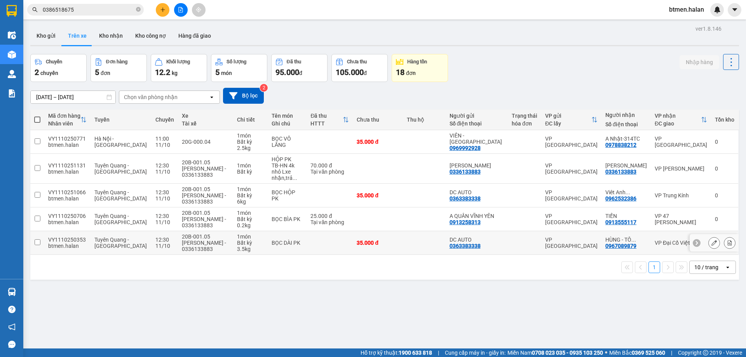
click at [479, 243] on div "0363383338" at bounding box center [465, 246] width 31 height 6
click at [289, 275] on div "ver 1.8.146 Kho gửi Trên xe Kho nhận Kho công nợ Hàng đã giao Chuyến 2 chuyến Đ…" at bounding box center [384, 201] width 715 height 357
click at [711, 193] on icon at bounding box center [713, 195] width 5 height 5
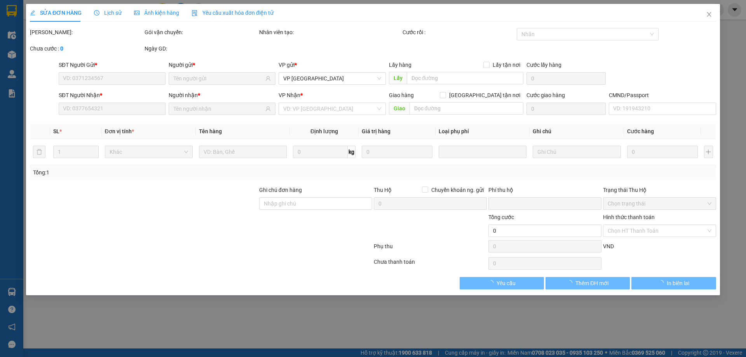
type input "0363383338"
type input "0962532386"
type input "0"
type input "35.000"
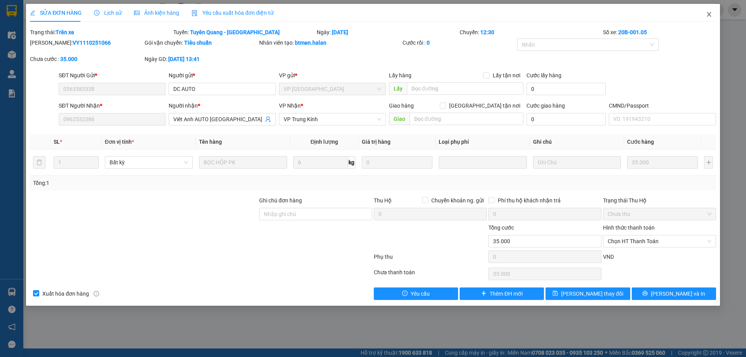
click at [706, 14] on icon "close" at bounding box center [709, 14] width 6 height 6
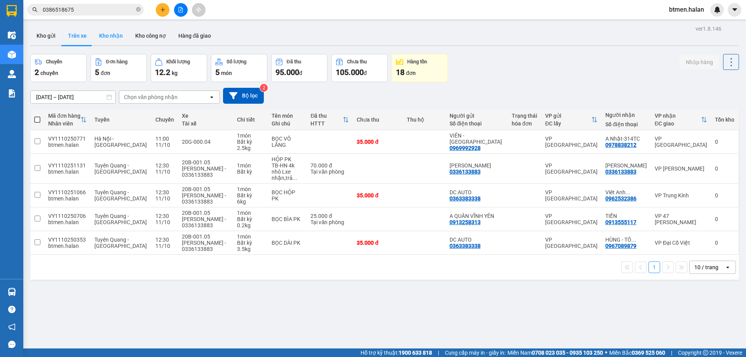
click at [117, 34] on button "Kho nhận" at bounding box center [111, 35] width 36 height 19
type input "[DATE] – [DATE]"
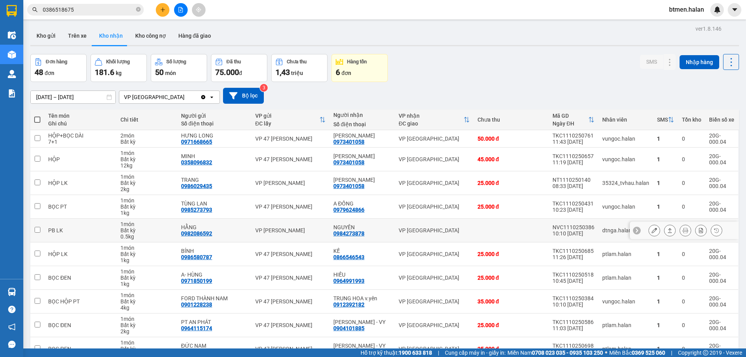
click at [350, 230] on div "0984273878" at bounding box center [348, 233] width 31 height 6
copy div "0984273878"
click at [652, 230] on icon at bounding box center [654, 230] width 5 height 5
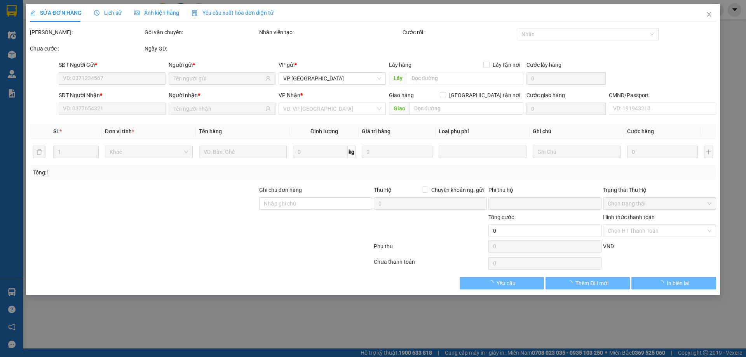
type input "0982086592"
type input "HẰNG"
type input "0984273878"
type input "NGUYÊN"
type input "0"
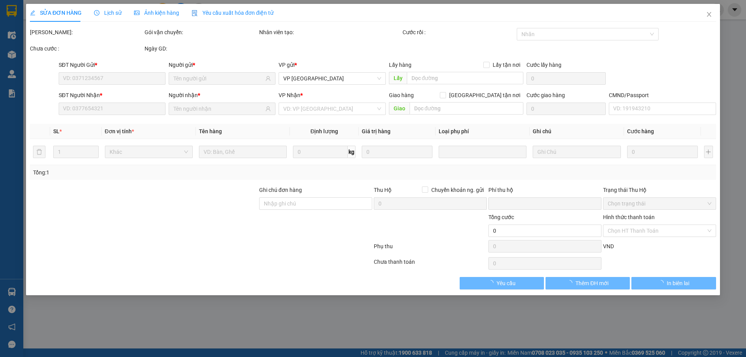
type input "25.000"
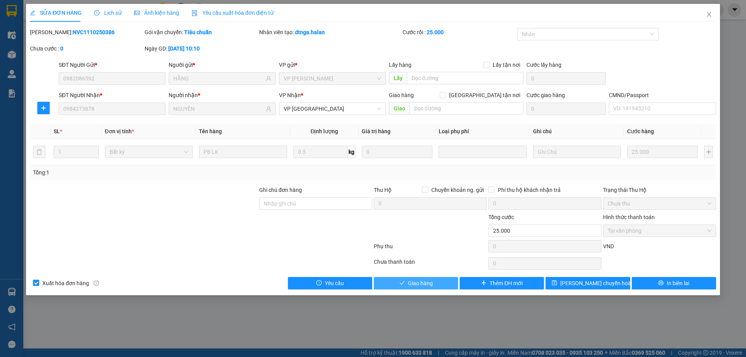
drag, startPoint x: 438, startPoint y: 283, endPoint x: 462, endPoint y: 268, distance: 28.5
click at [438, 283] on button "Giao hàng" at bounding box center [416, 283] width 84 height 12
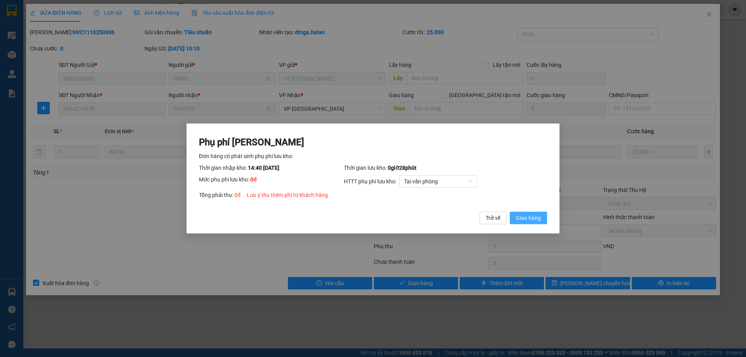
click at [518, 220] on span "Giao hàng" at bounding box center [528, 218] width 25 height 9
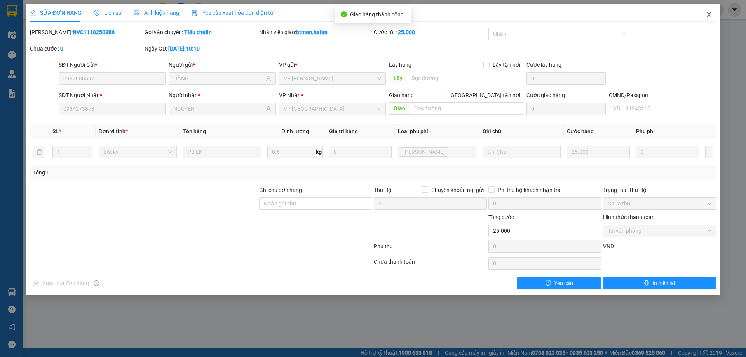
click at [713, 14] on span "Close" at bounding box center [709, 15] width 22 height 22
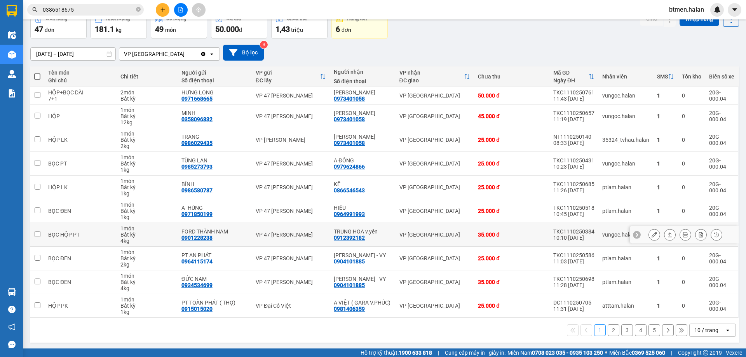
scroll to position [44, 0]
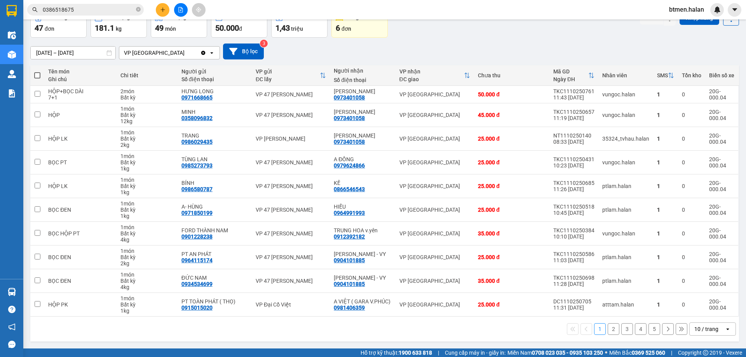
click at [612, 329] on button "2" at bounding box center [614, 329] width 12 height 12
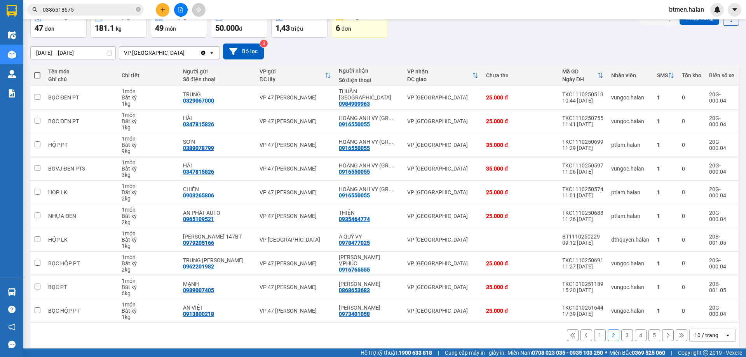
click at [594, 337] on button "1" at bounding box center [600, 335] width 12 height 12
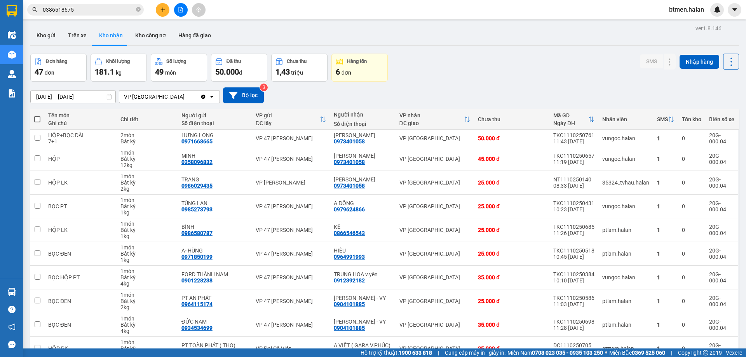
scroll to position [0, 0]
click at [200, 35] on button "Hàng đã giao" at bounding box center [194, 35] width 45 height 19
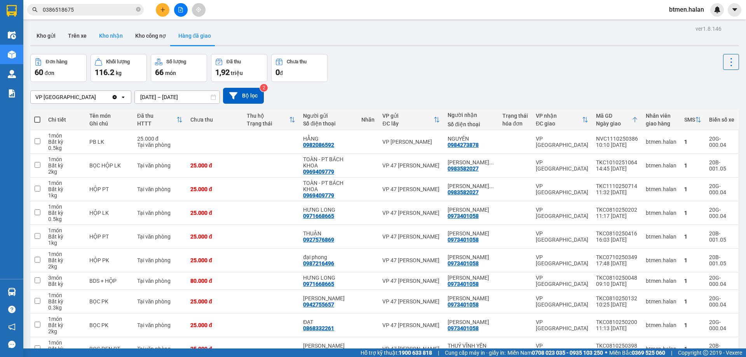
click at [107, 38] on button "Kho nhận" at bounding box center [111, 35] width 36 height 19
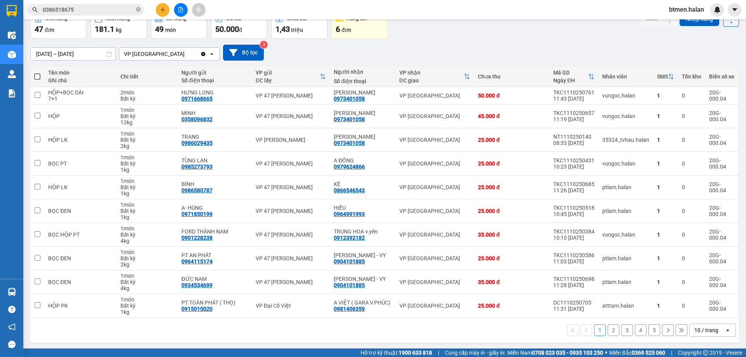
scroll to position [44, 0]
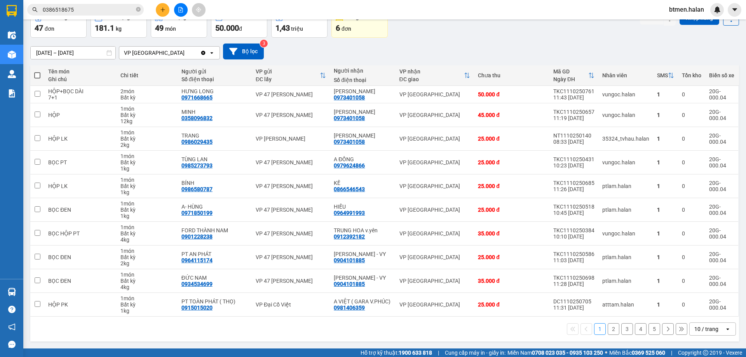
click at [609, 328] on button "2" at bounding box center [614, 329] width 12 height 12
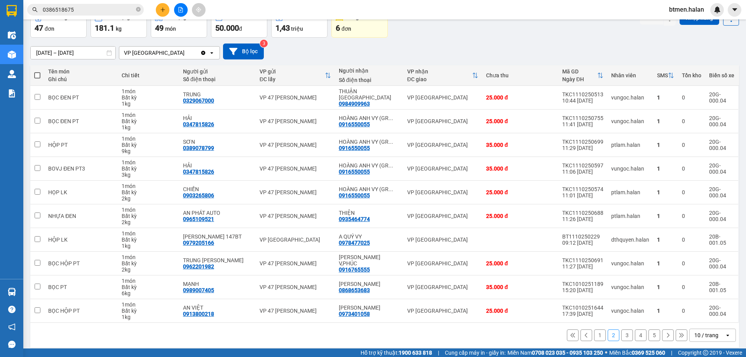
click at [621, 335] on button "3" at bounding box center [627, 335] width 12 height 12
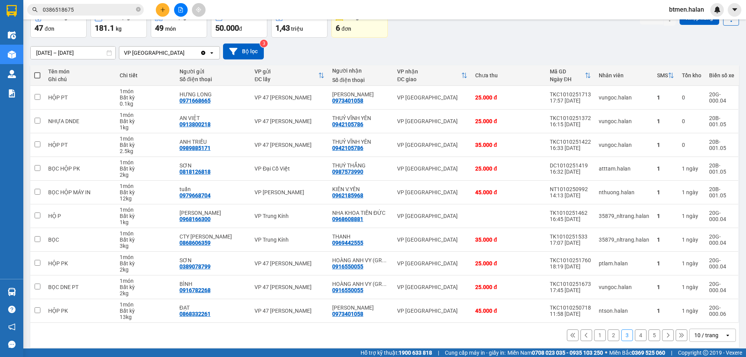
click at [651, 338] on button "5" at bounding box center [654, 335] width 12 height 12
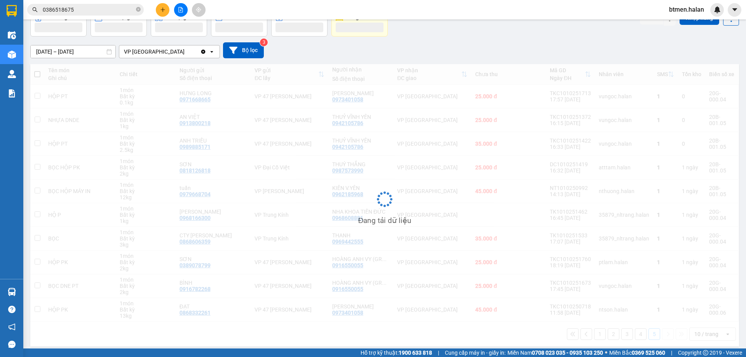
scroll to position [36, 0]
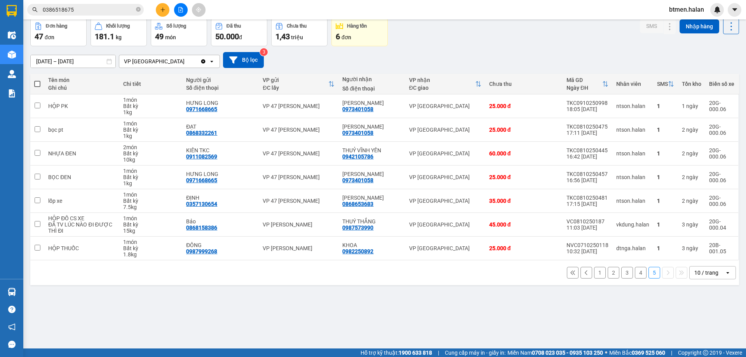
click at [594, 274] on button "1" at bounding box center [600, 273] width 12 height 12
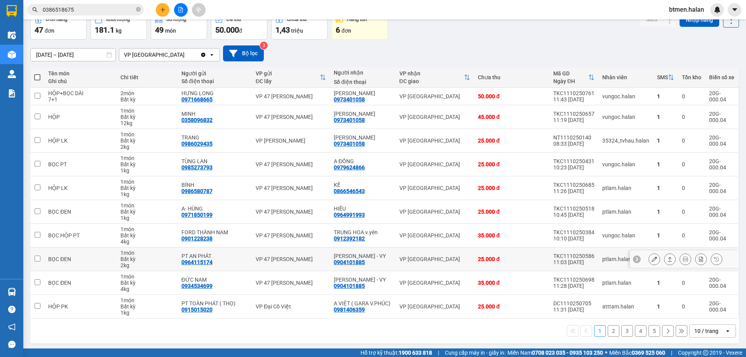
scroll to position [44, 0]
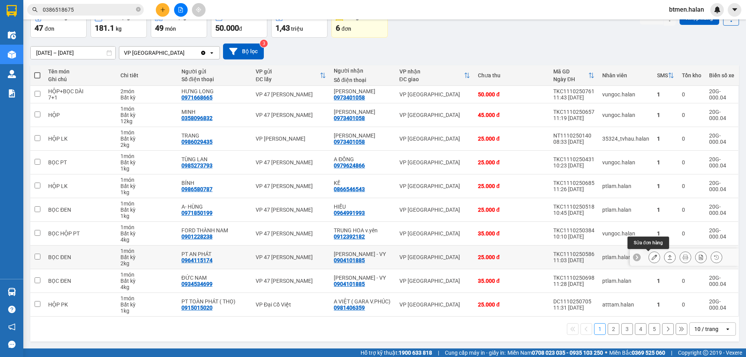
click at [649, 260] on button at bounding box center [654, 258] width 11 height 14
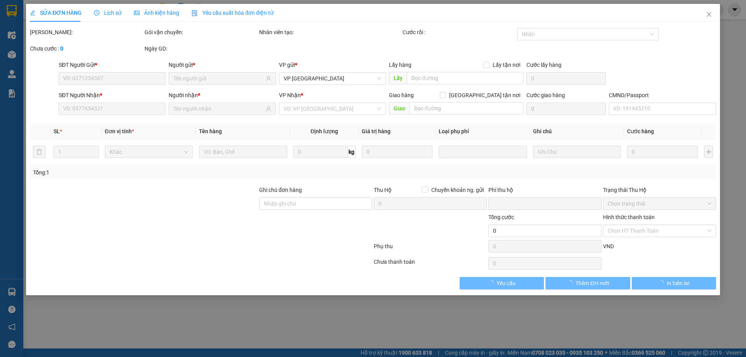
type input "0964115174"
type input "PT AN PHÁT"
type input "0904101885"
type input "[PERSON_NAME] - VY"
type input "0"
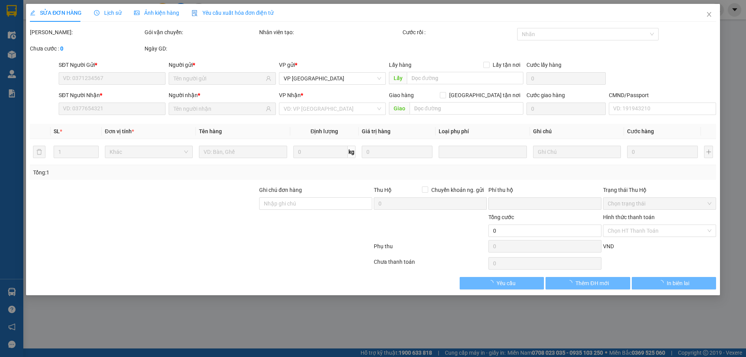
type input "25.000"
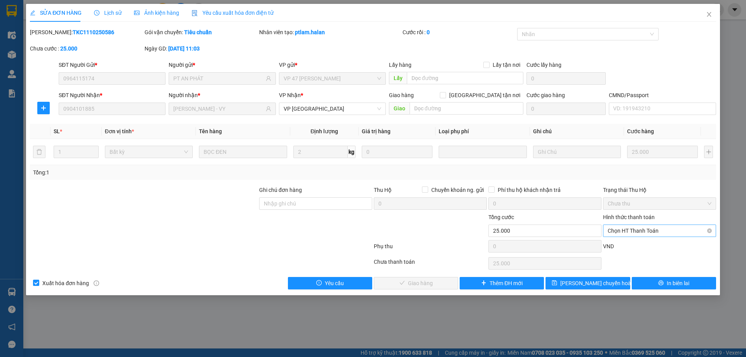
click at [639, 235] on span "Chọn HT Thanh Toán" at bounding box center [660, 231] width 104 height 12
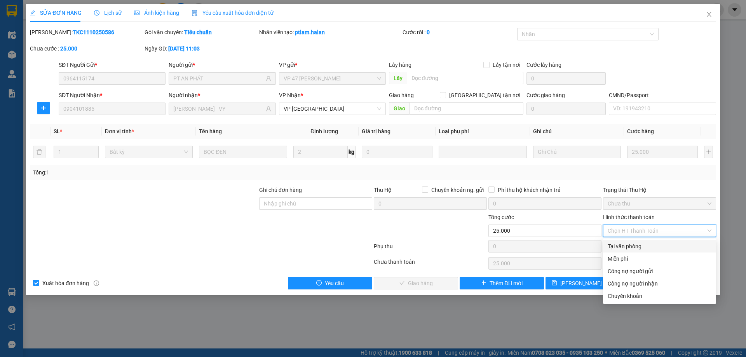
click at [634, 247] on div "Tại văn phòng" at bounding box center [660, 246] width 104 height 9
type input "0"
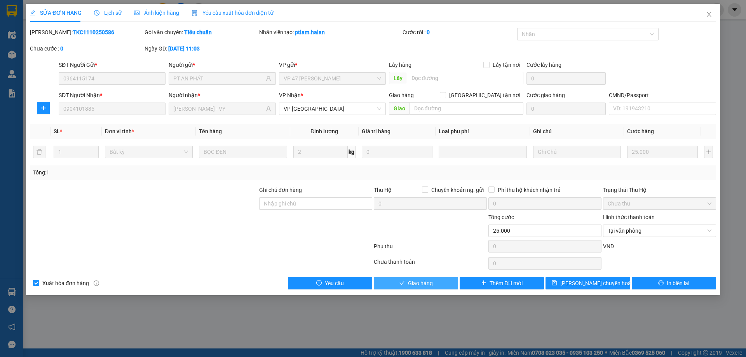
click at [429, 284] on span "Giao hàng" at bounding box center [420, 283] width 25 height 9
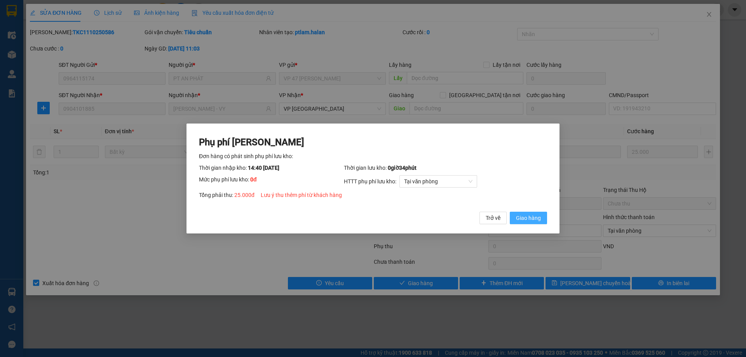
click at [533, 215] on span "Giao hàng" at bounding box center [528, 218] width 25 height 9
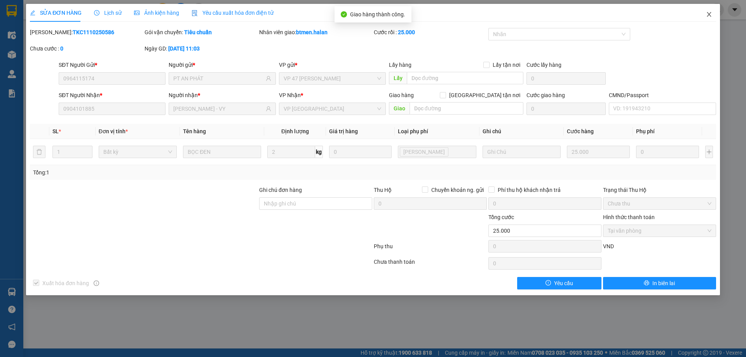
click at [712, 14] on icon "close" at bounding box center [709, 14] width 6 height 6
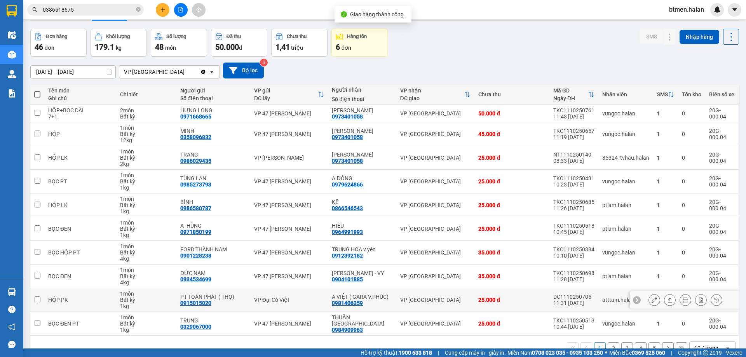
scroll to position [39, 0]
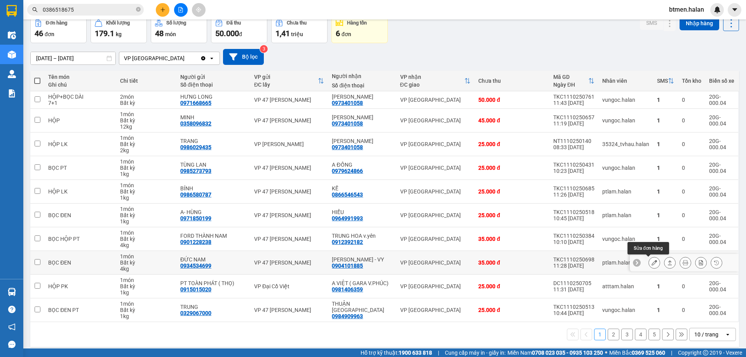
click at [649, 260] on button at bounding box center [654, 263] width 11 height 14
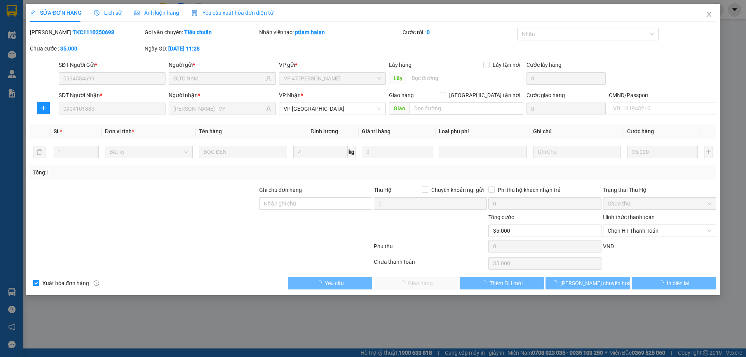
type input "0934534699"
type input "ĐỨC NAM"
type input "0904101885"
type input "[PERSON_NAME] - VY"
type input "0"
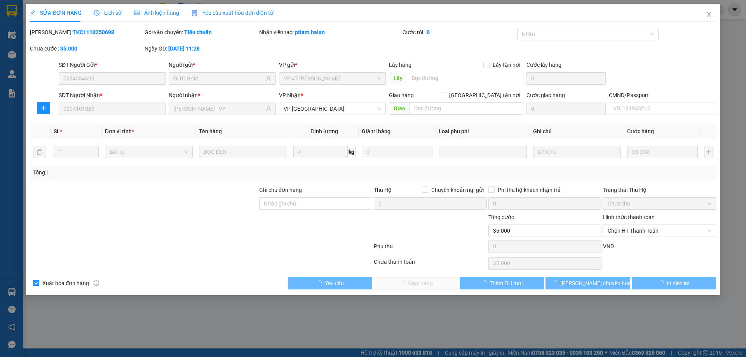
type input "35.000"
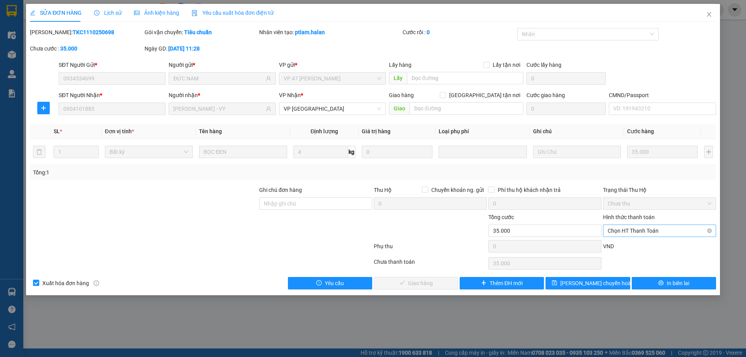
click at [635, 227] on span "Chọn HT Thanh Toán" at bounding box center [660, 231] width 104 height 12
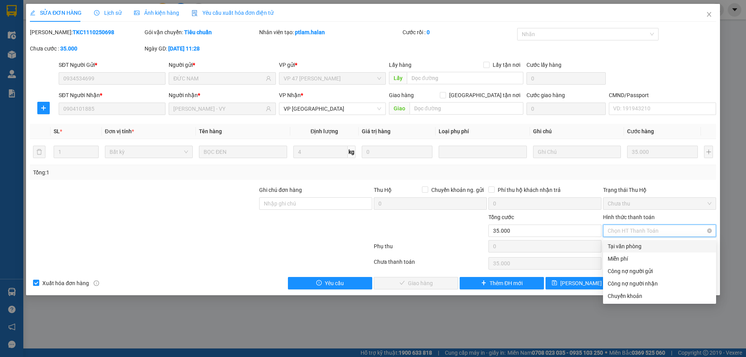
click at [625, 245] on div "Tại văn phòng" at bounding box center [660, 246] width 104 height 9
type input "0"
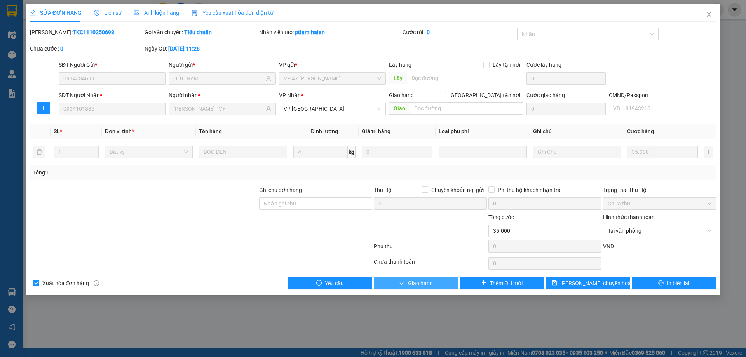
click at [424, 283] on span "Giao hàng" at bounding box center [420, 283] width 25 height 9
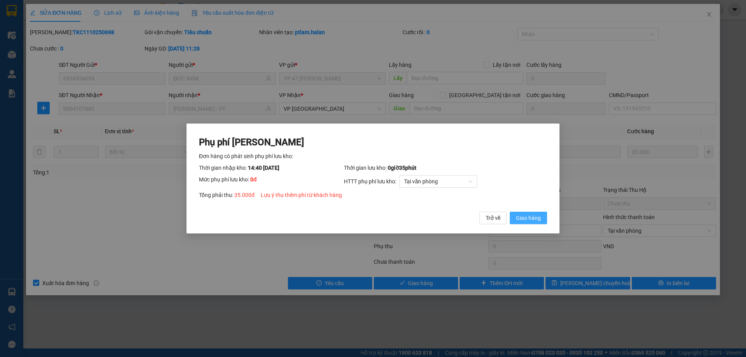
click at [527, 221] on span "Giao hàng" at bounding box center [528, 218] width 25 height 9
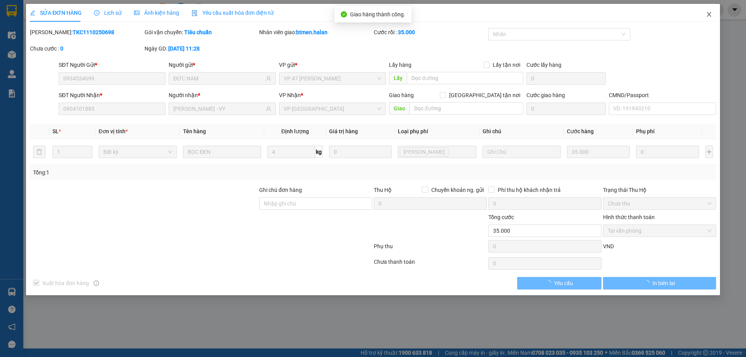
click at [707, 18] on span "Close" at bounding box center [709, 15] width 22 height 22
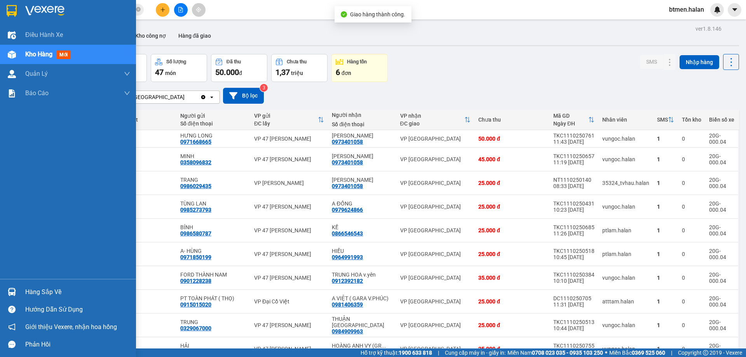
click at [19, 288] on div "Hàng sắp về" at bounding box center [68, 291] width 136 height 17
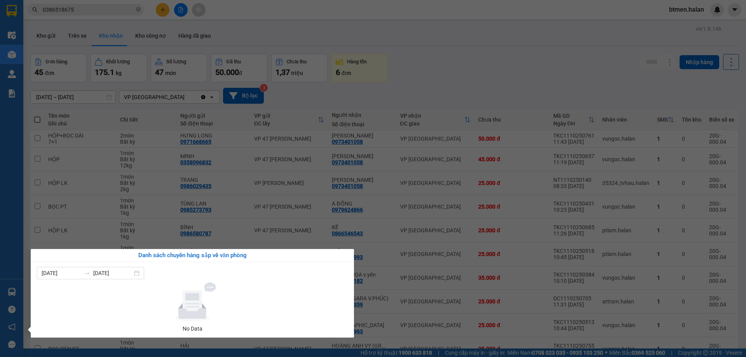
click at [550, 76] on section "Kết quả tìm kiếm ( 532 ) Bộ lọc Mã ĐH Trạng thái Món hàng Thu hộ Tổng cước Chưa…" at bounding box center [373, 178] width 746 height 357
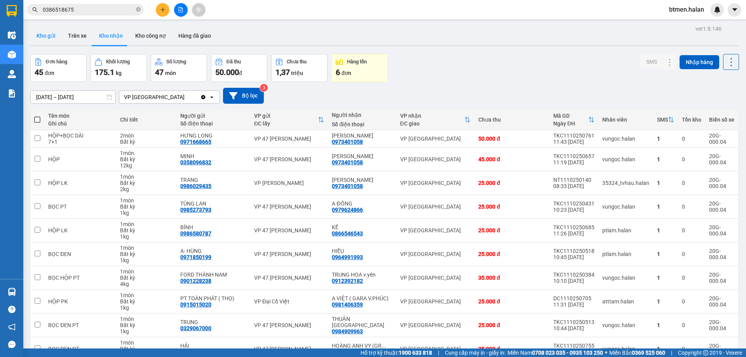
click at [49, 35] on button "Kho gửi" at bounding box center [45, 35] width 31 height 19
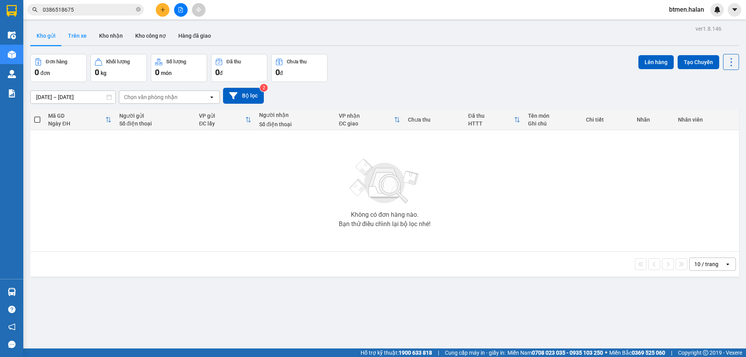
click at [72, 37] on button "Trên xe" at bounding box center [77, 35] width 31 height 19
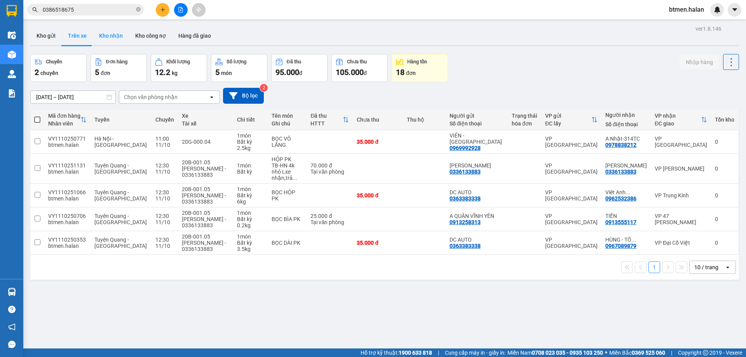
click at [103, 33] on button "Kho nhận" at bounding box center [111, 35] width 36 height 19
type input "[DATE] – [DATE]"
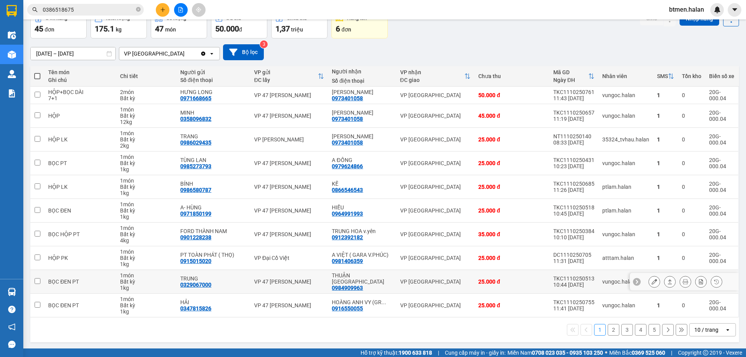
scroll to position [44, 0]
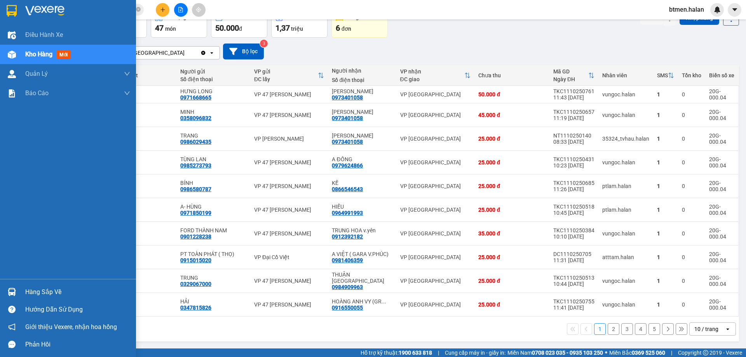
click at [19, 288] on div "Hàng sắp về" at bounding box center [68, 291] width 136 height 17
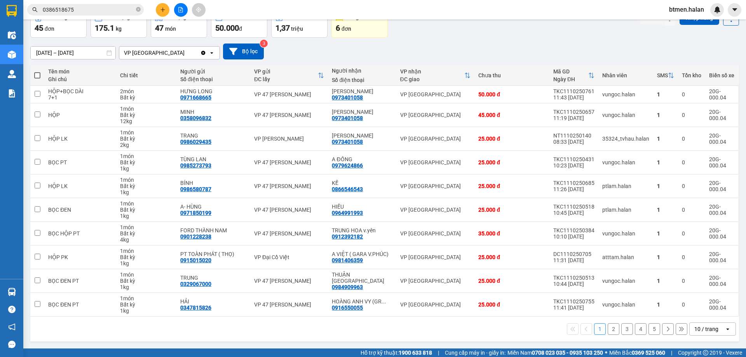
click at [407, 40] on section "Kết quả tìm kiếm ( 532 ) Bộ lọc Mã ĐH Trạng thái Món hàng Thu hộ Tổng cước Chưa…" at bounding box center [373, 178] width 746 height 357
click at [652, 234] on icon at bounding box center [654, 233] width 5 height 5
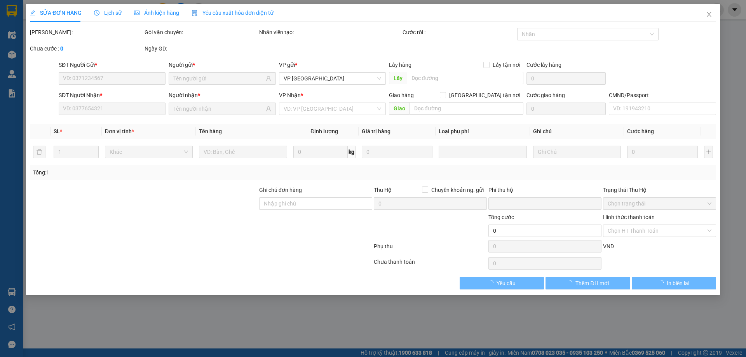
type input "0901228238"
type input "FORD THÀNH NAM"
type input "0912392182"
type input "TRUNG HOA v.yên"
type input "0"
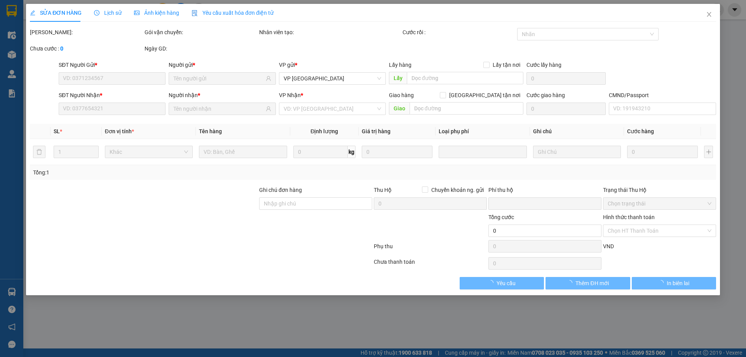
type input "35.000"
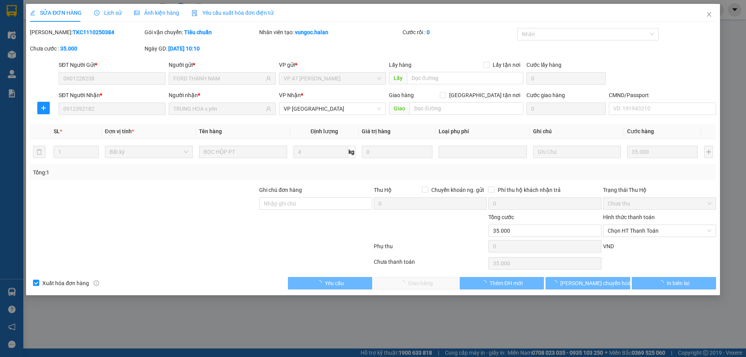
click at [642, 230] on span "Chọn HT Thanh Toán" at bounding box center [660, 231] width 104 height 12
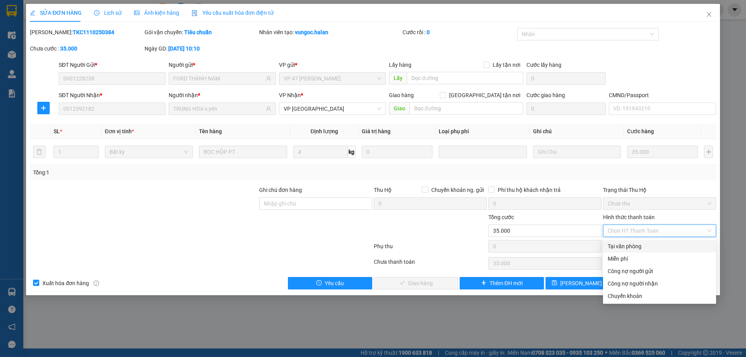
click at [629, 246] on div "Tại văn phòng" at bounding box center [660, 246] width 104 height 9
type input "0"
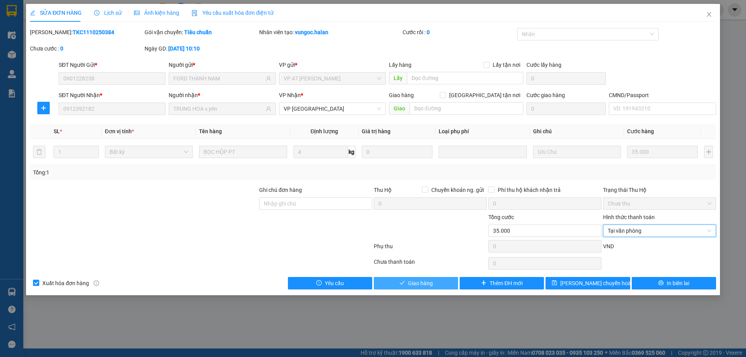
click at [446, 278] on button "Giao hàng" at bounding box center [416, 283] width 84 height 12
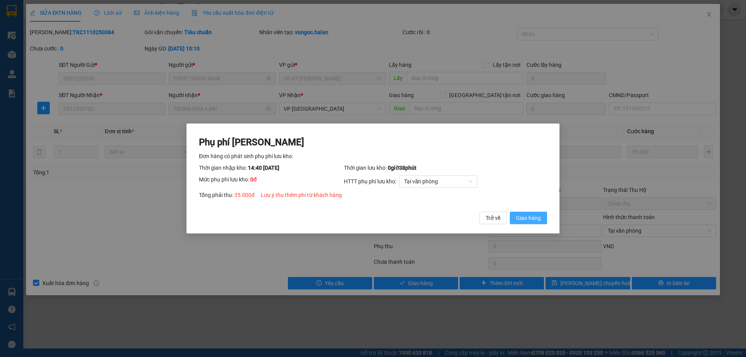
click at [533, 215] on span "Giao hàng" at bounding box center [528, 218] width 25 height 9
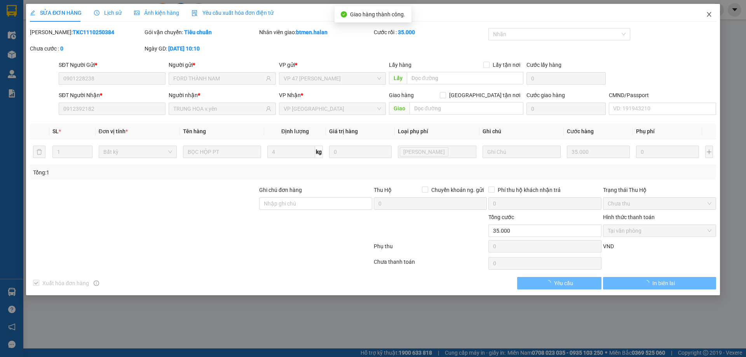
click at [710, 16] on icon "close" at bounding box center [709, 14] width 6 height 6
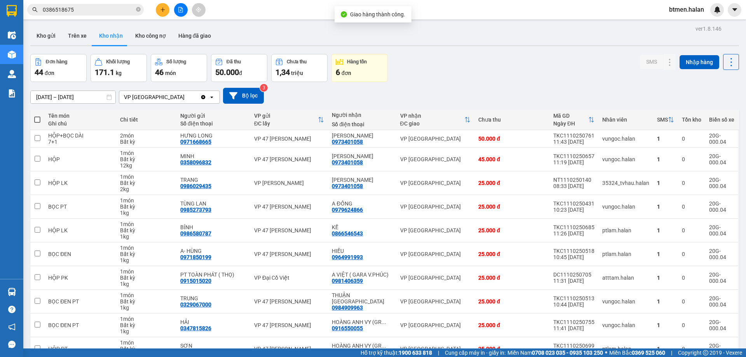
click at [255, 37] on div "Kho gửi Trên xe Kho nhận Kho công nợ Hàng đã giao" at bounding box center [384, 36] width 709 height 21
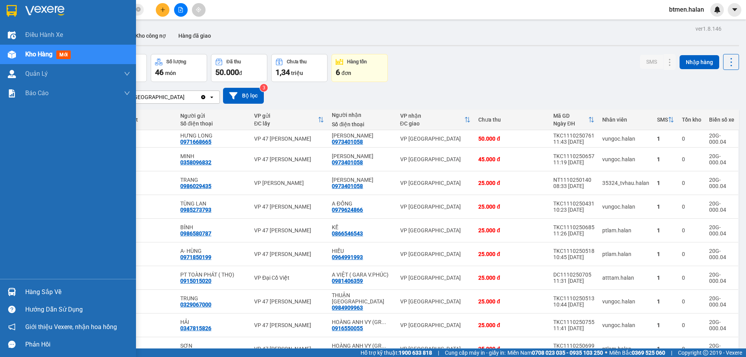
click at [24, 293] on div "Hàng sắp về" at bounding box center [68, 291] width 136 height 17
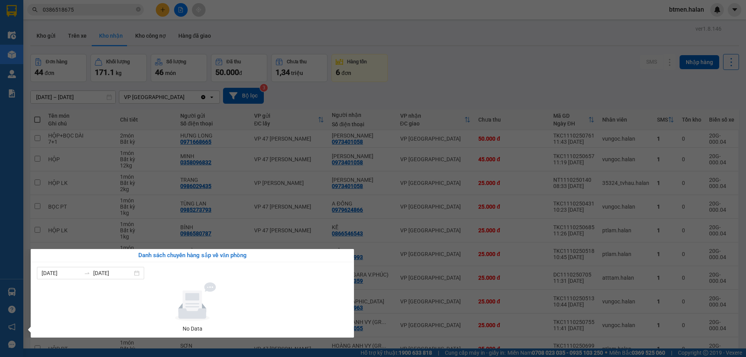
click at [520, 62] on section "Kết quả tìm kiếm ( 532 ) Bộ lọc Mã ĐH Trạng thái Món hàng Thu hộ Tổng cước Chưa…" at bounding box center [373, 178] width 746 height 357
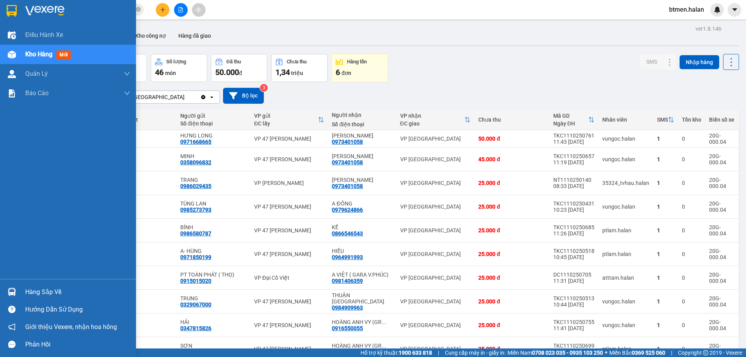
click at [23, 288] on div "Hàng sắp về" at bounding box center [68, 291] width 136 height 17
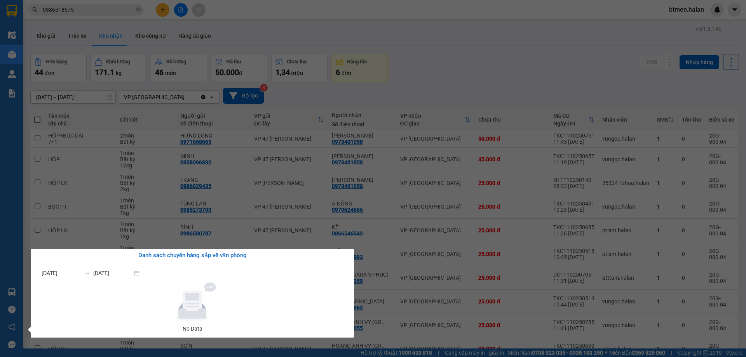
click at [406, 70] on section "Kết quả tìm kiếm ( 532 ) Bộ lọc Mã ĐH Trạng thái Món hàng Thu hộ Tổng cước Chưa…" at bounding box center [373, 178] width 746 height 357
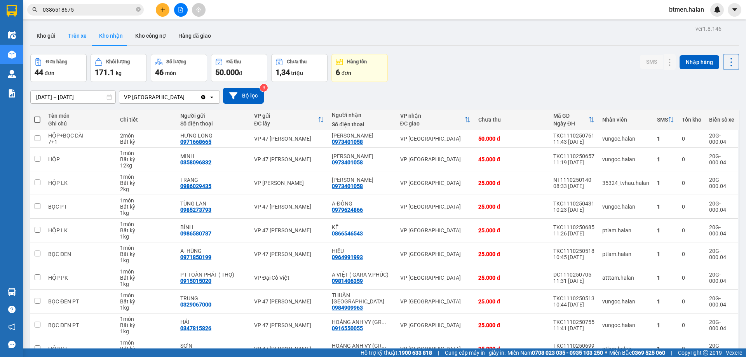
click at [86, 39] on button "Trên xe" at bounding box center [77, 35] width 31 height 19
type input "[DATE] – [DATE]"
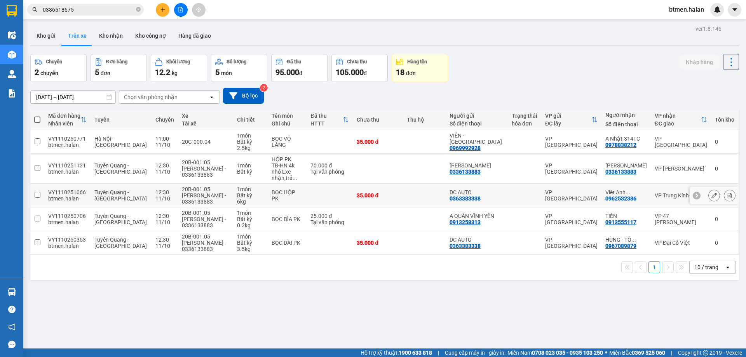
click at [78, 189] on div "VY1110251066" at bounding box center [67, 192] width 38 height 6
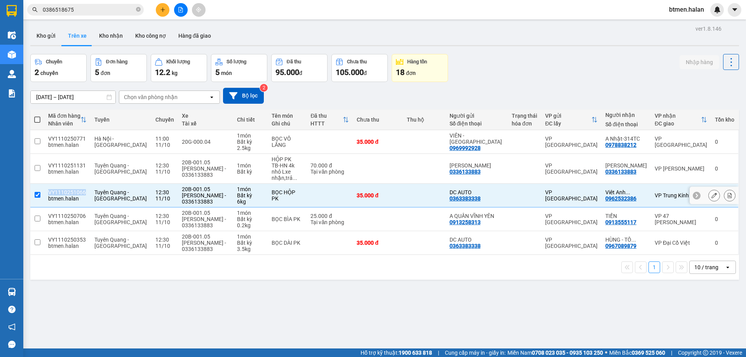
click at [78, 189] on div "VY1110251066" at bounding box center [67, 192] width 38 height 6
checkbox input "false"
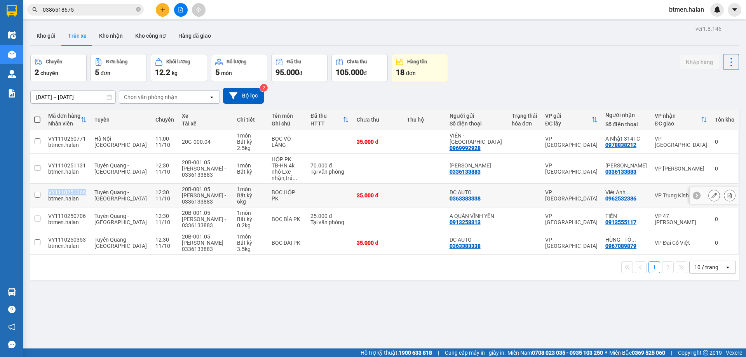
copy div "VY1110251066"
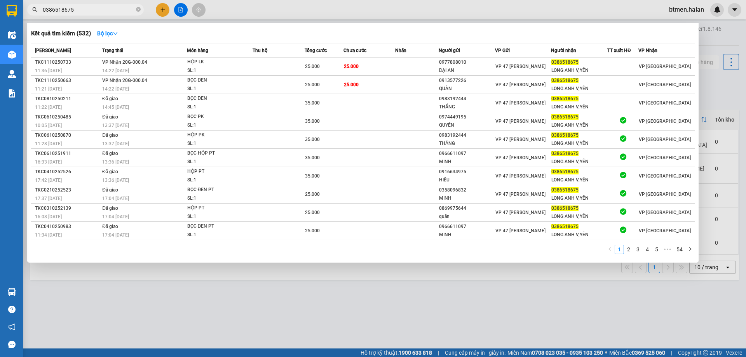
click at [86, 11] on input "0386518675" at bounding box center [89, 9] width 92 height 9
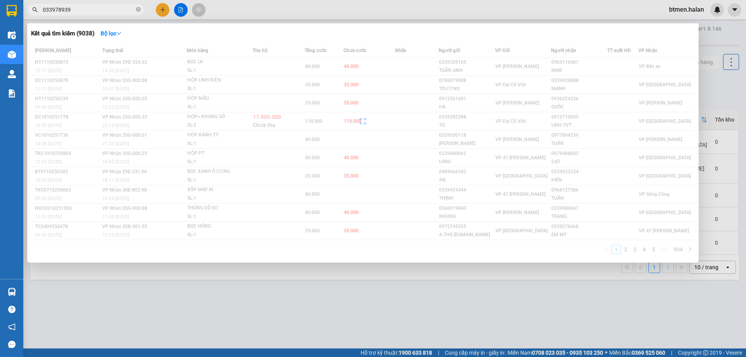
type input "0339789396"
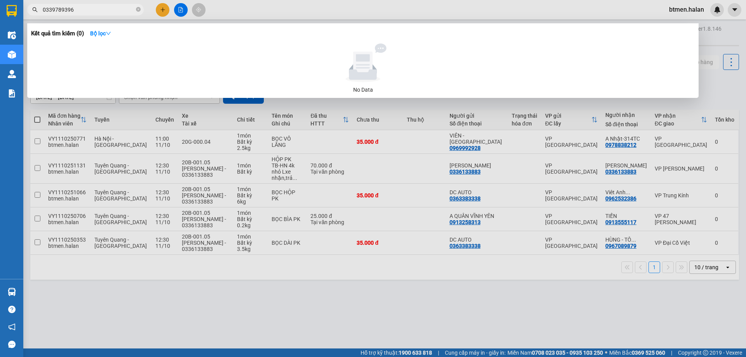
click at [88, 7] on input "0339789396" at bounding box center [89, 9] width 92 height 9
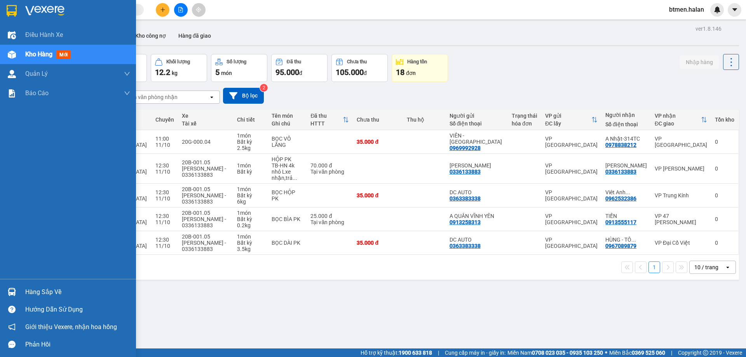
click at [31, 297] on div "Hàng sắp về" at bounding box center [77, 292] width 105 height 12
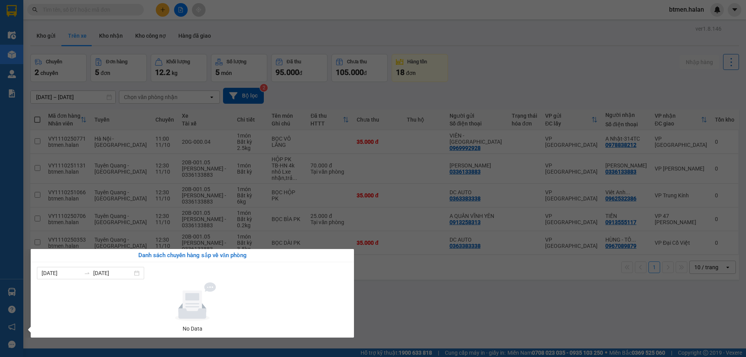
click at [434, 292] on section "Kết quả tìm kiếm ( 0 ) Bộ lọc No Data btmen.halan Điều hành xe Kho hàng mới Quả…" at bounding box center [373, 178] width 746 height 357
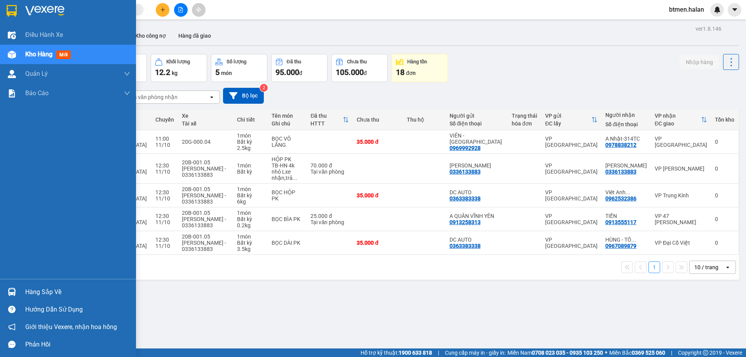
click at [26, 293] on div "Hàng sắp về" at bounding box center [77, 292] width 105 height 12
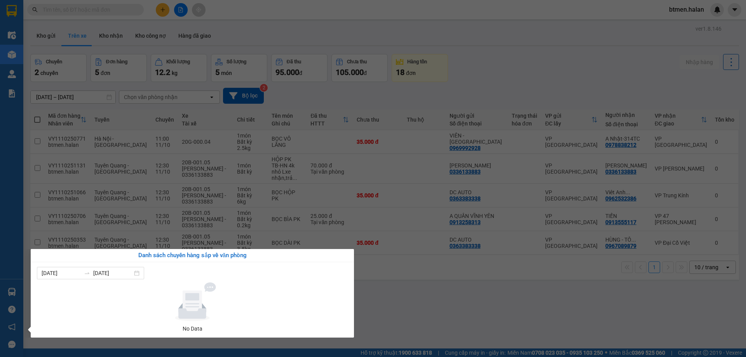
click at [443, 293] on section "Kết quả tìm kiếm ( 0 ) Bộ lọc No Data btmen.halan Điều hành xe Kho hàng mới Quả…" at bounding box center [373, 178] width 746 height 357
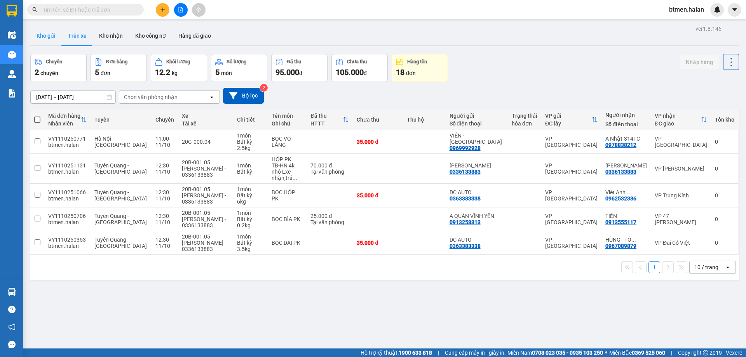
click at [45, 31] on button "Kho gửi" at bounding box center [45, 35] width 31 height 19
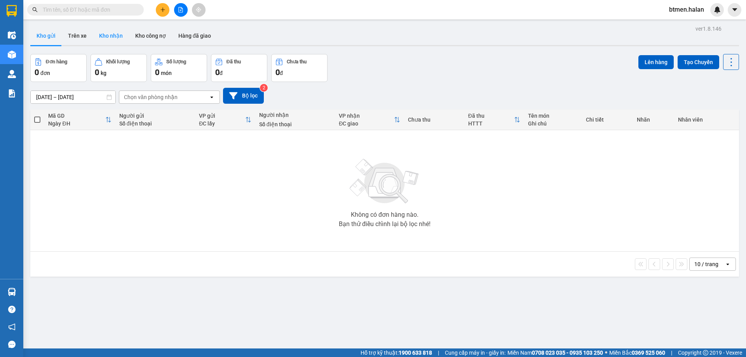
click at [100, 41] on button "Kho nhận" at bounding box center [111, 35] width 36 height 19
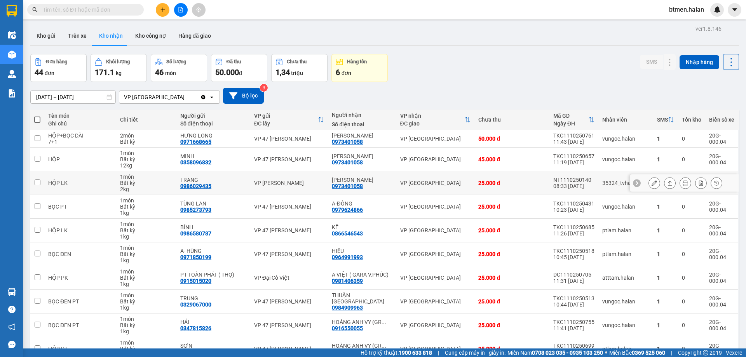
scroll to position [39, 0]
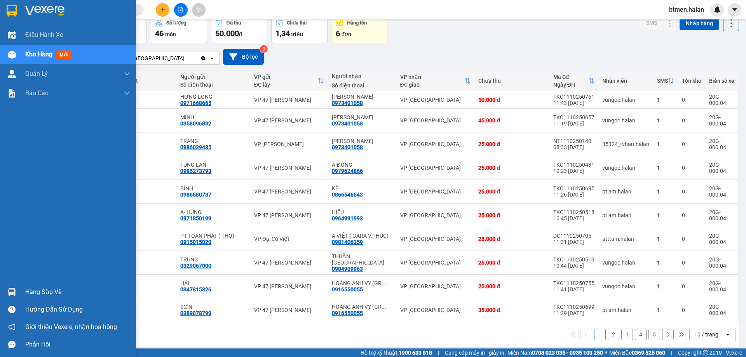
click at [14, 297] on div at bounding box center [12, 292] width 14 height 14
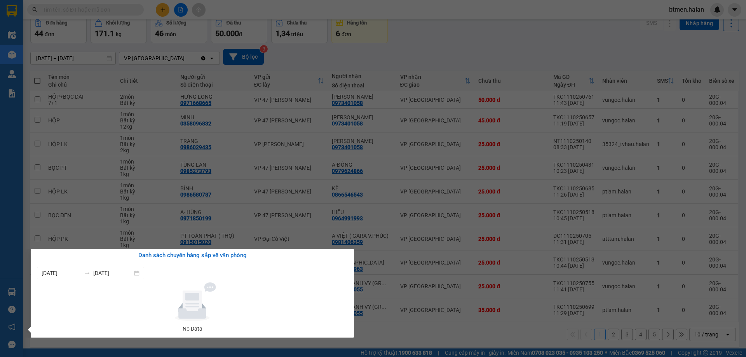
click at [484, 319] on section "Kết quả tìm kiếm ( 0 ) Bộ lọc No Data btmen.halan Điều hành xe Kho hàng mới Quả…" at bounding box center [373, 178] width 746 height 357
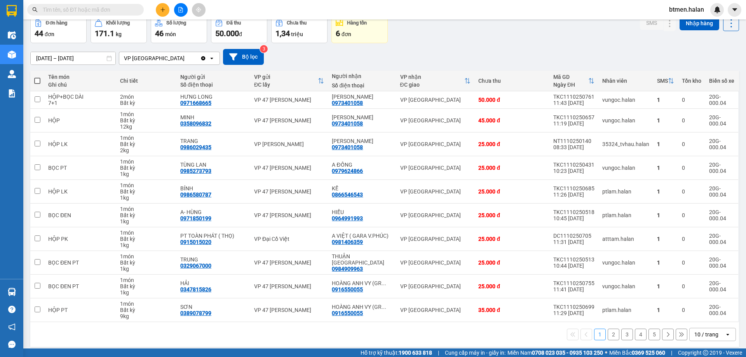
click at [651, 338] on button "5" at bounding box center [654, 335] width 12 height 12
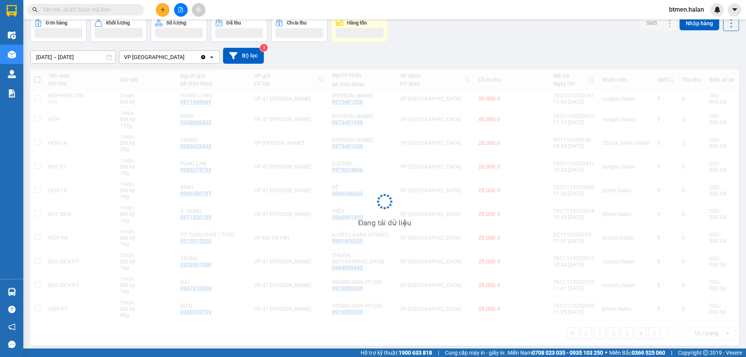
scroll to position [36, 0]
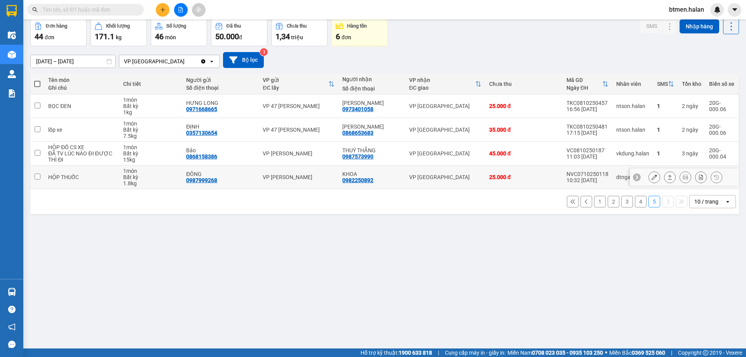
click at [652, 175] on icon at bounding box center [654, 176] width 5 height 5
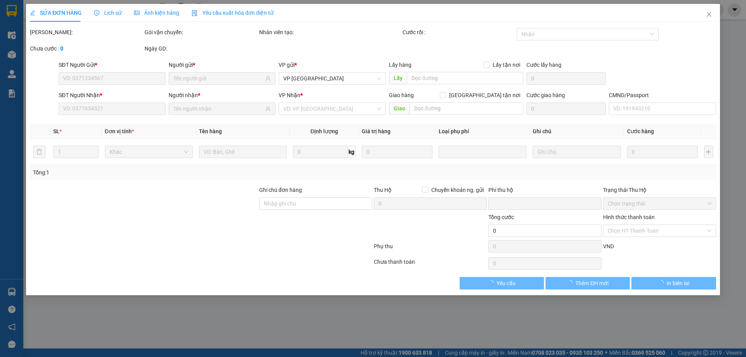
click at [642, 230] on div "Chọn HT Thanh Toán" at bounding box center [659, 231] width 113 height 12
type input "0987999268"
type input "ĐÔNG"
type input "0982250892"
type input "KHOA"
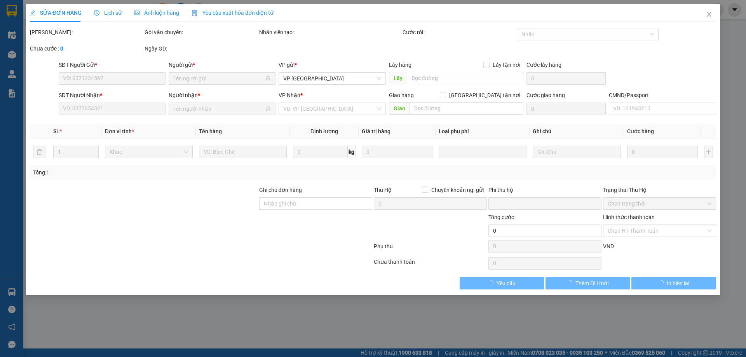
type input "0"
type input "25.000"
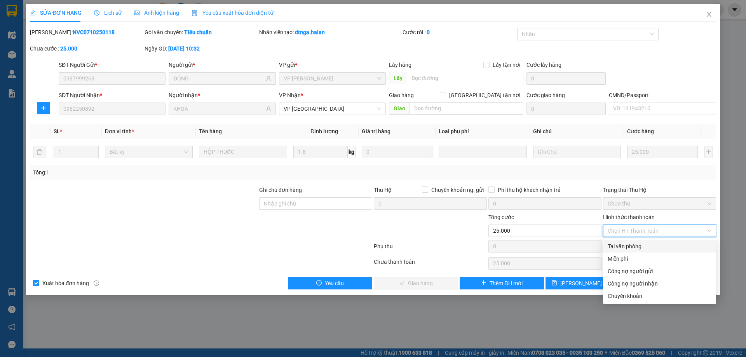
click at [630, 248] on div "Tại văn phòng" at bounding box center [660, 246] width 104 height 9
type input "0"
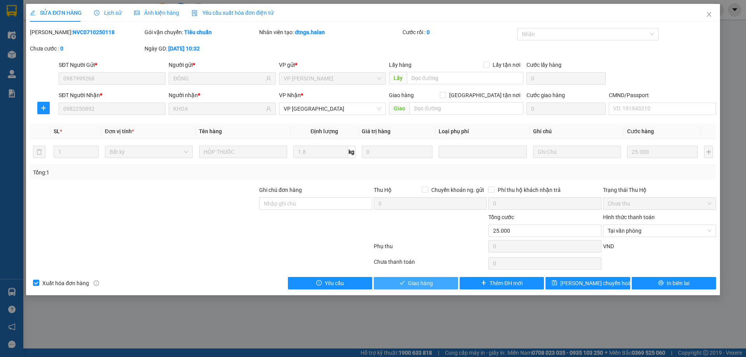
click at [446, 289] on button "Giao hàng" at bounding box center [416, 283] width 84 height 12
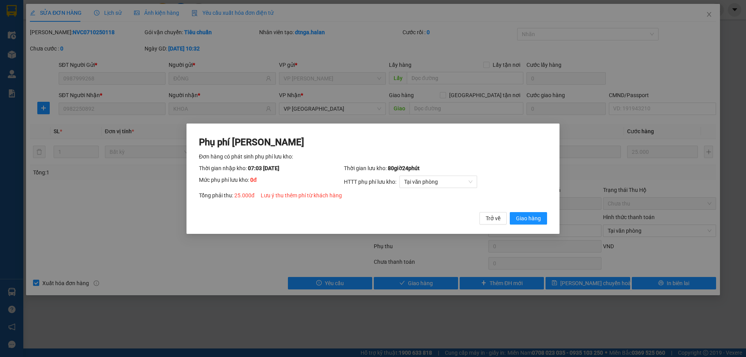
click at [446, 282] on div "Phụ phí Lưu kho Đơn hàng có phát sinh phụ phí lưu kho: Thời gian nhập kho: 07:0…" at bounding box center [373, 178] width 746 height 357
click at [532, 221] on span "Giao hàng" at bounding box center [528, 218] width 25 height 9
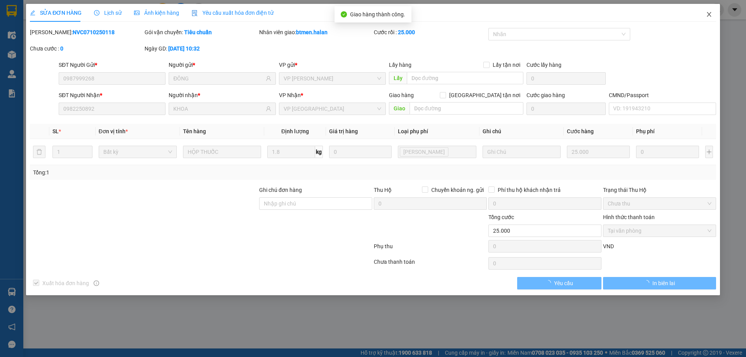
click at [709, 15] on icon "close" at bounding box center [709, 14] width 4 height 5
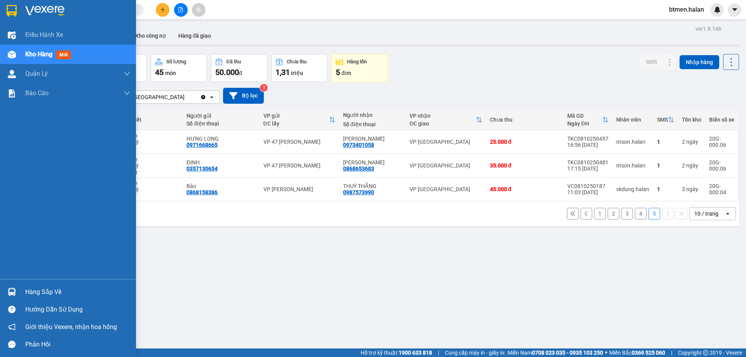
click at [37, 288] on div "Hàng sắp về" at bounding box center [77, 292] width 105 height 12
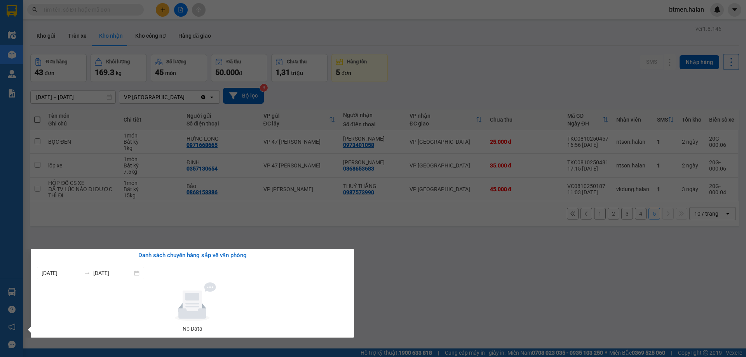
click at [400, 251] on section "Kết quả tìm kiếm ( 0 ) Bộ lọc No Data btmen.halan Điều hành xe Kho hàng mới Quả…" at bounding box center [373, 178] width 746 height 357
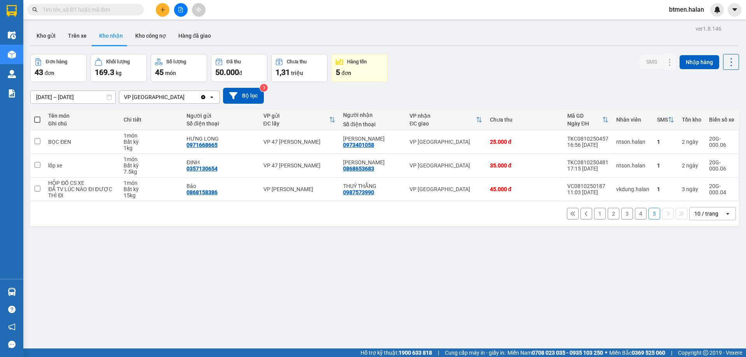
click at [635, 208] on button "4" at bounding box center [641, 214] width 12 height 12
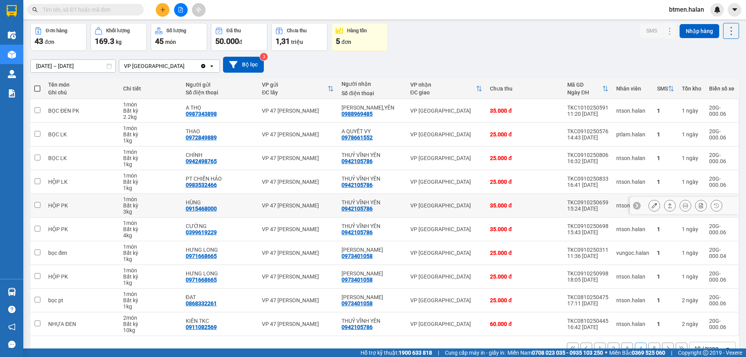
scroll to position [51, 0]
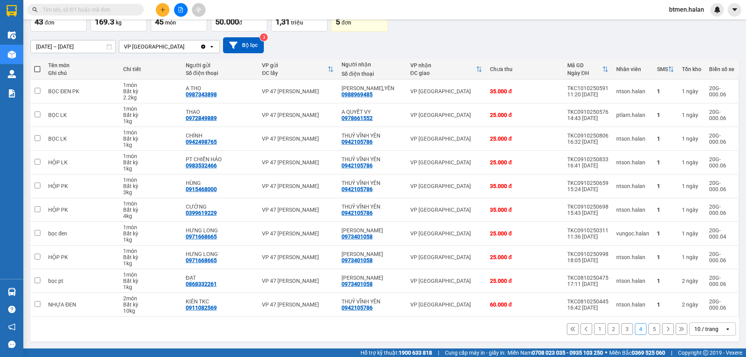
click at [624, 329] on button "3" at bounding box center [627, 329] width 12 height 12
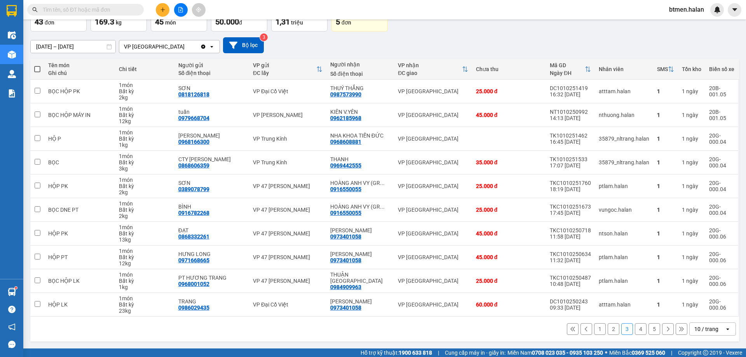
click at [648, 329] on button "5" at bounding box center [654, 329] width 12 height 12
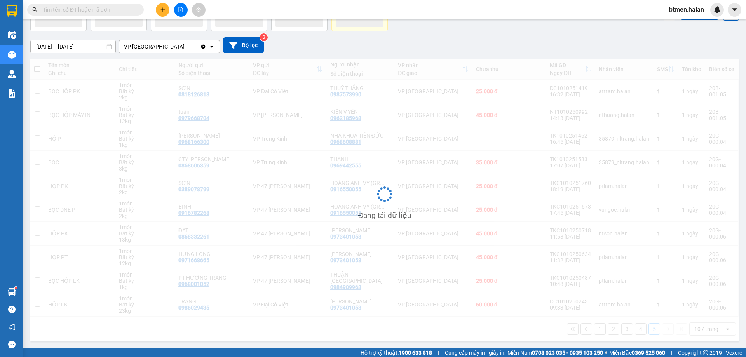
scroll to position [36, 0]
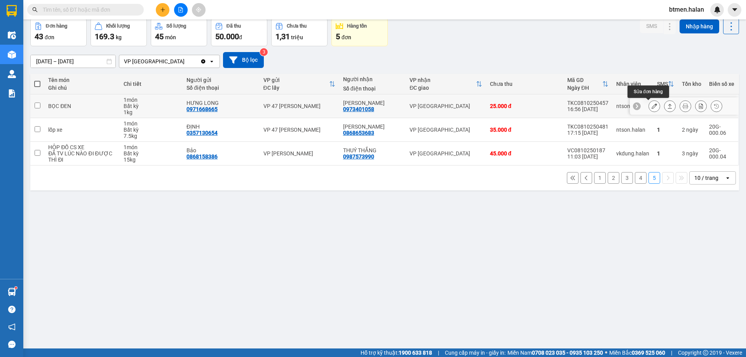
click at [648, 106] on div at bounding box center [654, 106] width 12 height 12
click at [652, 105] on icon at bounding box center [654, 105] width 5 height 5
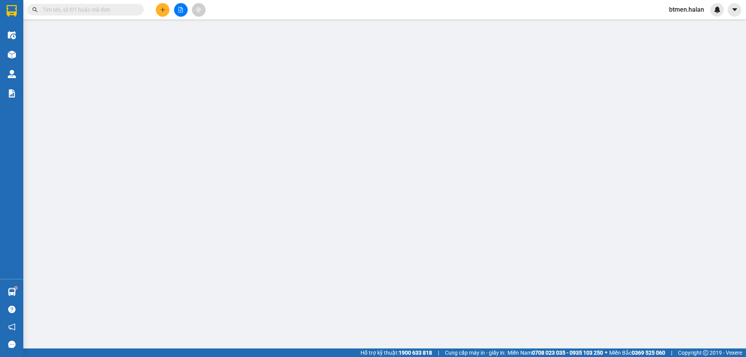
type input "0971668665"
type input "HƯNG LONG"
type input "0973401058"
type input "QUANG HIỂU"
type input "0"
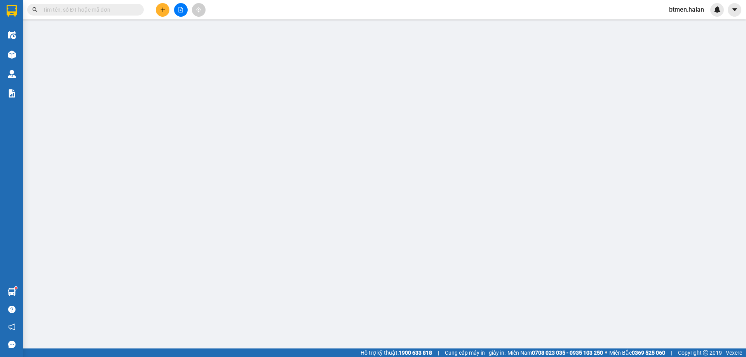
type input "25.000"
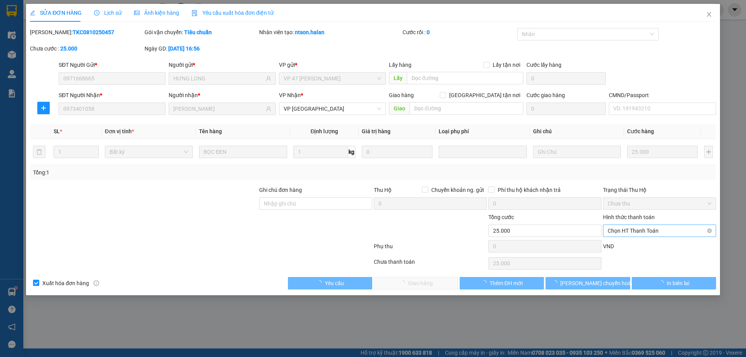
click at [628, 232] on span "Chọn HT Thanh Toán" at bounding box center [660, 231] width 104 height 12
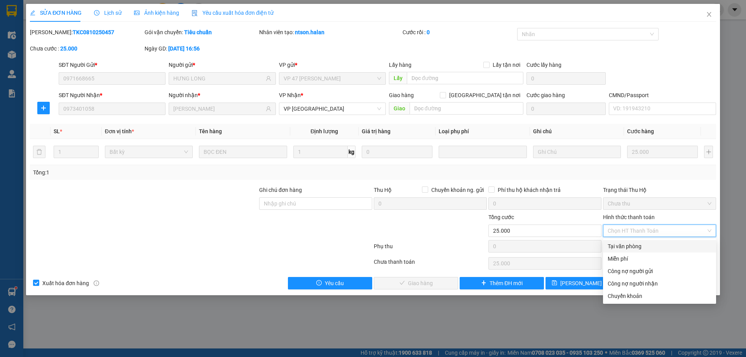
drag, startPoint x: 626, startPoint y: 242, endPoint x: 505, endPoint y: 267, distance: 123.4
click at [626, 245] on div "Tại văn phòng" at bounding box center [660, 246] width 104 height 9
type input "0"
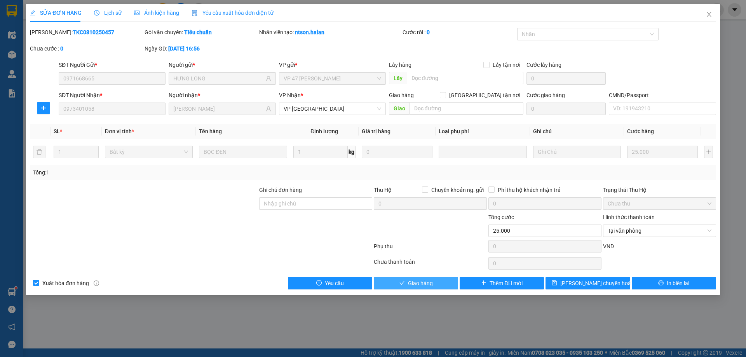
click at [420, 284] on span "Giao hàng" at bounding box center [420, 283] width 25 height 9
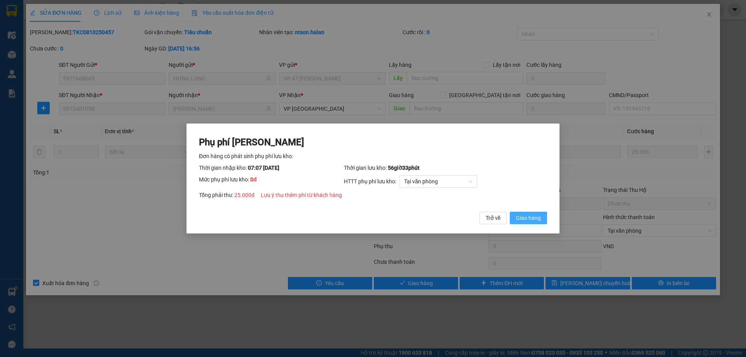
click at [524, 216] on span "Giao hàng" at bounding box center [528, 218] width 25 height 9
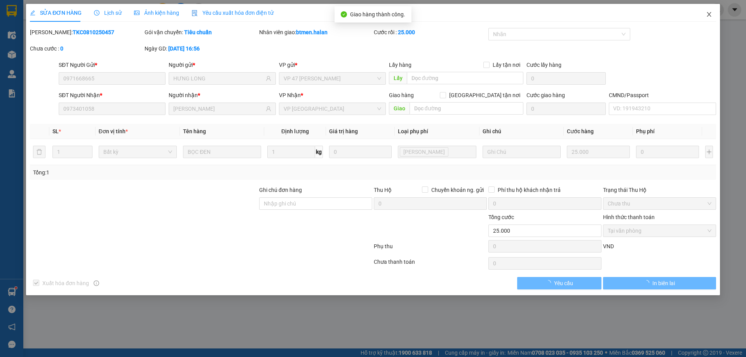
click at [713, 15] on span "Close" at bounding box center [709, 15] width 22 height 22
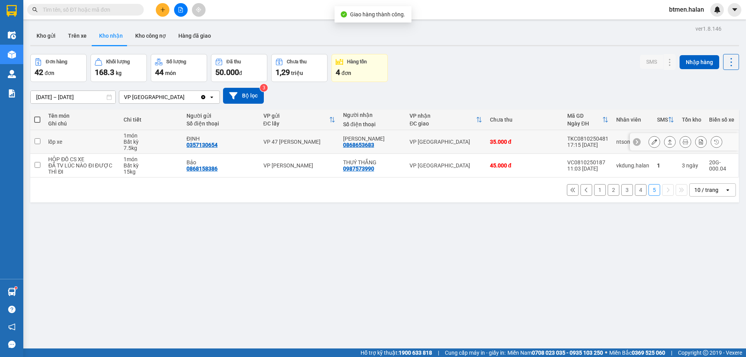
click at [642, 141] on div at bounding box center [684, 141] width 109 height 17
click at [649, 141] on button at bounding box center [654, 142] width 11 height 14
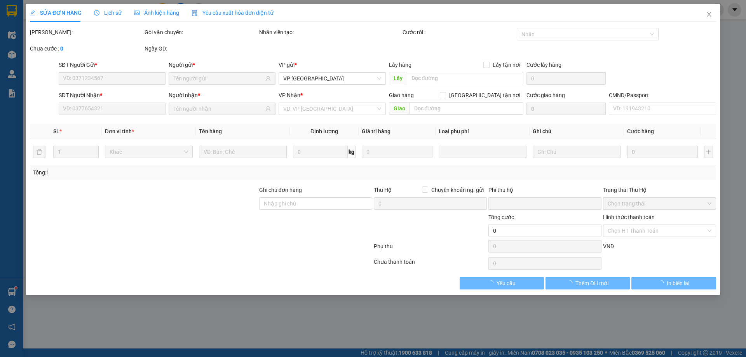
type input "0357130654"
type input "ĐỊNH"
type input "0868653683"
type input "QUANG HIỂU"
type input "0"
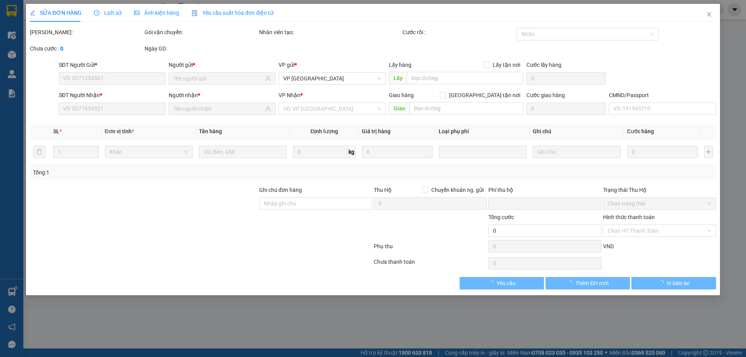
type input "35.000"
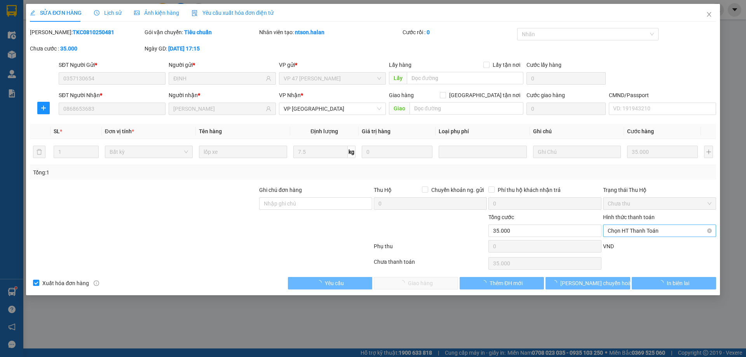
click at [634, 227] on span "Chọn HT Thanh Toán" at bounding box center [660, 231] width 104 height 12
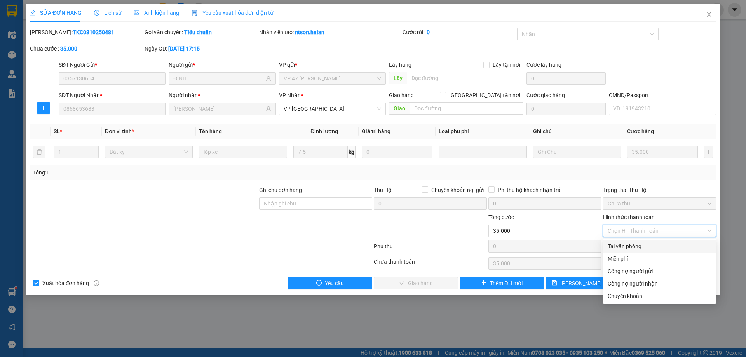
drag, startPoint x: 626, startPoint y: 243, endPoint x: 562, endPoint y: 272, distance: 70.6
click at [625, 244] on div "Tại văn phòng" at bounding box center [660, 246] width 104 height 9
type input "0"
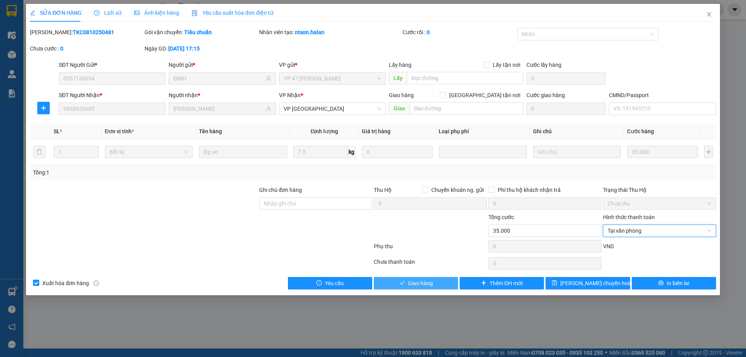
click at [441, 278] on button "Giao hàng" at bounding box center [416, 283] width 84 height 12
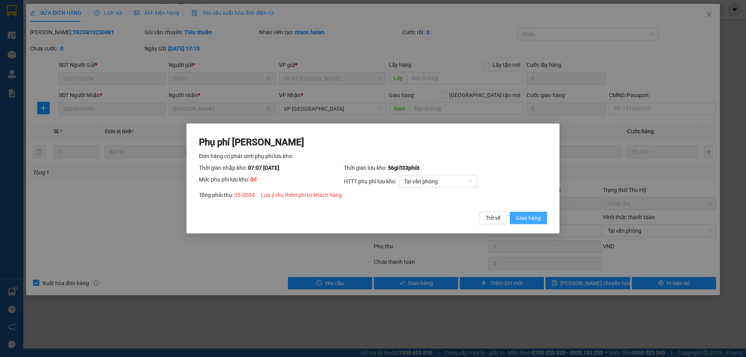
click at [545, 221] on button "Giao hàng" at bounding box center [528, 218] width 37 height 12
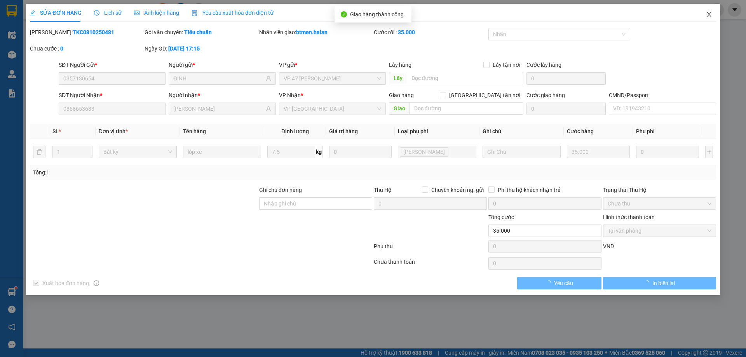
click at [710, 12] on icon "close" at bounding box center [709, 14] width 6 height 6
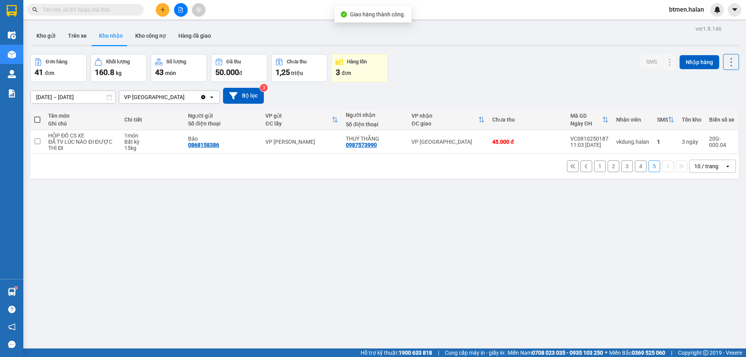
click at [635, 167] on button "4" at bounding box center [641, 166] width 12 height 12
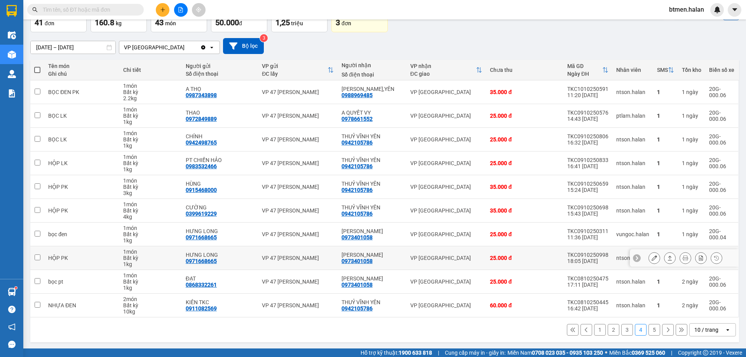
scroll to position [51, 0]
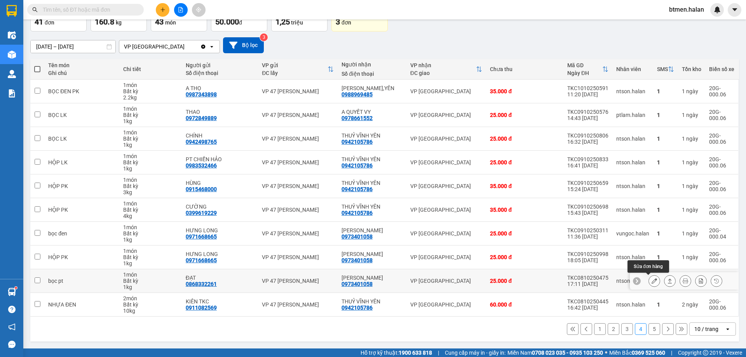
click at [651, 279] on button at bounding box center [654, 281] width 11 height 14
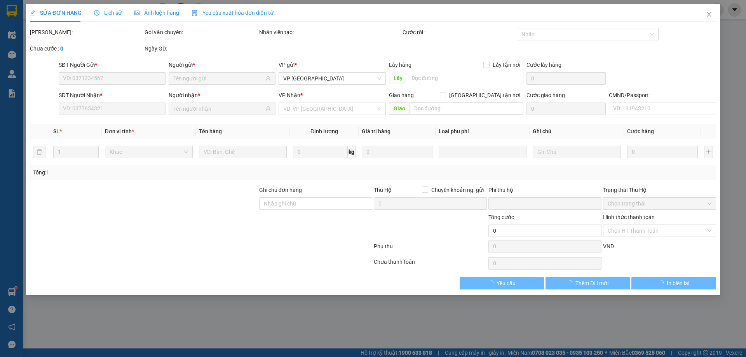
type input "0868332261"
type input "ĐẠT"
type input "0973401058"
type input "QUANG HIỂU"
type input "0"
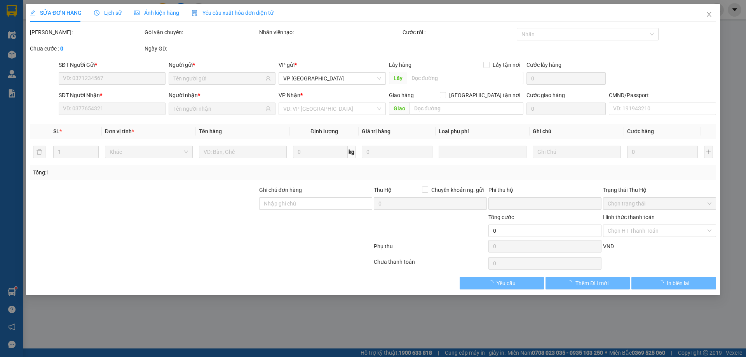
type input "25.000"
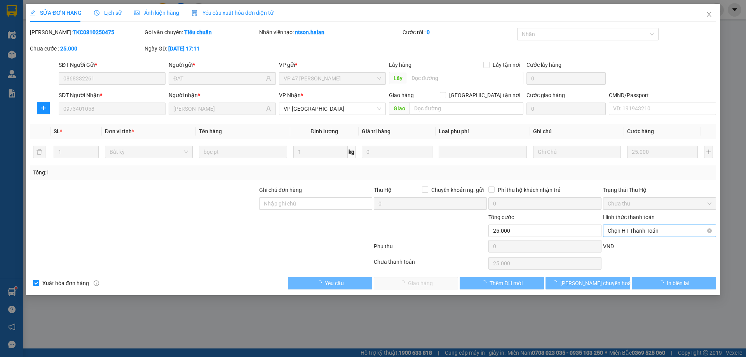
click at [640, 231] on span "Chọn HT Thanh Toán" at bounding box center [660, 231] width 104 height 12
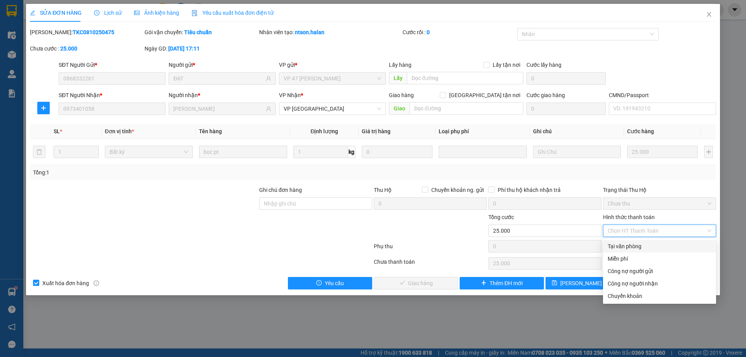
drag, startPoint x: 630, startPoint y: 248, endPoint x: 487, endPoint y: 300, distance: 152.4
click at [629, 248] on div "Tại văn phòng" at bounding box center [660, 246] width 104 height 9
type input "0"
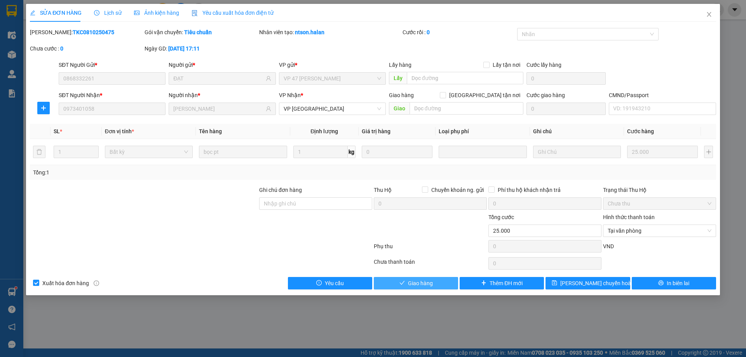
click at [443, 277] on button "Giao hàng" at bounding box center [416, 283] width 84 height 12
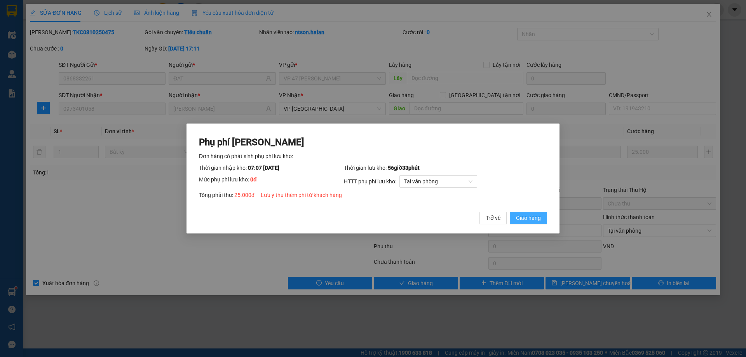
drag, startPoint x: 536, startPoint y: 220, endPoint x: 658, endPoint y: 116, distance: 159.9
click at [536, 219] on span "Giao hàng" at bounding box center [528, 218] width 25 height 9
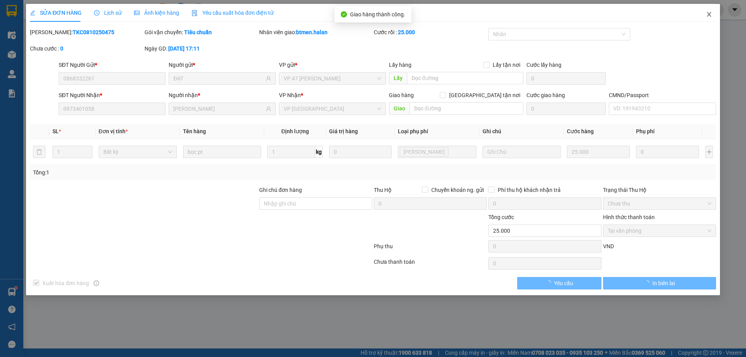
click at [704, 16] on span "Close" at bounding box center [709, 15] width 22 height 22
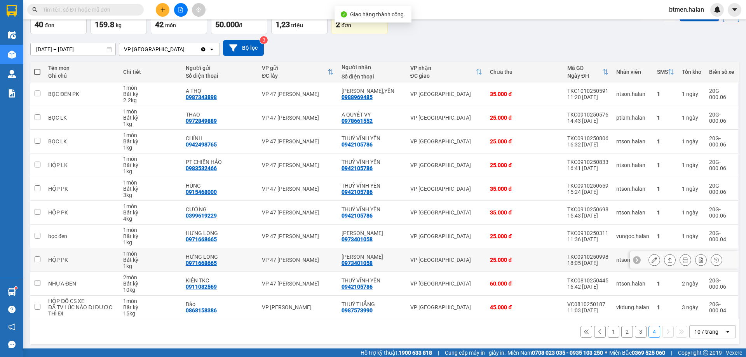
scroll to position [51, 0]
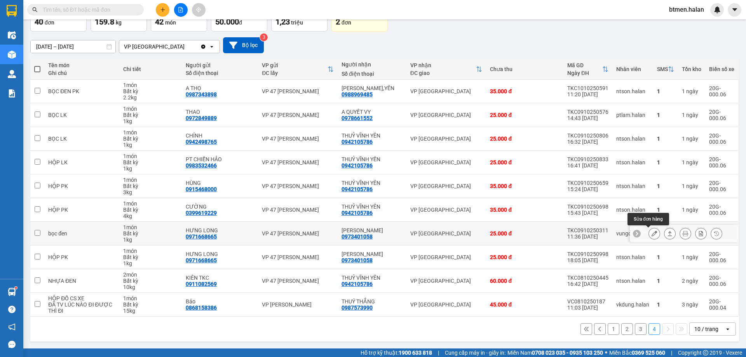
click at [652, 231] on icon at bounding box center [654, 233] width 5 height 5
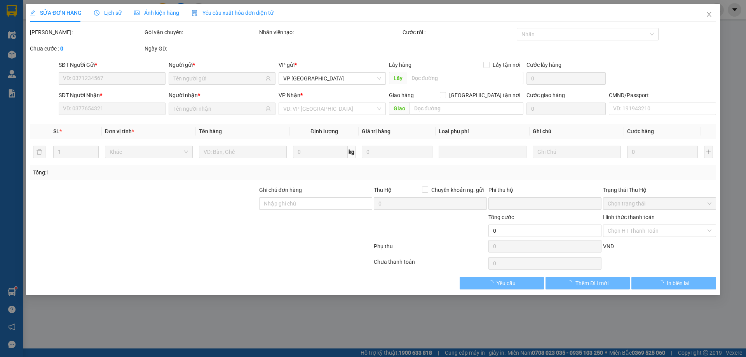
type input "0971668665"
type input "HƯNG LONG"
type input "0973401058"
type input "QUANG HIỂU"
type input "0"
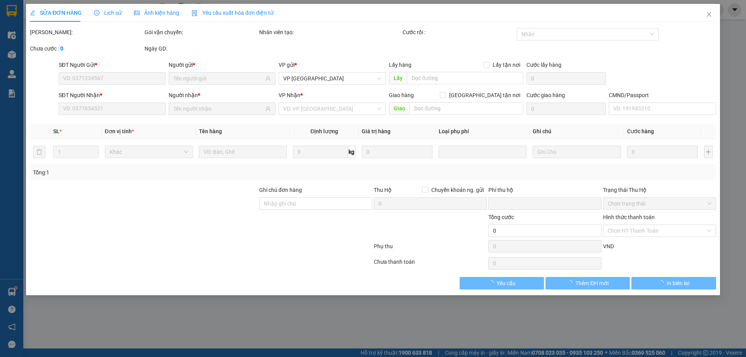
type input "25.000"
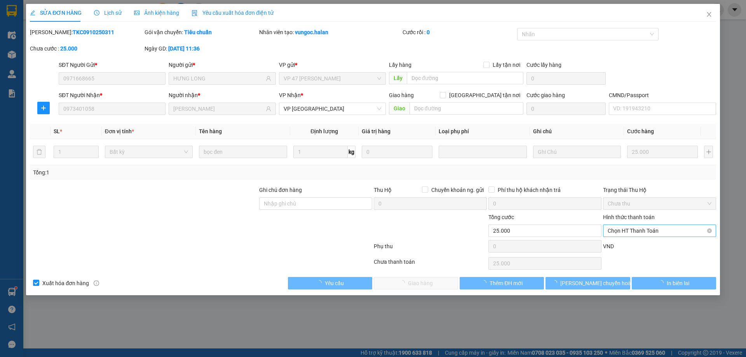
click at [647, 234] on span "Chọn HT Thanh Toán" at bounding box center [660, 231] width 104 height 12
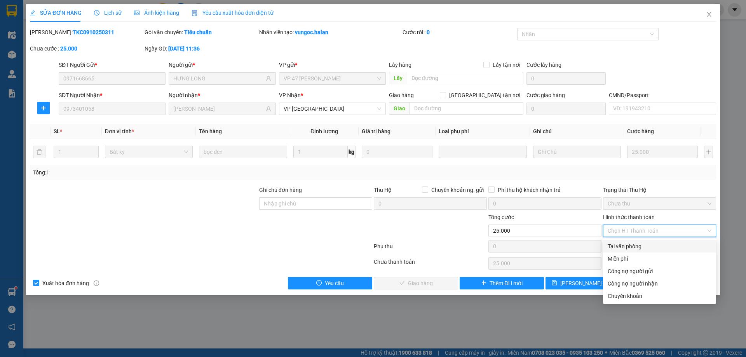
drag, startPoint x: 626, startPoint y: 247, endPoint x: 494, endPoint y: 275, distance: 134.8
click at [624, 247] on div "Tại văn phòng" at bounding box center [660, 246] width 104 height 9
type input "0"
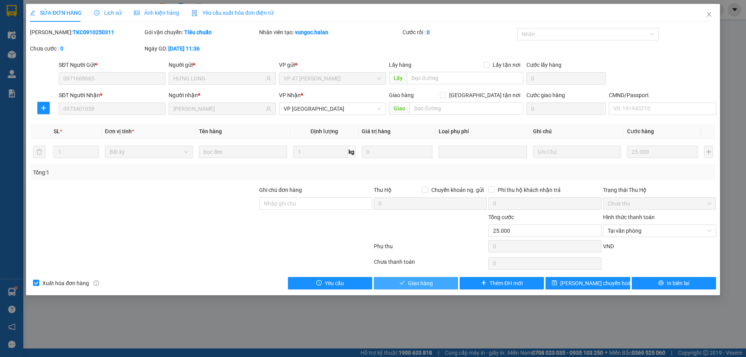
drag, startPoint x: 438, startPoint y: 282, endPoint x: 450, endPoint y: 280, distance: 12.0
click at [438, 282] on button "Giao hàng" at bounding box center [416, 283] width 84 height 12
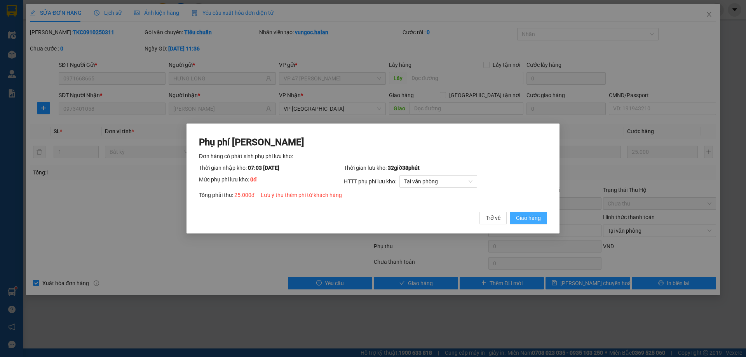
click at [530, 223] on button "Giao hàng" at bounding box center [528, 218] width 37 height 12
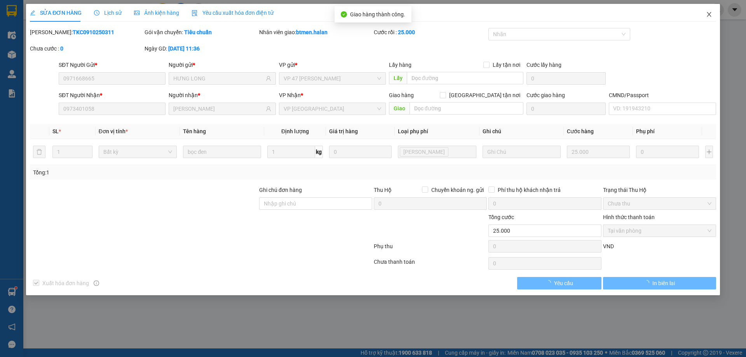
click at [710, 17] on icon "close" at bounding box center [709, 14] width 6 height 6
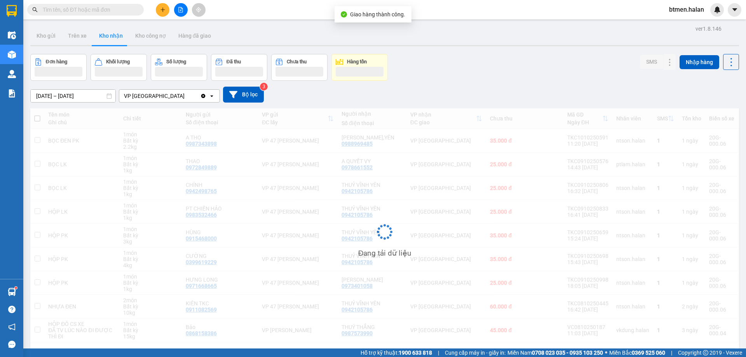
scroll to position [36, 0]
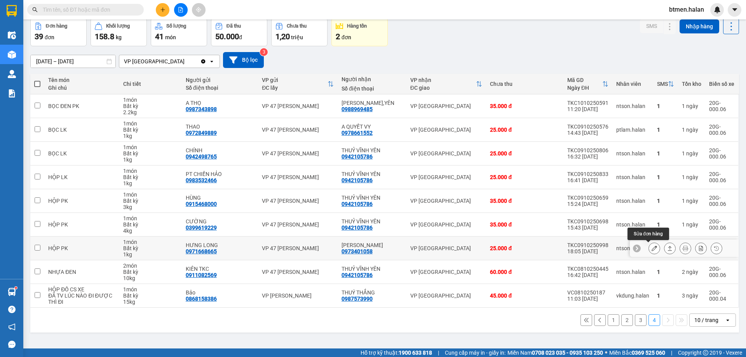
click at [652, 248] on icon at bounding box center [654, 248] width 5 height 5
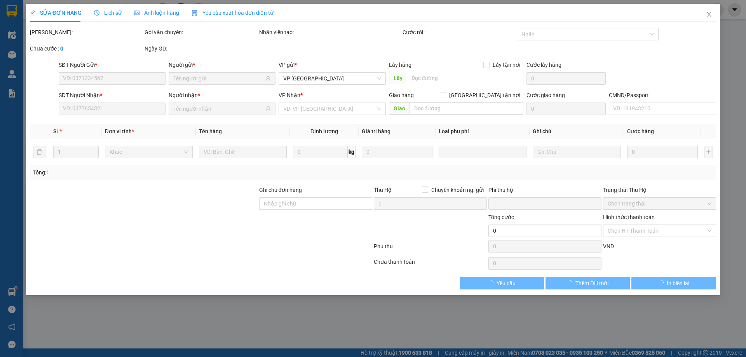
type input "0971668665"
type input "HƯNG LONG"
type input "0973401058"
type input "QUANG HIỂU"
type input "0"
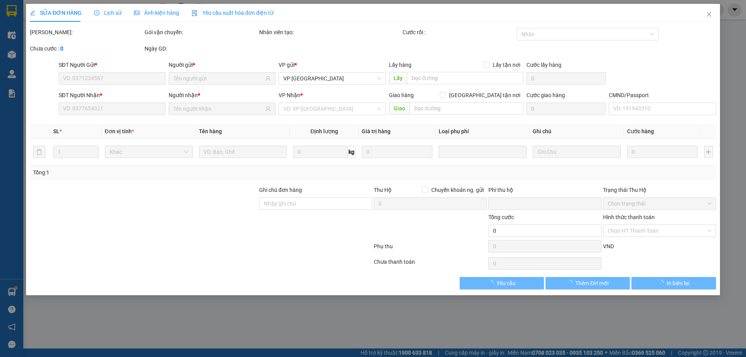
type input "25.000"
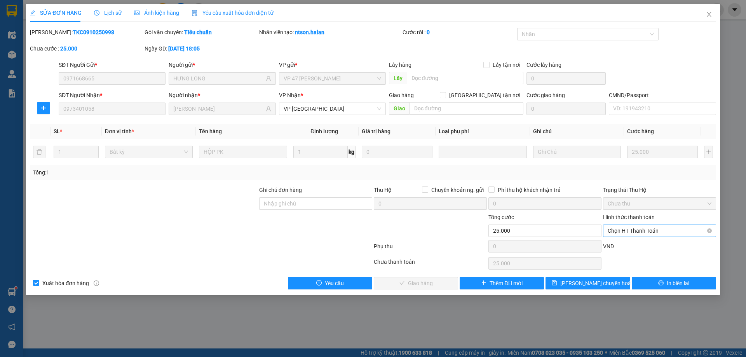
click at [643, 232] on span "Chọn HT Thanh Toán" at bounding box center [660, 231] width 104 height 12
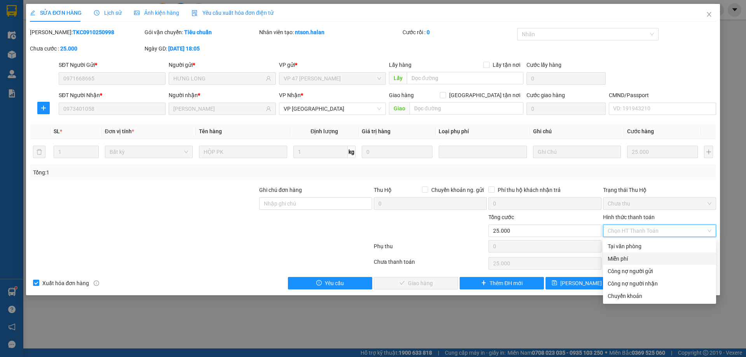
click at [638, 251] on div "Tại văn phòng" at bounding box center [659, 246] width 113 height 12
type input "0"
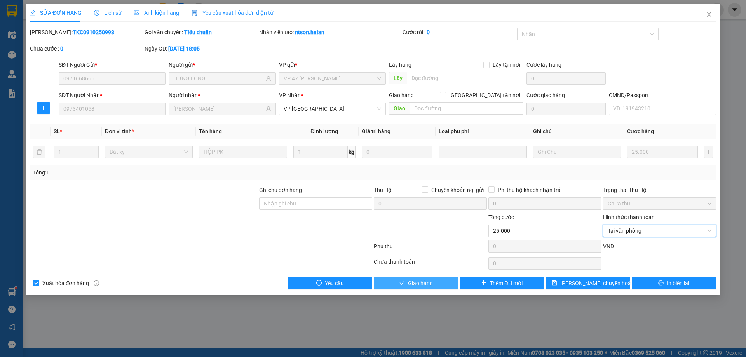
click at [425, 278] on button "Giao hàng" at bounding box center [416, 283] width 84 height 12
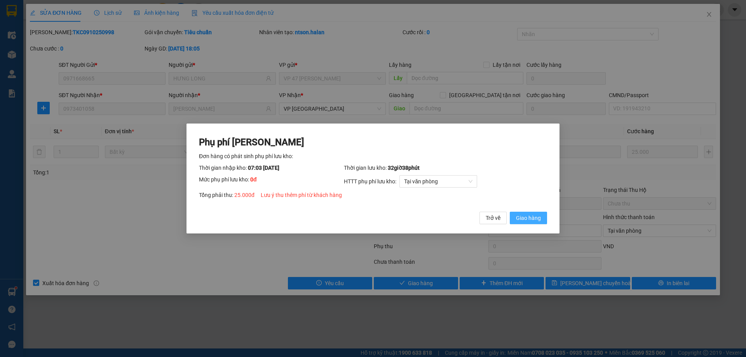
drag, startPoint x: 528, startPoint y: 220, endPoint x: 567, endPoint y: 168, distance: 64.9
click at [532, 214] on span "Giao hàng" at bounding box center [528, 218] width 25 height 9
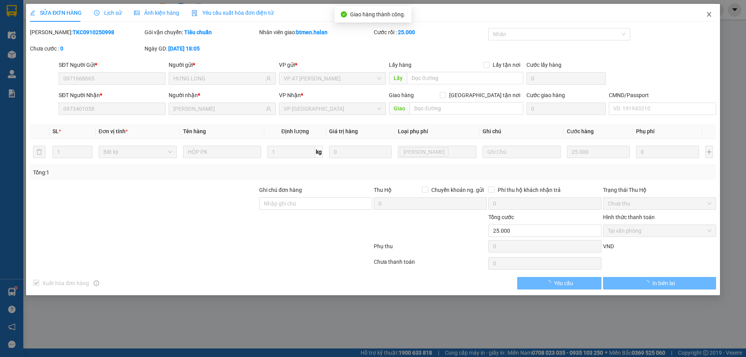
click at [708, 14] on icon "close" at bounding box center [709, 14] width 4 height 5
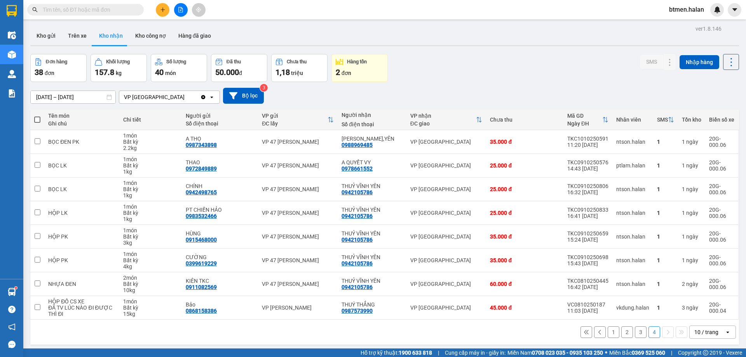
click at [635, 335] on button "3" at bounding box center [641, 332] width 12 height 12
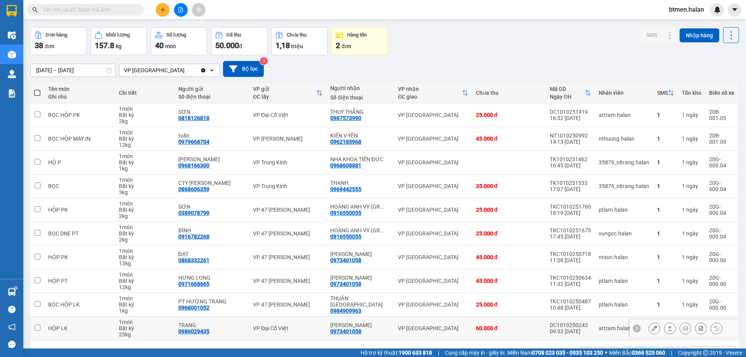
scroll to position [39, 0]
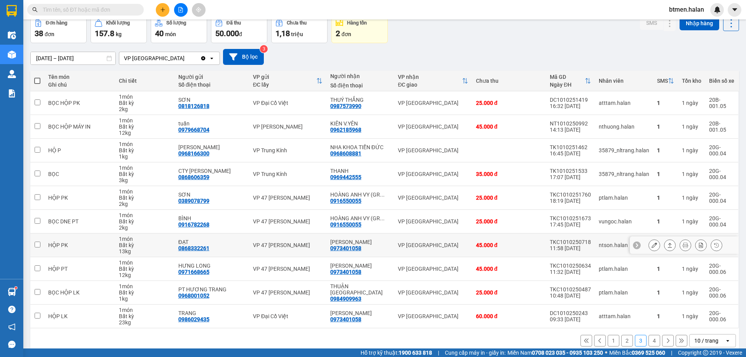
click at [649, 246] on button at bounding box center [654, 246] width 11 height 14
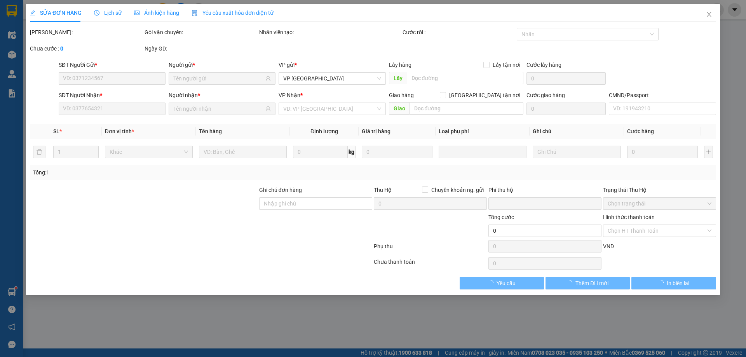
type input "0868332261"
type input "ĐẠT"
type input "0973401058"
type input "QUANG HIỂU"
type input "0"
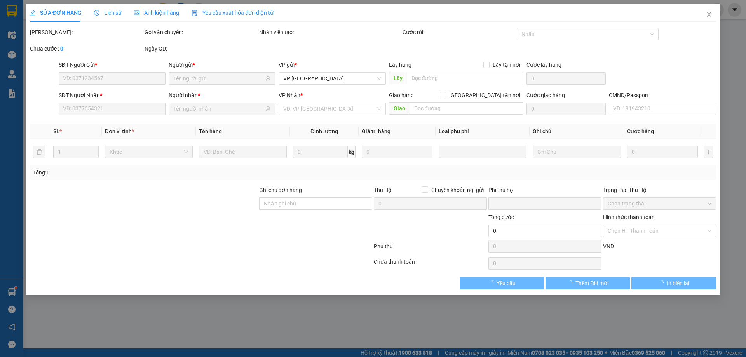
type input "45.000"
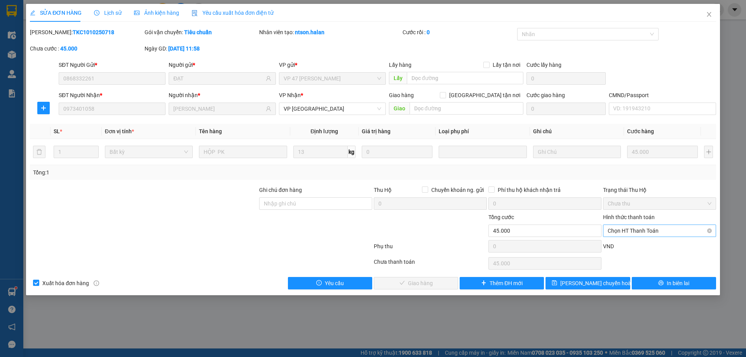
click at [641, 226] on span "Chọn HT Thanh Toán" at bounding box center [660, 231] width 104 height 12
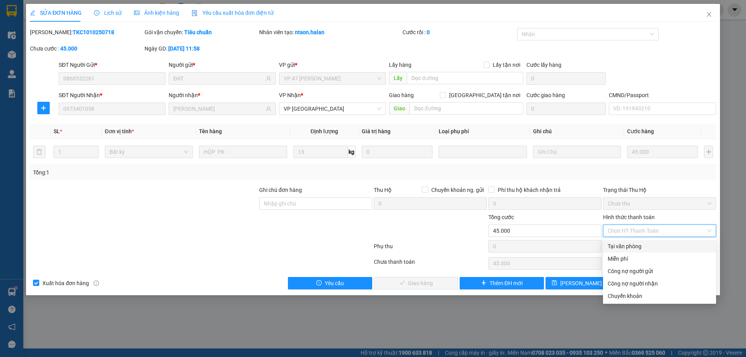
drag, startPoint x: 634, startPoint y: 243, endPoint x: 499, endPoint y: 263, distance: 136.7
click at [634, 244] on div "Tại văn phòng" at bounding box center [660, 246] width 104 height 9
type input "0"
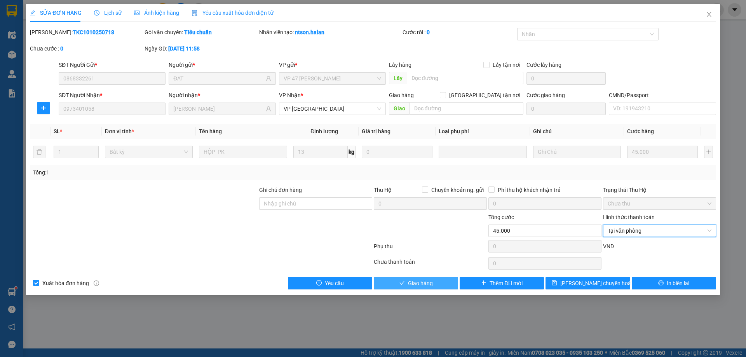
click at [444, 279] on button "Giao hàng" at bounding box center [416, 283] width 84 height 12
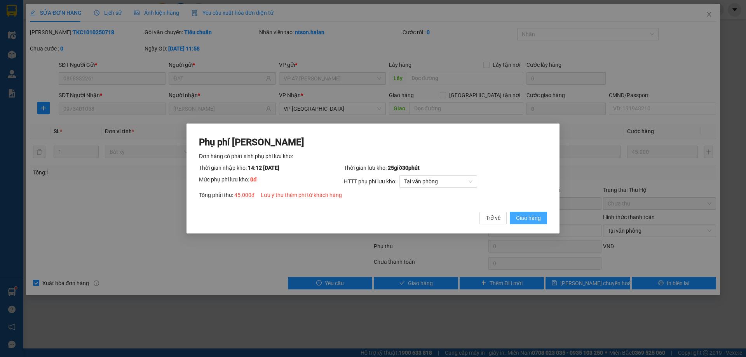
click at [538, 218] on span "Giao hàng" at bounding box center [528, 218] width 25 height 9
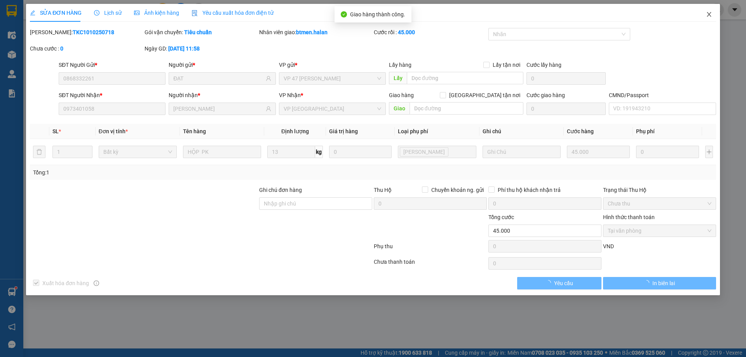
click at [709, 16] on icon "close" at bounding box center [709, 14] width 6 height 6
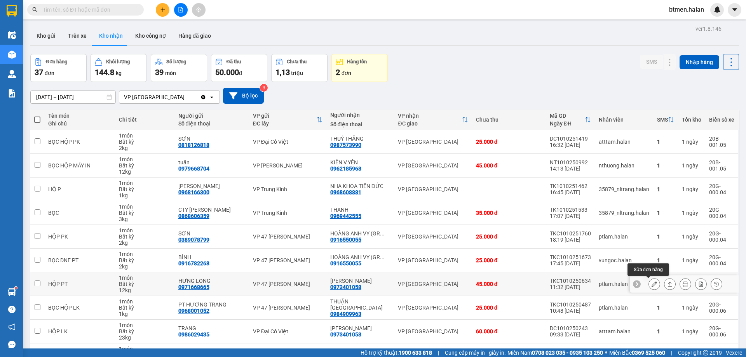
click at [652, 283] on icon at bounding box center [654, 283] width 5 height 5
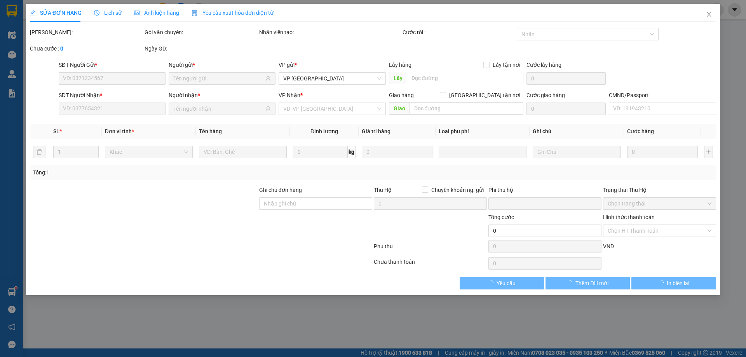
type input "0971668665"
type input "HƯNG LONG"
type input "0973401058"
type input "QUANG HIỂU"
type input "0"
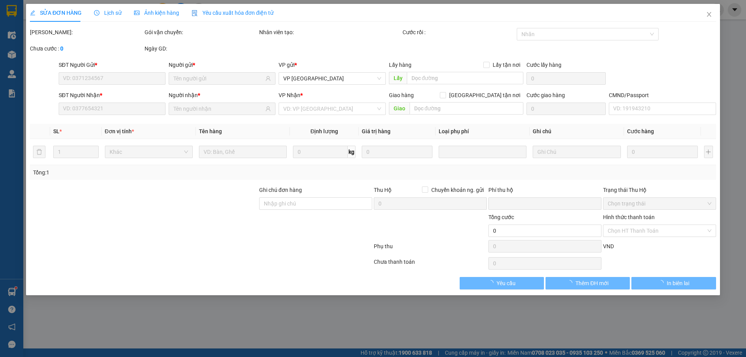
type input "45.000"
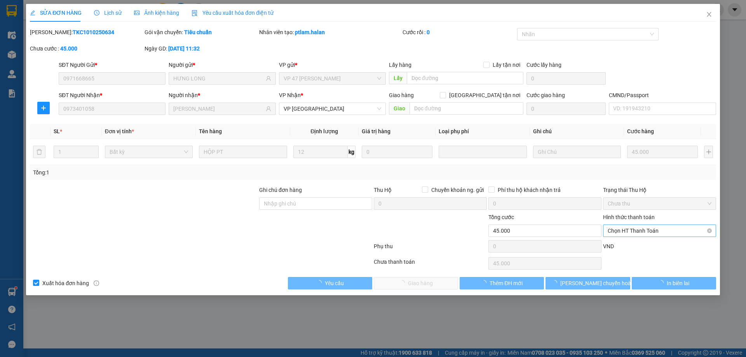
click at [634, 230] on span "Chọn HT Thanh Toán" at bounding box center [660, 231] width 104 height 12
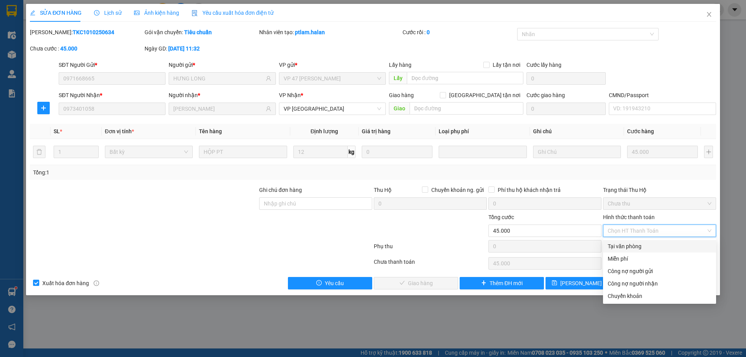
click at [626, 251] on div "Tại văn phòng" at bounding box center [659, 246] width 113 height 12
type input "0"
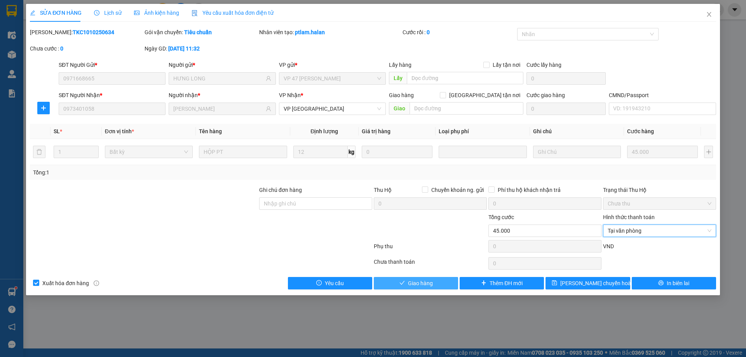
click at [408, 284] on span "Giao hàng" at bounding box center [420, 283] width 25 height 9
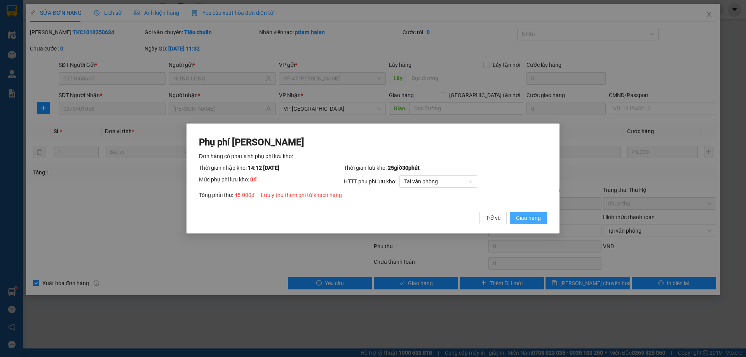
click at [525, 220] on span "Giao hàng" at bounding box center [528, 218] width 25 height 9
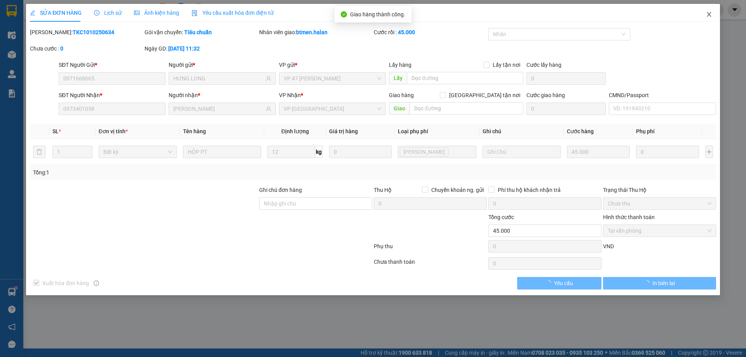
click at [708, 14] on icon "close" at bounding box center [709, 14] width 4 height 5
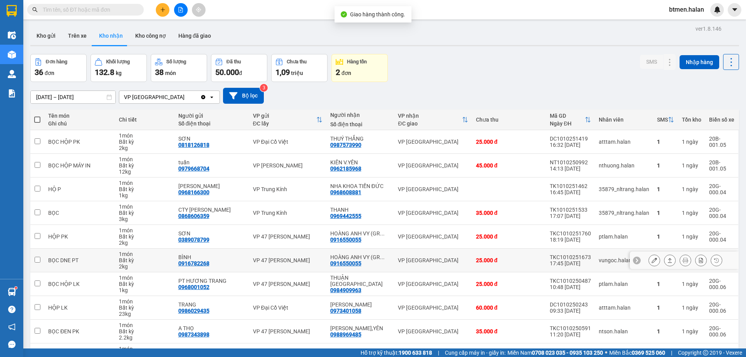
scroll to position [39, 0]
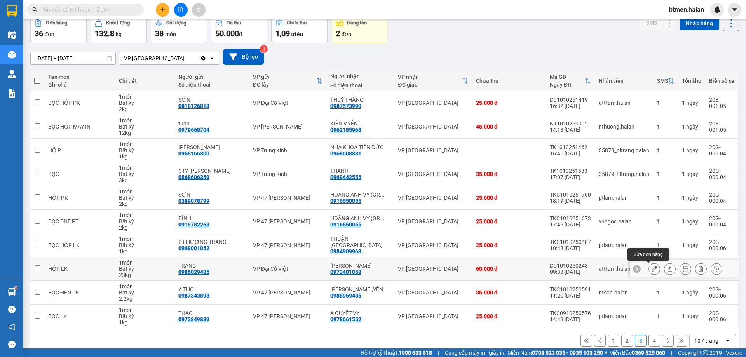
click at [651, 272] on button at bounding box center [654, 269] width 11 height 14
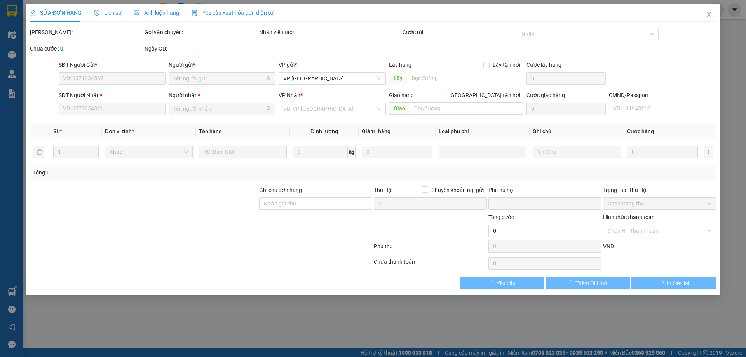
type input "0986029435"
type input "TRANG"
type input "0973401058"
type input "QUANG HIỂU"
type input "0"
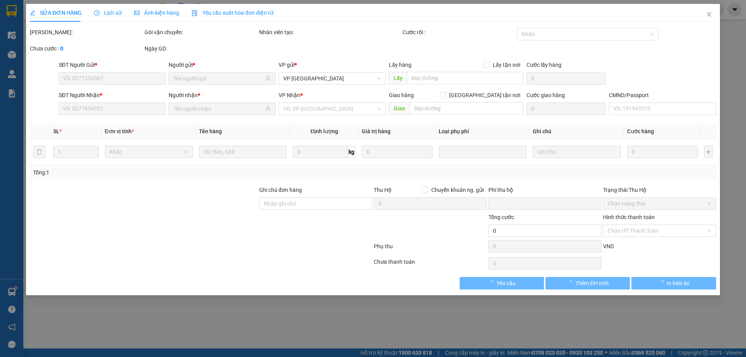
type input "60.000"
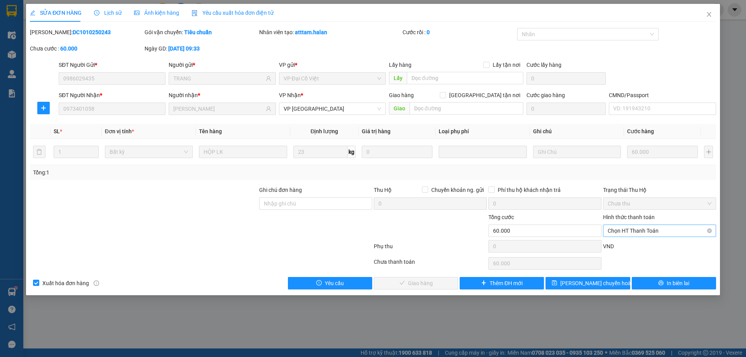
click at [633, 229] on span "Chọn HT Thanh Toán" at bounding box center [660, 231] width 104 height 12
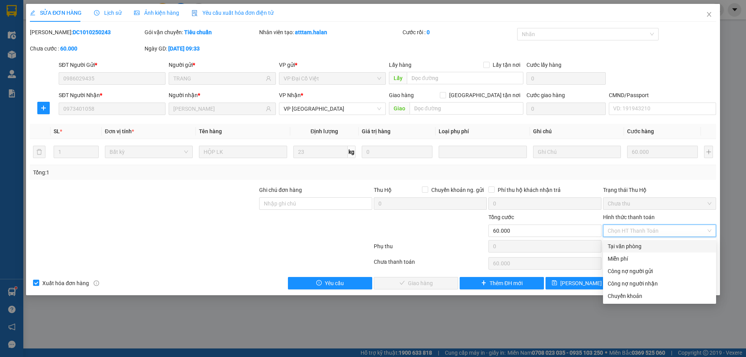
click at [629, 245] on div "Tại văn phòng" at bounding box center [660, 246] width 104 height 9
type input "0"
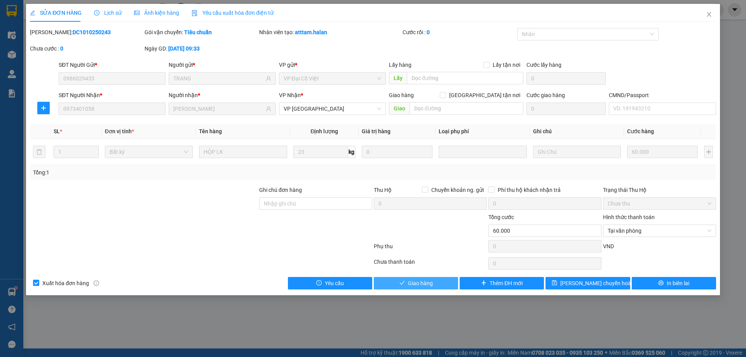
click at [447, 281] on button "Giao hàng" at bounding box center [416, 283] width 84 height 12
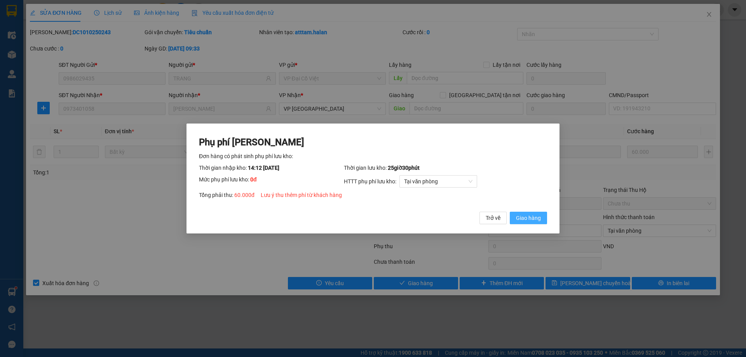
drag, startPoint x: 517, startPoint y: 217, endPoint x: 556, endPoint y: 186, distance: 50.1
click at [521, 216] on span "Giao hàng" at bounding box center [528, 218] width 25 height 9
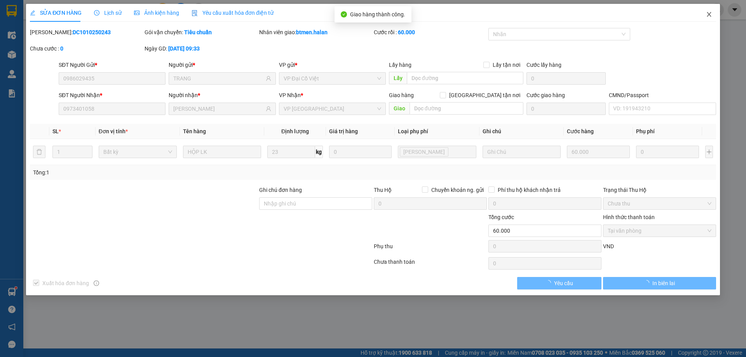
click at [713, 16] on span "Close" at bounding box center [709, 15] width 22 height 22
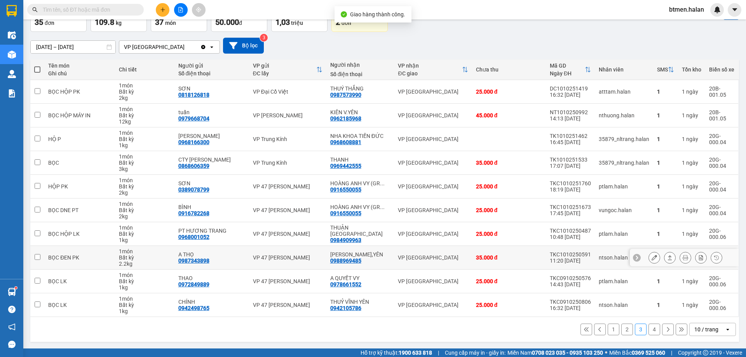
scroll to position [51, 0]
click at [621, 327] on button "2" at bounding box center [627, 329] width 12 height 12
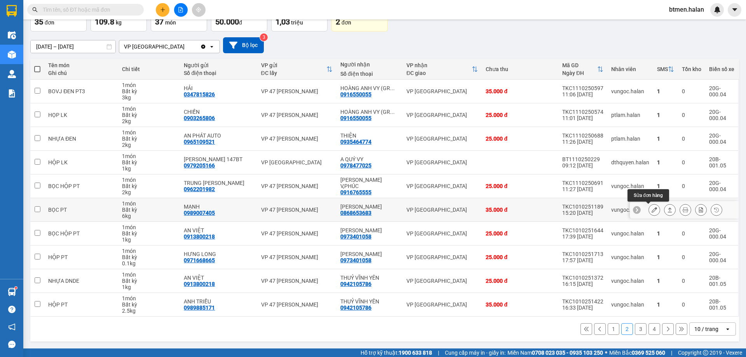
click at [652, 209] on icon at bounding box center [654, 209] width 5 height 5
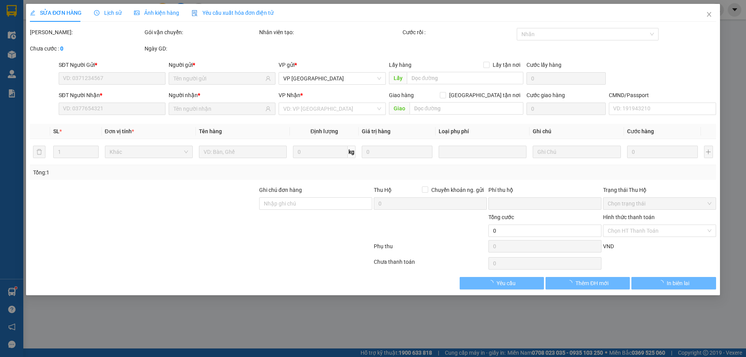
type input "0989007405"
type input "MẠNH"
type input "0868653683"
type input "QUANG HIỂU"
type input "0"
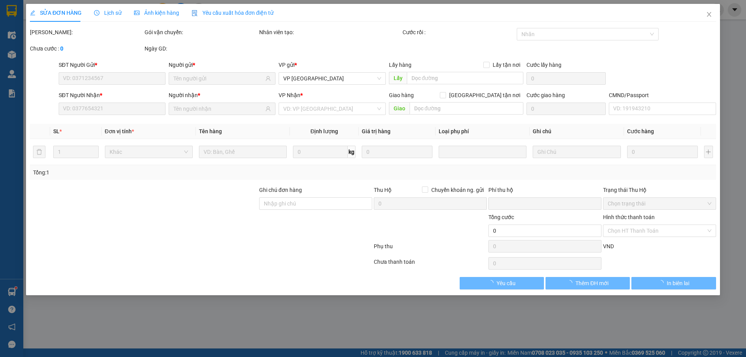
type input "35.000"
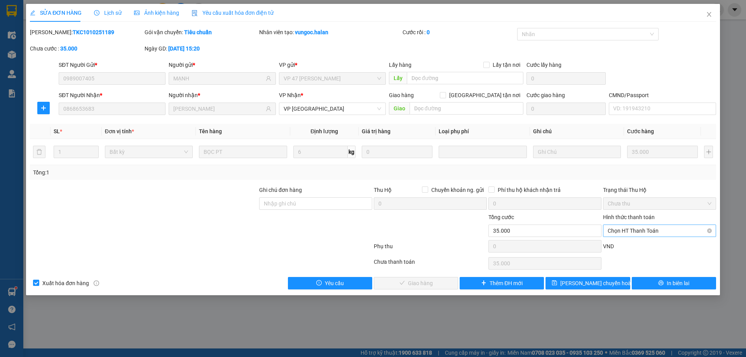
click at [634, 232] on span "Chọn HT Thanh Toán" at bounding box center [660, 231] width 104 height 12
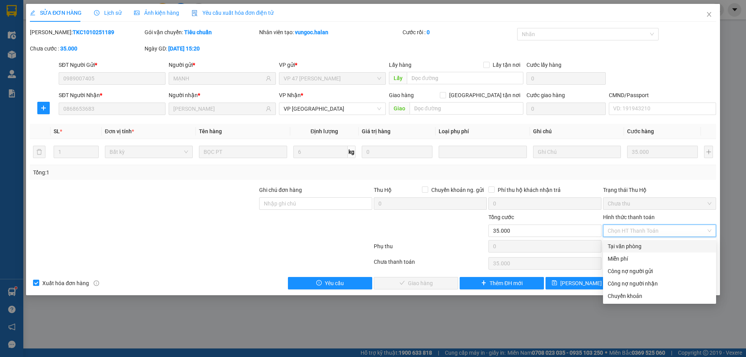
drag, startPoint x: 633, startPoint y: 244, endPoint x: 558, endPoint y: 260, distance: 76.0
click at [632, 245] on div "Tại văn phòng" at bounding box center [660, 246] width 104 height 9
type input "0"
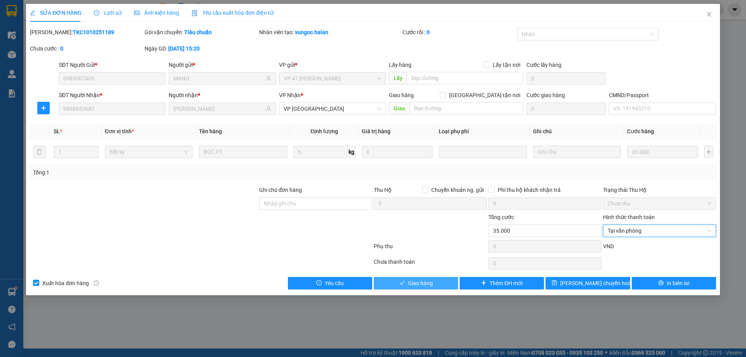
click at [451, 278] on button "Giao hàng" at bounding box center [416, 283] width 84 height 12
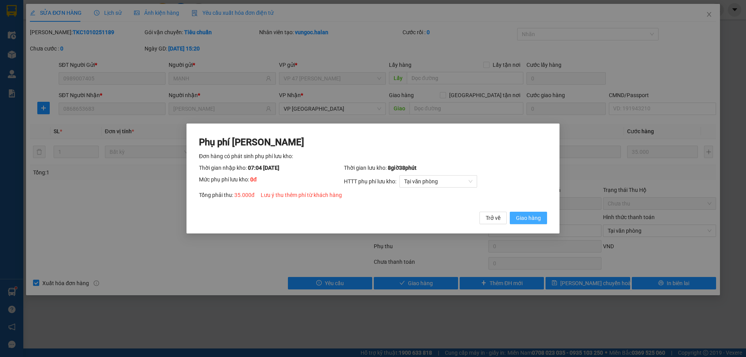
click at [527, 220] on span "Giao hàng" at bounding box center [528, 218] width 25 height 9
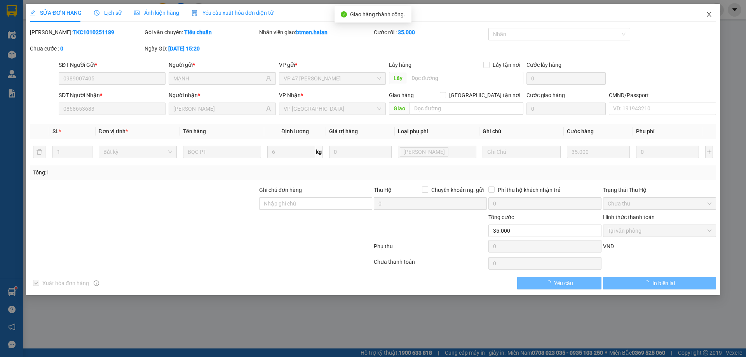
click at [706, 14] on icon "close" at bounding box center [709, 14] width 6 height 6
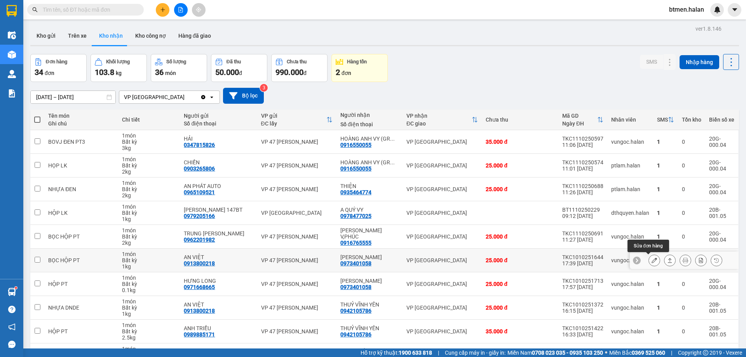
click at [653, 258] on button at bounding box center [654, 261] width 11 height 14
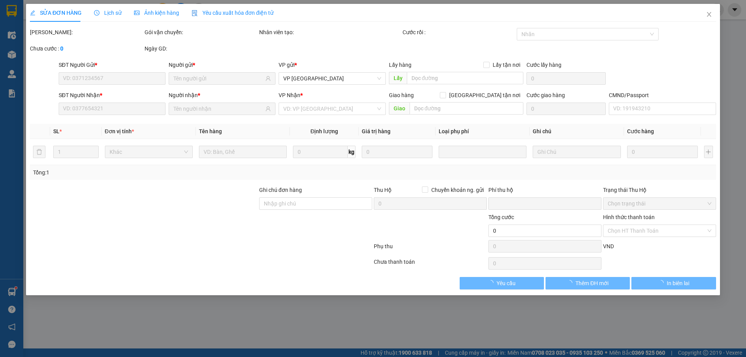
type input "0913800218"
type input "AN VIỆT"
type input "0973401058"
type input "QUANG HIỂU"
type input "0"
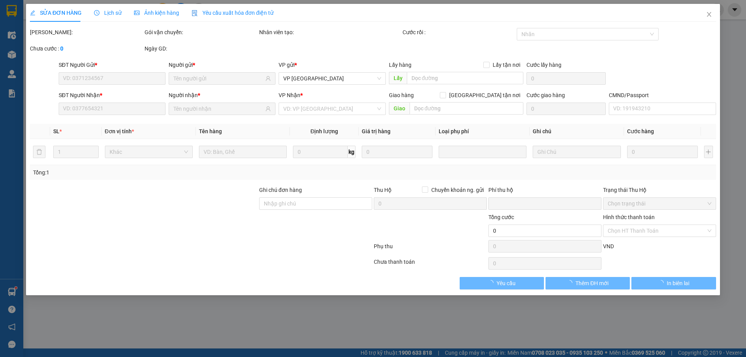
type input "25.000"
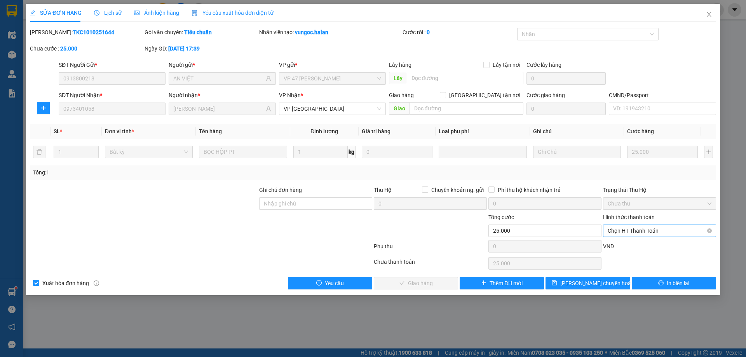
click at [641, 228] on span "Chọn HT Thanh Toán" at bounding box center [660, 231] width 104 height 12
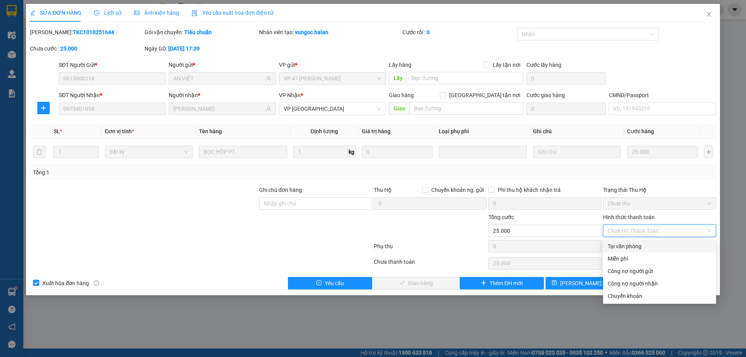
drag, startPoint x: 639, startPoint y: 244, endPoint x: 559, endPoint y: 272, distance: 84.7
click at [638, 244] on div "Tại văn phòng" at bounding box center [660, 246] width 104 height 9
type input "0"
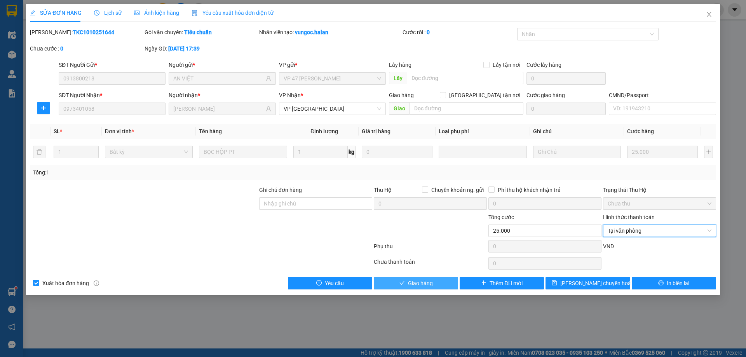
click at [432, 283] on span "Giao hàng" at bounding box center [420, 283] width 25 height 9
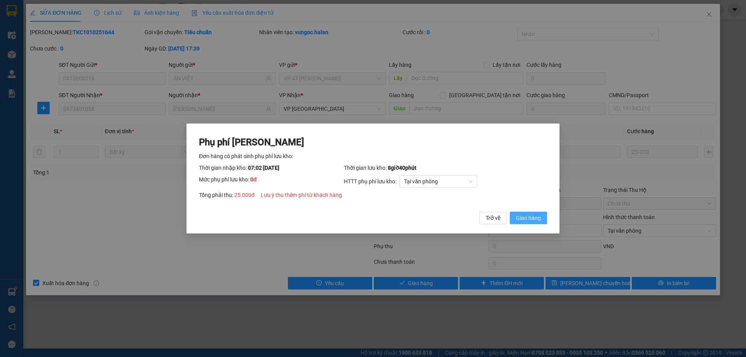
click at [535, 218] on span "Giao hàng" at bounding box center [528, 218] width 25 height 9
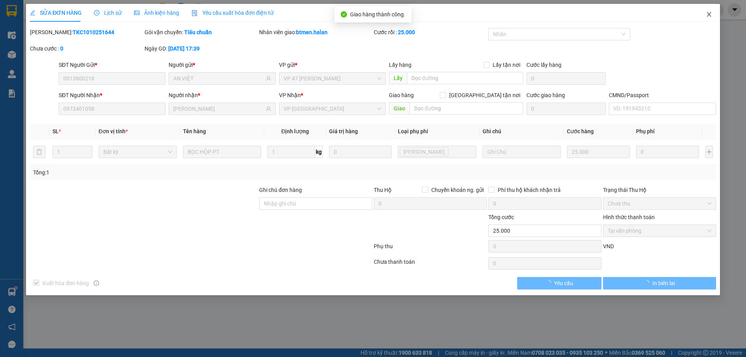
click at [705, 16] on span "Close" at bounding box center [709, 15] width 22 height 22
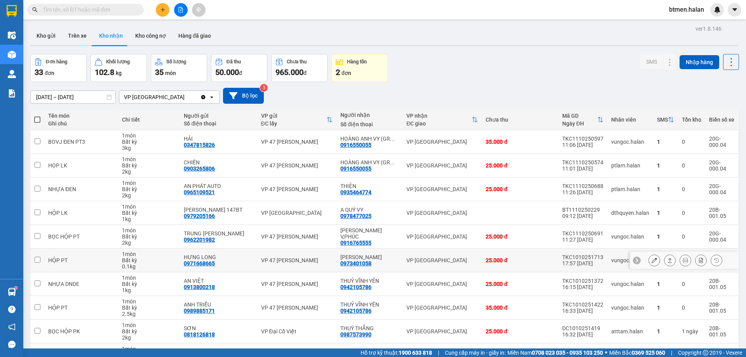
click at [652, 258] on button at bounding box center [654, 261] width 11 height 14
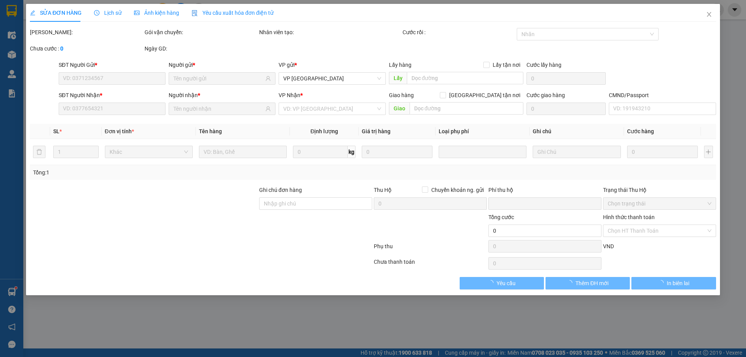
type input "0971668665"
type input "HƯNG LONG"
type input "0973401058"
type input "QUANG HIỂU"
type input "0"
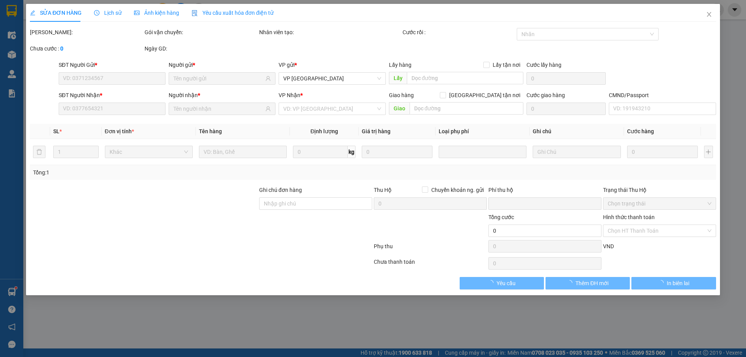
type input "25.000"
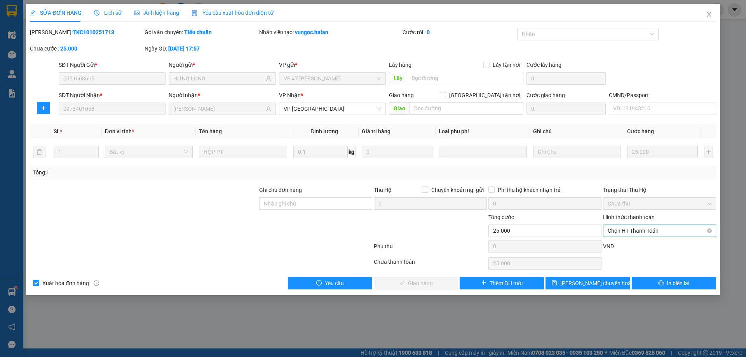
click at [648, 232] on span "Chọn HT Thanh Toán" at bounding box center [660, 231] width 104 height 12
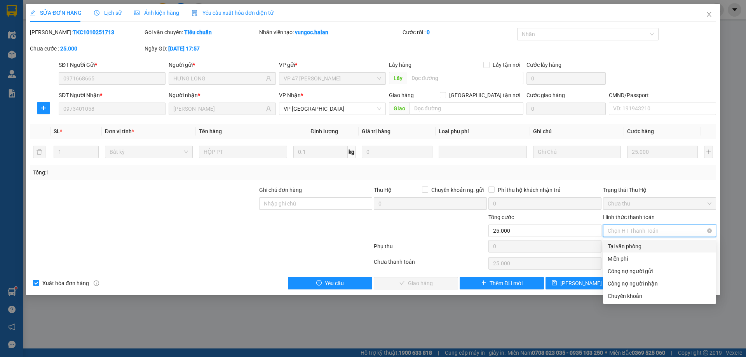
click at [625, 248] on div "Tại văn phòng" at bounding box center [660, 246] width 104 height 9
type input "0"
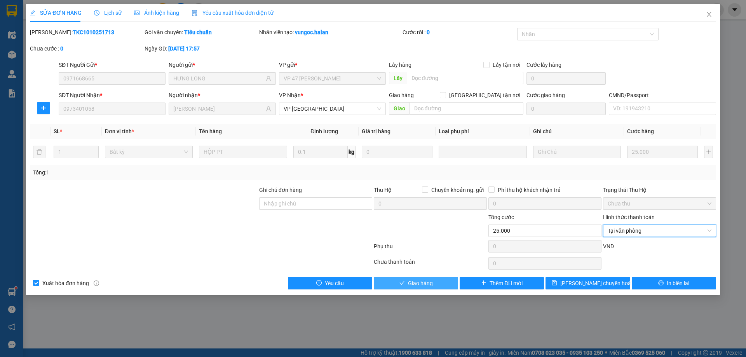
click at [411, 286] on span "Giao hàng" at bounding box center [420, 283] width 25 height 9
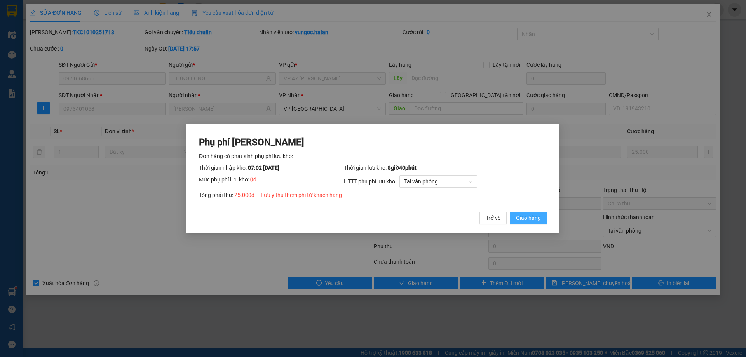
drag, startPoint x: 524, startPoint y: 217, endPoint x: 608, endPoint y: 145, distance: 111.0
click at [525, 216] on span "Giao hàng" at bounding box center [528, 218] width 25 height 9
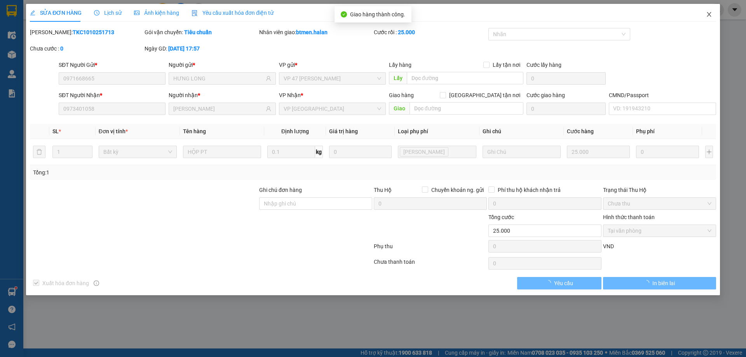
click at [708, 16] on icon "close" at bounding box center [709, 14] width 6 height 6
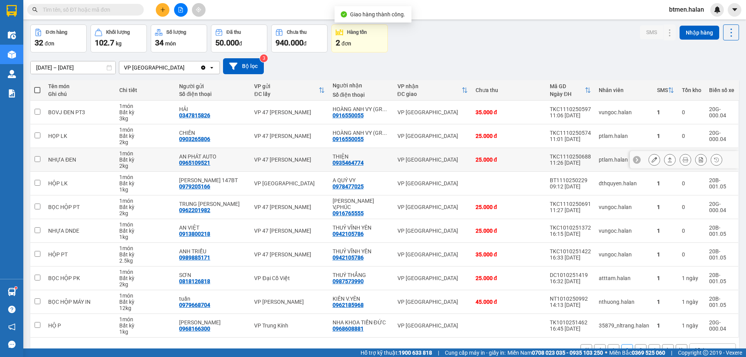
scroll to position [51, 0]
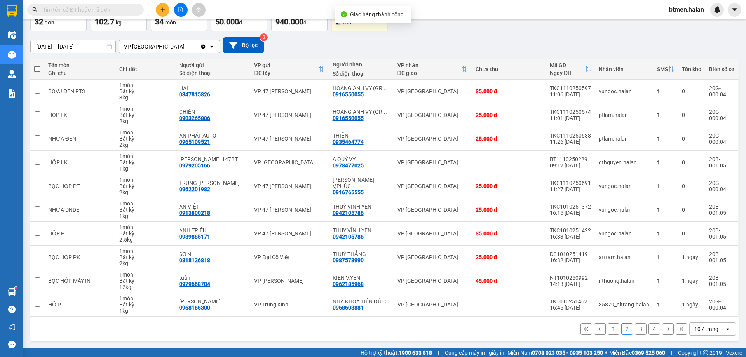
click at [610, 326] on button "1" at bounding box center [614, 329] width 12 height 12
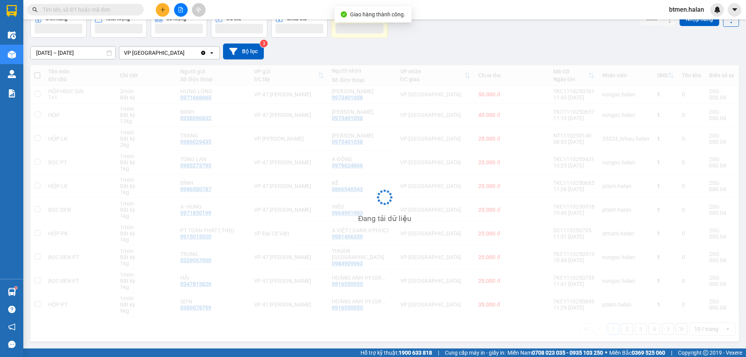
scroll to position [44, 0]
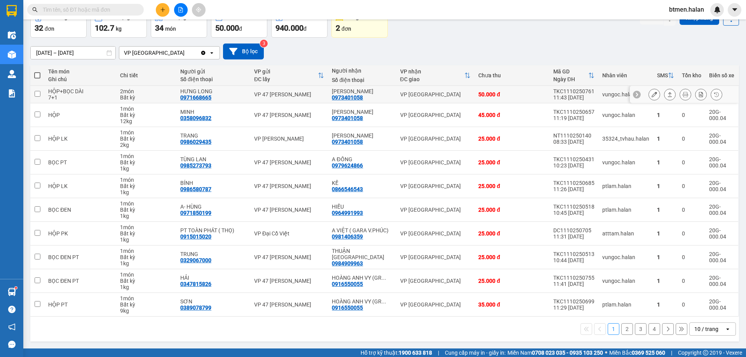
click at [652, 93] on icon at bounding box center [654, 94] width 5 height 5
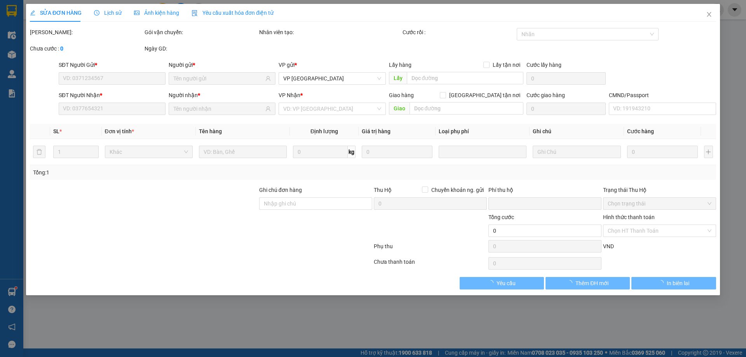
type input "0971668665"
type input "HƯNG LONG"
type input "0973401058"
type input "QUANG HIỂU"
type input "0"
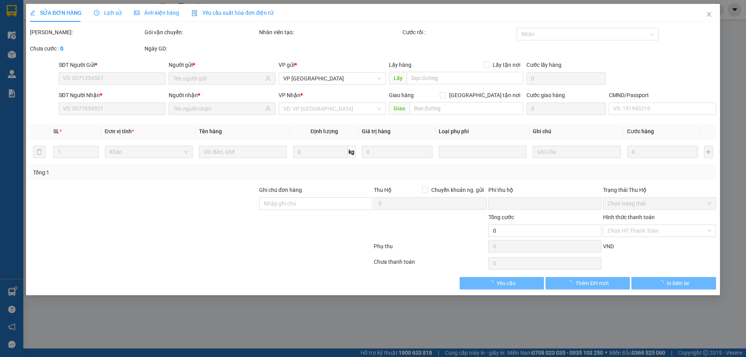
type input "50.000"
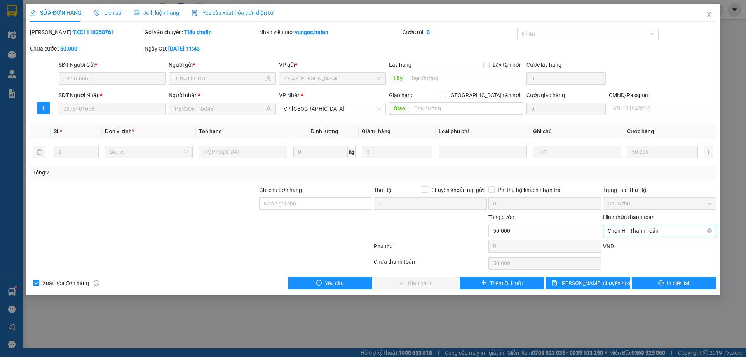
click at [635, 231] on span "Chọn HT Thanh Toán" at bounding box center [660, 231] width 104 height 12
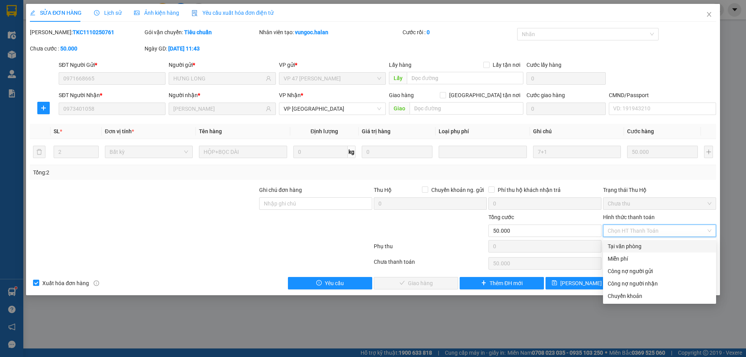
drag, startPoint x: 634, startPoint y: 247, endPoint x: 612, endPoint y: 249, distance: 21.8
click at [633, 247] on div "Tại văn phòng" at bounding box center [660, 246] width 104 height 9
type input "0"
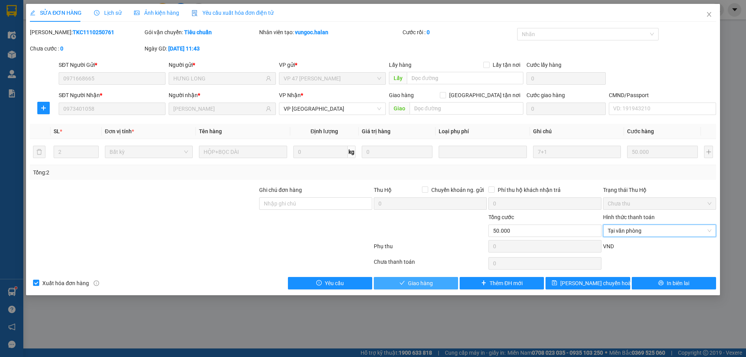
drag, startPoint x: 433, startPoint y: 280, endPoint x: 445, endPoint y: 279, distance: 12.1
click at [434, 279] on button "Giao hàng" at bounding box center [416, 283] width 84 height 12
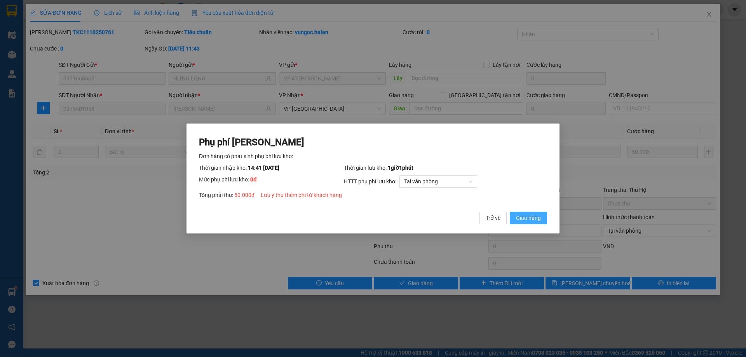
click at [525, 214] on span "Giao hàng" at bounding box center [528, 218] width 25 height 9
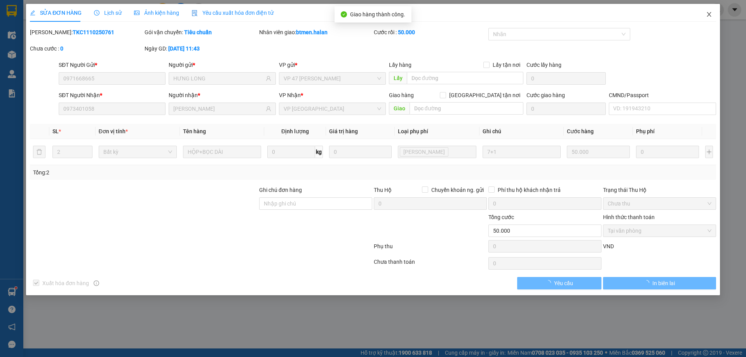
click at [704, 14] on span "Close" at bounding box center [709, 15] width 22 height 22
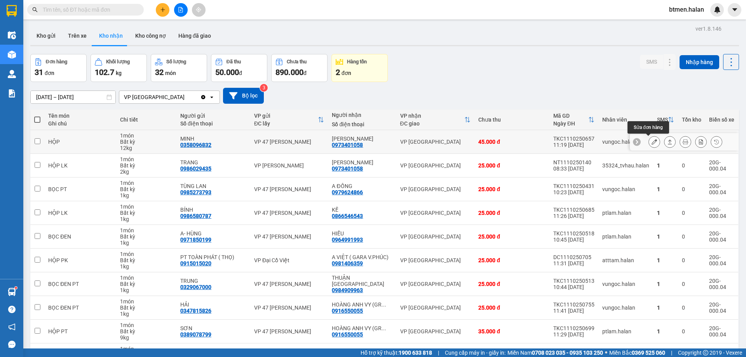
click at [652, 141] on icon at bounding box center [654, 141] width 5 height 5
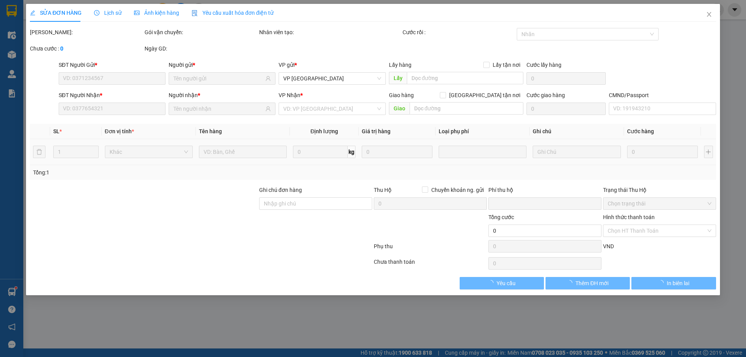
type input "0358096832"
type input "MINH"
type input "0973401058"
type input "QUANG HIỂU"
type input "0"
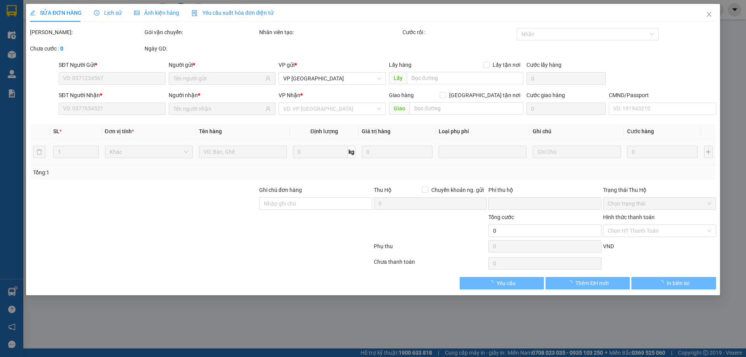
type input "45.000"
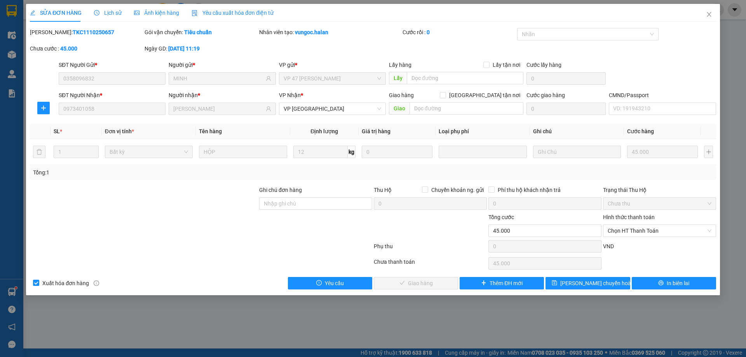
drag, startPoint x: 635, startPoint y: 228, endPoint x: 632, endPoint y: 238, distance: 11.1
click at [635, 228] on span "Chọn HT Thanh Toán" at bounding box center [660, 231] width 104 height 12
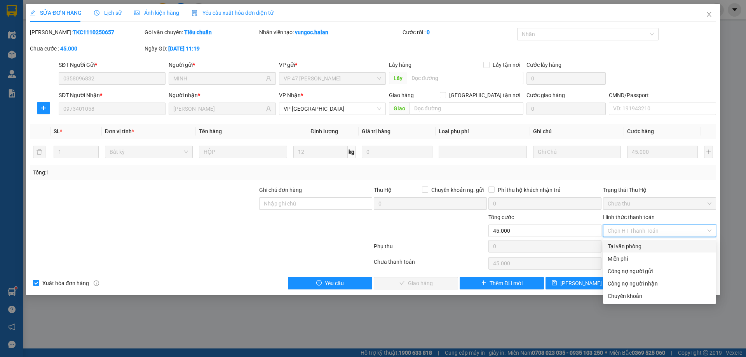
drag, startPoint x: 629, startPoint y: 244, endPoint x: 503, endPoint y: 289, distance: 134.6
click at [628, 244] on div "Tại văn phòng" at bounding box center [660, 246] width 104 height 9
type input "0"
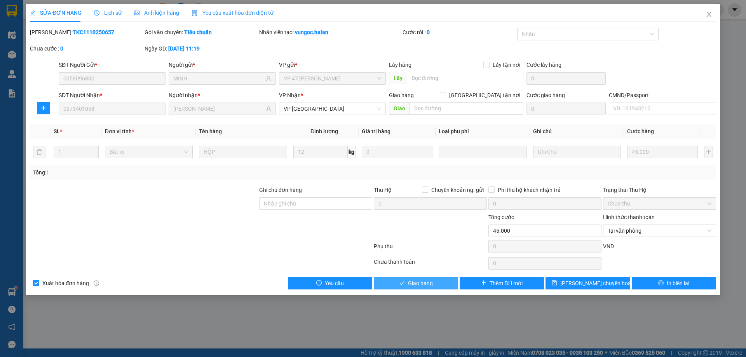
click at [425, 285] on span "Giao hàng" at bounding box center [420, 283] width 25 height 9
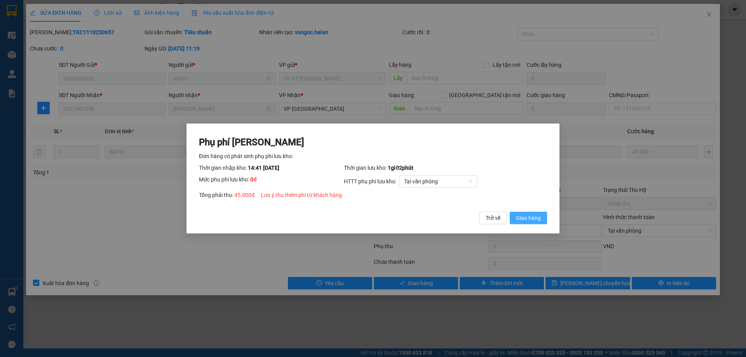
drag, startPoint x: 523, startPoint y: 221, endPoint x: 676, endPoint y: 100, distance: 195.0
click at [524, 221] on span "Giao hàng" at bounding box center [528, 218] width 25 height 9
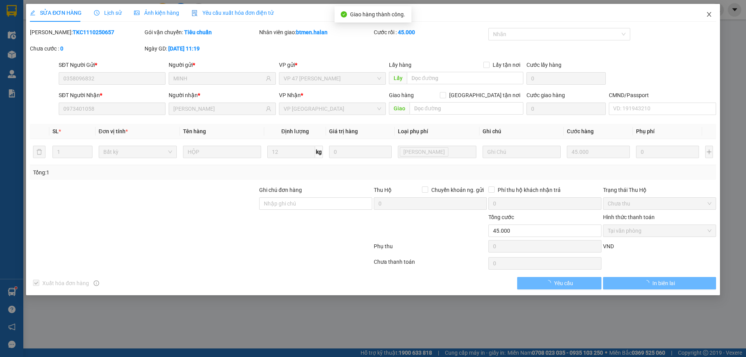
click at [711, 12] on icon "close" at bounding box center [709, 14] width 6 height 6
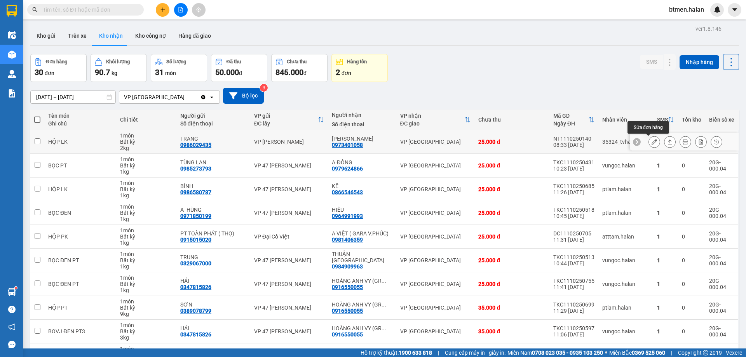
click at [652, 141] on icon at bounding box center [654, 141] width 5 height 5
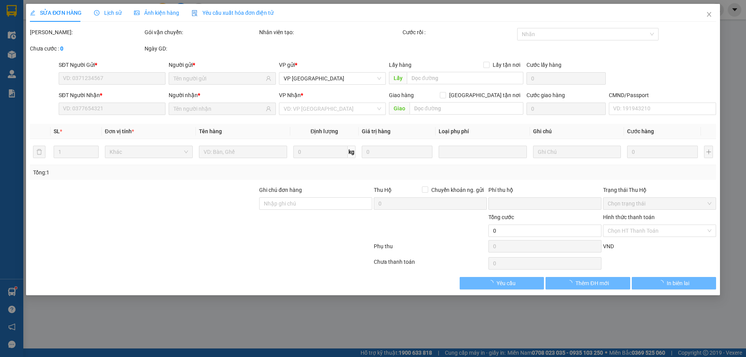
type input "0986029435"
type input "TRANG"
type input "0973401058"
type input "QUANG HIỂU"
type input "0"
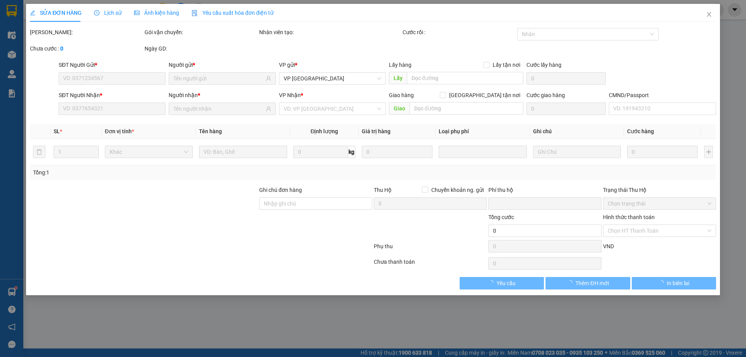
type input "25.000"
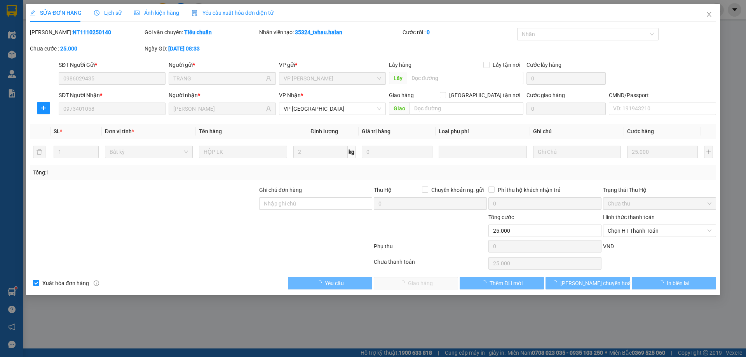
click at [637, 230] on span "Chọn HT Thanh Toán" at bounding box center [660, 231] width 104 height 12
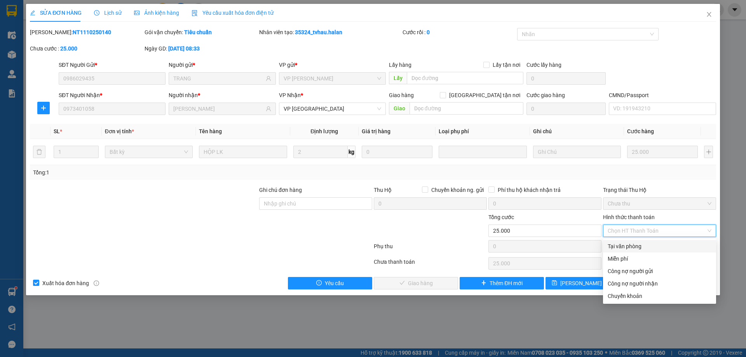
drag, startPoint x: 628, startPoint y: 245, endPoint x: 609, endPoint y: 247, distance: 19.1
click at [628, 245] on div "Tại văn phòng" at bounding box center [660, 246] width 104 height 9
type input "0"
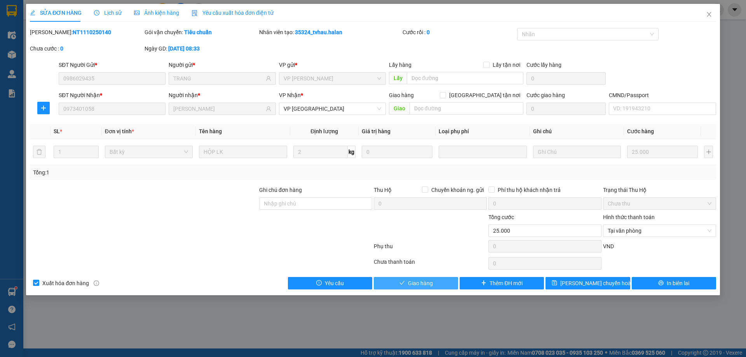
click at [421, 281] on span "Giao hàng" at bounding box center [420, 283] width 25 height 9
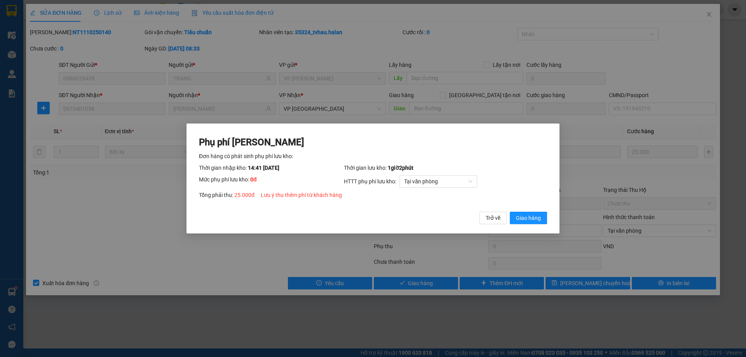
click at [541, 218] on button "Giao hàng" at bounding box center [528, 218] width 37 height 12
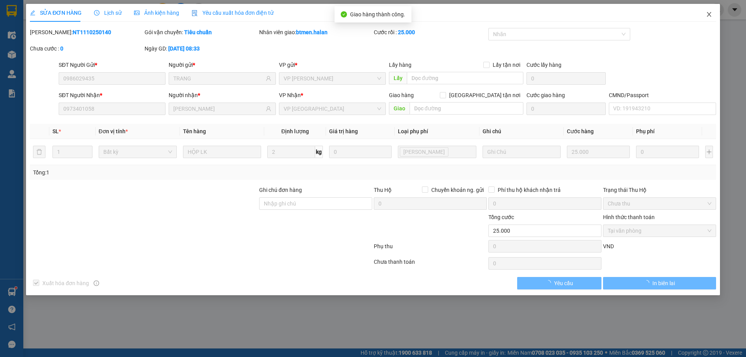
click at [713, 14] on span "Close" at bounding box center [709, 15] width 22 height 22
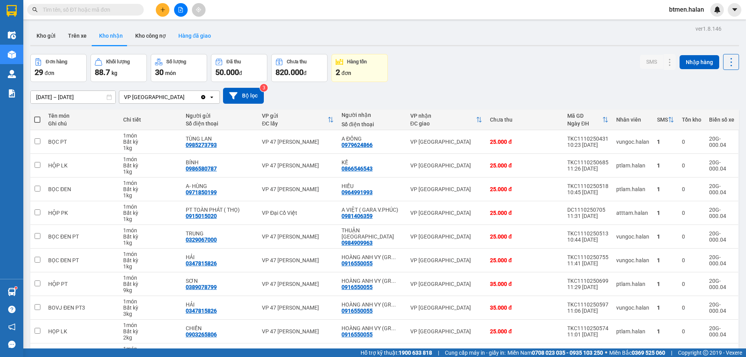
click at [190, 37] on button "Hàng đã giao" at bounding box center [194, 35] width 45 height 19
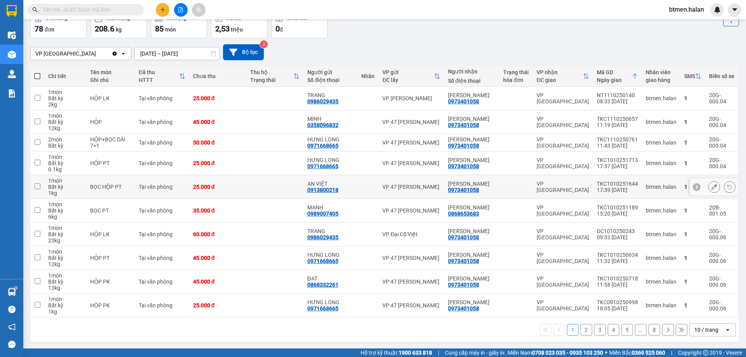
scroll to position [44, 0]
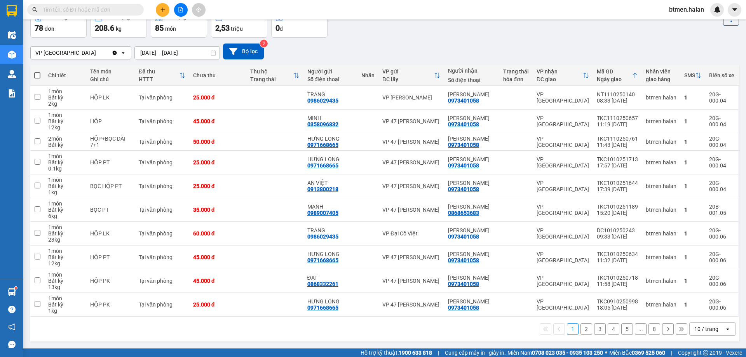
click at [580, 326] on button "2" at bounding box center [586, 329] width 12 height 12
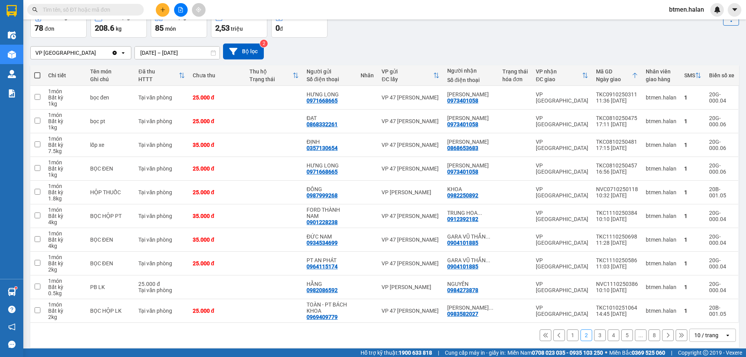
click at [568, 335] on button "1" at bounding box center [573, 335] width 12 height 12
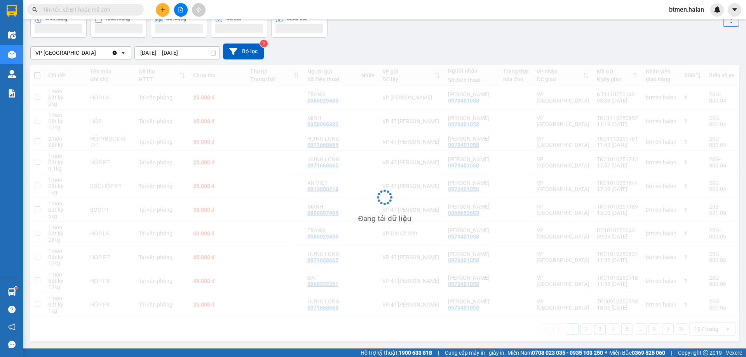
scroll to position [0, 0]
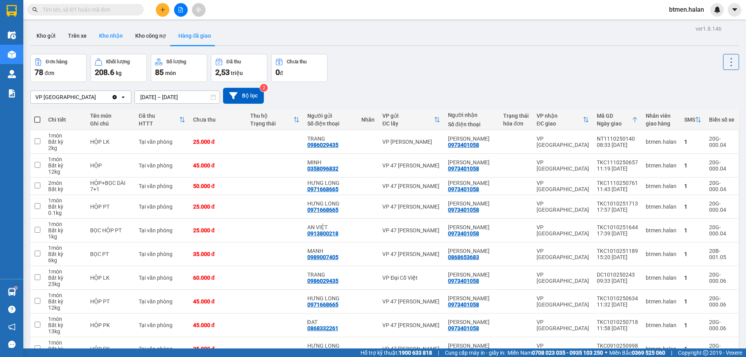
click at [106, 35] on button "Kho nhận" at bounding box center [111, 35] width 36 height 19
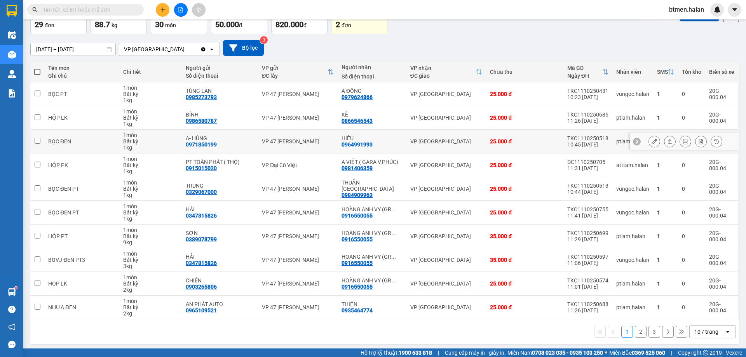
scroll to position [51, 0]
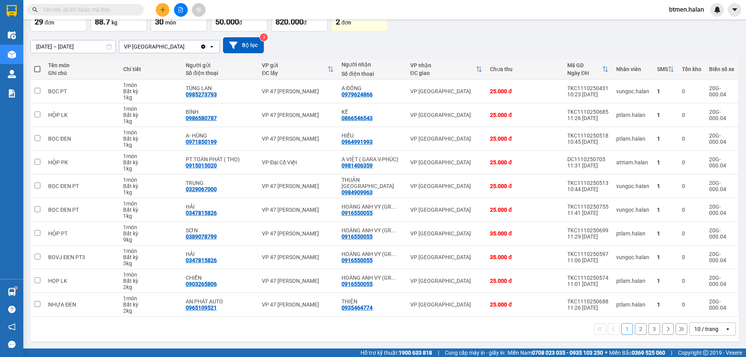
click at [639, 330] on button "2" at bounding box center [641, 329] width 12 height 12
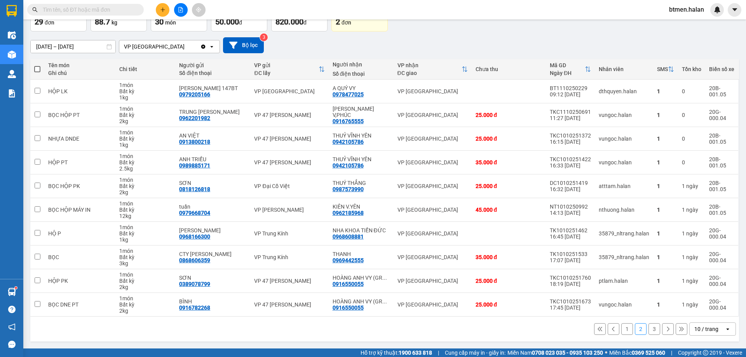
click at [648, 327] on button "3" at bounding box center [654, 329] width 12 height 12
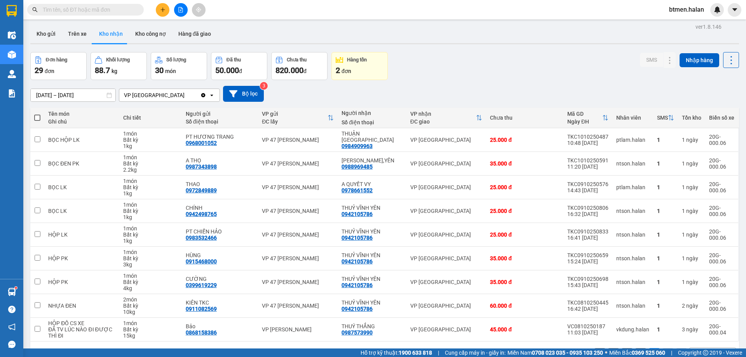
scroll to position [0, 0]
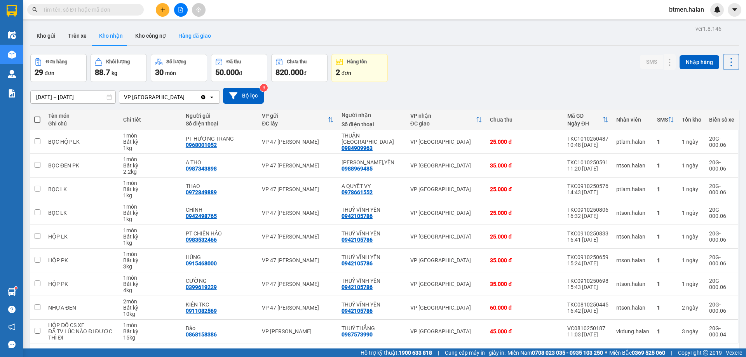
click at [195, 27] on button "Hàng đã giao" at bounding box center [194, 35] width 45 height 19
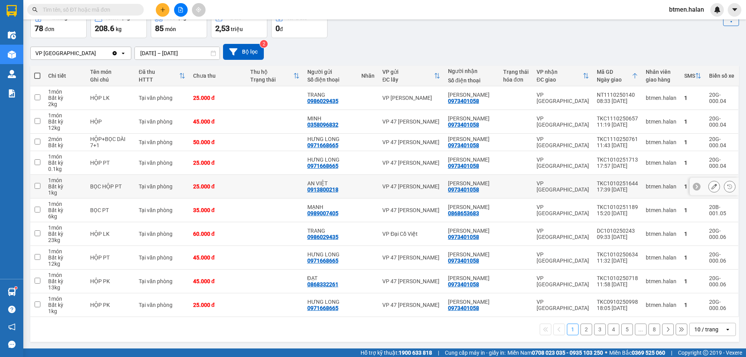
scroll to position [44, 0]
click at [585, 328] on button "2" at bounding box center [586, 329] width 12 height 12
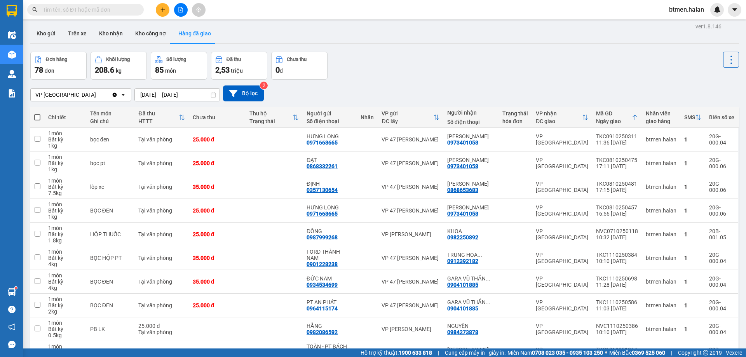
scroll to position [0, 0]
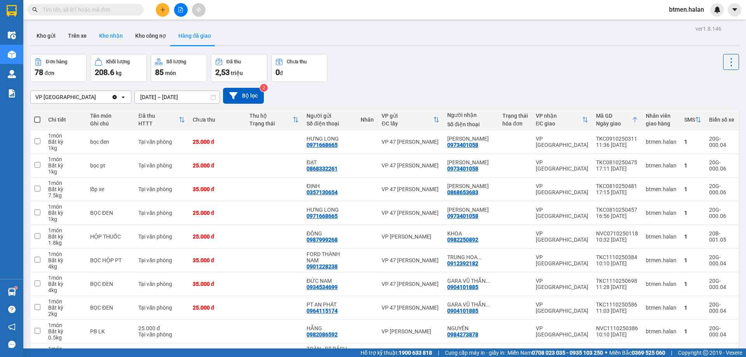
click at [105, 42] on button "Kho nhận" at bounding box center [111, 35] width 36 height 19
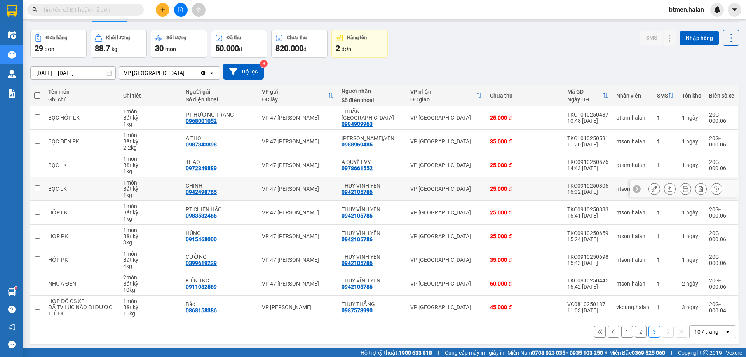
scroll to position [36, 0]
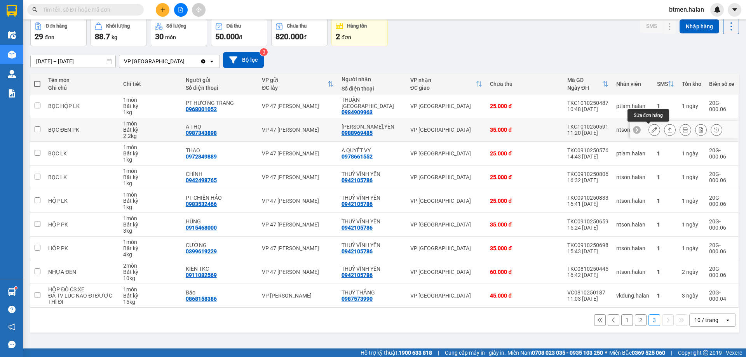
click at [652, 129] on icon at bounding box center [654, 129] width 5 height 5
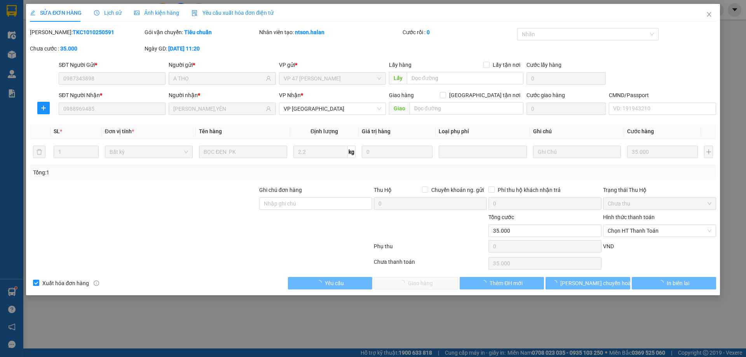
type input "0987343898"
type input "A THỌ"
type input "0988969485"
type input "NGỌC V,YÊN"
type input "0"
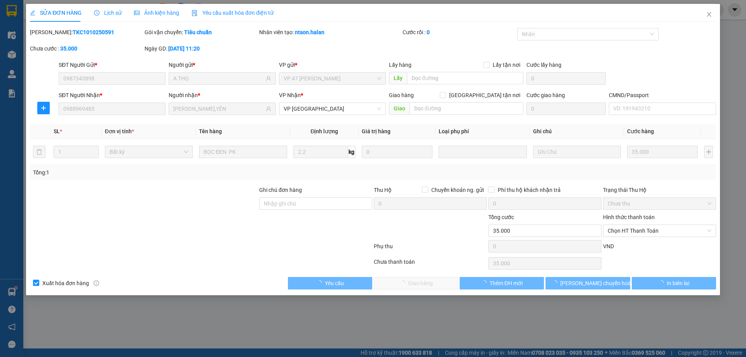
type input "35.000"
click at [634, 230] on span "Chọn HT Thanh Toán" at bounding box center [660, 231] width 104 height 12
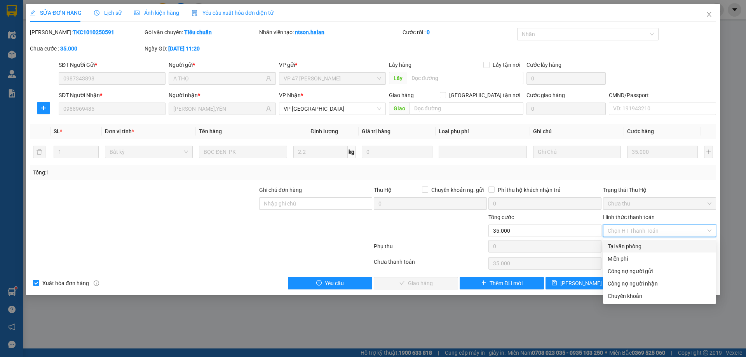
click at [634, 240] on div "Tại văn phòng" at bounding box center [659, 246] width 113 height 12
type input "0"
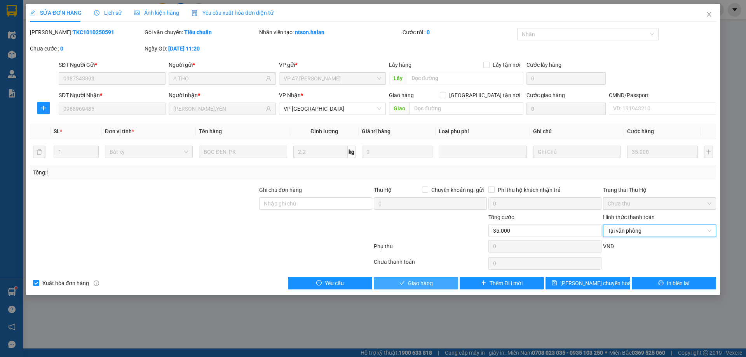
click at [423, 282] on span "Giao hàng" at bounding box center [420, 283] width 25 height 9
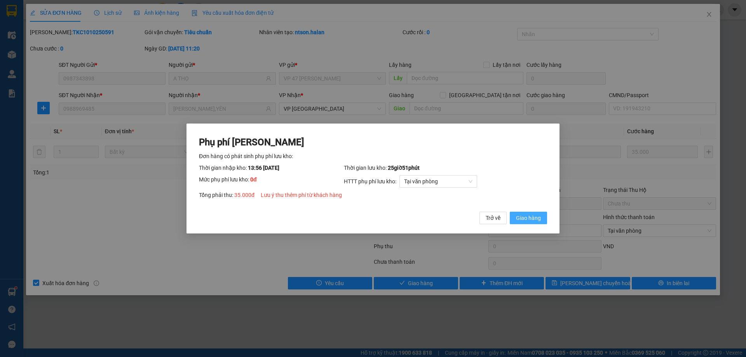
click at [525, 220] on span "Giao hàng" at bounding box center [528, 218] width 25 height 9
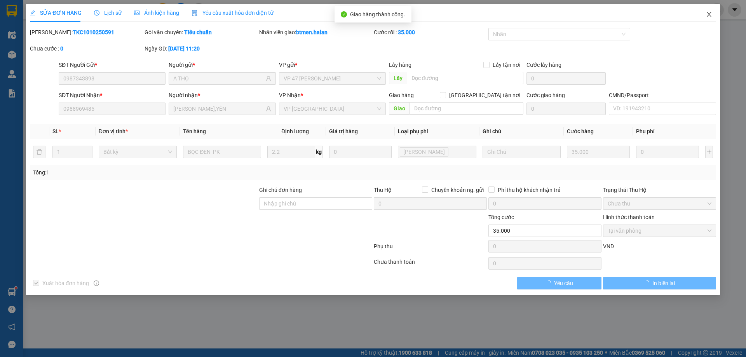
click at [706, 16] on icon "close" at bounding box center [709, 14] width 6 height 6
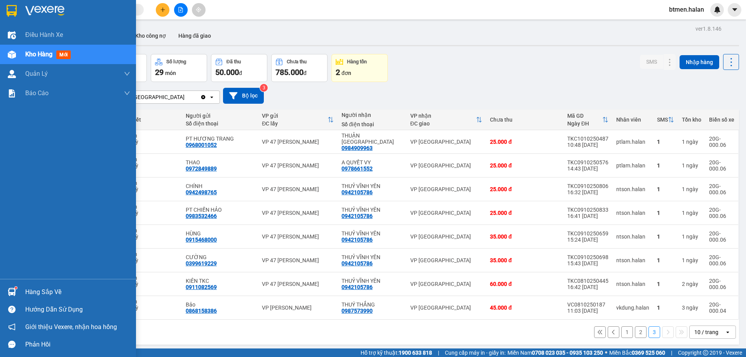
click at [38, 295] on div "Hàng sắp về" at bounding box center [77, 292] width 105 height 12
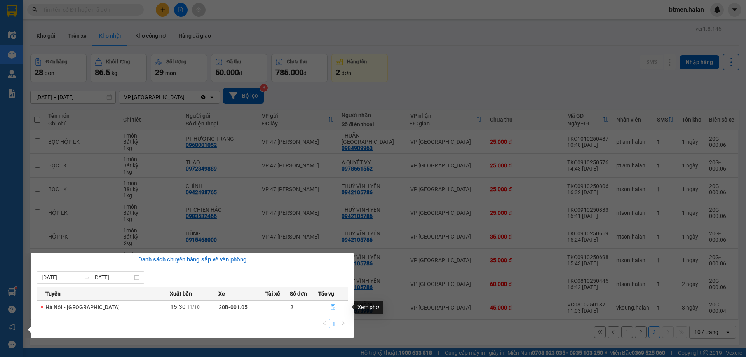
click at [332, 308] on icon "file-done" at bounding box center [332, 306] width 5 height 5
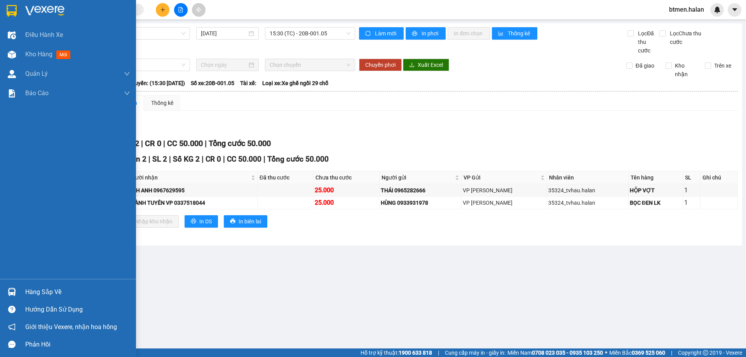
click at [37, 296] on div "Hàng sắp về" at bounding box center [77, 292] width 105 height 12
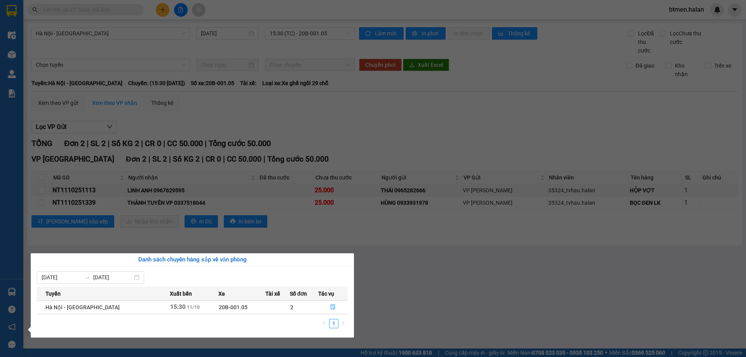
click at [383, 144] on section "Kết quả tìm kiếm ( 0 ) Bộ lọc No Data btmen.halan Điều hành xe Kho hàng mới Quả…" at bounding box center [373, 178] width 746 height 357
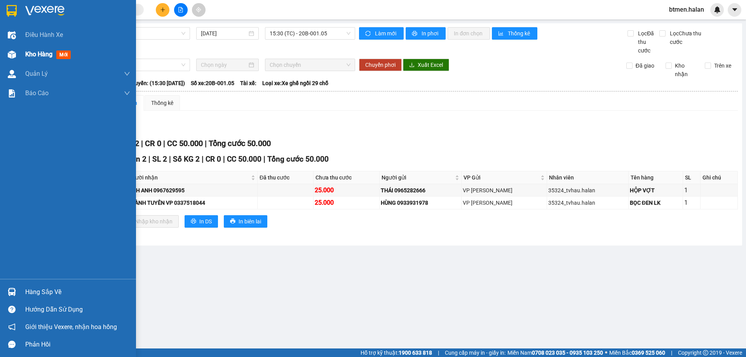
click at [32, 47] on div "Kho hàng mới" at bounding box center [77, 54] width 105 height 19
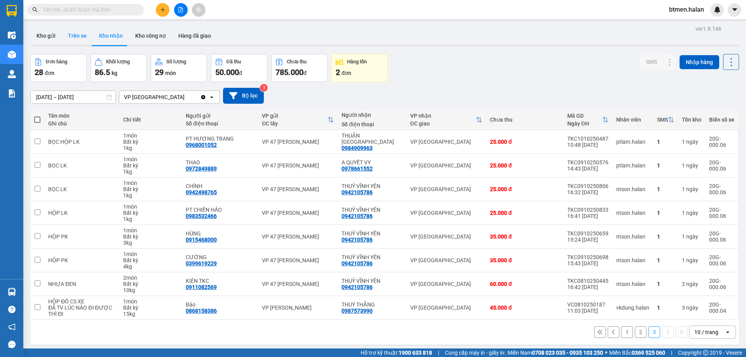
click at [80, 35] on button "Trên xe" at bounding box center [77, 35] width 31 height 19
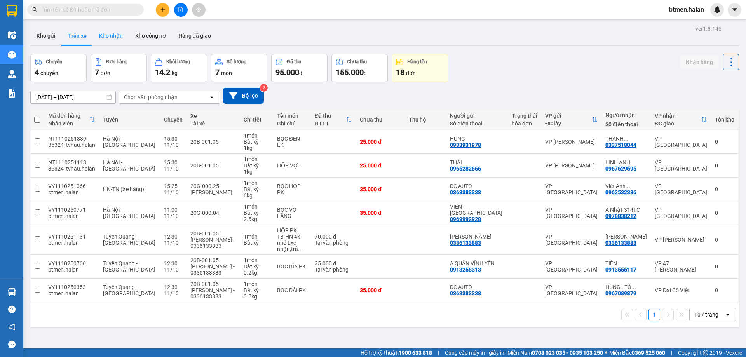
click at [108, 36] on button "Kho nhận" at bounding box center [111, 35] width 36 height 19
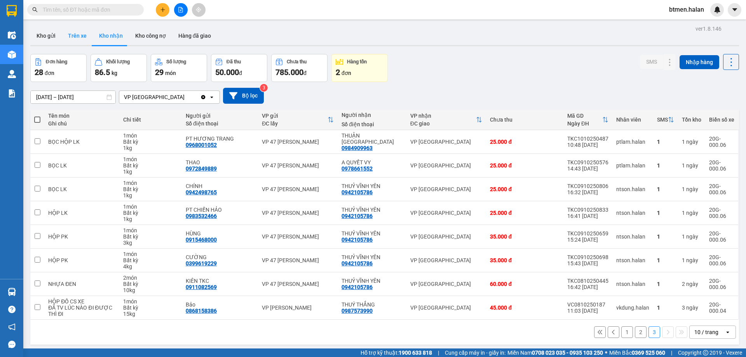
click at [82, 39] on button "Trên xe" at bounding box center [77, 35] width 31 height 19
type input "[DATE] – [DATE]"
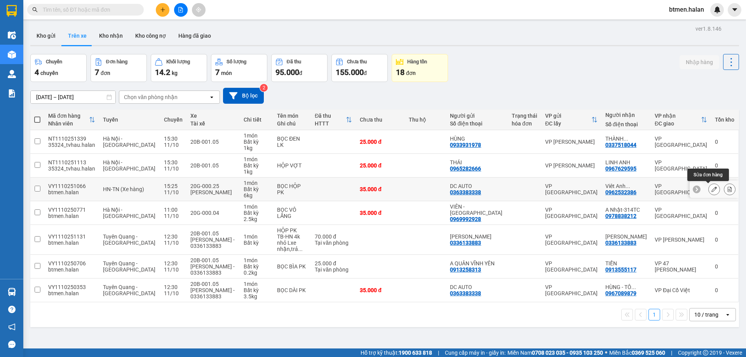
click at [711, 189] on icon at bounding box center [713, 189] width 5 height 5
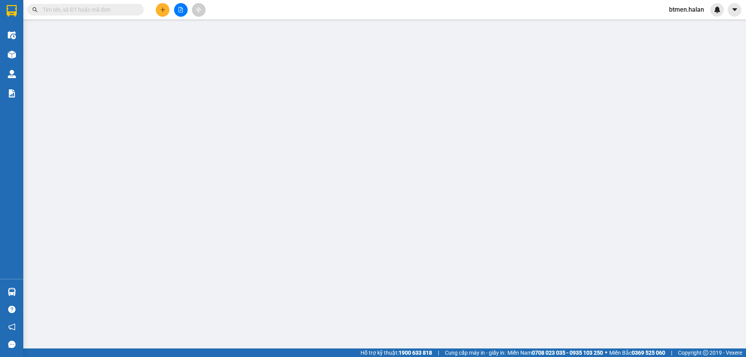
type input "0363383338"
type input "0962532386"
type input "0"
type input "35.000"
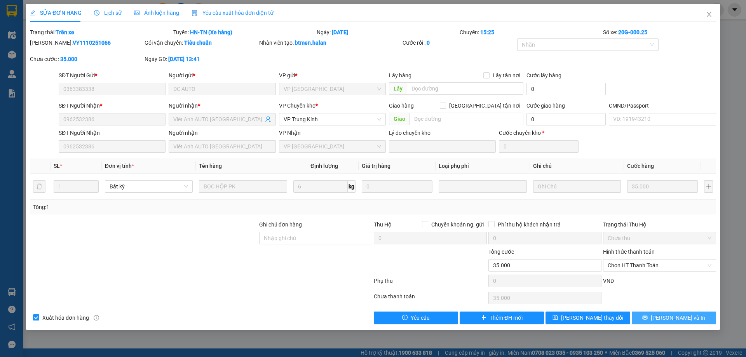
click at [669, 319] on span "[PERSON_NAME] và In" at bounding box center [678, 318] width 54 height 9
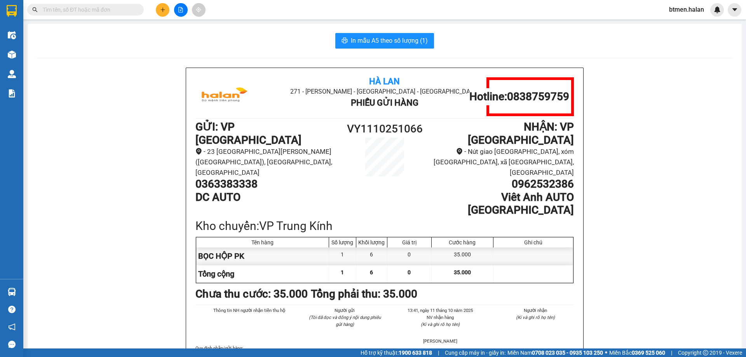
click at [99, 14] on input "text" at bounding box center [89, 9] width 92 height 9
click at [387, 119] on div "Hà Lan 271 - [PERSON_NAME] - [GEOGRAPHIC_DATA] - [GEOGRAPHIC_DATA] Phiếu Gửi Hà…" at bounding box center [384, 227] width 397 height 319
click at [387, 123] on h1 "VY1110251066" at bounding box center [384, 128] width 95 height 17
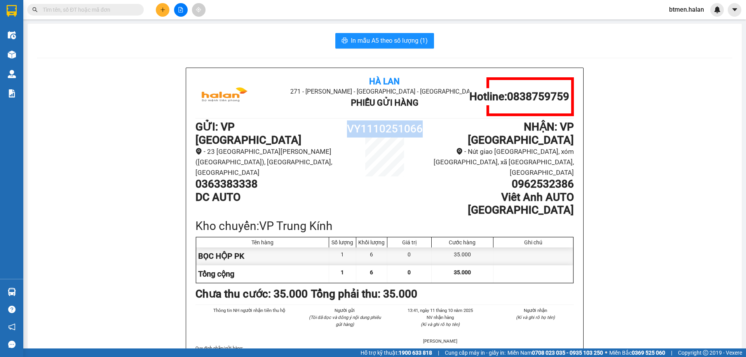
copy h1 "VY1110251066"
click at [78, 11] on input "text" at bounding box center [89, 9] width 92 height 9
paste input "VY1110251066"
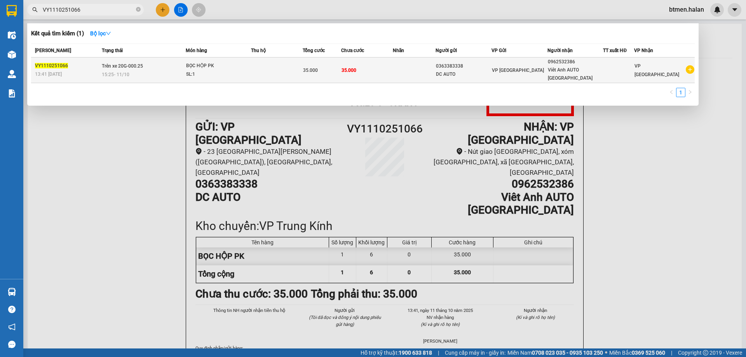
type input "VY1110251066"
click at [512, 68] on span "VP [GEOGRAPHIC_DATA]" at bounding box center [518, 70] width 52 height 5
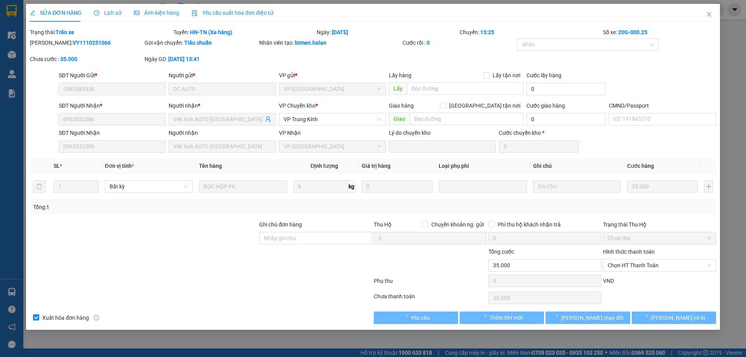
type input "0363383338"
type input "0962532386"
type input "0"
type input "35.000"
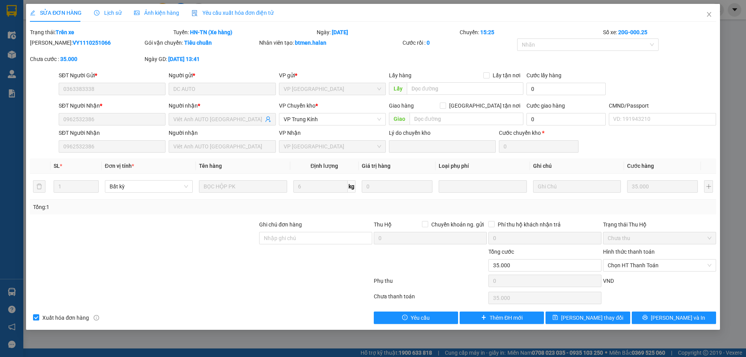
click at [106, 14] on span "Lịch sử" at bounding box center [108, 13] width 28 height 6
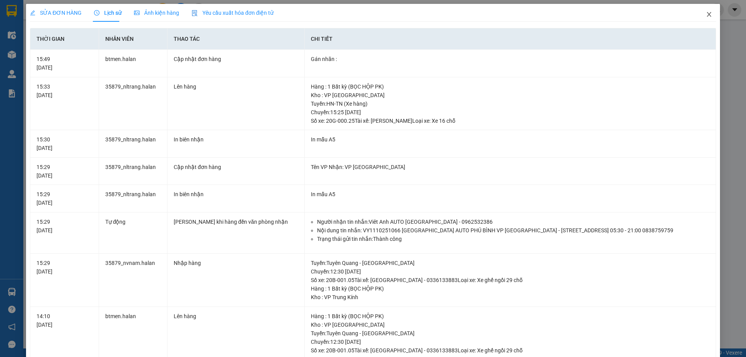
click at [706, 12] on icon "close" at bounding box center [709, 14] width 6 height 6
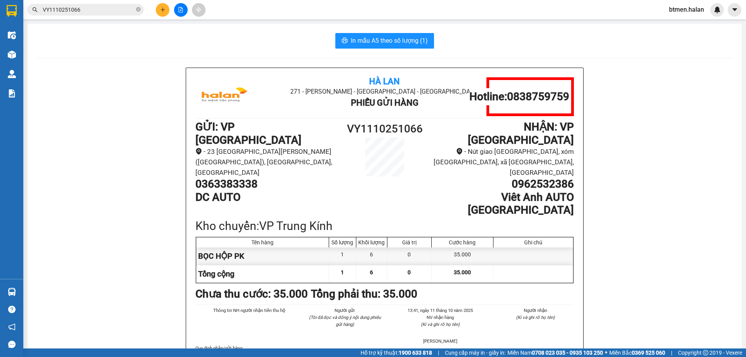
click at [110, 12] on input "VY1110251066" at bounding box center [89, 9] width 92 height 9
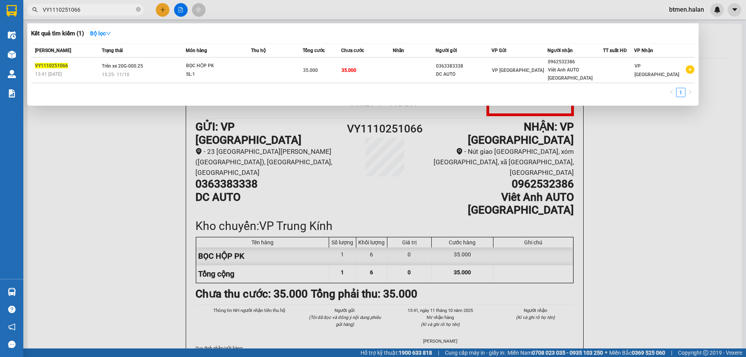
click at [136, 164] on div at bounding box center [373, 178] width 746 height 357
click at [96, 10] on input "VY1110251066" at bounding box center [89, 9] width 92 height 9
click at [721, 221] on div at bounding box center [373, 178] width 746 height 357
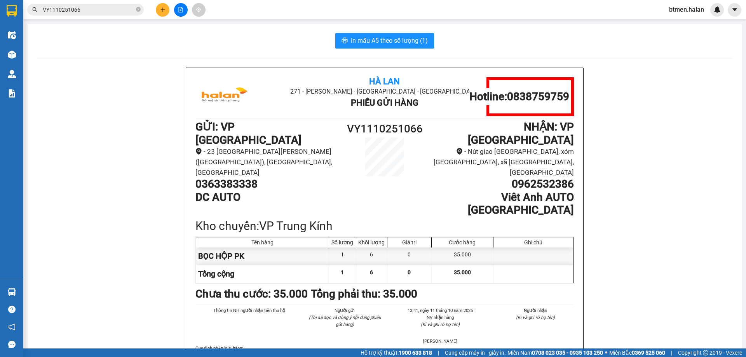
click at [115, 11] on input "VY1110251066" at bounding box center [89, 9] width 92 height 9
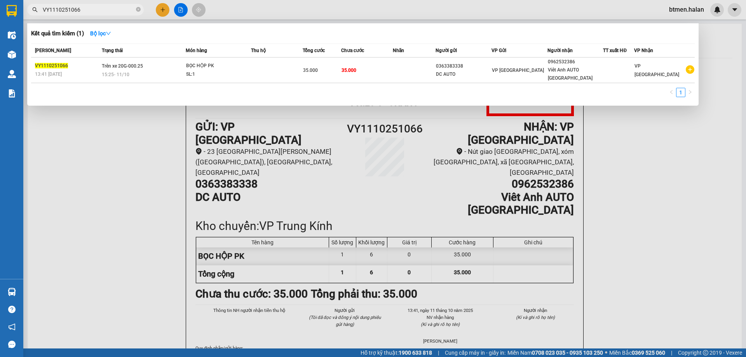
click at [115, 11] on input "VY1110251066" at bounding box center [89, 9] width 92 height 9
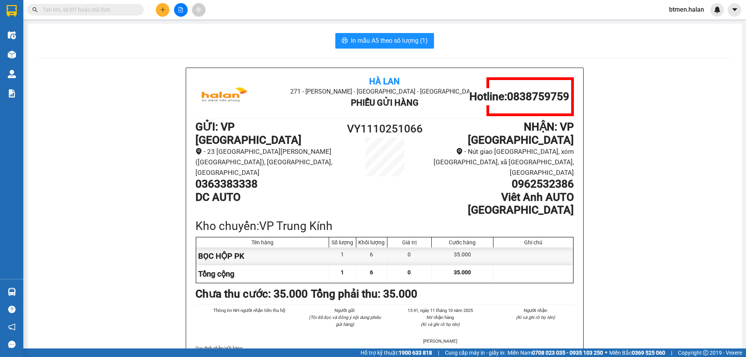
paste input "VY1110251066"
type input "VY1110251066"
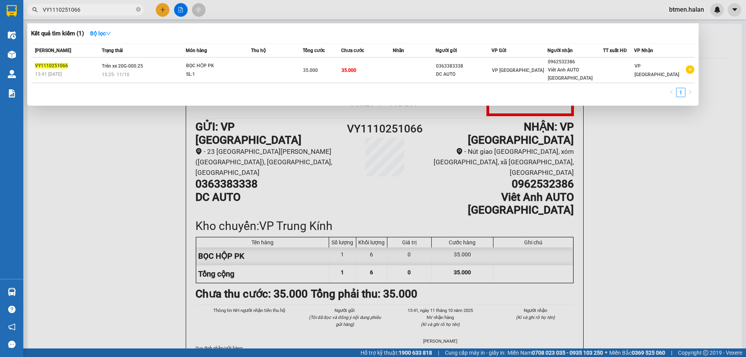
drag, startPoint x: 119, startPoint y: 151, endPoint x: 107, endPoint y: 243, distance: 92.5
click at [119, 152] on div at bounding box center [373, 178] width 746 height 357
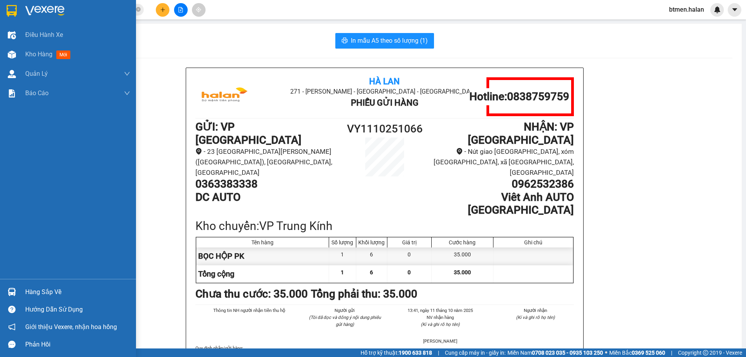
click at [36, 293] on div "Hàng sắp về" at bounding box center [77, 292] width 105 height 12
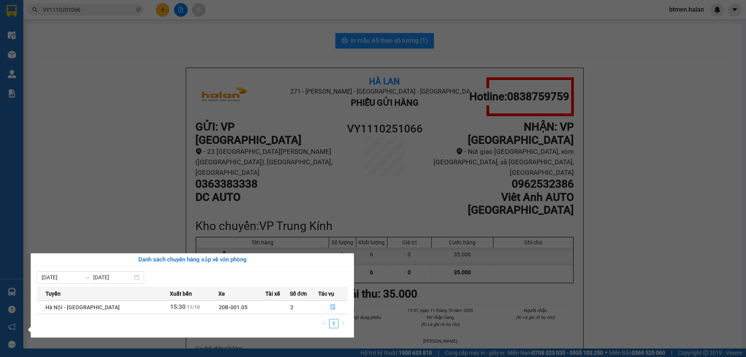
click at [117, 33] on section "Kết quả tìm kiếm ( 1 ) Bộ lọc Mã ĐH Trạng thái Món hàng Thu hộ Tổng cước Chưa c…" at bounding box center [373, 178] width 746 height 357
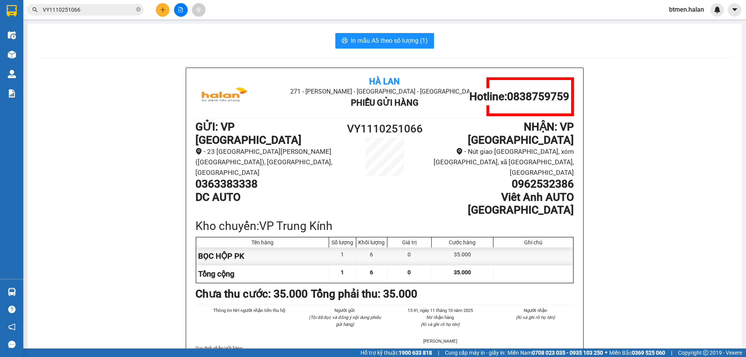
click at [160, 7] on icon "plus" at bounding box center [162, 9] width 5 height 5
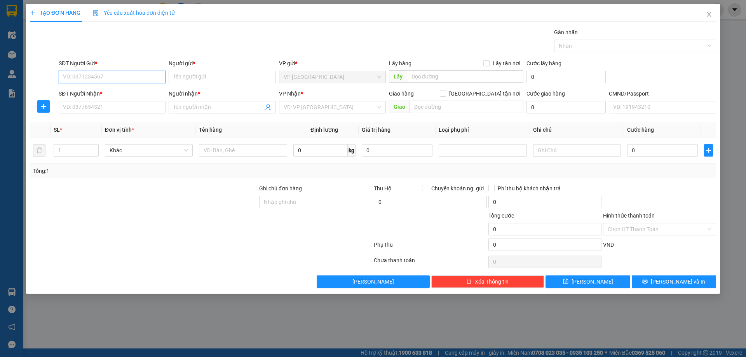
click at [128, 75] on input "SĐT Người Gửi *" at bounding box center [112, 77] width 107 height 12
type input "0973595558"
click at [116, 94] on div "0973595558 - [PERSON_NAME]" at bounding box center [112, 92] width 98 height 9
type input "[PERSON_NAME]"
type input "0973595558"
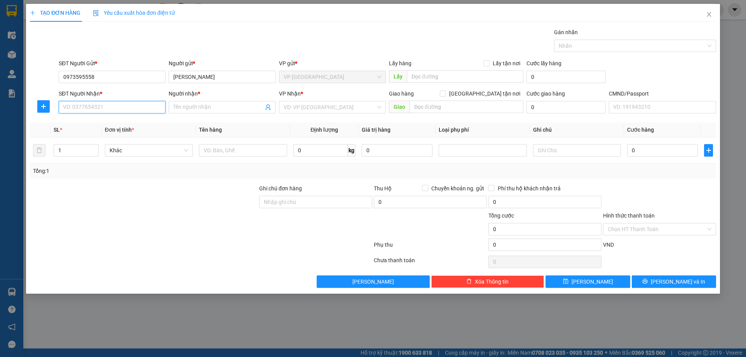
click at [122, 107] on input "SĐT Người Nhận *" at bounding box center [112, 107] width 107 height 12
click at [129, 122] on div "0968696358 - [PERSON_NAME]" at bounding box center [112, 123] width 98 height 9
type input "0968696358"
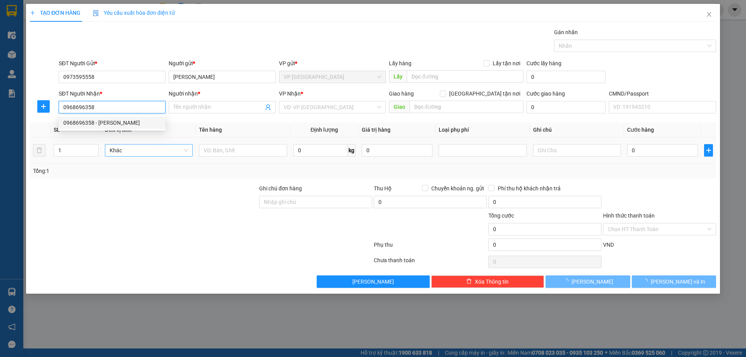
type input "[PERSON_NAME]"
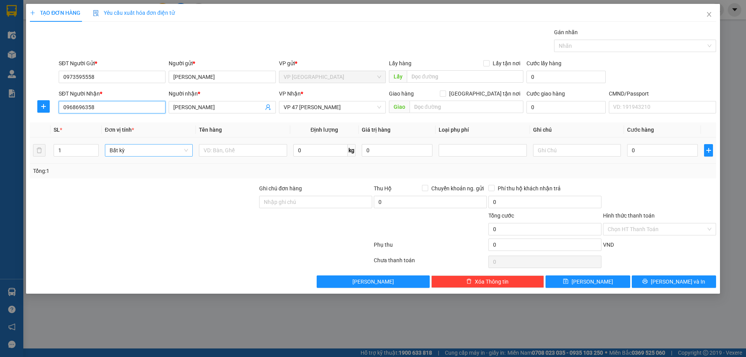
click at [165, 152] on span "Bất kỳ" at bounding box center [149, 151] width 78 height 12
type input "0968696358"
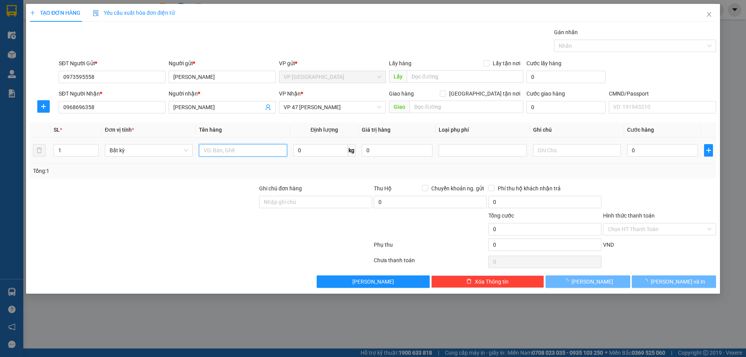
click at [221, 153] on input "text" at bounding box center [243, 150] width 88 height 12
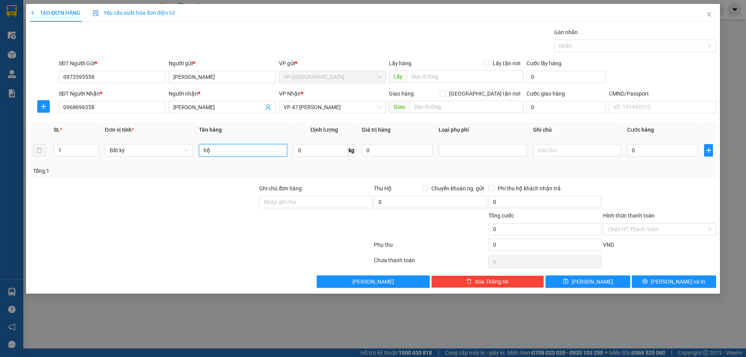
type input "h"
type input "HỘP PK"
click at [312, 155] on input "0" at bounding box center [320, 150] width 54 height 12
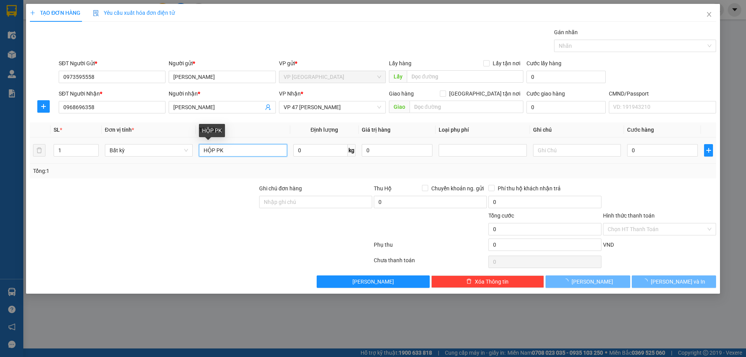
click at [215, 151] on input "HỘP PK" at bounding box center [243, 150] width 88 height 12
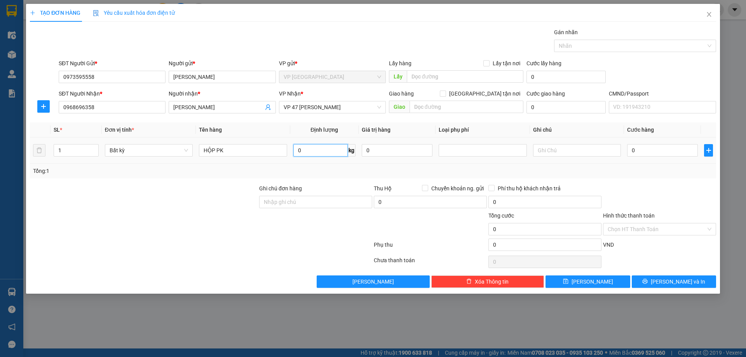
click at [301, 150] on input "0" at bounding box center [320, 150] width 54 height 12
type input "0.5"
click at [654, 207] on div at bounding box center [659, 197] width 115 height 27
type input "25.000"
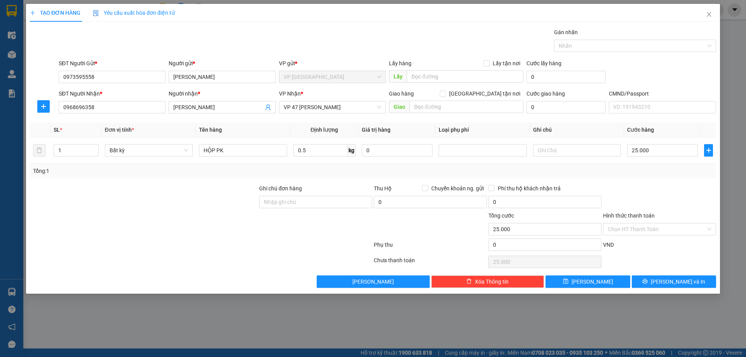
type input "25.000"
click at [666, 283] on button "[PERSON_NAME] và In" at bounding box center [674, 281] width 84 height 12
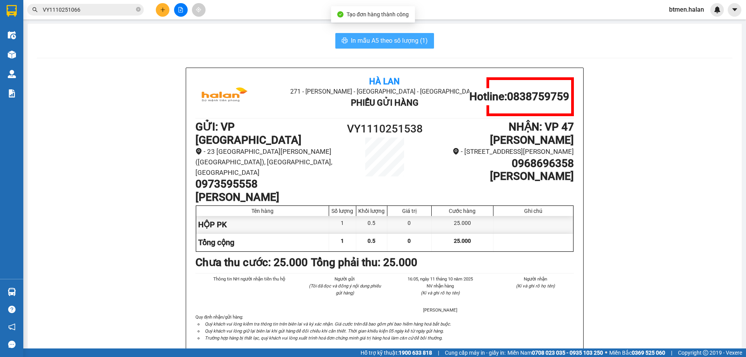
click at [380, 35] on button "In mẫu A5 theo số lượng (1)" at bounding box center [384, 41] width 99 height 16
click at [407, 44] on span "In mẫu A5 theo số lượng (1)" at bounding box center [389, 41] width 77 height 10
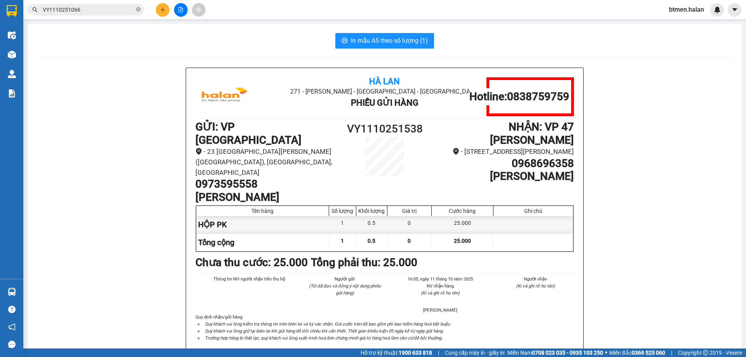
click at [247, 178] on h1 "0973595558" at bounding box center [266, 184] width 142 height 13
drag, startPoint x: 127, startPoint y: 93, endPoint x: 216, endPoint y: 114, distance: 91.8
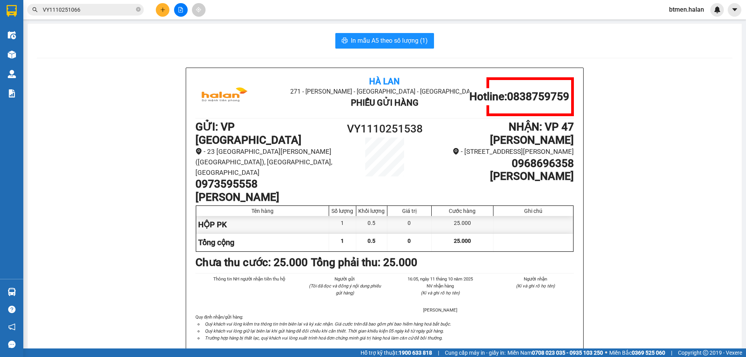
click at [247, 178] on h1 "0973595558" at bounding box center [266, 184] width 142 height 13
copy h1 "0973595558"
click at [160, 9] on icon "plus" at bounding box center [162, 9] width 5 height 5
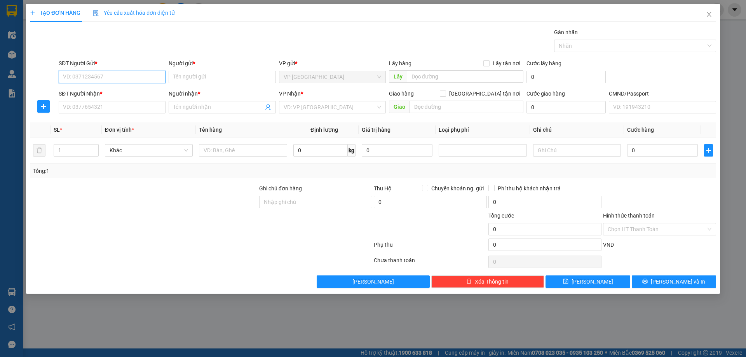
paste input "0973595558"
type input "0973595558"
drag, startPoint x: 121, startPoint y: 92, endPoint x: 121, endPoint y: 102, distance: 10.1
click at [121, 92] on div "0973595558 - [PERSON_NAME]" at bounding box center [112, 92] width 98 height 9
type input "[PERSON_NAME]"
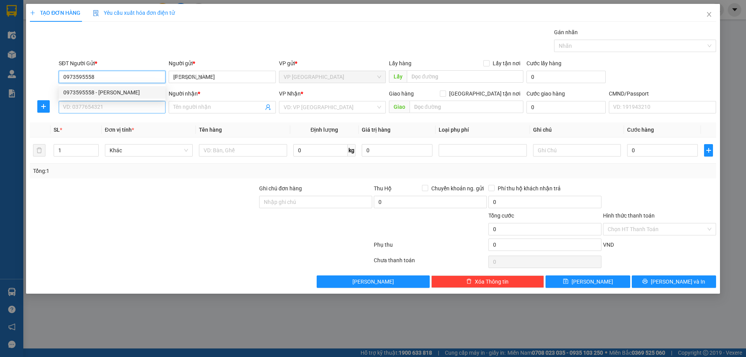
type input "0973595558"
click at [121, 102] on input "SĐT Người Nhận *" at bounding box center [112, 107] width 107 height 12
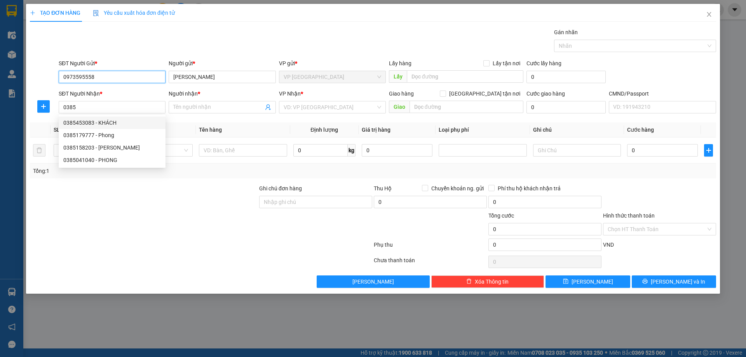
click at [130, 75] on input "0973595558" at bounding box center [112, 77] width 107 height 12
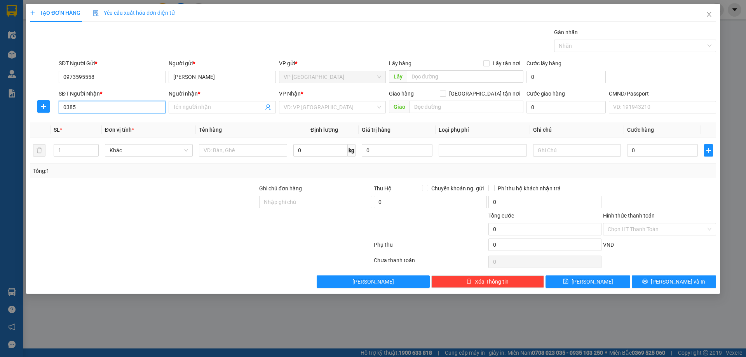
click at [121, 113] on input "0385" at bounding box center [112, 107] width 107 height 12
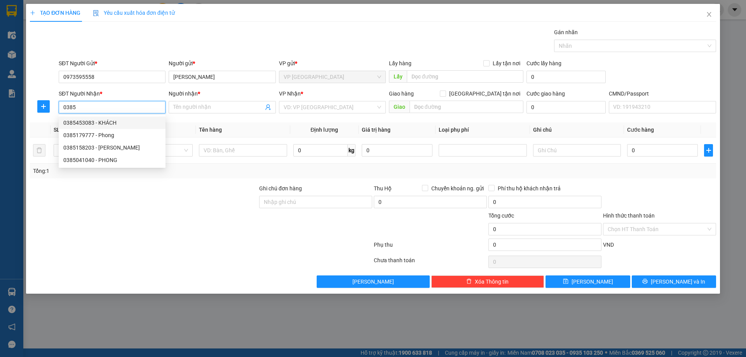
click at [121, 113] on input "0385" at bounding box center [112, 107] width 107 height 12
paste input "298518"
type input "0385298518"
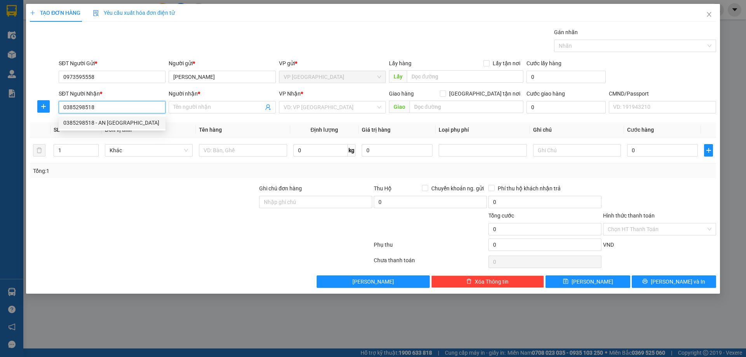
click at [119, 121] on div "0385298518 - AN [GEOGRAPHIC_DATA]" at bounding box center [112, 123] width 98 height 9
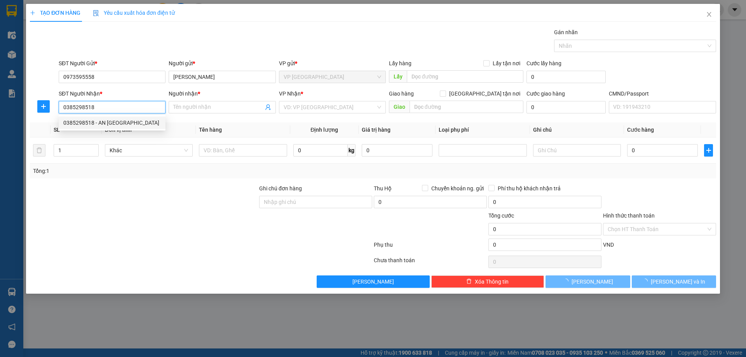
type input "AN ĐỨC"
checkbox input "true"
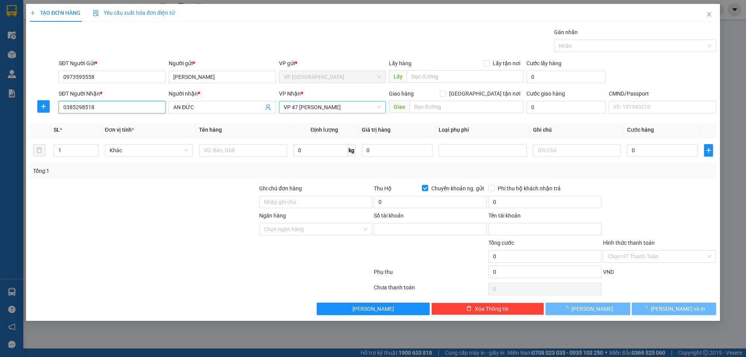
type input "0779211862"
type input "[PERSON_NAME]"
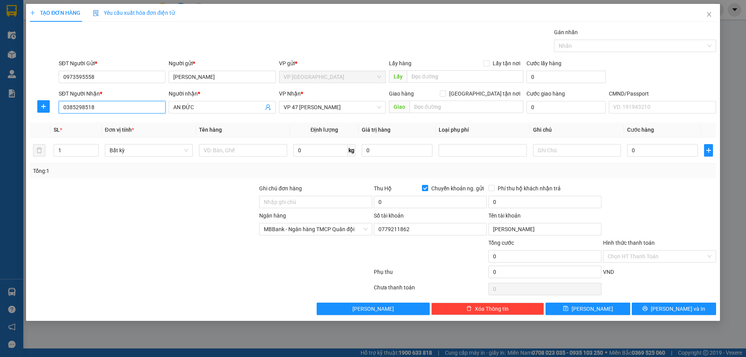
type input "0385298518"
click at [423, 186] on input "Chuyển khoản ng. gửi" at bounding box center [424, 187] width 5 height 5
checkbox input "false"
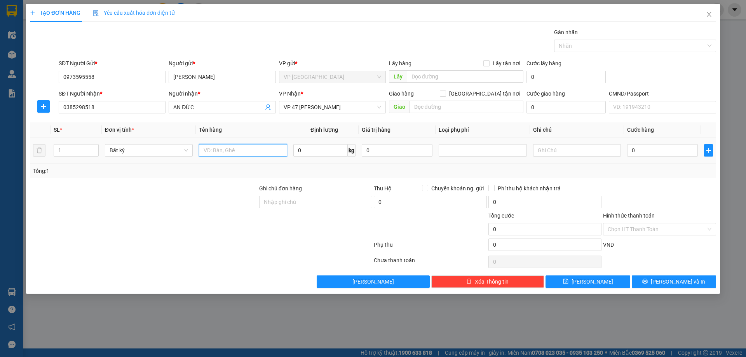
click at [230, 153] on input "text" at bounding box center [243, 150] width 88 height 12
type input "HỘP ĐỎ PK"
click at [310, 153] on input "0" at bounding box center [320, 150] width 54 height 12
type input "0.3"
click at [622, 167] on div "Tổng: 1" at bounding box center [373, 171] width 680 height 9
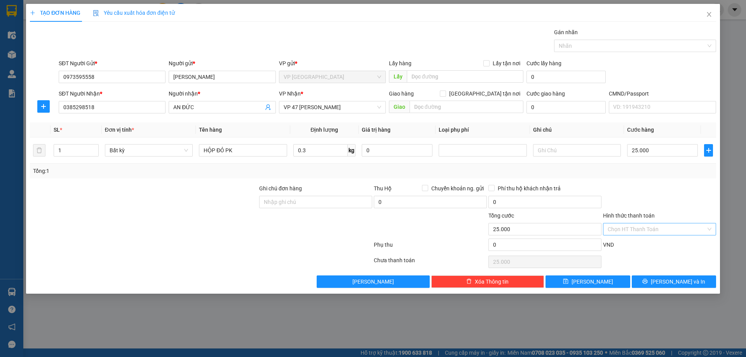
type input "25.000"
click at [668, 281] on span "[PERSON_NAME] và In" at bounding box center [678, 281] width 54 height 9
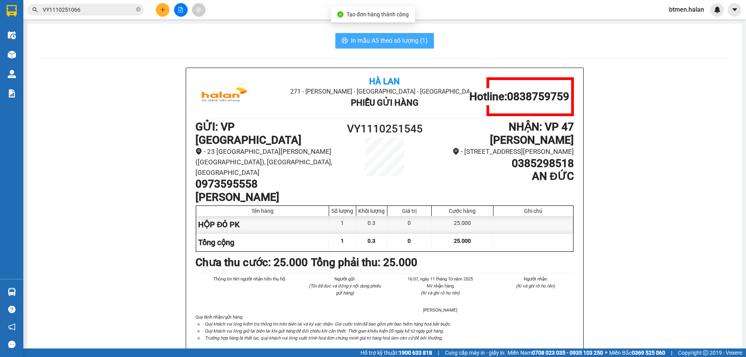
click at [367, 43] on span "In mẫu A5 theo số lượng (1)" at bounding box center [389, 41] width 77 height 10
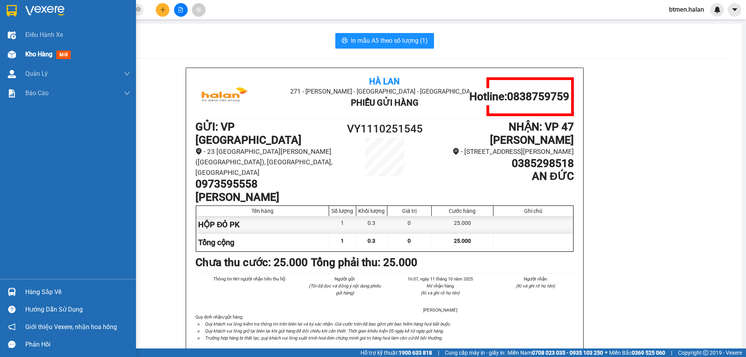
click at [21, 56] on div "Kho hàng mới" at bounding box center [68, 54] width 136 height 19
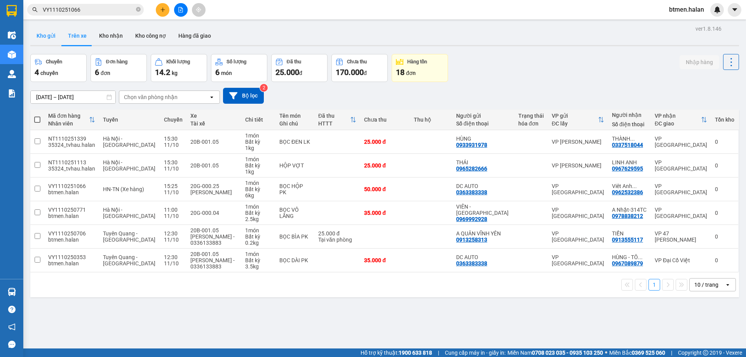
click at [45, 34] on button "Kho gửi" at bounding box center [45, 35] width 31 height 19
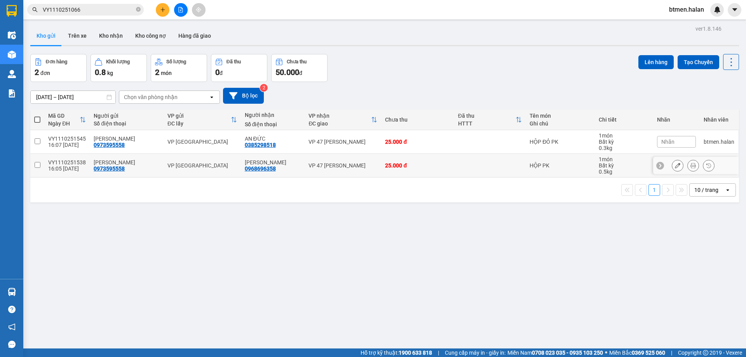
click at [690, 167] on icon at bounding box center [692, 165] width 5 height 5
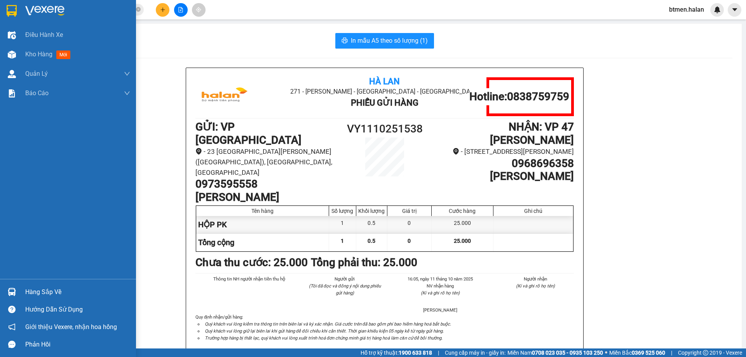
click at [40, 289] on div "Hàng sắp về" at bounding box center [77, 292] width 105 height 12
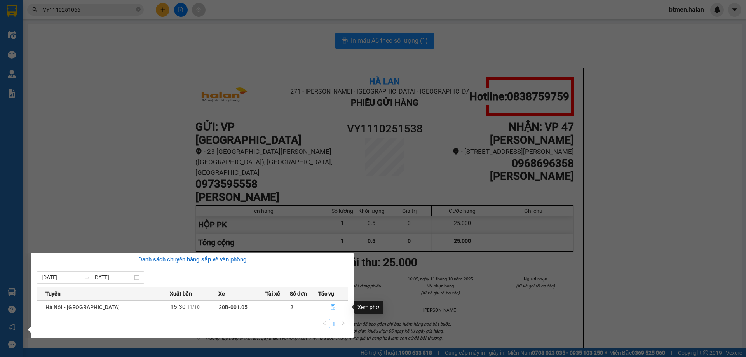
click at [333, 309] on icon "file-done" at bounding box center [333, 307] width 5 height 5
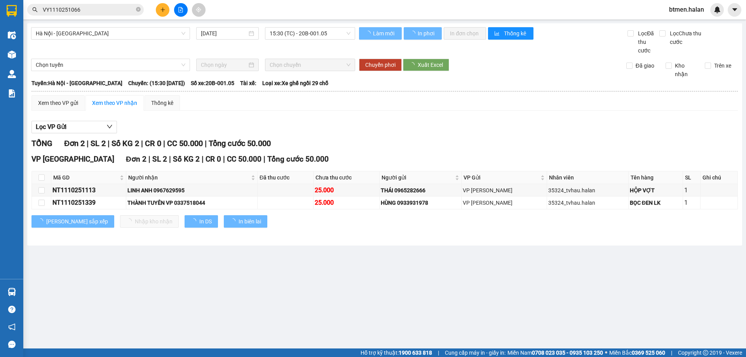
click at [660, 120] on div "Lọc VP Gửi TỔNG Đơn 2 | SL 2 | Số KG 2 | CR 0 | CC 50.000 | Tổng cước 50.000 V…" at bounding box center [384, 177] width 706 height 120
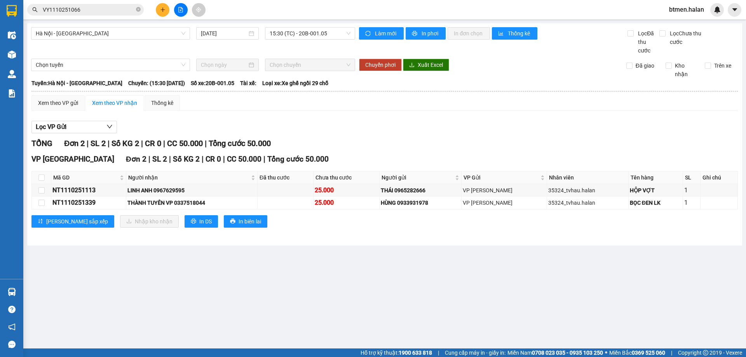
click at [561, 148] on div "TỔNG Đơn 2 | SL 2 | Số KG 2 | CR 0 | CC 50.000 | Tổng cước 50.000" at bounding box center [384, 144] width 706 height 12
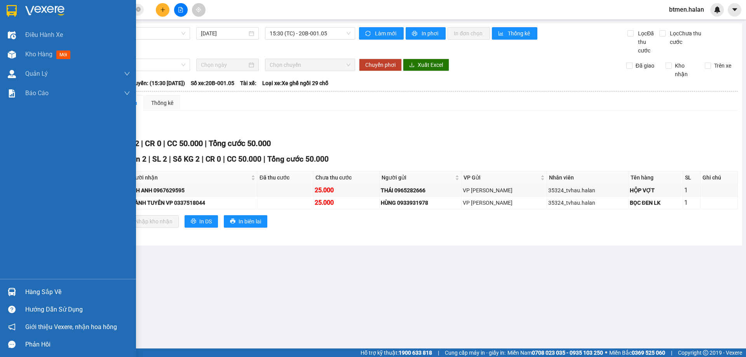
click at [45, 296] on div "Hàng sắp về" at bounding box center [77, 292] width 105 height 12
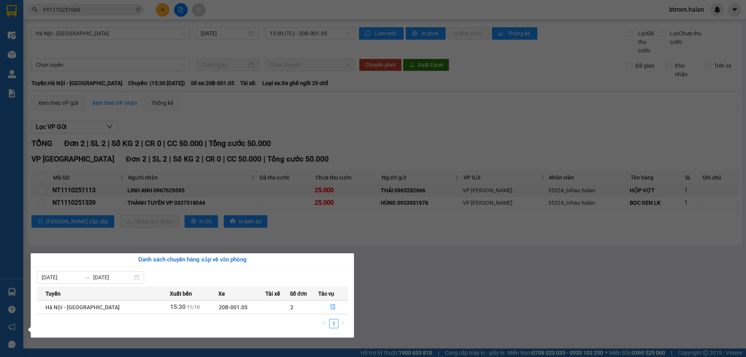
click at [363, 129] on section "Kết quả tìm kiếm ( 1 ) Bộ lọc Mã ĐH Trạng thái Món hàng Thu hộ Tổng cước Chưa c…" at bounding box center [373, 178] width 746 height 357
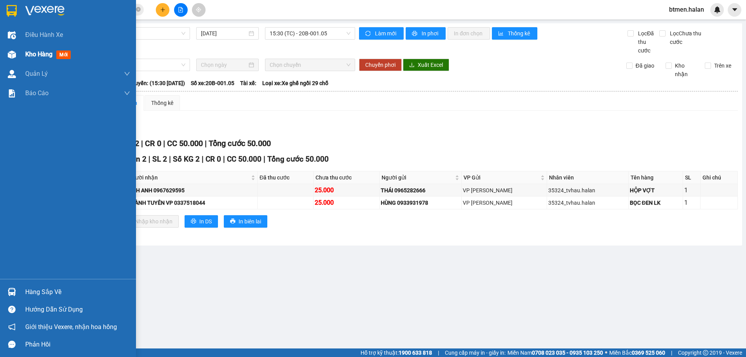
click at [38, 57] on span "Kho hàng" at bounding box center [38, 54] width 27 height 7
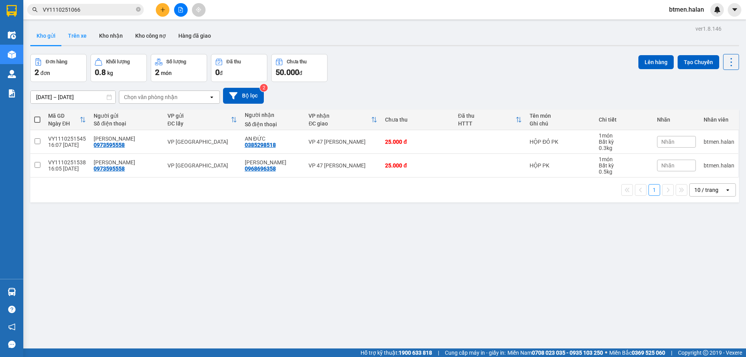
click at [78, 39] on button "Trên xe" at bounding box center [77, 35] width 31 height 19
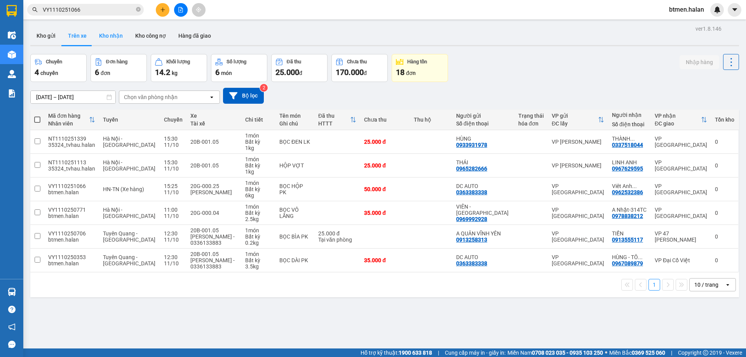
click at [119, 35] on button "Kho nhận" at bounding box center [111, 35] width 36 height 19
type input "[DATE] – [DATE]"
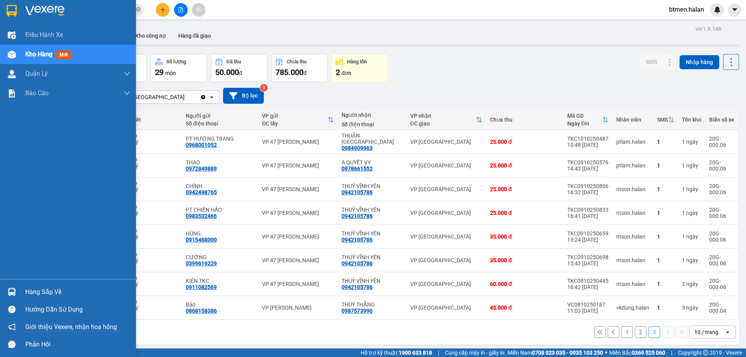
click at [15, 291] on img at bounding box center [12, 292] width 8 height 8
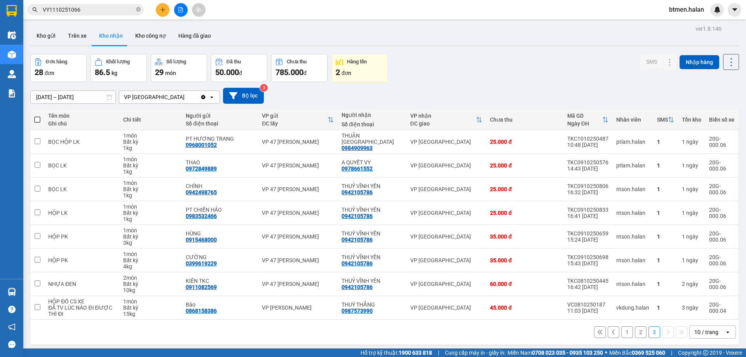
click at [433, 328] on section "Kết quả tìm kiếm ( 1 ) Bộ lọc Mã ĐH Trạng thái Món hàng Thu hộ Tổng cước Chưa c…" at bounding box center [373, 178] width 746 height 357
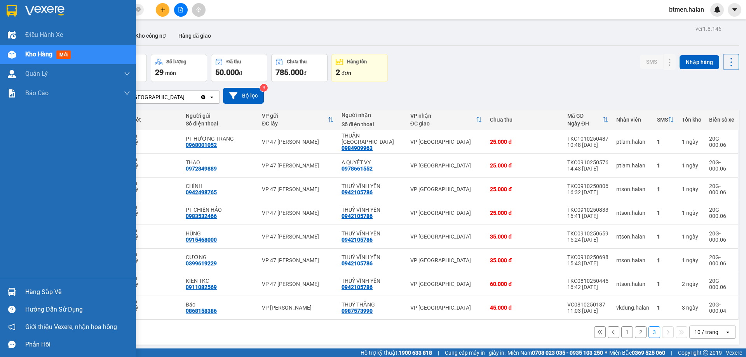
click at [23, 295] on div "Hàng sắp về" at bounding box center [68, 291] width 136 height 17
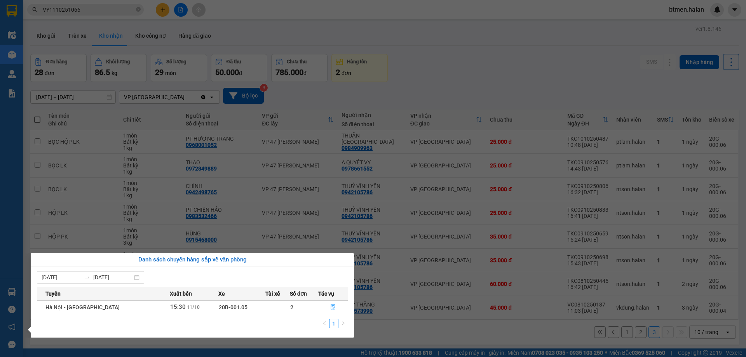
click at [331, 308] on icon "file-done" at bounding box center [332, 306] width 5 height 5
